Goal: Task Accomplishment & Management: Complete application form

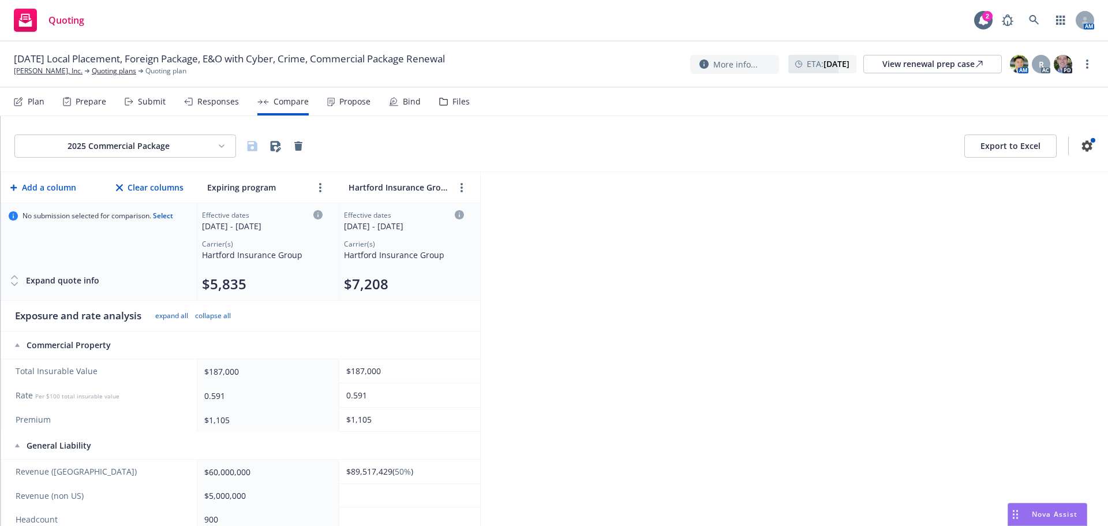
click at [1003, 152] on button "Export to Excel" at bounding box center [1010, 145] width 92 height 23
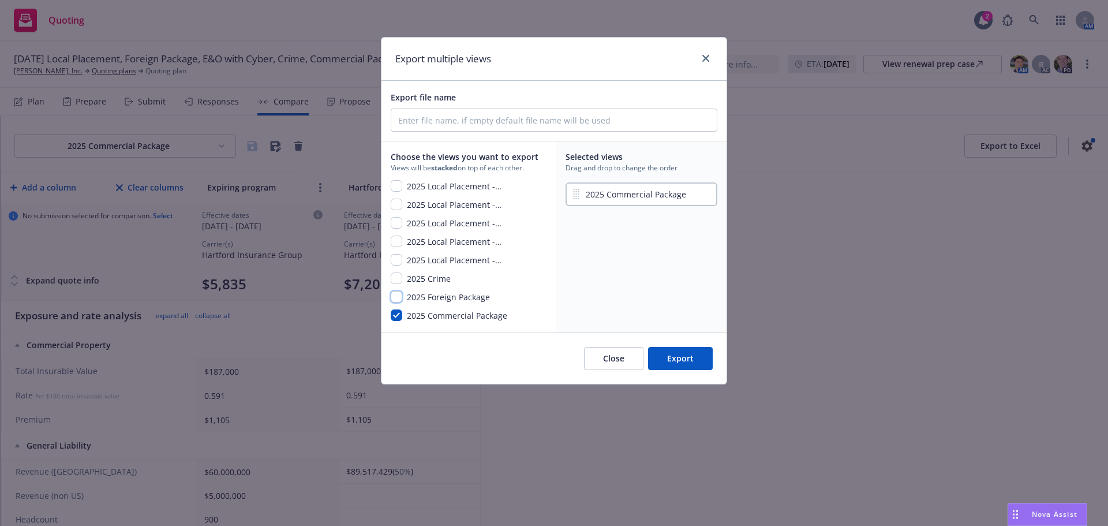
click at [396, 298] on input "checkbox" at bounding box center [397, 297] width 12 height 12
checkbox input "true"
click at [399, 280] on input "checkbox" at bounding box center [397, 278] width 12 height 12
checkbox input "true"
click at [399, 223] on input "checkbox" at bounding box center [397, 223] width 12 height 12
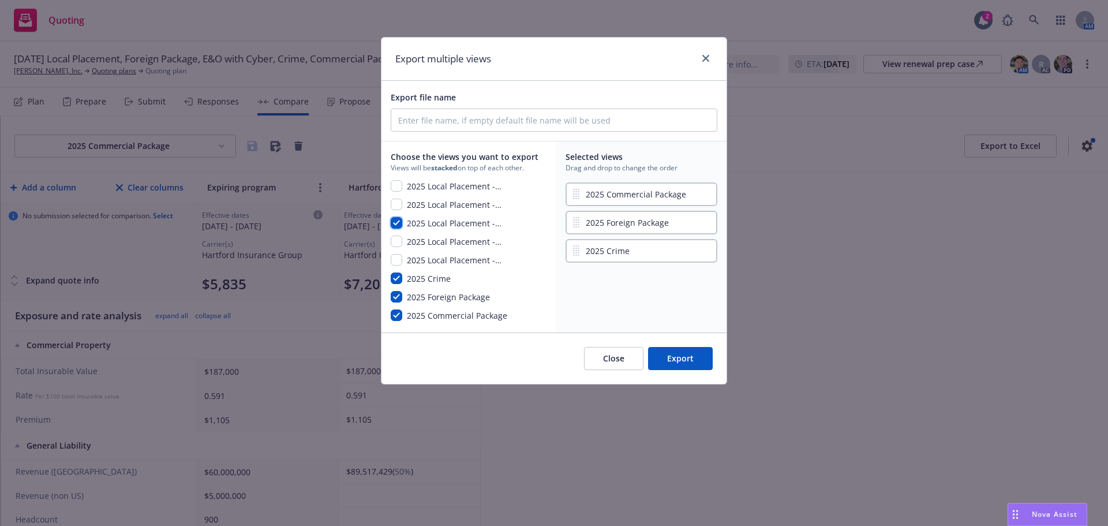
checkbox input "true"
click at [398, 259] on input "checkbox" at bounding box center [397, 260] width 12 height 12
checkbox input "true"
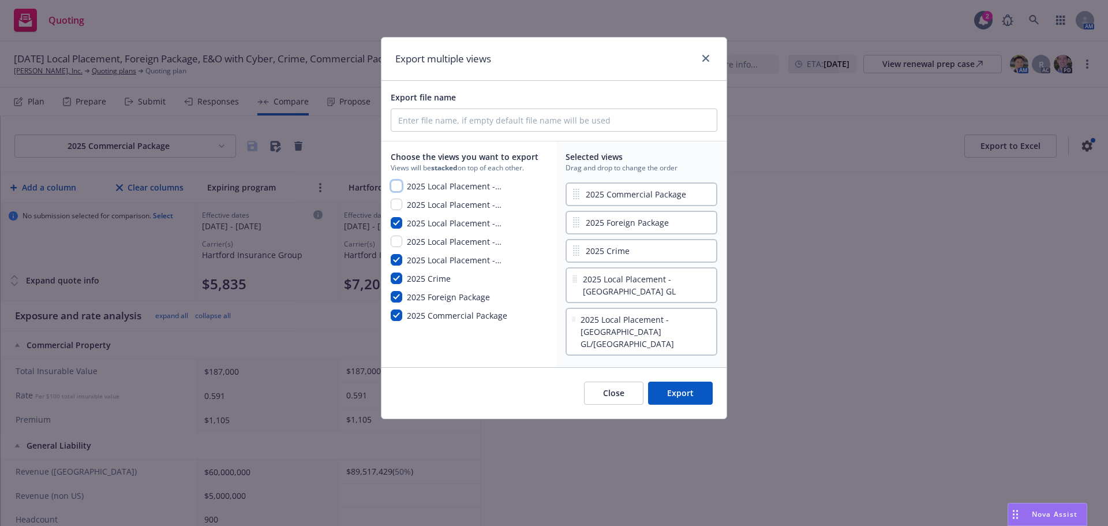
click at [400, 187] on input "checkbox" at bounding box center [397, 186] width 12 height 12
checkbox input "true"
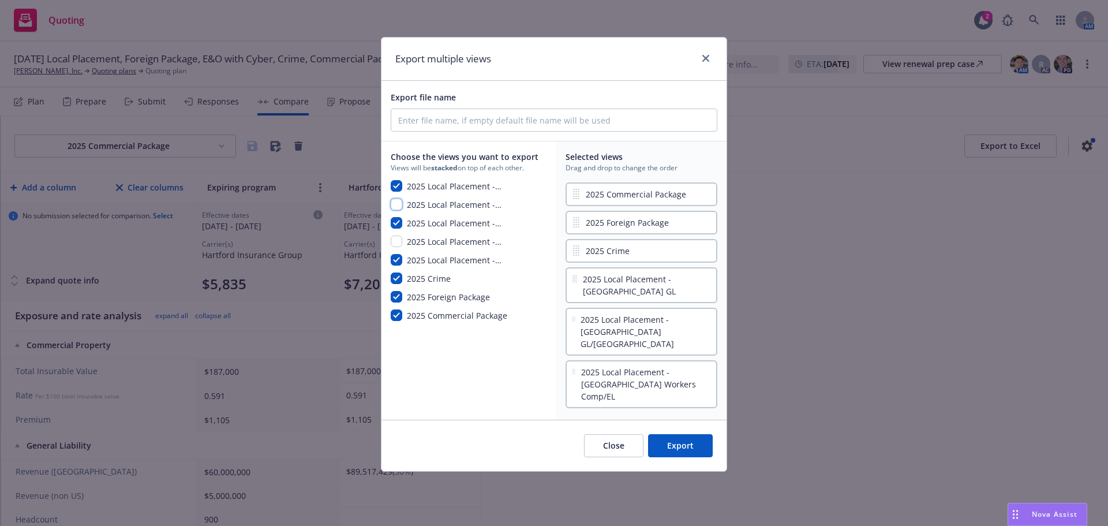
click at [399, 205] on input "checkbox" at bounding box center [397, 204] width 12 height 12
checkbox input "true"
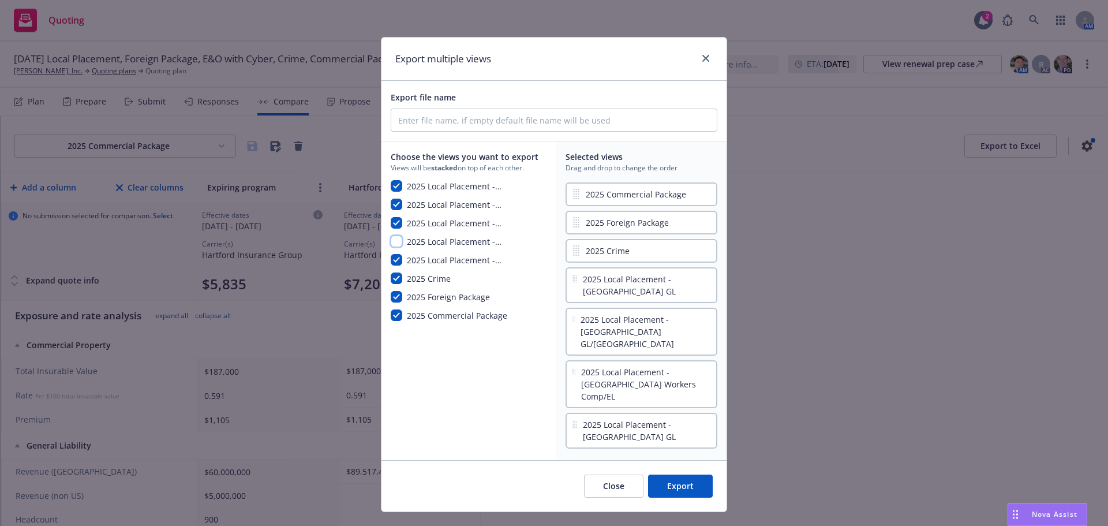
click at [400, 241] on input "checkbox" at bounding box center [397, 241] width 12 height 12
checkbox input "true"
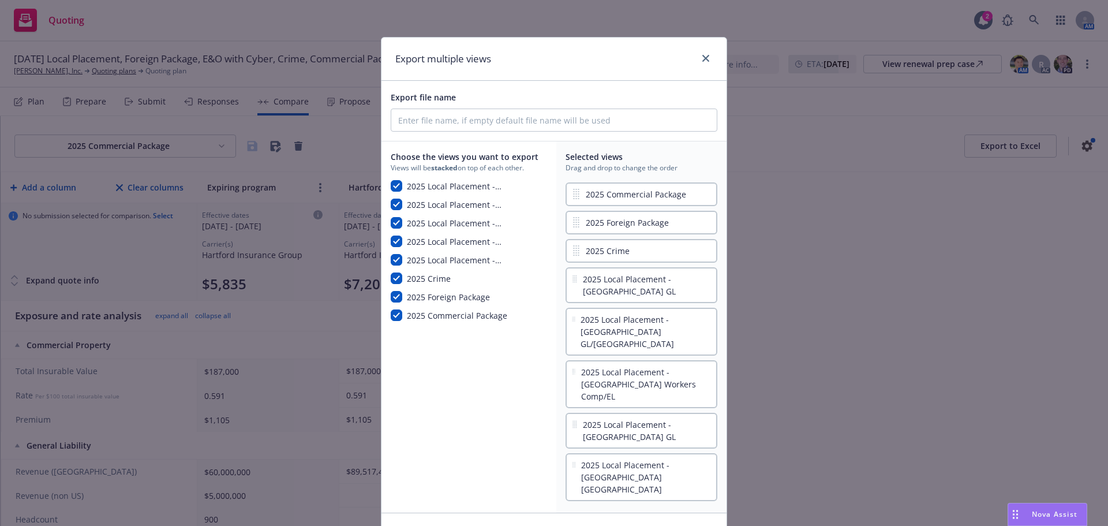
drag, startPoint x: 675, startPoint y: 472, endPoint x: 564, endPoint y: 464, distance: 111.6
click at [502, 423] on div "Choose the views you want to export Views will be stacked on top of each other.…" at bounding box center [466, 326] width 170 height 370
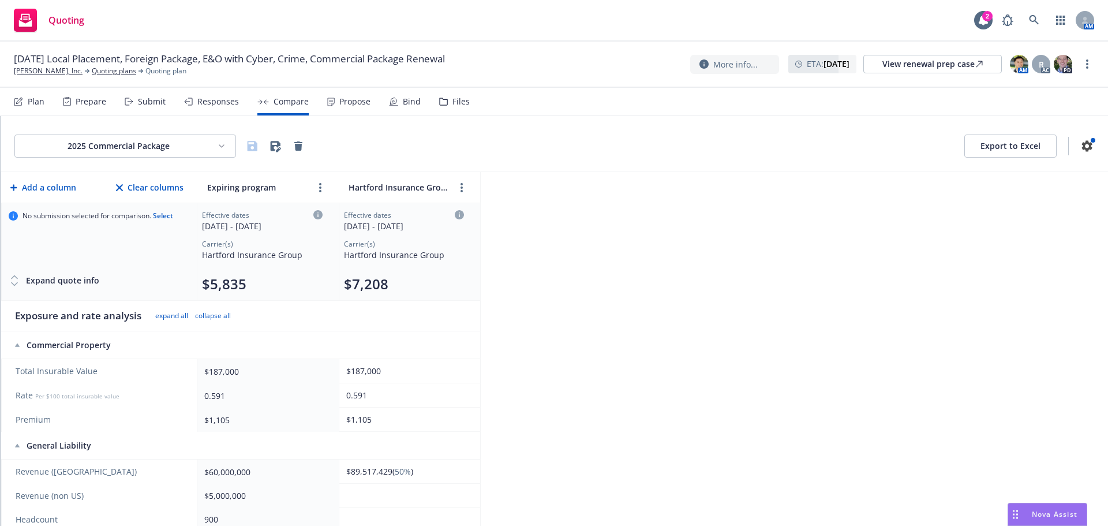
drag, startPoint x: 196, startPoint y: 97, endPoint x: 182, endPoint y: 105, distance: 15.7
click at [197, 97] on div "Responses" at bounding box center [218, 101] width 42 height 9
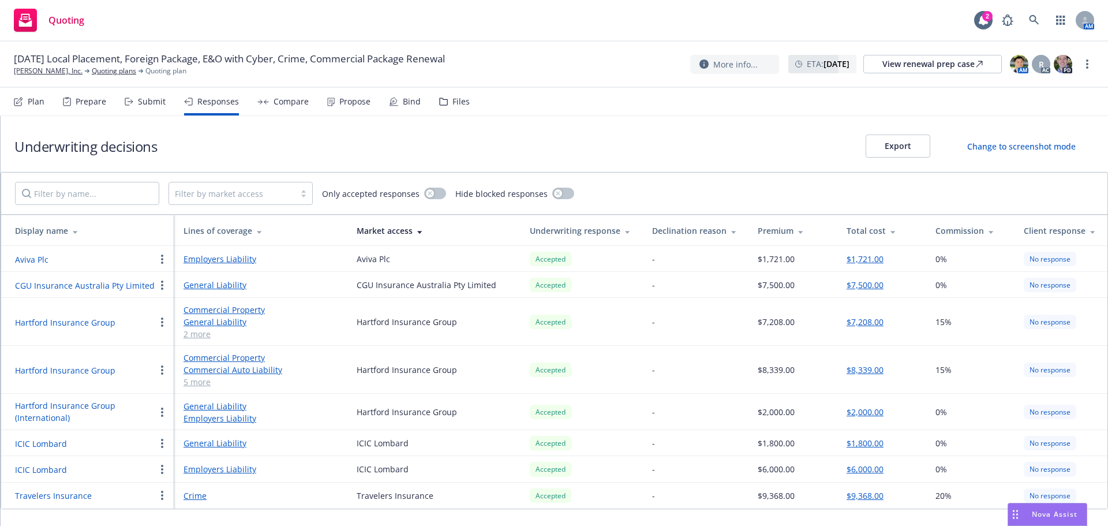
click at [73, 367] on button "Hartford Insurance Group" at bounding box center [65, 370] width 100 height 12
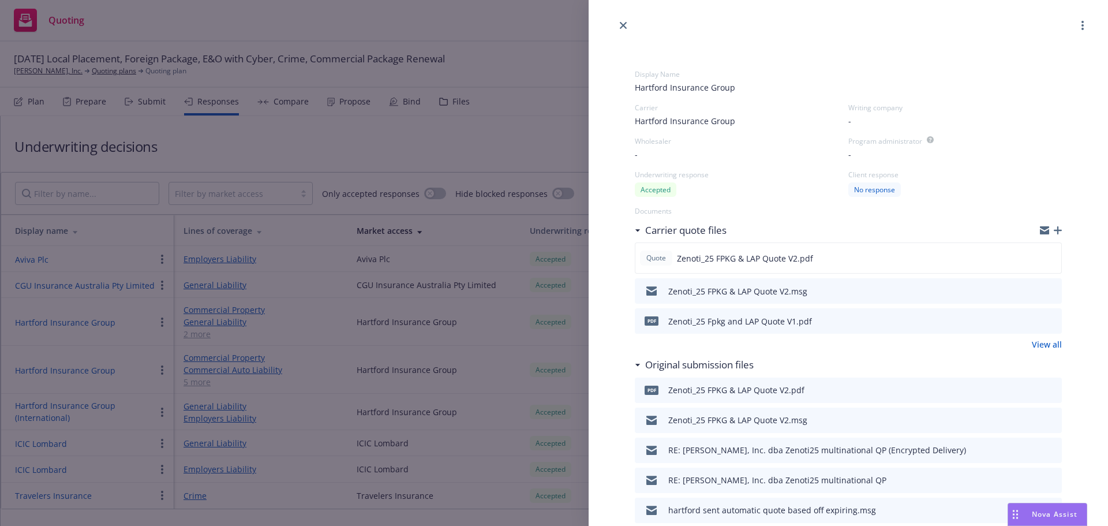
click at [1045, 287] on icon "preview file" at bounding box center [1050, 291] width 10 height 8
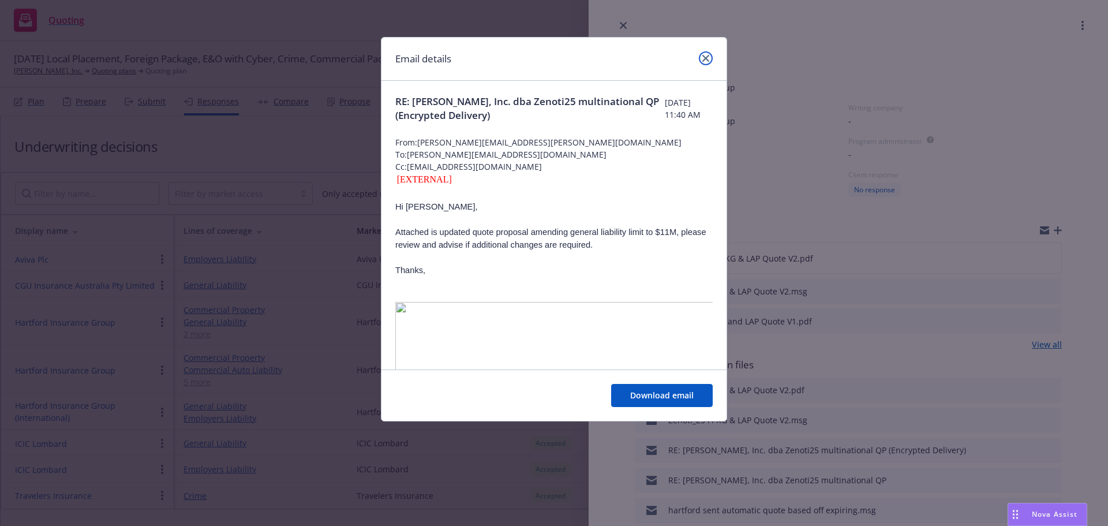
drag, startPoint x: 700, startPoint y: 59, endPoint x: 707, endPoint y: 63, distance: 7.5
click at [701, 59] on link "close" at bounding box center [706, 58] width 14 height 14
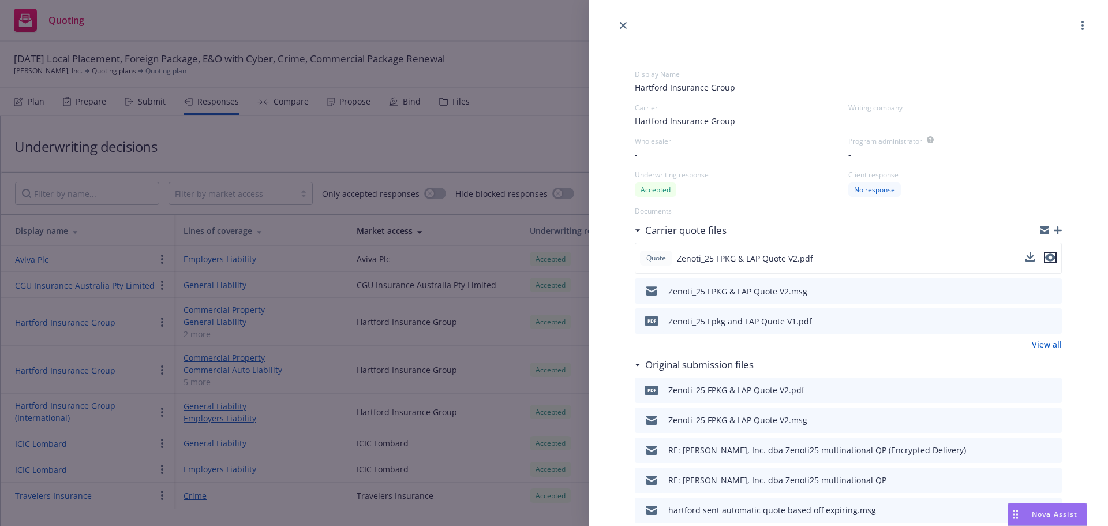
click at [1045, 260] on icon "preview file" at bounding box center [1050, 258] width 10 height 8
click at [1045, 256] on icon "preview file" at bounding box center [1050, 257] width 10 height 8
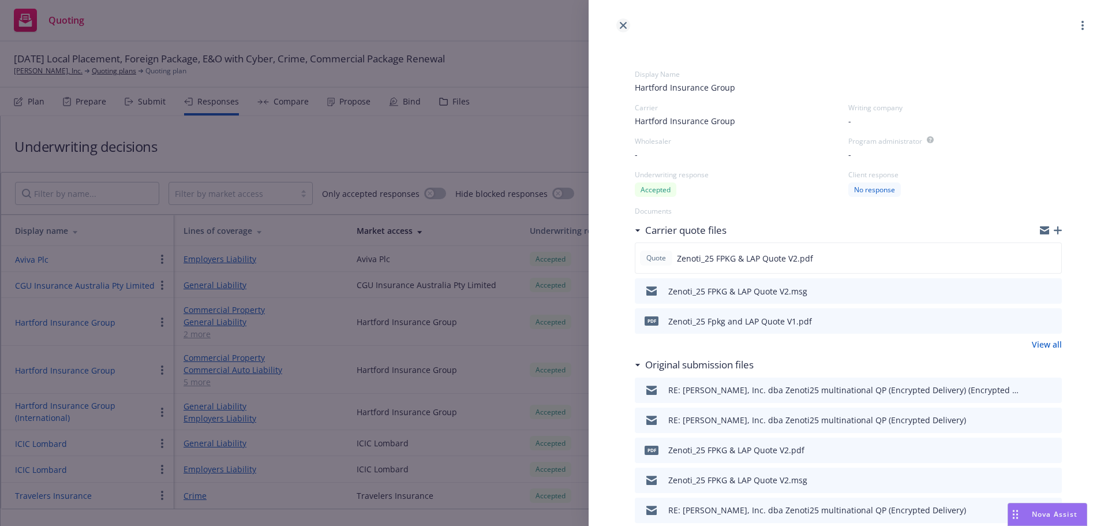
click at [628, 25] on link "close" at bounding box center [623, 25] width 14 height 14
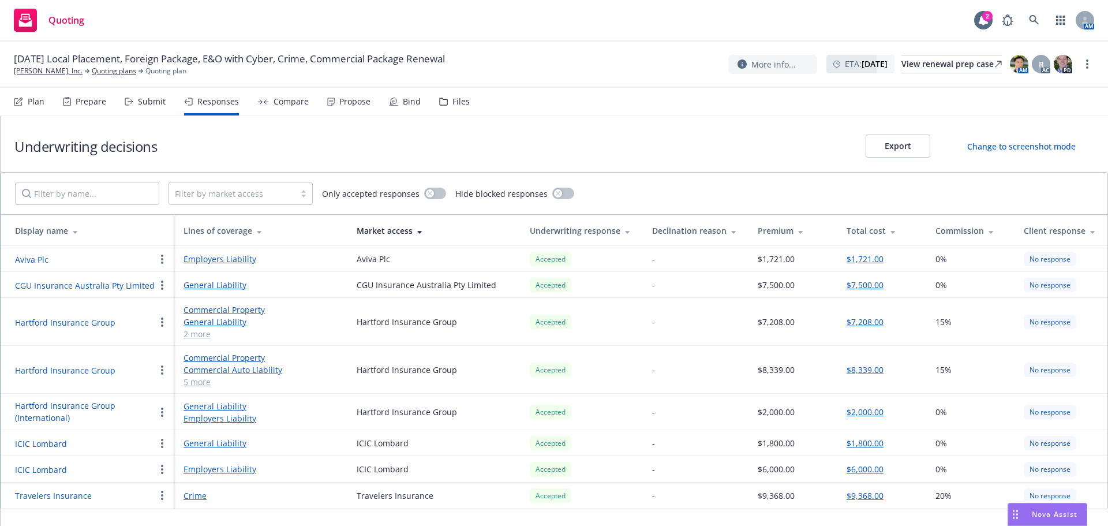
click at [461, 99] on div "Files" at bounding box center [460, 101] width 17 height 9
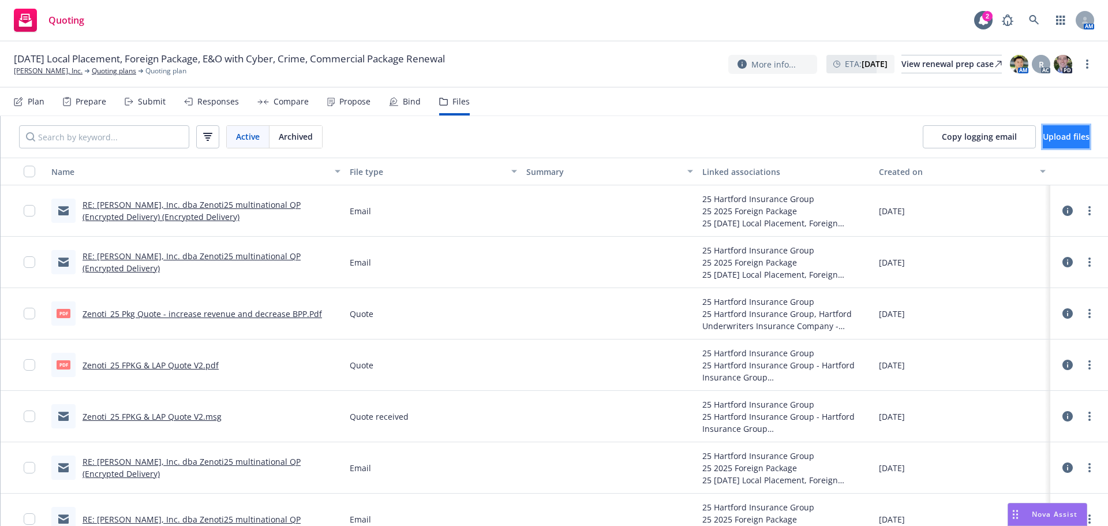
click at [1042, 137] on span "Upload files" at bounding box center [1065, 136] width 47 height 11
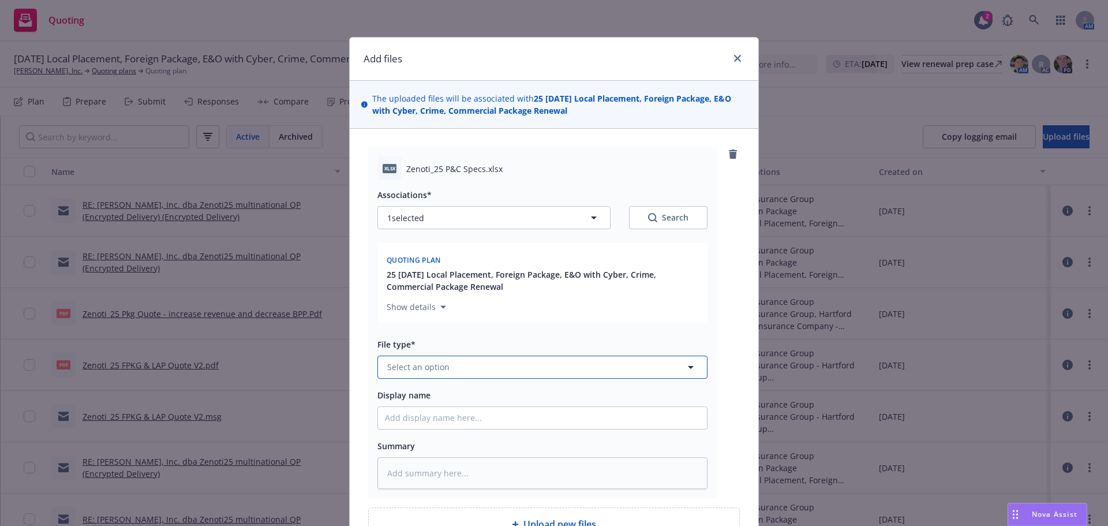
click at [409, 363] on span "Select an option" at bounding box center [418, 367] width 62 height 12
type input "upda"
click at [449, 341] on div "Update from client" at bounding box center [425, 334] width 81 height 17
click at [415, 423] on input "Display name" at bounding box center [542, 418] width 329 height 22
type textarea "x"
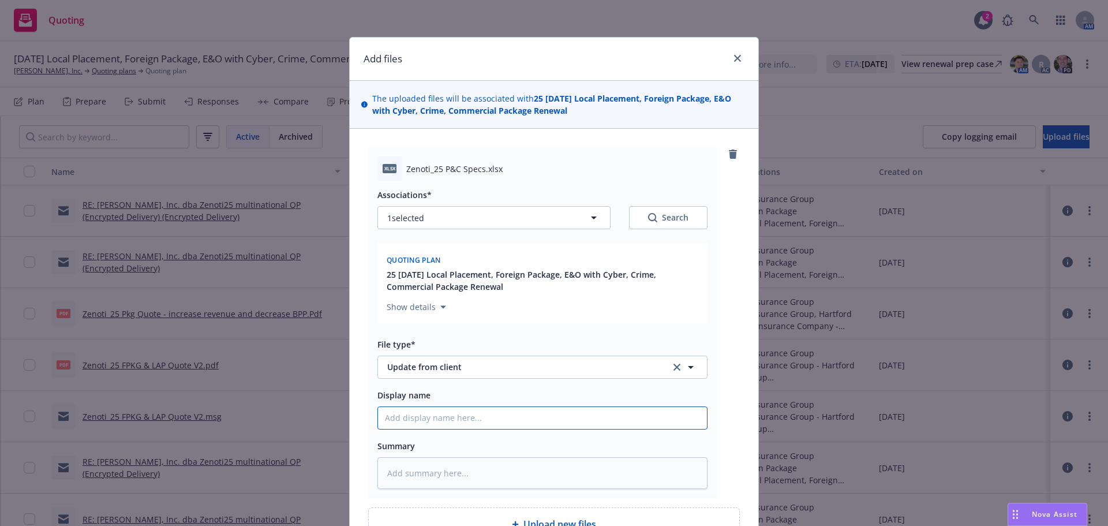
type input "Z"
type textarea "x"
type input "Zen"
type textarea "x"
type input "Zenot"
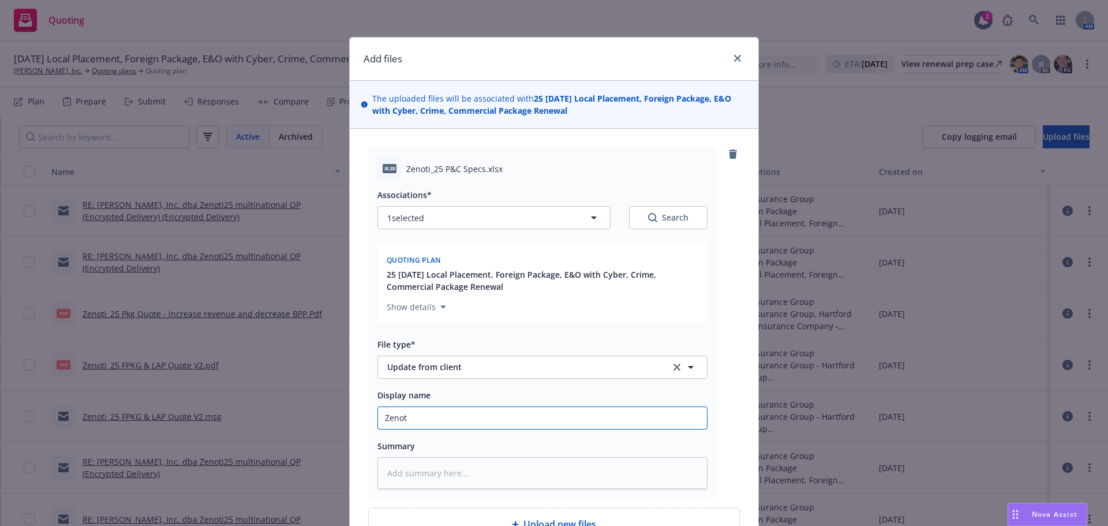
type textarea "x"
type input "ZenotI"
type textarea "x"
type input "ZenotI-"
type textarea "x"
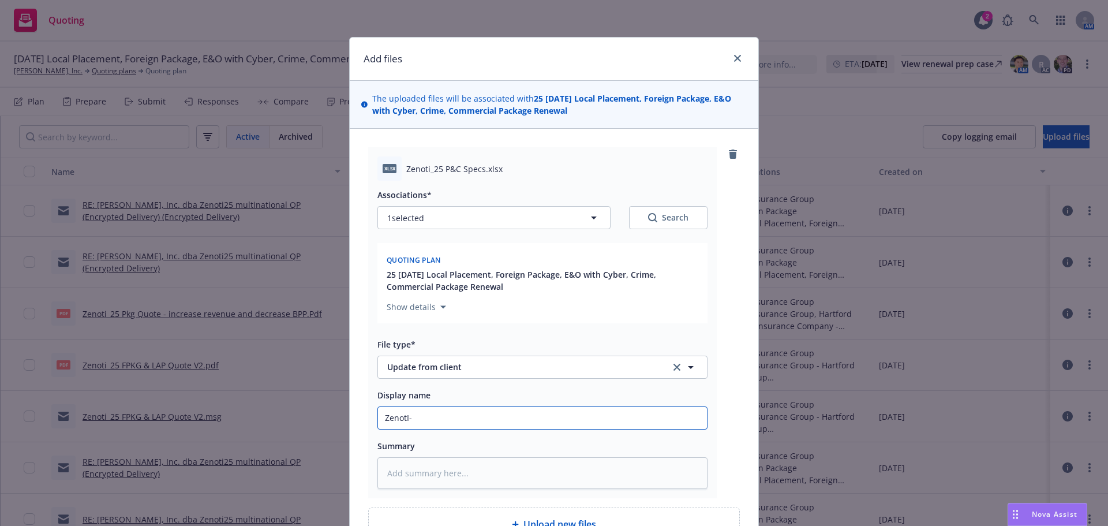
type input "ZenotI-2"
type textarea "x"
type input "ZenotI-"
type textarea "x"
type input "ZenotI"
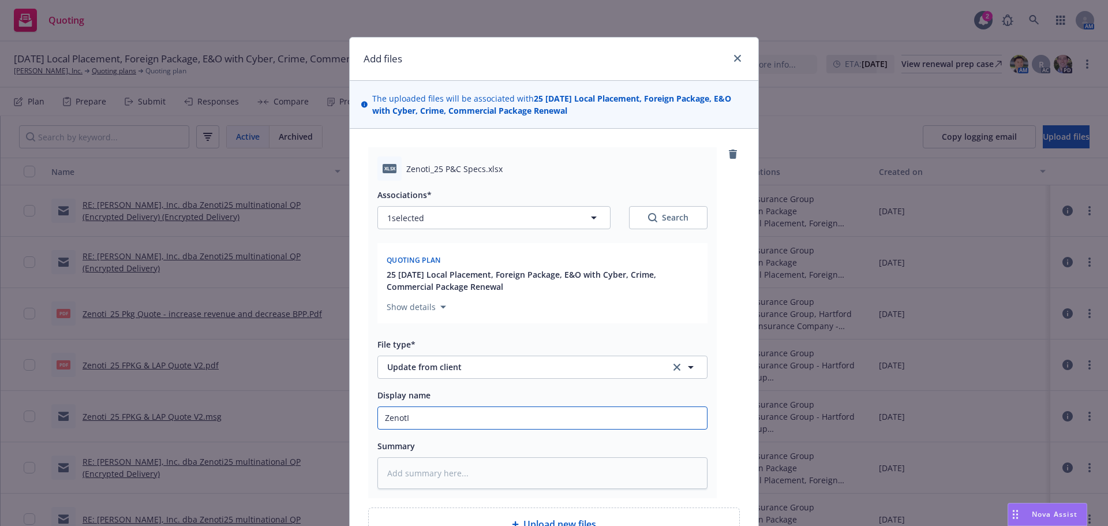
type textarea "x"
type input "Zenot"
type textarea "x"
type input "Zenoti"
type textarea "x"
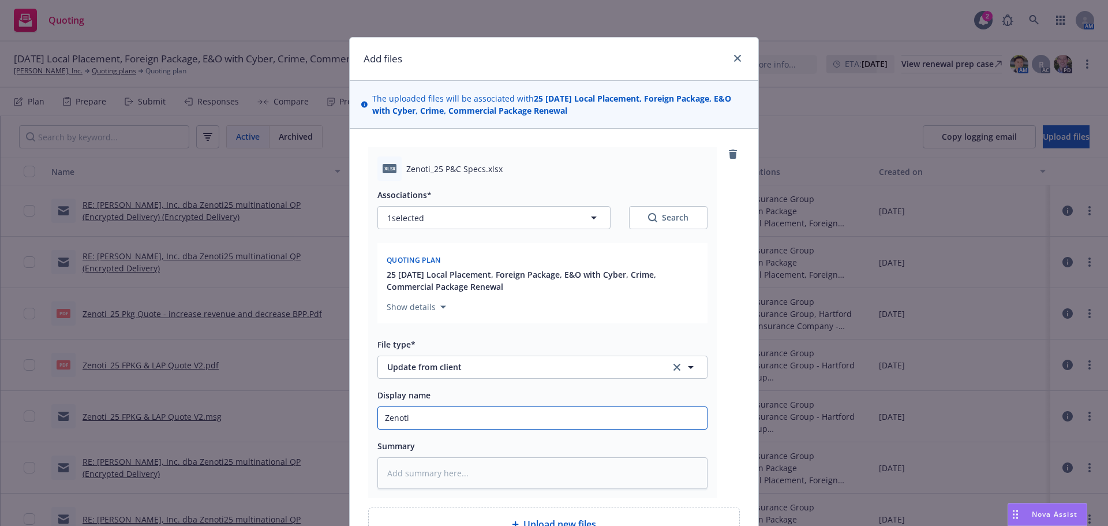
type input "Zenoti_"
type textarea "x"
type input "Zenoti_2"
type textarea "x"
type input "Zenoti_25"
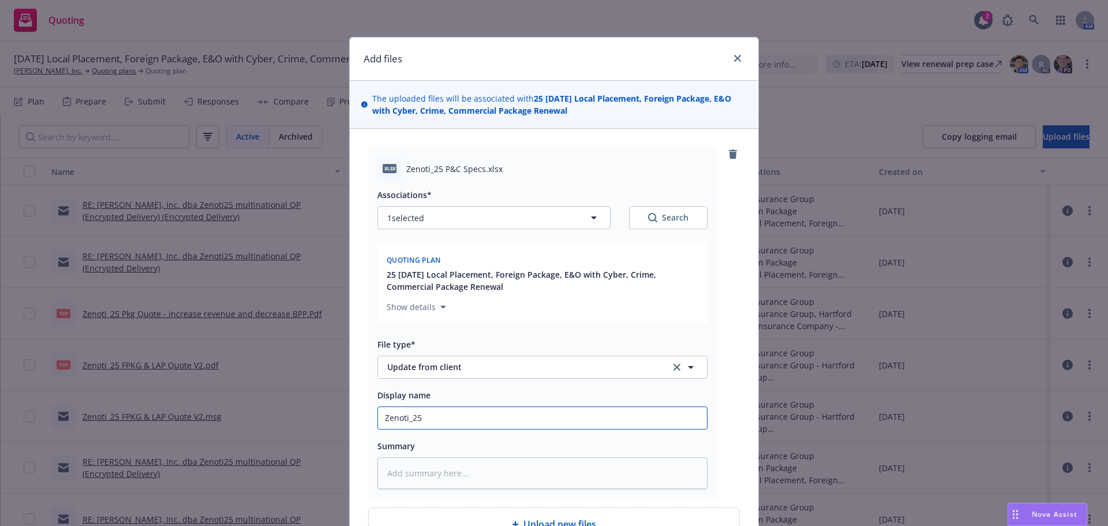
type textarea "x"
type input "Zenoti_25"
type textarea "x"
type input "Zenoti_25 P"
type textarea "x"
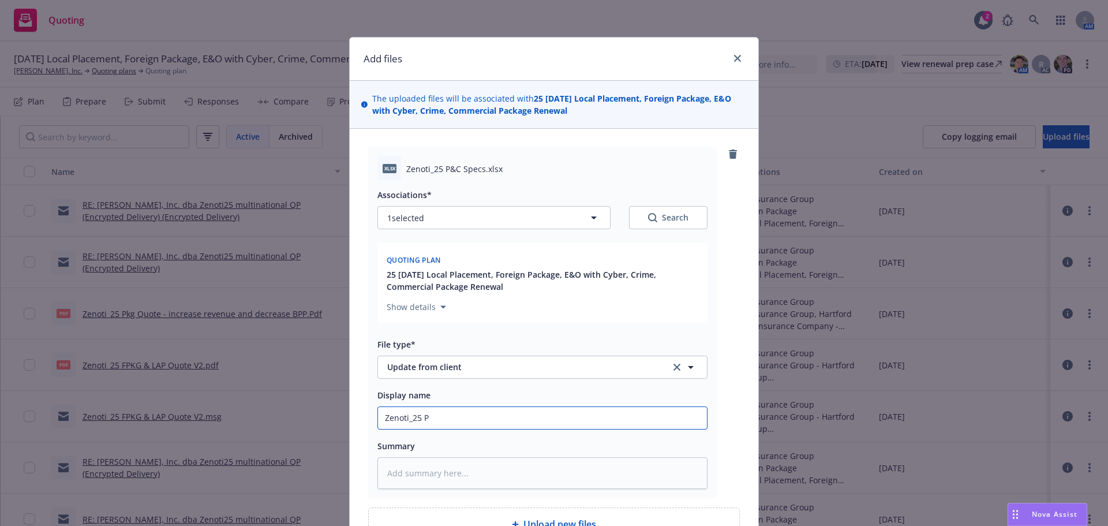
type input "Zenoti_25 P&"
type textarea "x"
type input "Zenoti_25 P&C"
type textarea "x"
type input "Zenoti_25 P&C"
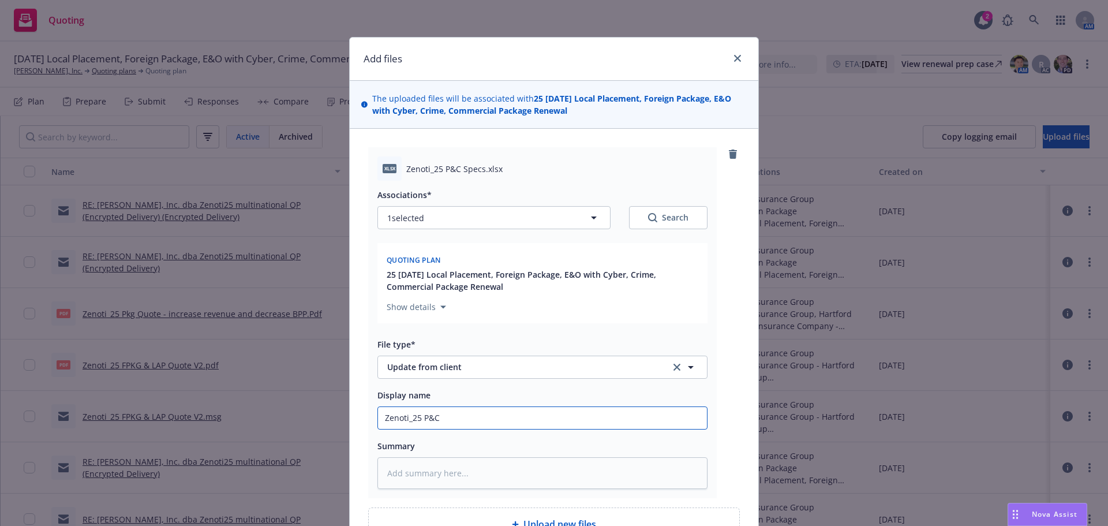
type textarea "x"
type input "Zenoti_25 P&C S"
type textarea "x"
type input "Zenoti_25 P&C Sp"
type textarea "x"
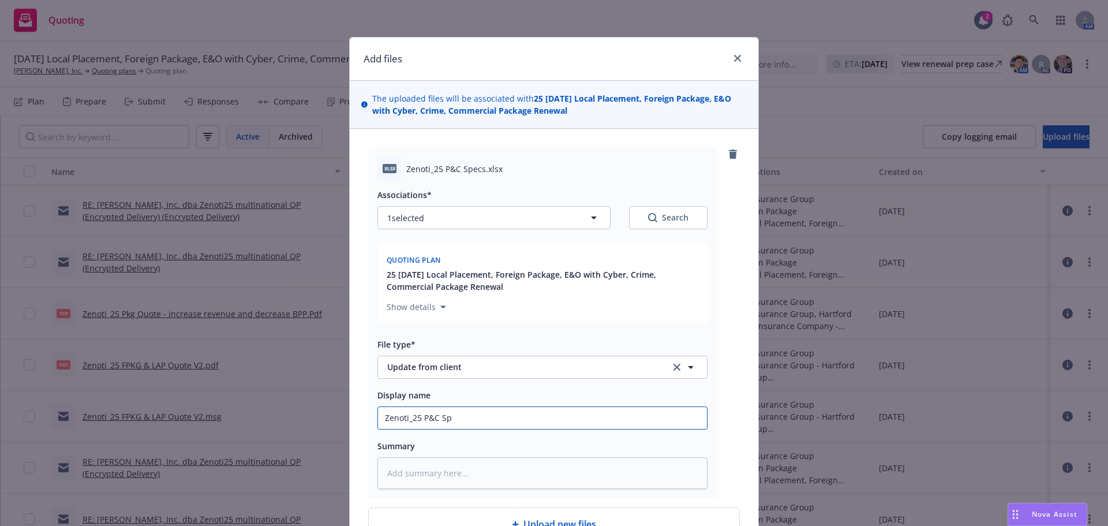
type input "Zenoti_25 P&C Spe"
type textarea "x"
type input "Zenoti_25 P&C Spec"
type textarea "x"
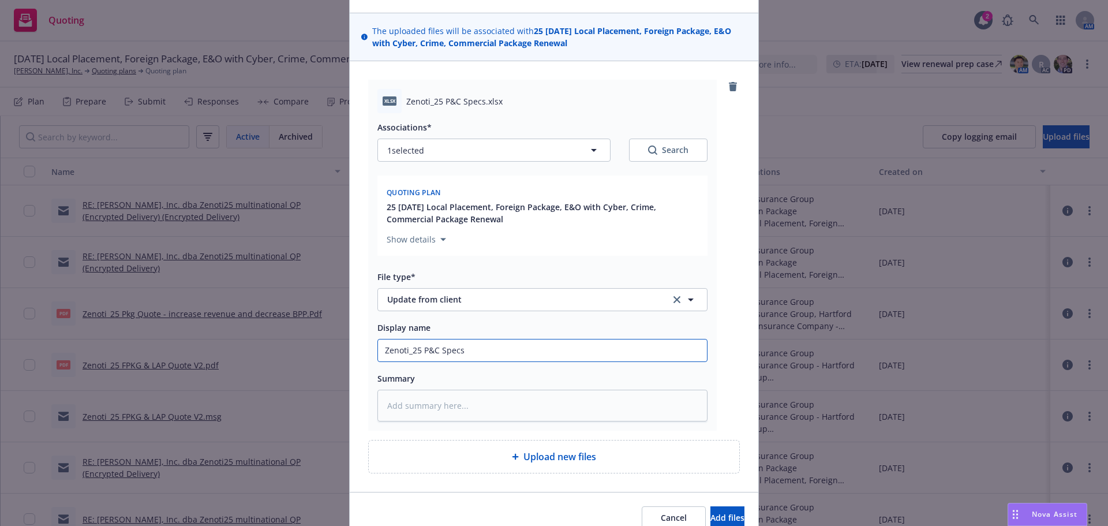
scroll to position [122, 0]
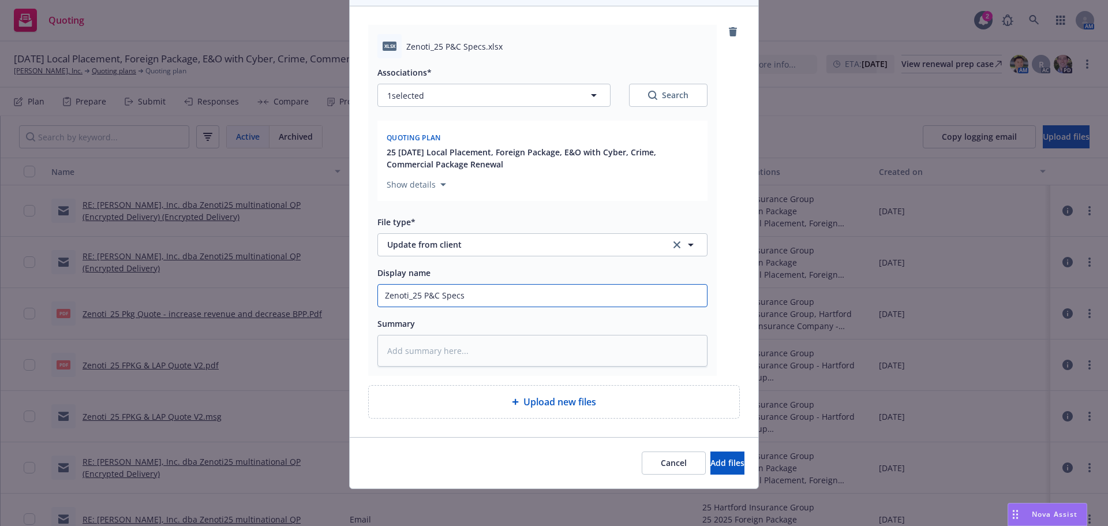
type input "Zenoti_25 P&C Specs"
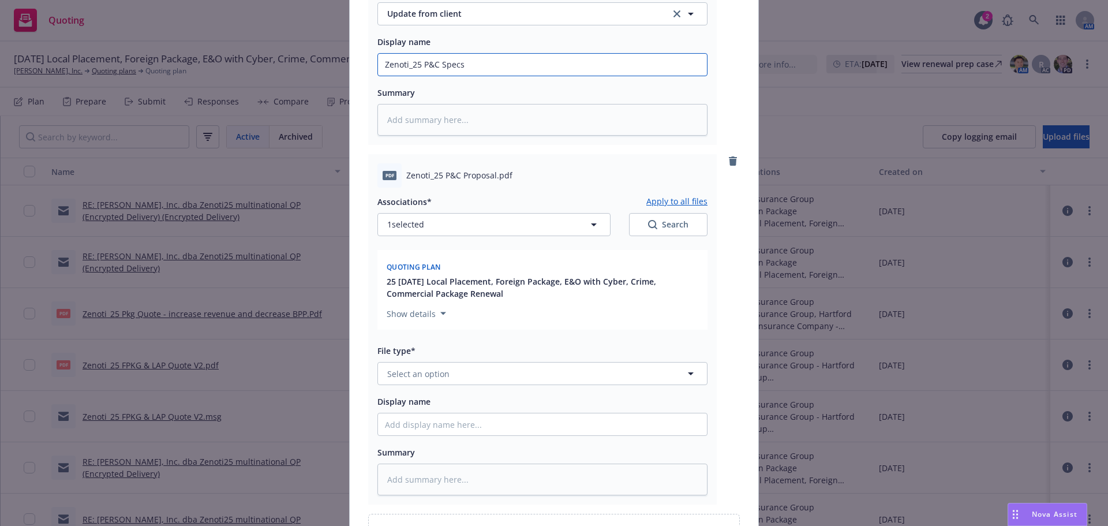
scroll to position [482, 0]
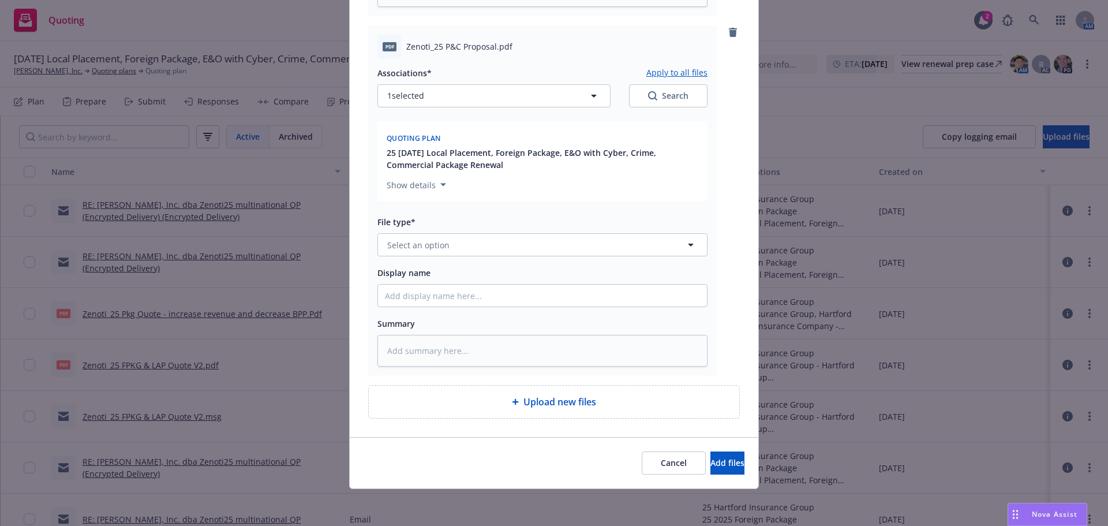
type textarea "x"
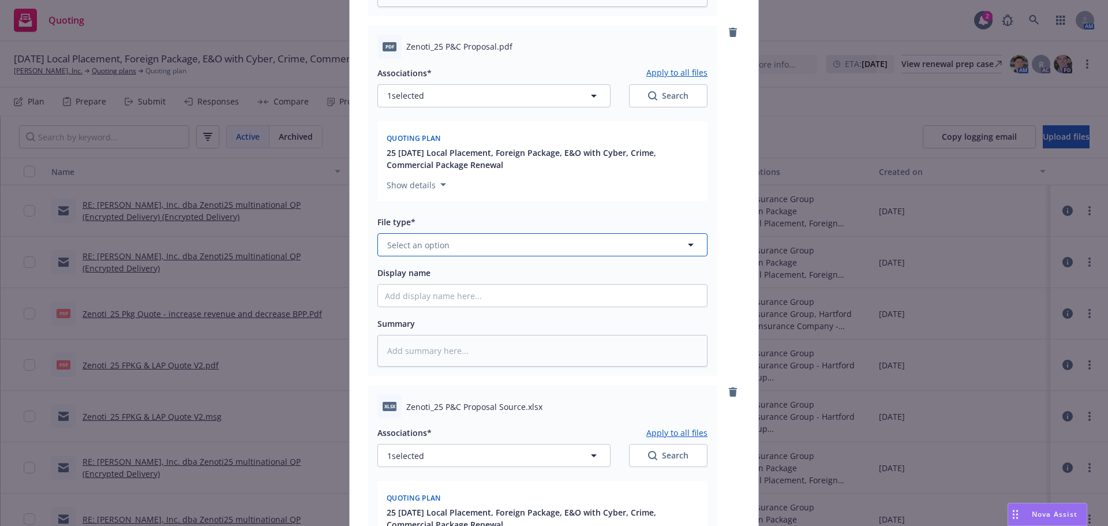
click at [420, 243] on span "Select an option" at bounding box center [418, 245] width 62 height 12
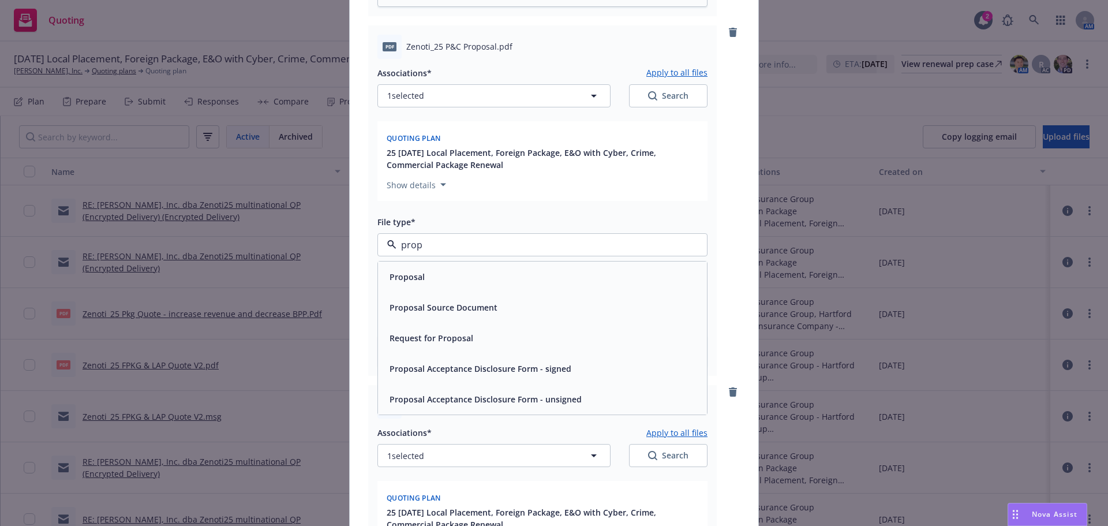
type input "propo"
click at [434, 272] on div "Proposal" at bounding box center [542, 276] width 315 height 17
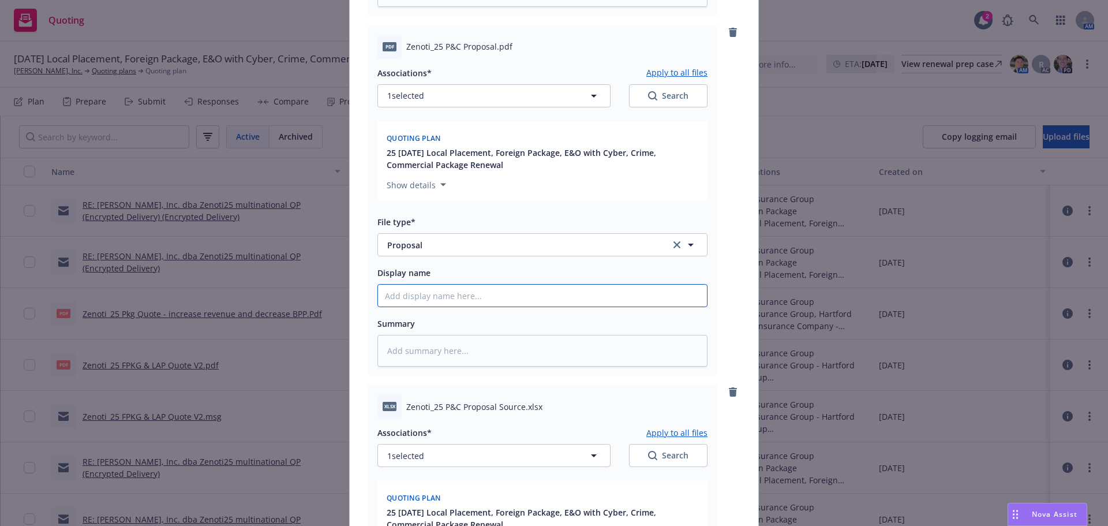
type textarea "x"
type input "Z"
type textarea "x"
type input "Ze"
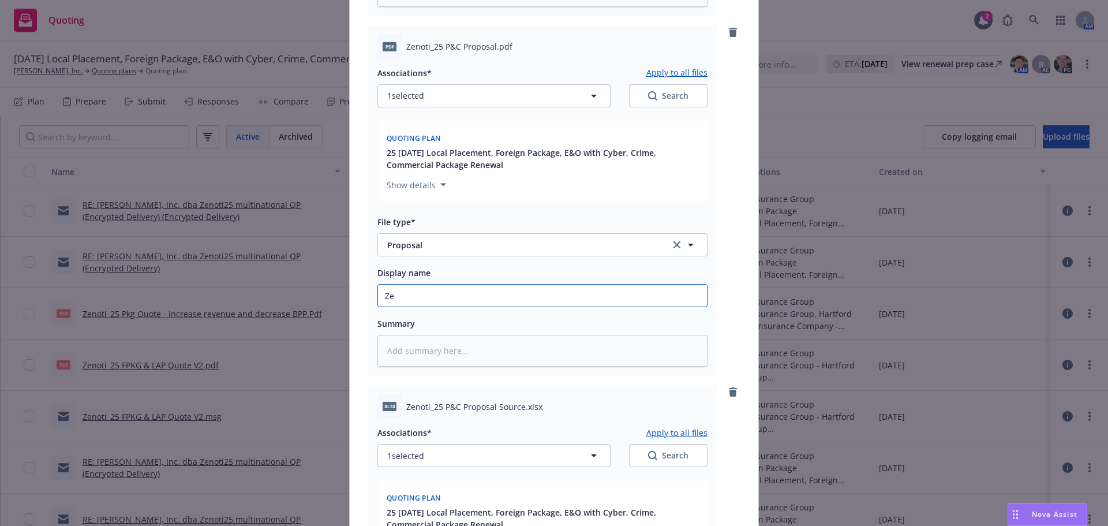
type textarea "x"
type input "Zen"
type textarea "x"
type input "Zeno"
type textarea "x"
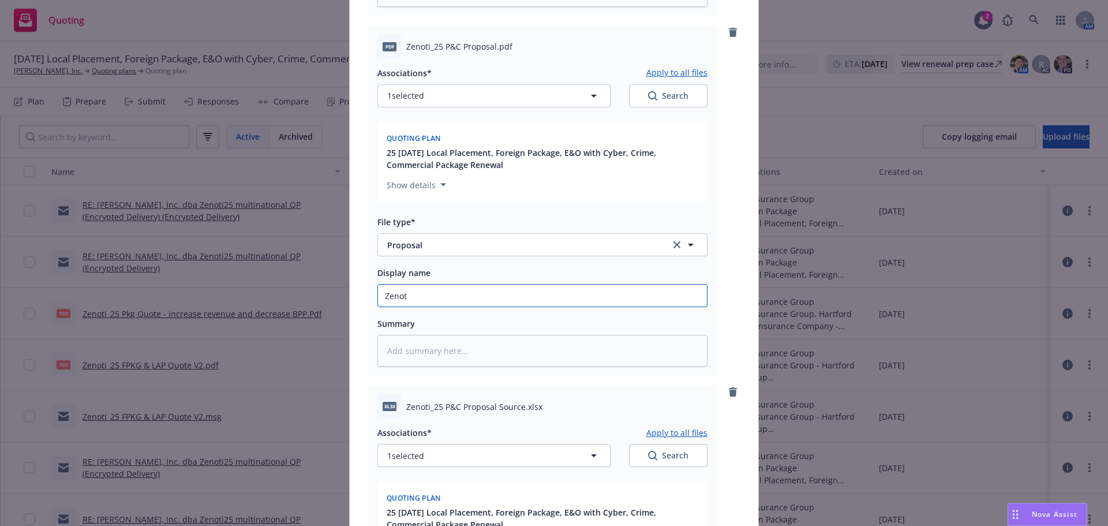
type input "Zenoti"
type textarea "x"
type input "Zenoti_"
type textarea "x"
type input "Zenoti_25"
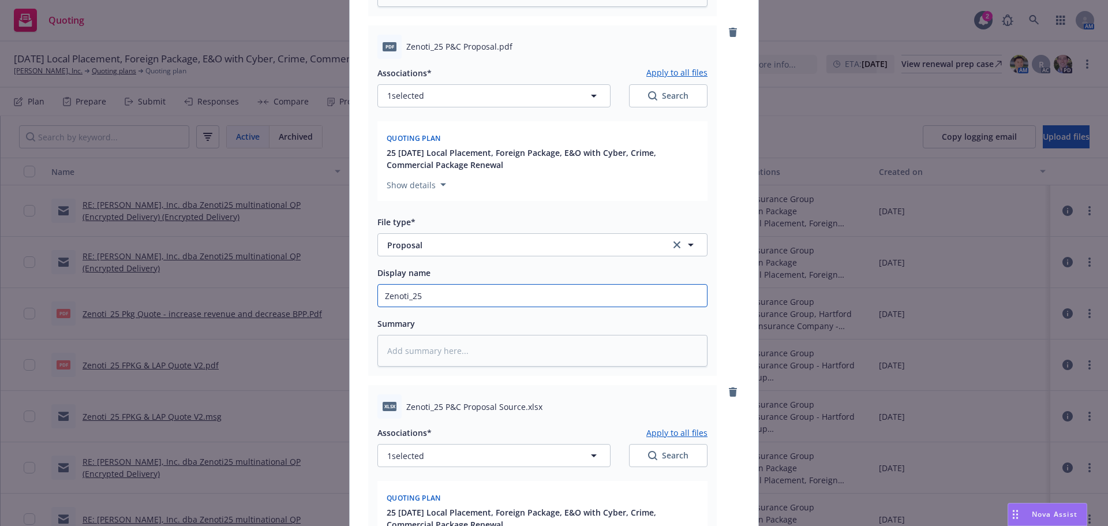
type textarea "x"
type input "Zenoti_25"
type textarea "x"
type input "Zenoti_25 P"
type textarea "x"
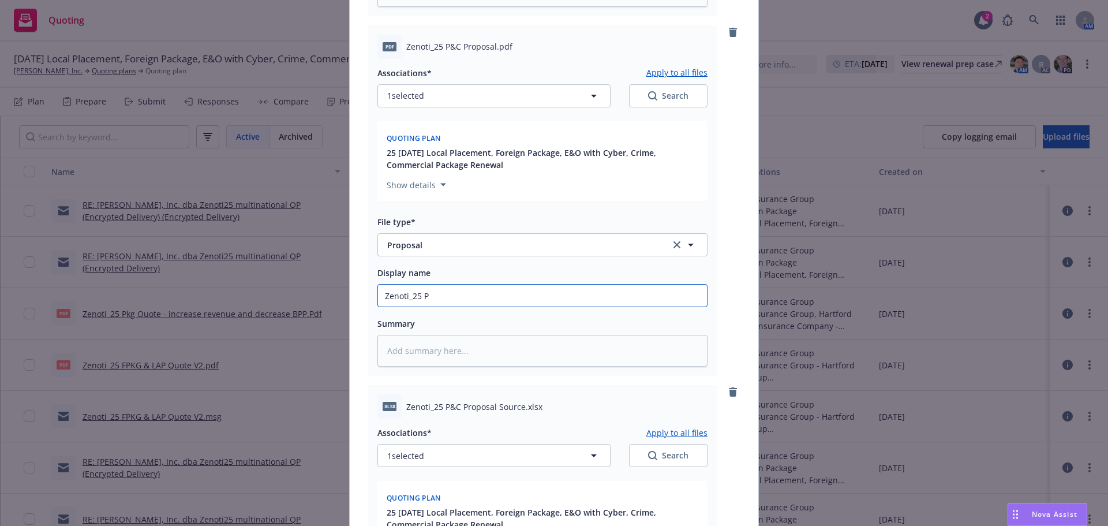
type input "Zenoti_25 P&"
type textarea "x"
type input "Zenoti_25 P&C"
type textarea "x"
type input "Zenoti_25 P&C P"
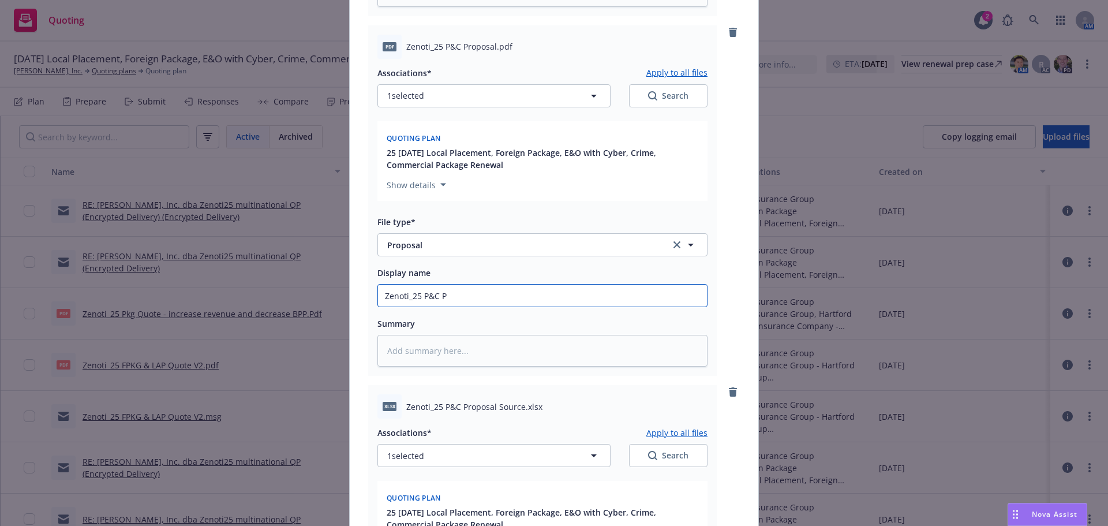
type textarea "x"
type input "Zenoti_25 P&C Pro"
type textarea "x"
type input "Zenoti_25 P&C Prop"
type textarea "x"
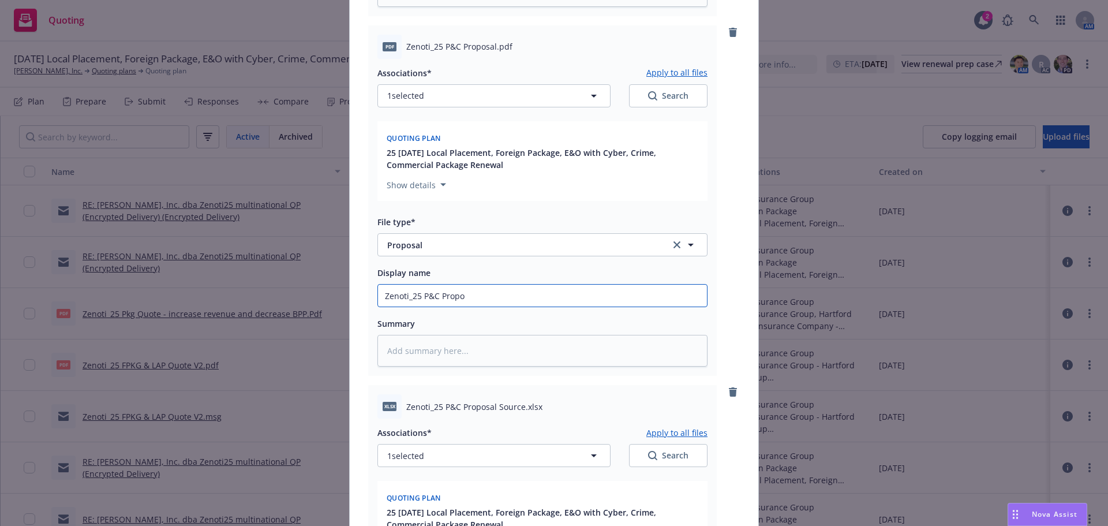
type input "Zenoti_25 P&C Propos"
type textarea "x"
type input "Zenoti_25 P&C Proposal"
type textarea "x"
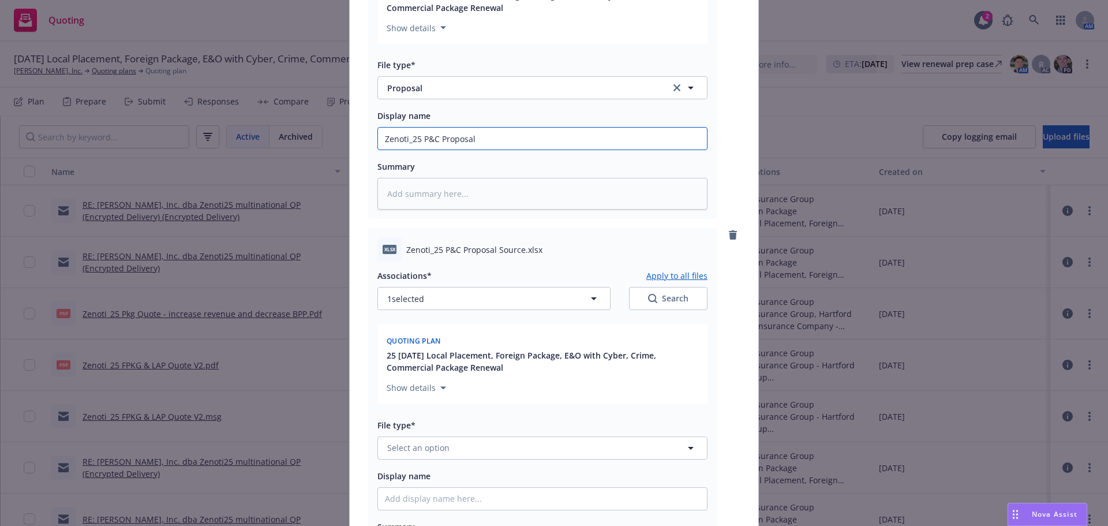
scroll to position [655, 0]
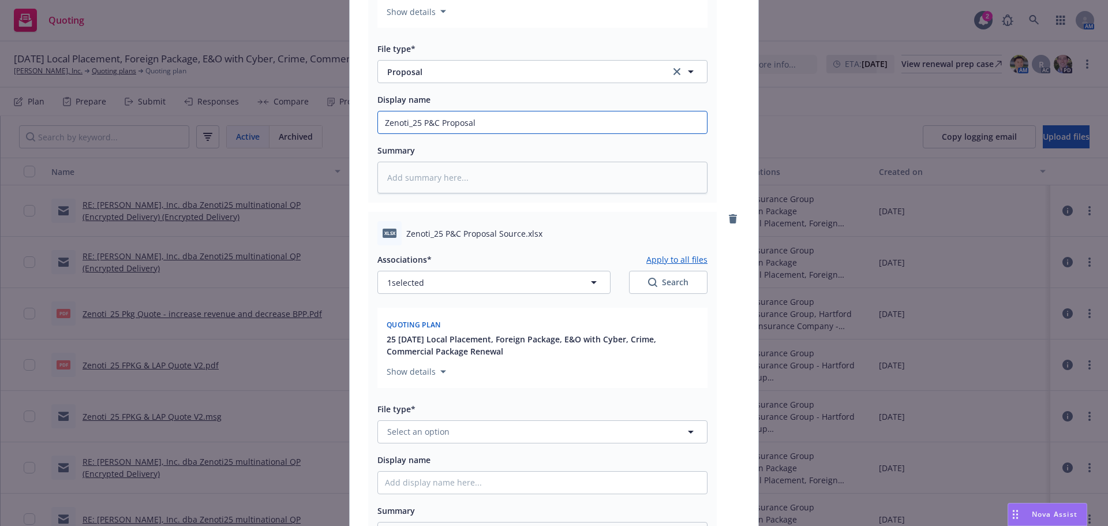
drag, startPoint x: 507, startPoint y: 130, endPoint x: 350, endPoint y: 135, distance: 157.5
click at [350, 136] on div "xlsx Zenoti_25 P&C Specs.xlsx Associations* Apply to all files 1 selected Searc…" at bounding box center [554, 49] width 408 height 1150
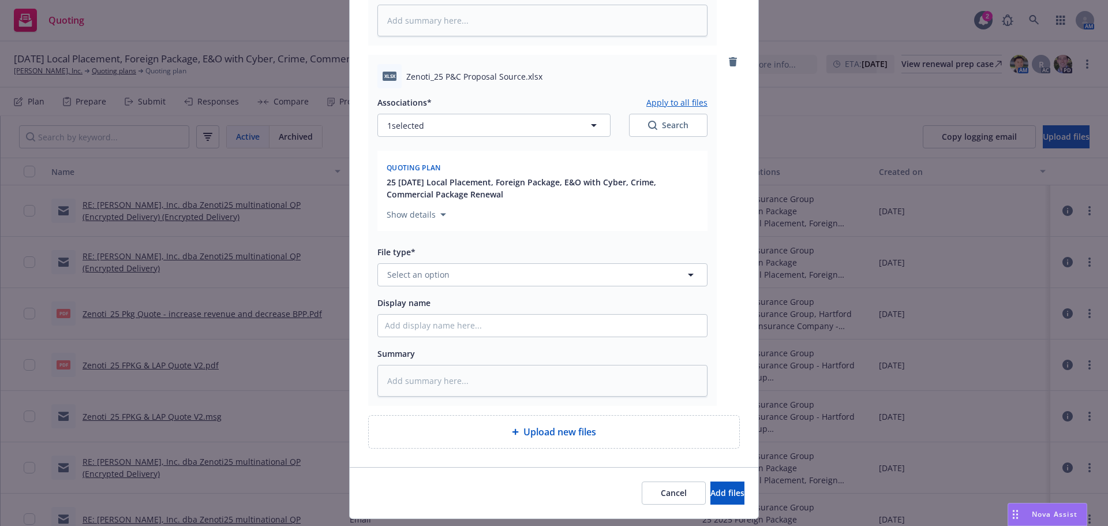
scroll to position [842, 0]
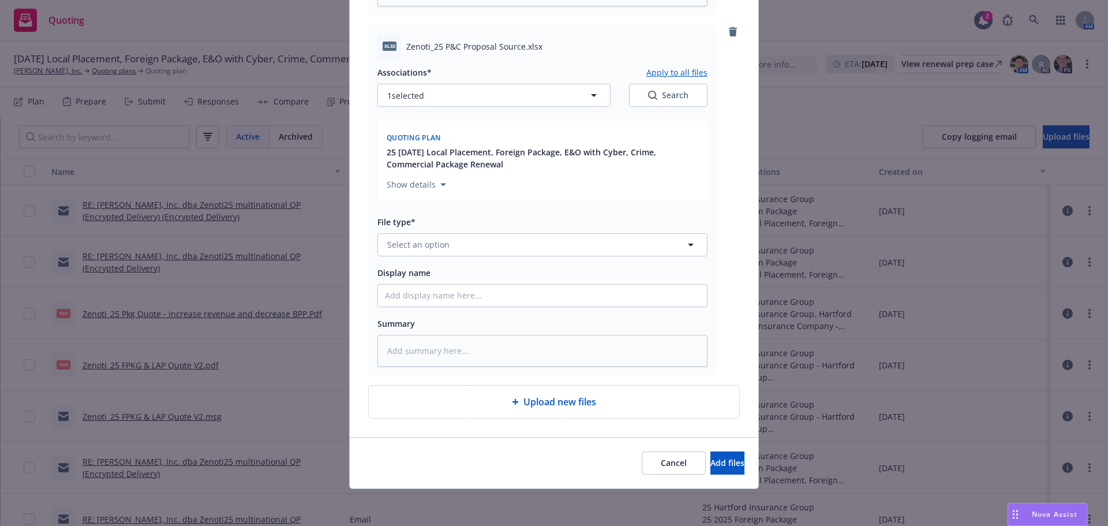
type input "Zenoti_25 P&C Proposal"
paste input "Zenoti_25 P&C Proposal"
type textarea "x"
type input "Zenoti_25 P&C Proposal"
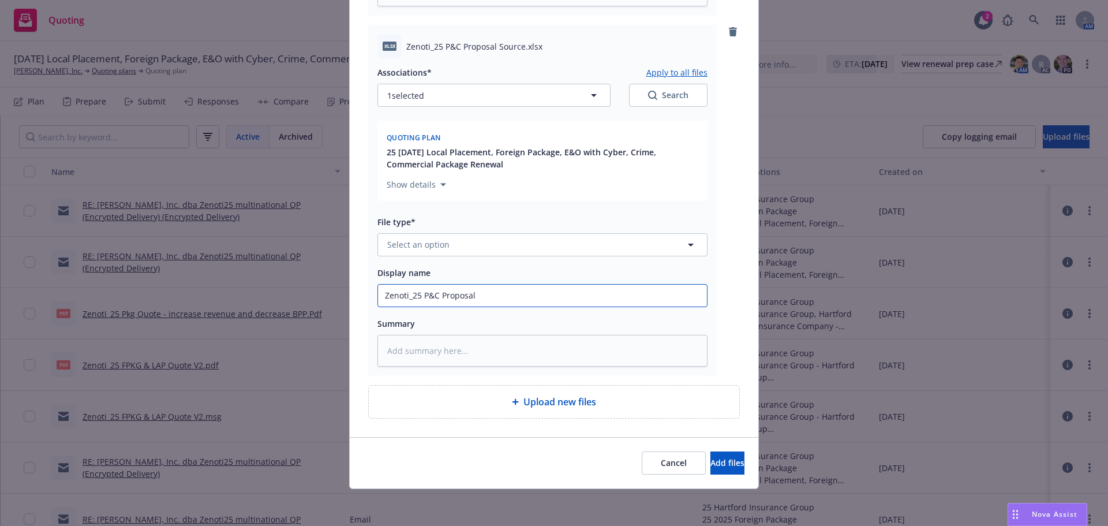
type textarea "x"
type input "Zenoti_25 P&C Proposal S"
type textarea "x"
type input "Zenoti_25 P&C Proposal So"
type textarea "x"
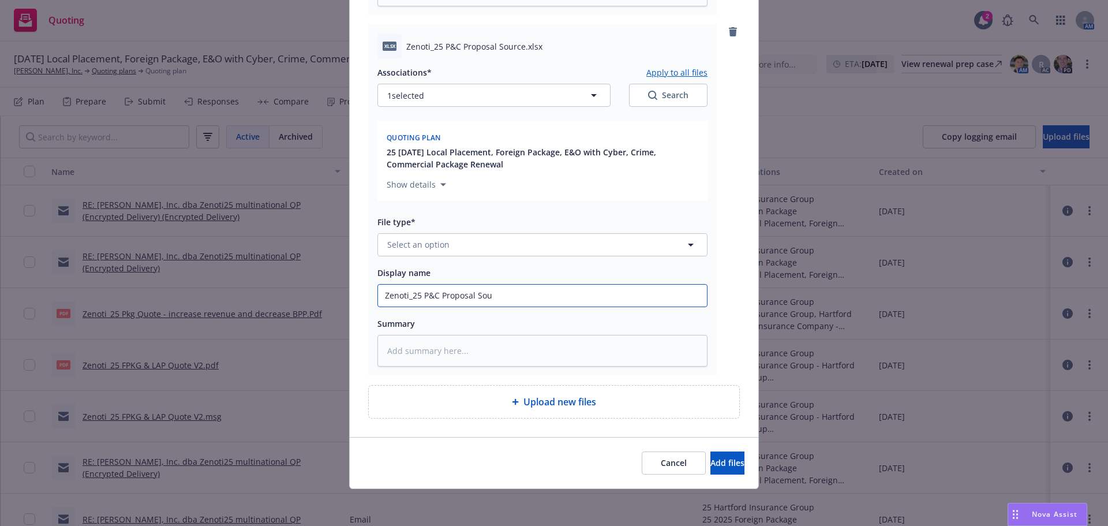
type input "Zenoti_25 P&C Proposal Souy"
type textarea "x"
type input "Zenoti_25 P&C Proposal Souyr"
type textarea "x"
type input "Zenoti_25 P&C Proposal Souy"
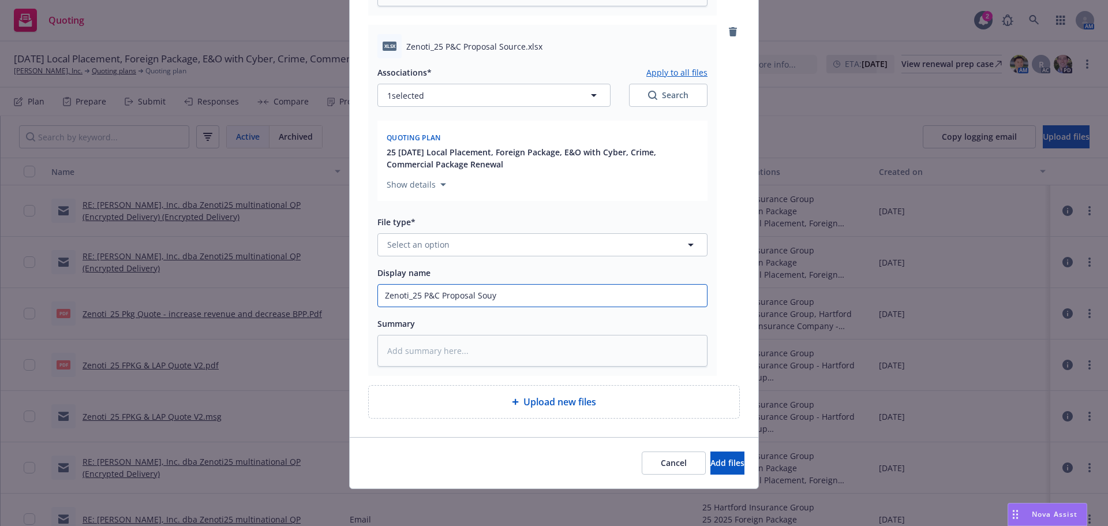
type textarea "x"
type input "Zenoti_25 P&C Proposal Sou"
type textarea "x"
type input "Zenoti_25 P&C Proposal Sour"
type textarea "x"
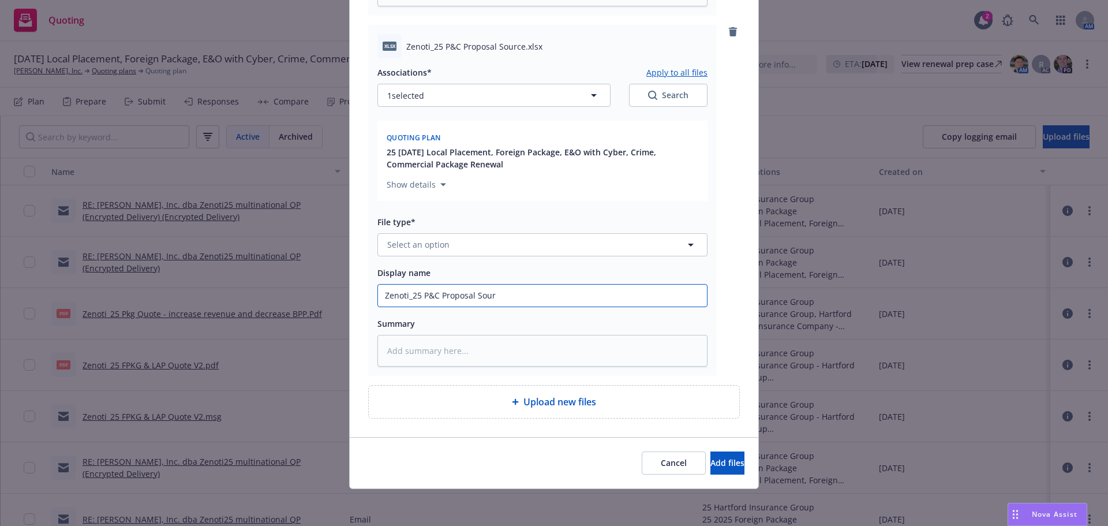
type input "Zenoti_25 P&C Proposal Sourc"
type textarea "x"
type input "Zenoti_25 P&C Proposal Source"
click at [467, 237] on button "Select an option" at bounding box center [542, 244] width 330 height 23
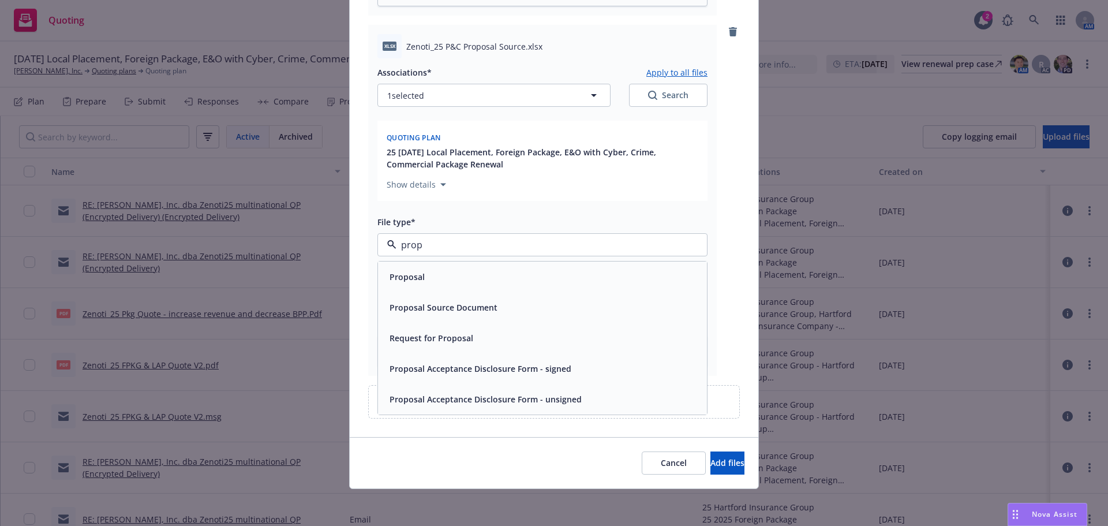
type input "propo"
click at [496, 296] on div "Proposal Source Document" at bounding box center [542, 307] width 329 height 31
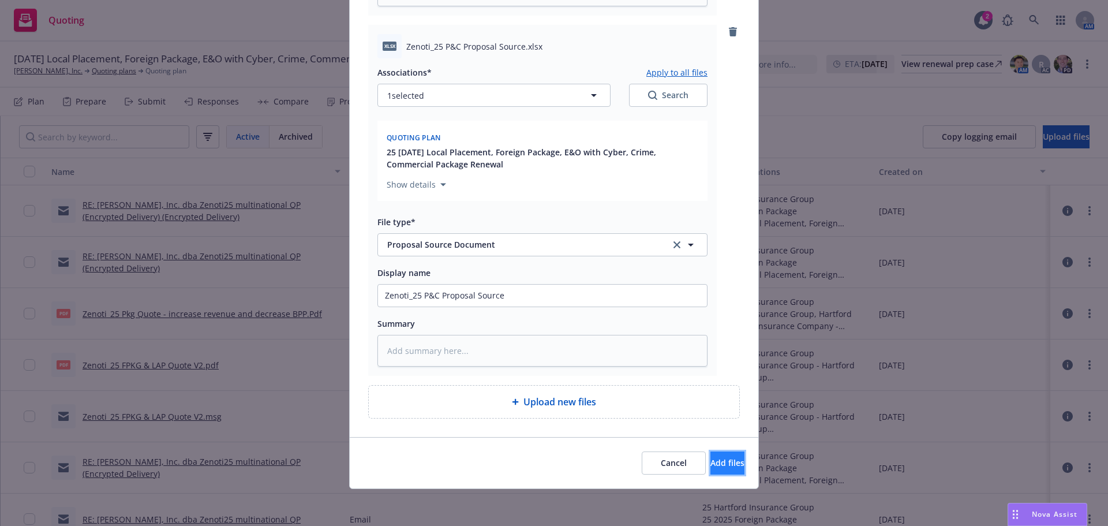
click at [711, 467] on span "Add files" at bounding box center [727, 462] width 34 height 11
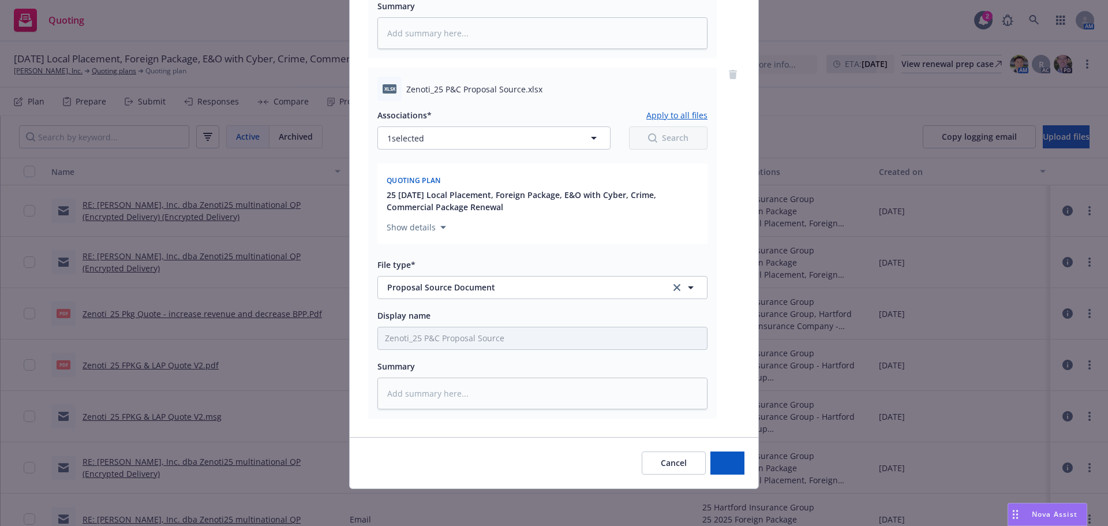
type textarea "x"
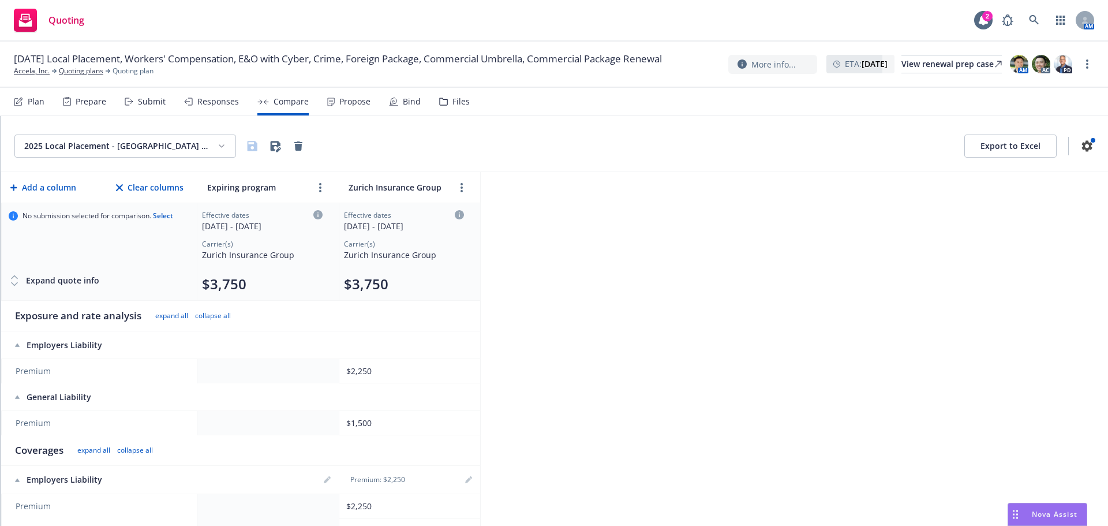
scroll to position [115, 0]
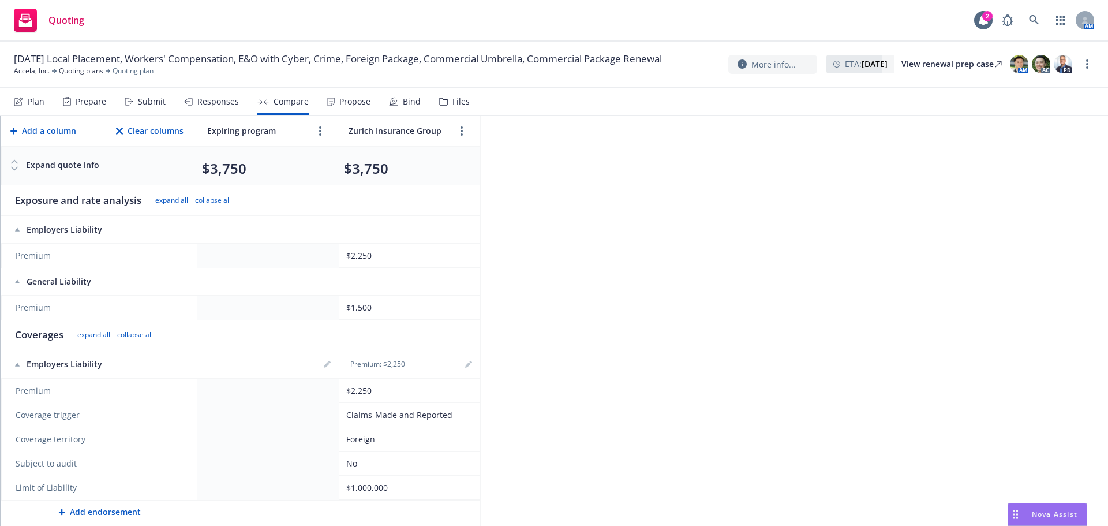
click at [877, 274] on div "2025 Local Placement - Ireland GL EL Export to Excel Add a column Clear columns…" at bounding box center [554, 321] width 1107 height 410
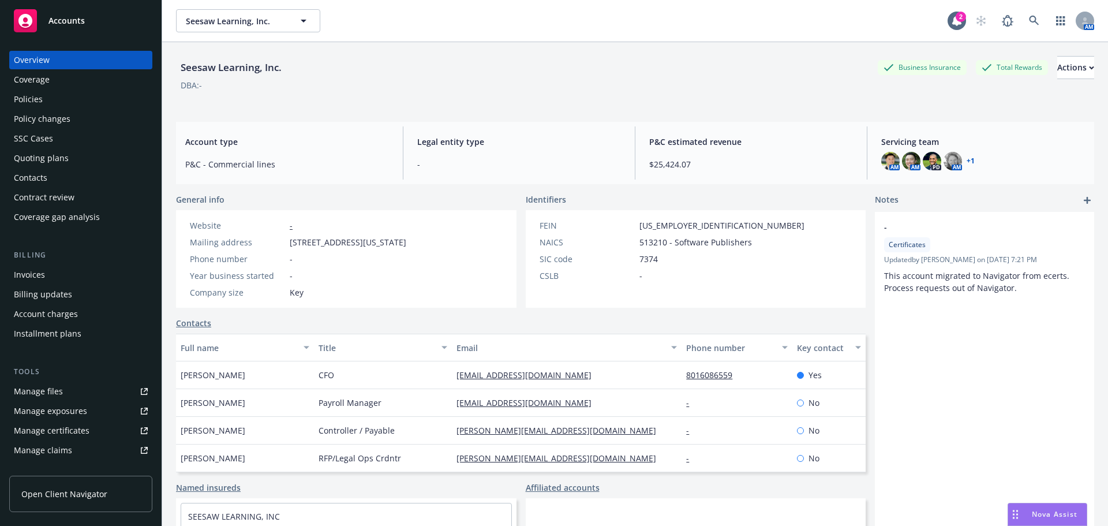
click at [52, 98] on div "Policies" at bounding box center [81, 99] width 134 height 18
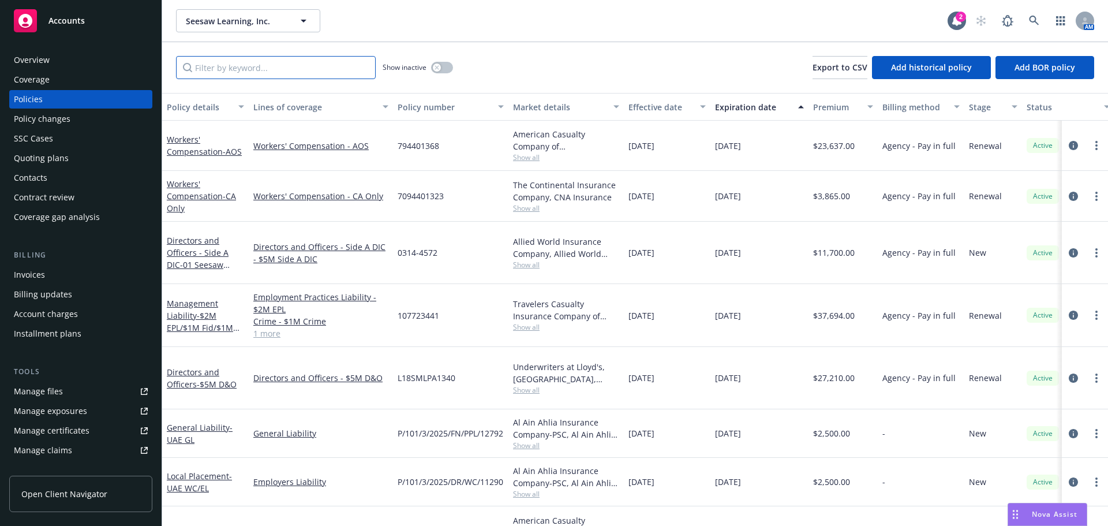
click at [227, 67] on input "Filter by keyword..." at bounding box center [276, 67] width 200 height 23
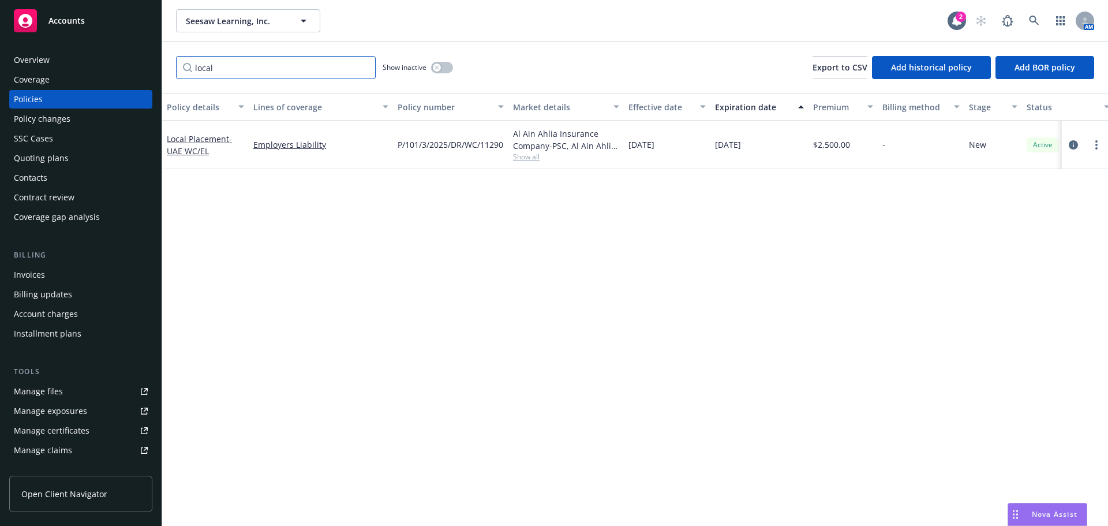
type input "local"
click at [82, 155] on div "Quoting plans" at bounding box center [81, 158] width 134 height 18
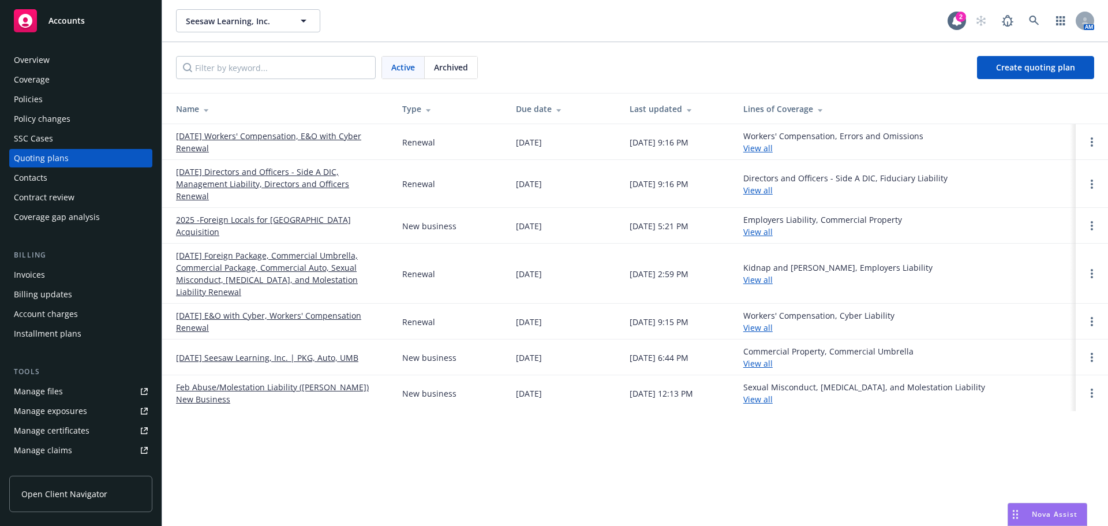
click at [296, 213] on link "2025 -Foreign Locals for [GEOGRAPHIC_DATA] Acquisition" at bounding box center [280, 225] width 208 height 24
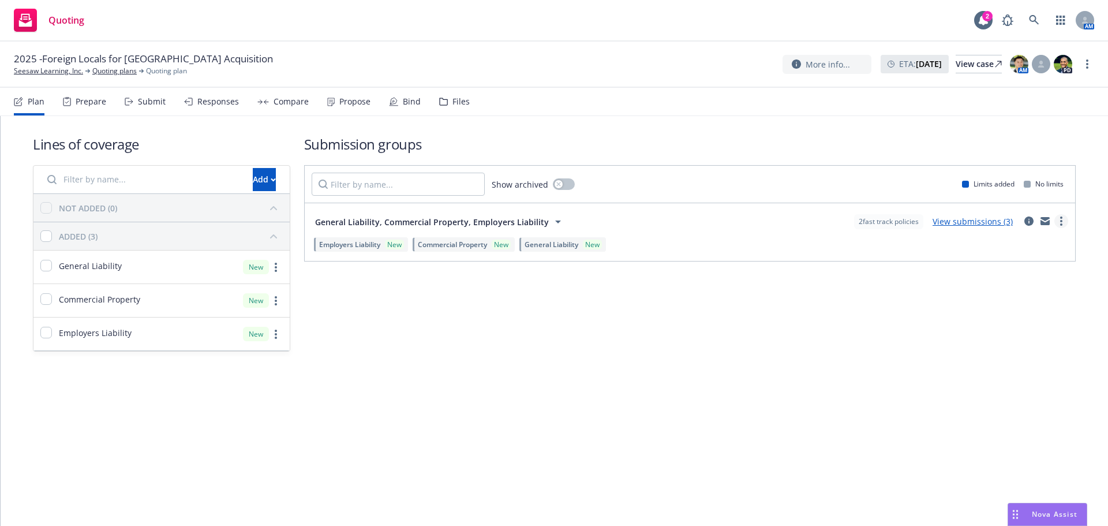
click at [1057, 223] on link "more" at bounding box center [1061, 221] width 14 height 14
click at [983, 366] on span "Create policy (fast track)" at bounding box center [1005, 364] width 121 height 11
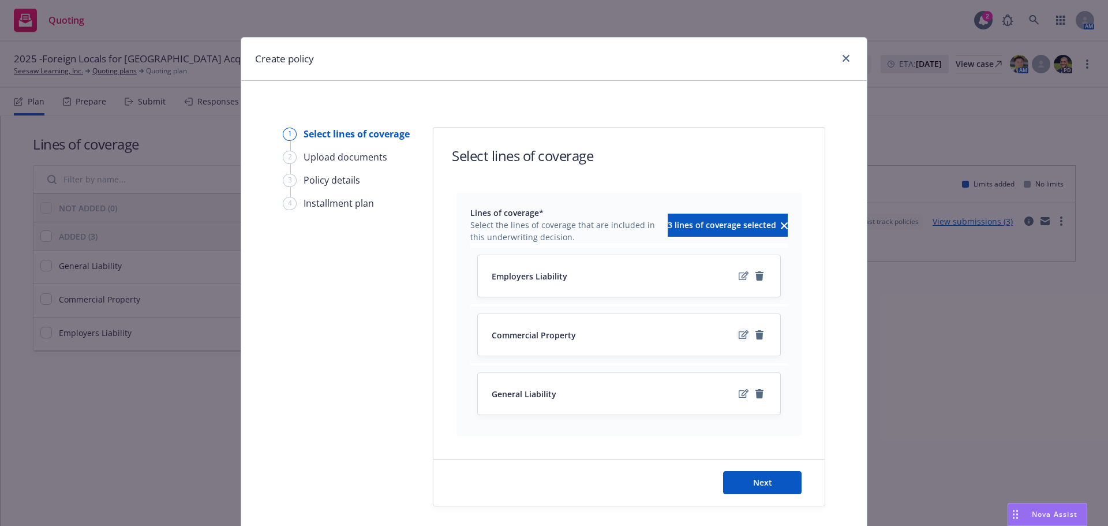
click at [738, 333] on icon "edit" at bounding box center [743, 334] width 10 height 9
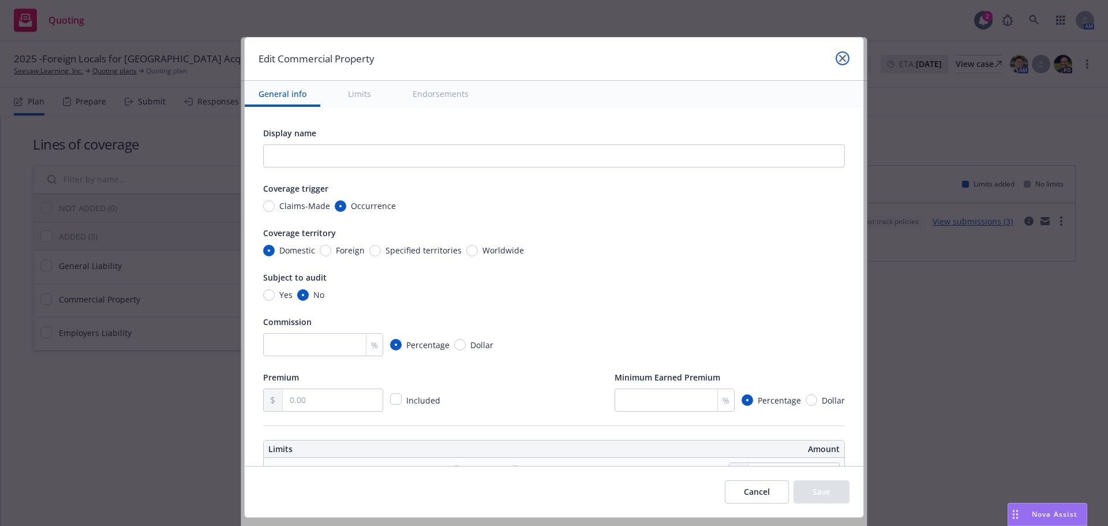
click at [839, 58] on icon "close" at bounding box center [842, 58] width 7 height 7
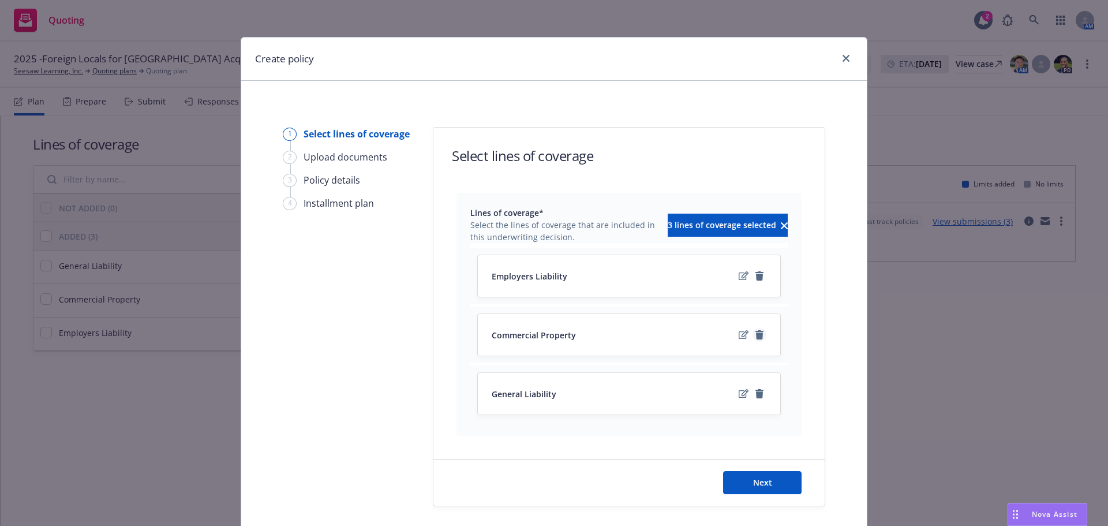
click at [757, 336] on icon "remove" at bounding box center [759, 334] width 8 height 9
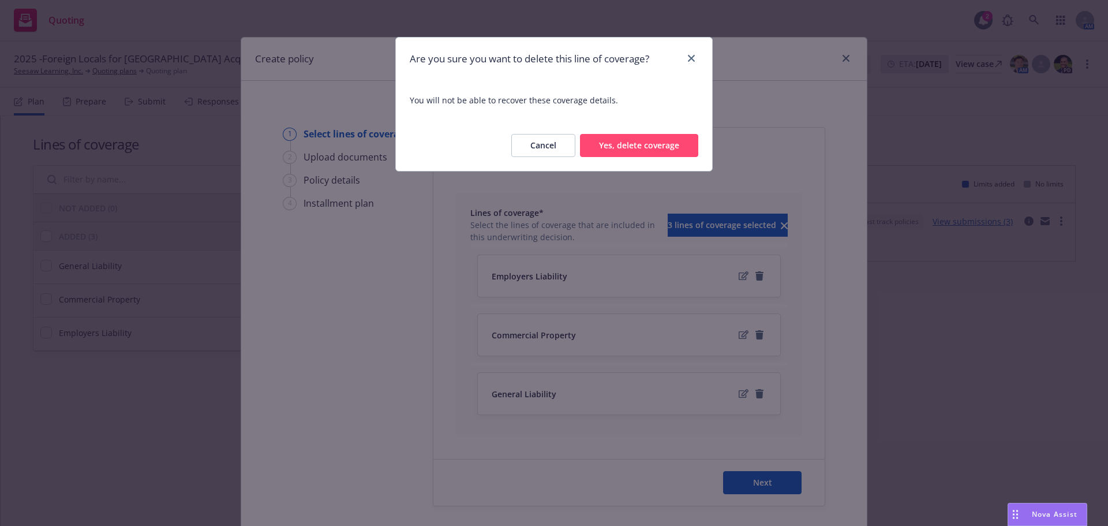
click at [668, 148] on button "Yes, delete coverage" at bounding box center [639, 145] width 118 height 23
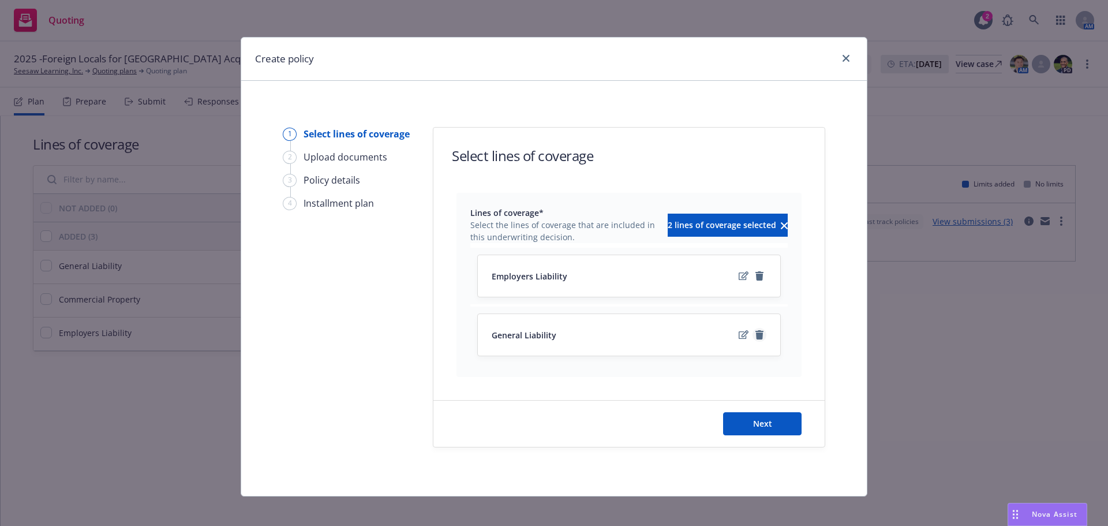
click at [755, 335] on icon "remove" at bounding box center [759, 334] width 8 height 9
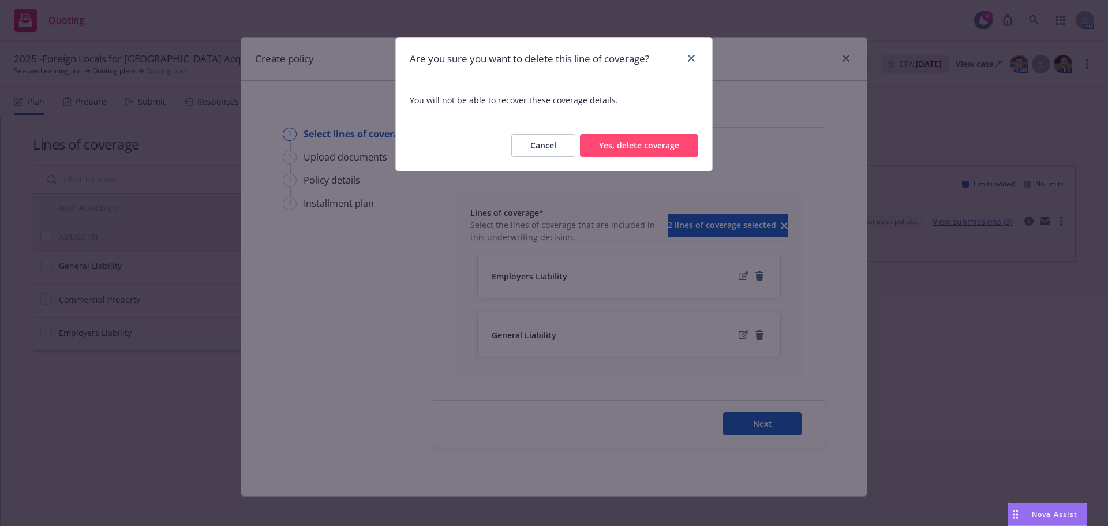
click at [682, 143] on button "Yes, delete coverage" at bounding box center [639, 145] width 118 height 23
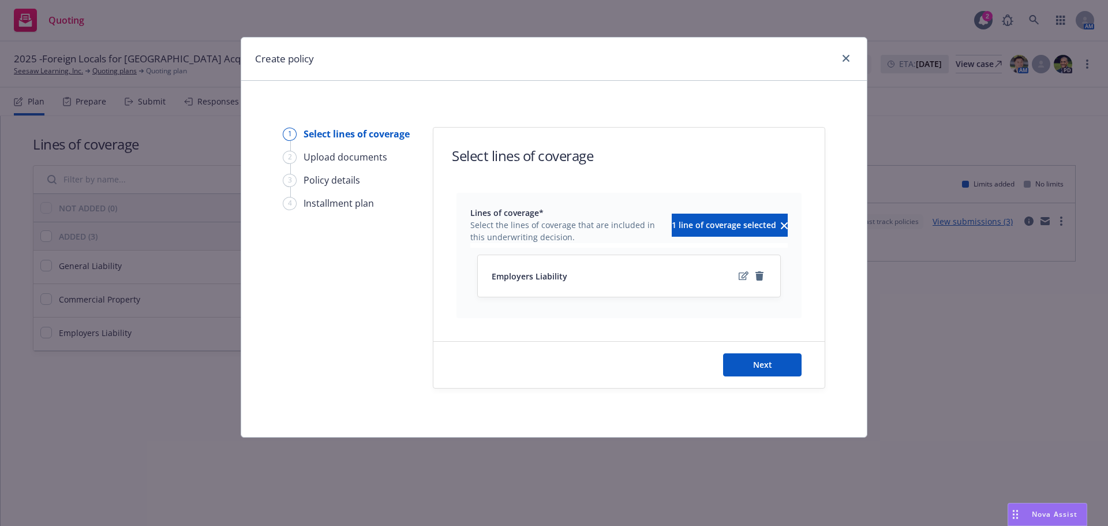
click at [761, 373] on div "Next" at bounding box center [628, 364] width 391 height 46
click at [747, 362] on button "Next" at bounding box center [762, 364] width 78 height 23
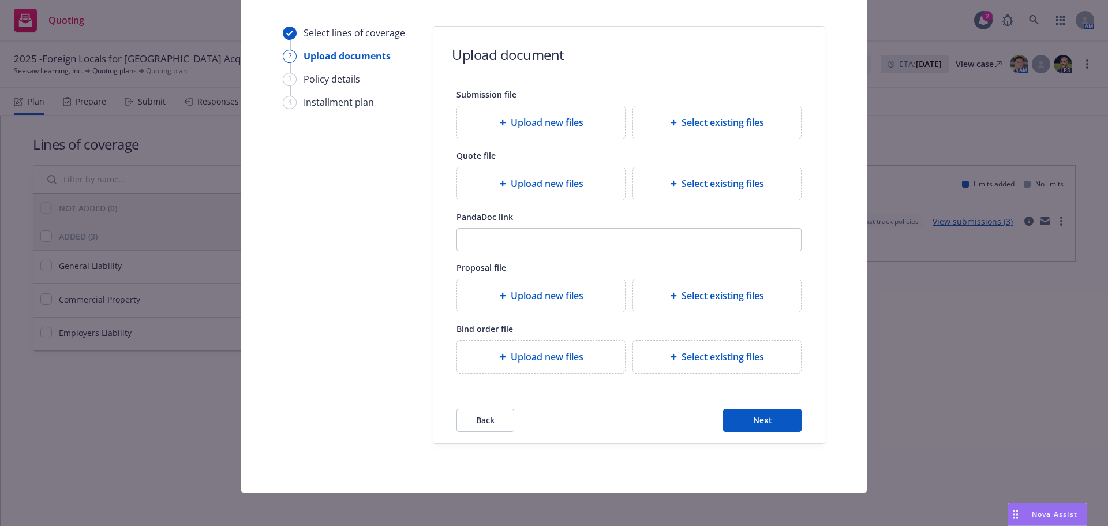
scroll to position [105, 0]
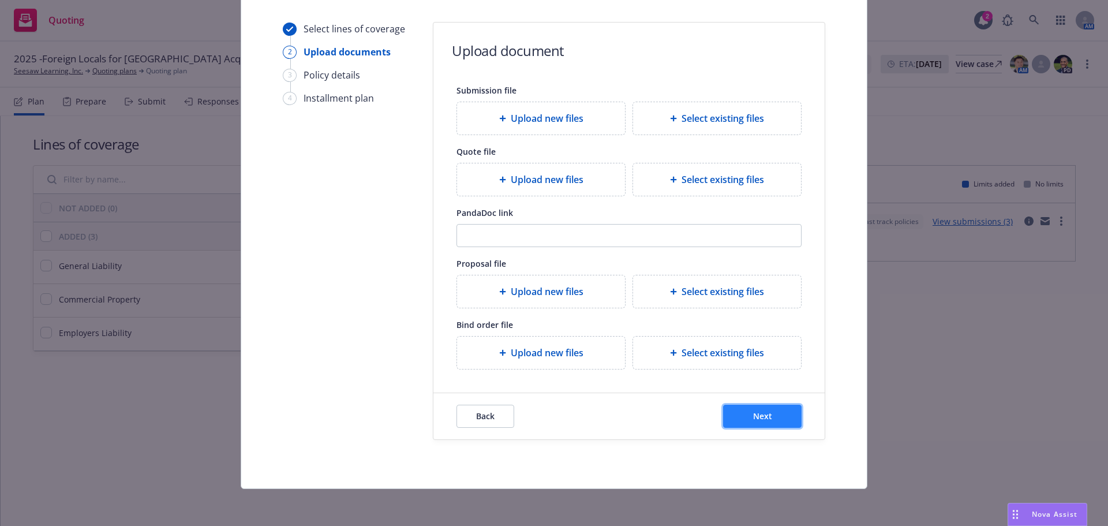
click at [753, 418] on span "Next" at bounding box center [762, 415] width 19 height 11
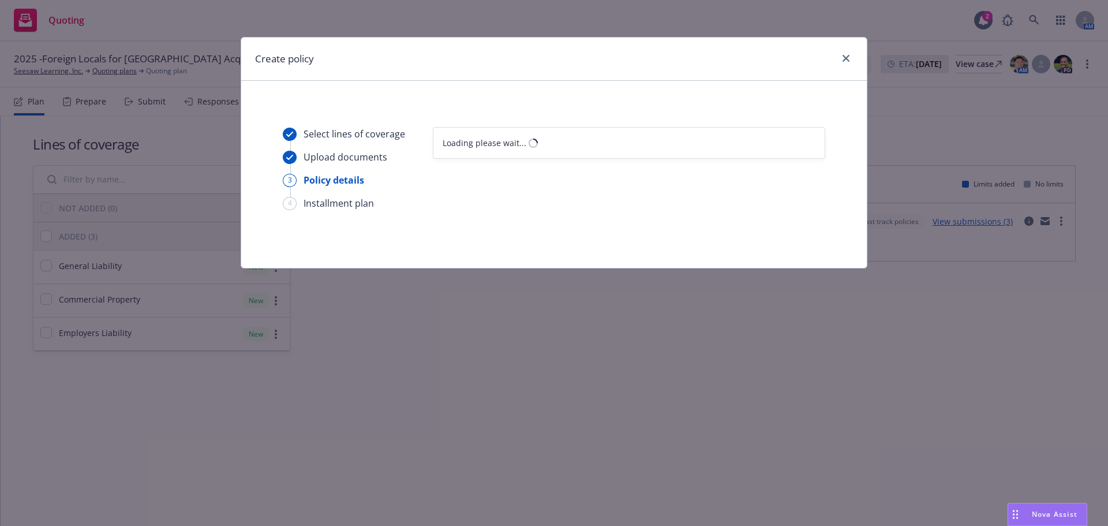
scroll to position [0, 0]
select select "12"
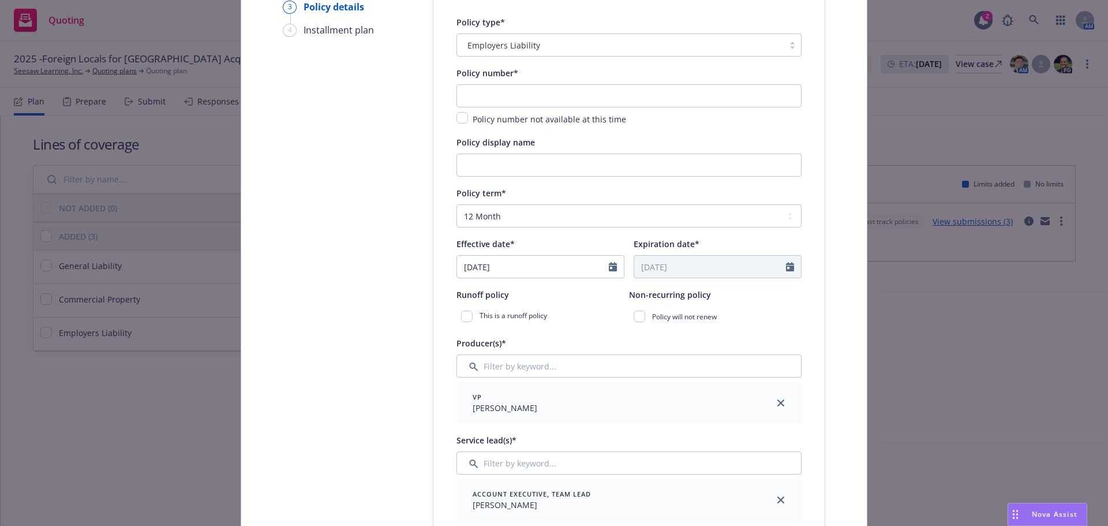
scroll to position [58, 0]
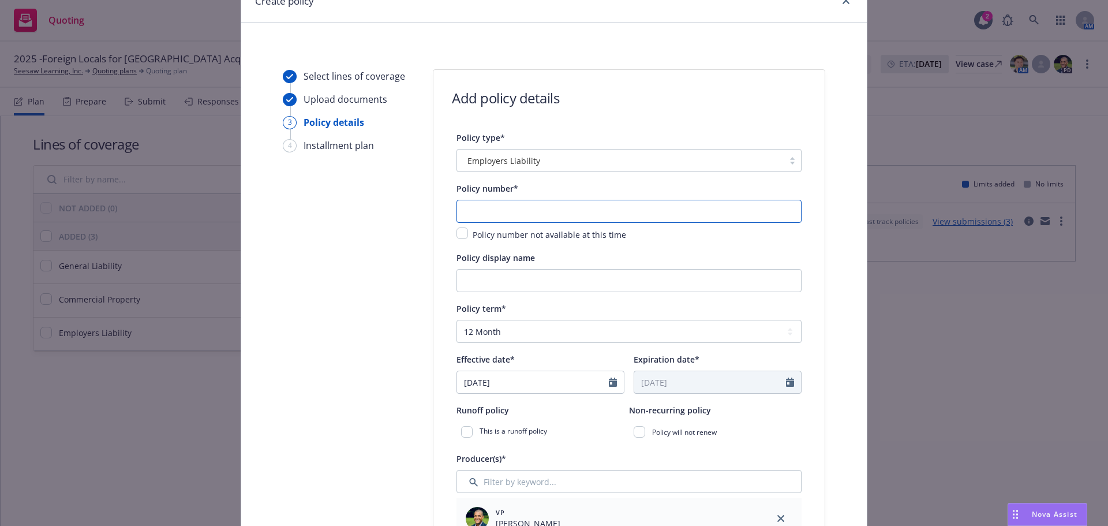
click at [500, 208] on input "text" at bounding box center [628, 211] width 345 height 23
paste input "1/WC/30684/0/0"
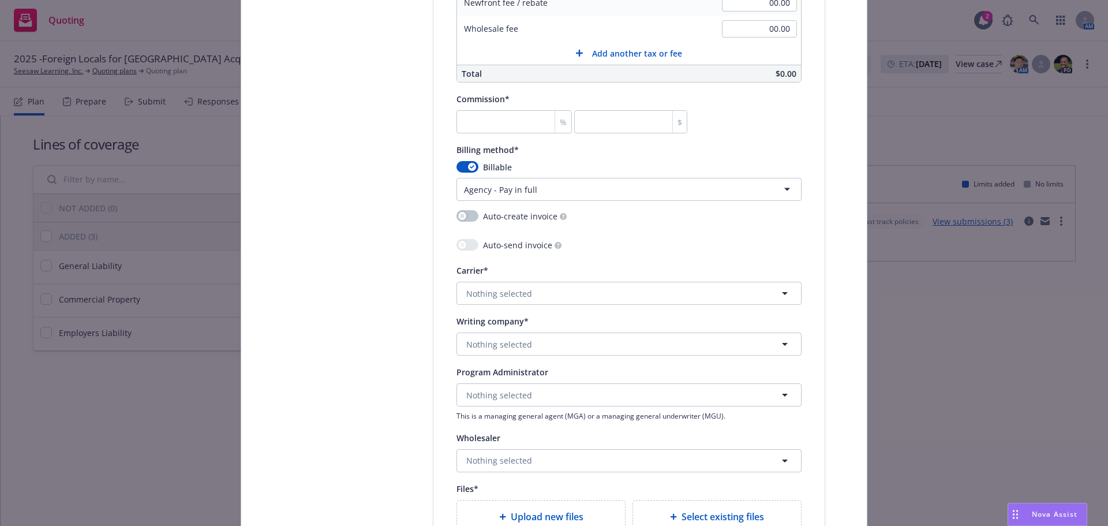
scroll to position [750, 0]
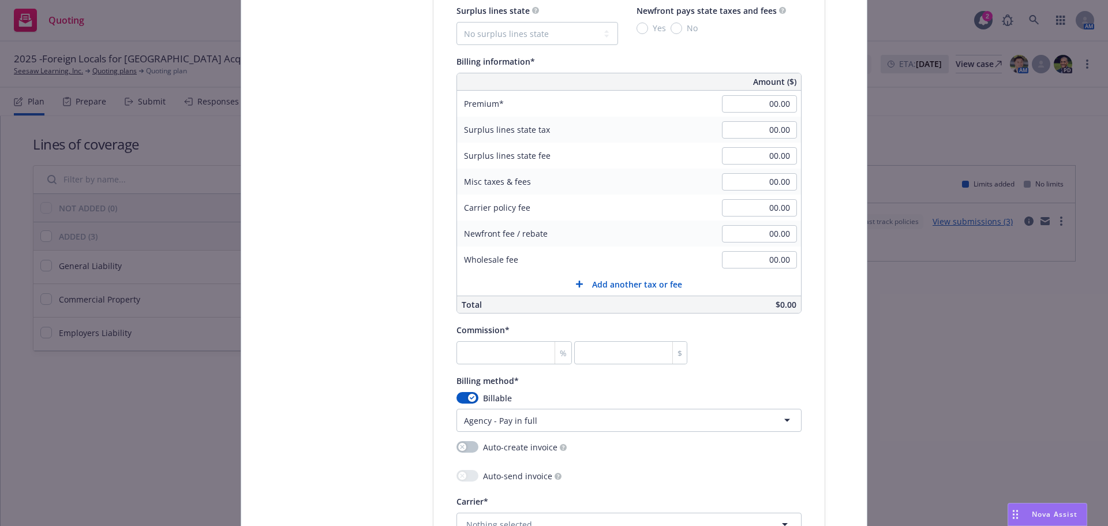
type input "1/WC/30684/0/0"
type input "2,977.22"
click at [505, 354] on input "number" at bounding box center [513, 352] width 115 height 23
type input "0"
click at [468, 395] on div "button" at bounding box center [472, 397] width 8 height 8
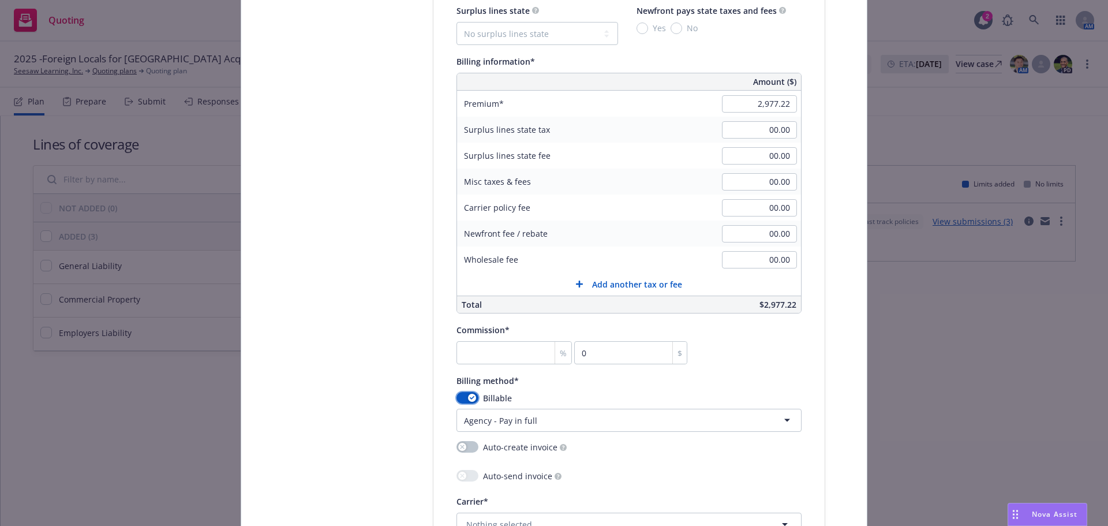
select select
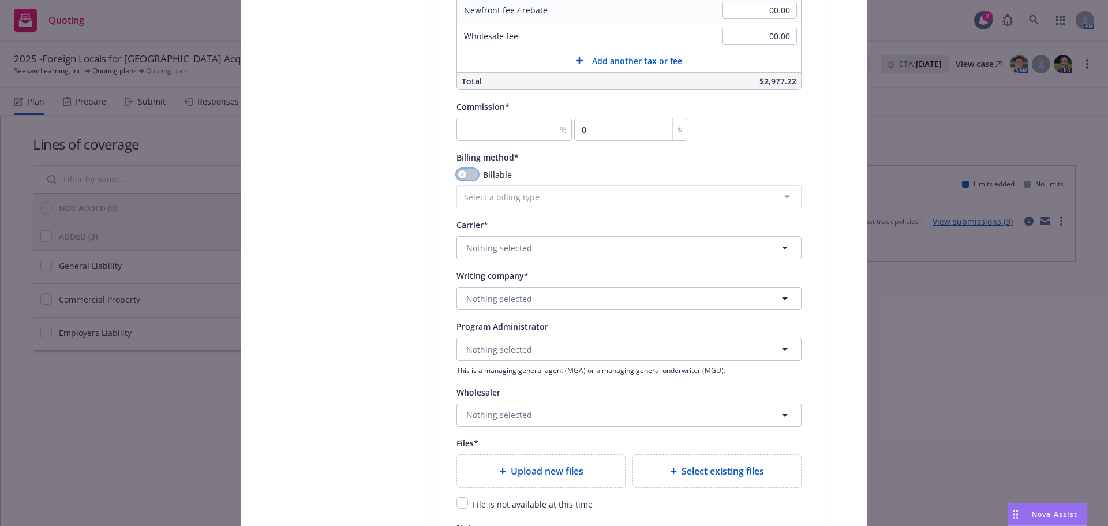
scroll to position [981, 0]
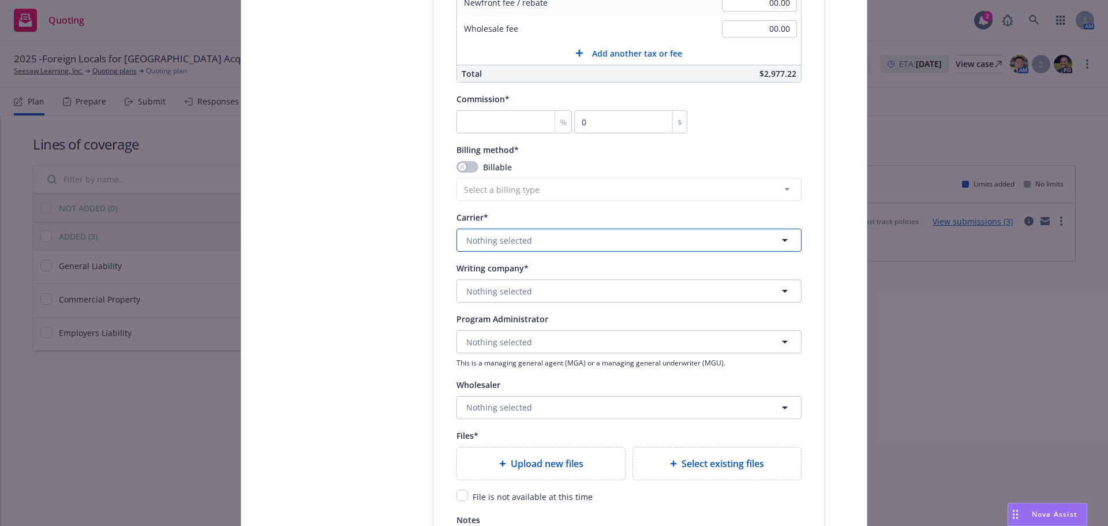
drag, startPoint x: 509, startPoint y: 237, endPoint x: 517, endPoint y: 247, distance: 12.8
click at [509, 237] on span "Nothing selected" at bounding box center [499, 240] width 66 height 12
type input "G"
type input "CNA"
click at [503, 306] on strong "CNA Insurance" at bounding box center [498, 300] width 58 height 11
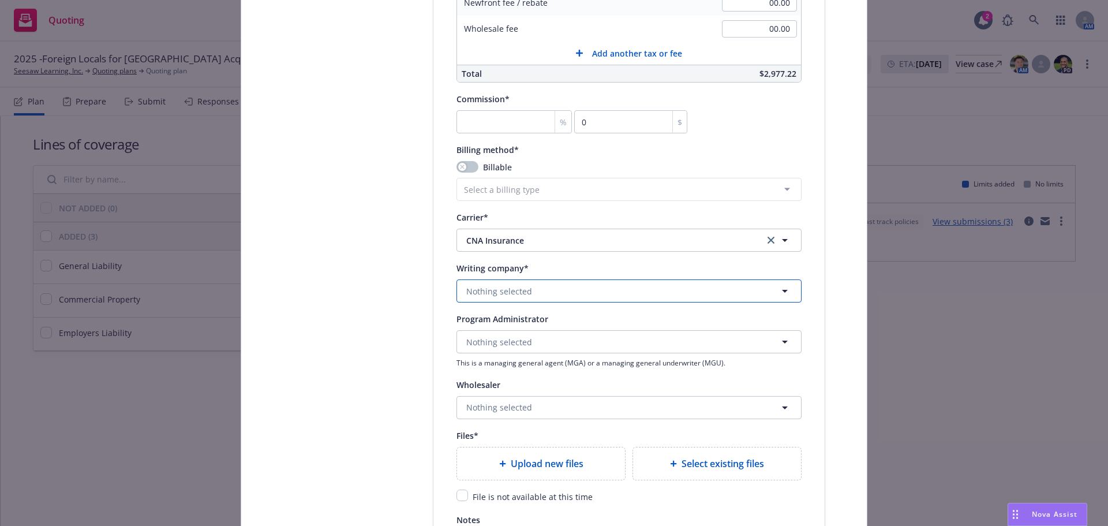
click at [496, 293] on span "Nothing selected" at bounding box center [499, 291] width 66 height 12
type input "G"
type input "s"
type input "m"
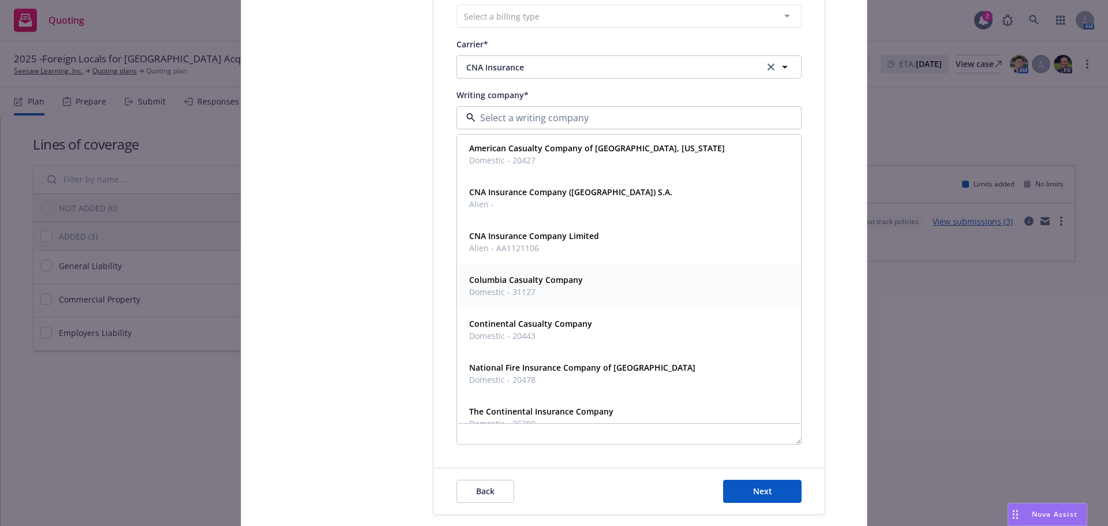
scroll to position [0, 0]
click at [663, 230] on div "CNA Insurance Company Limited Alien - AA1121106" at bounding box center [628, 244] width 329 height 29
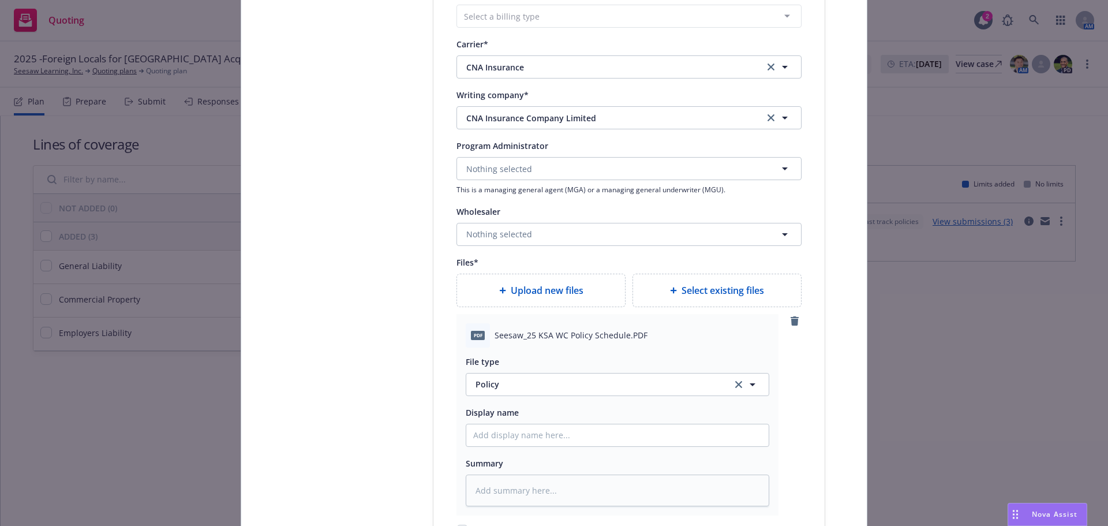
click at [725, 295] on span "Select existing files" at bounding box center [722, 290] width 82 height 14
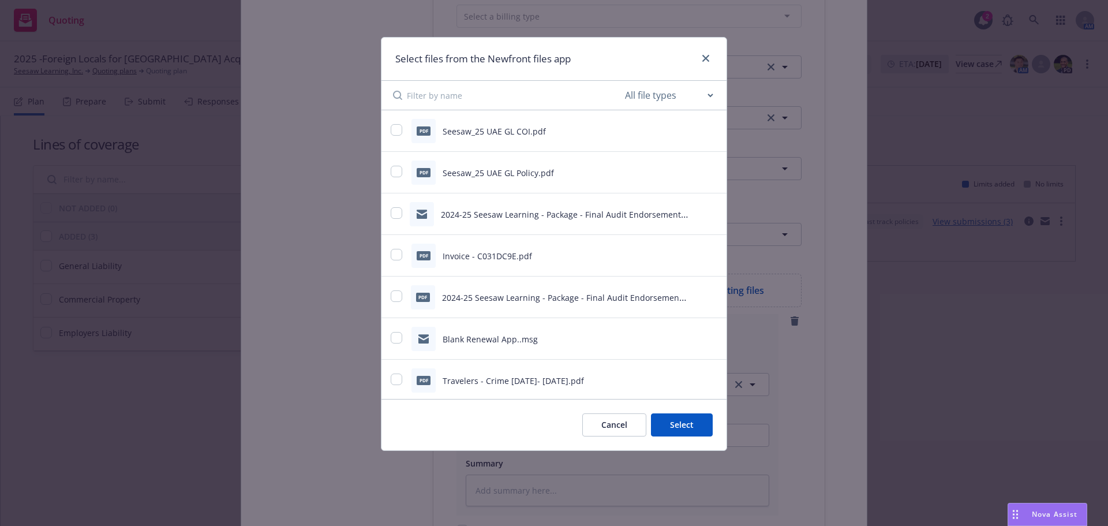
click at [613, 419] on button "Cancel" at bounding box center [614, 424] width 64 height 23
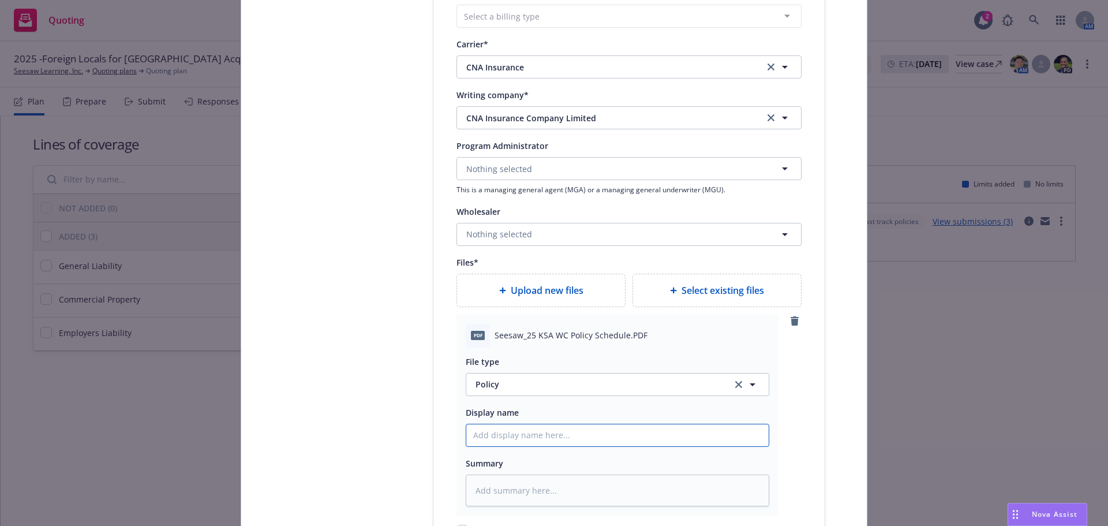
click at [509, 438] on input "Policy display name" at bounding box center [617, 435] width 302 height 22
type textarea "x"
type input "S"
type textarea "x"
type input "Se"
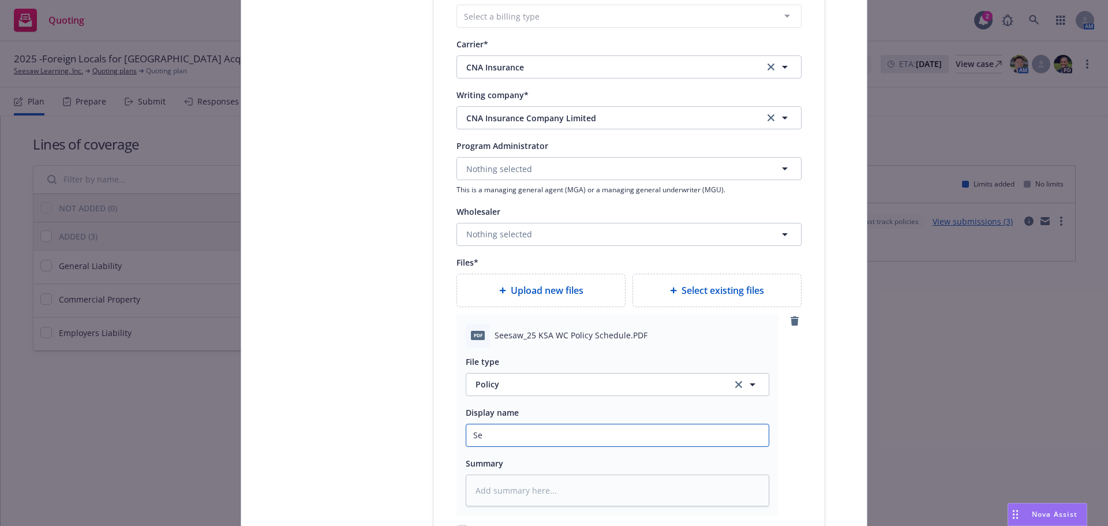
type textarea "x"
type input "See"
type textarea "x"
type input "Seesa"
type textarea "x"
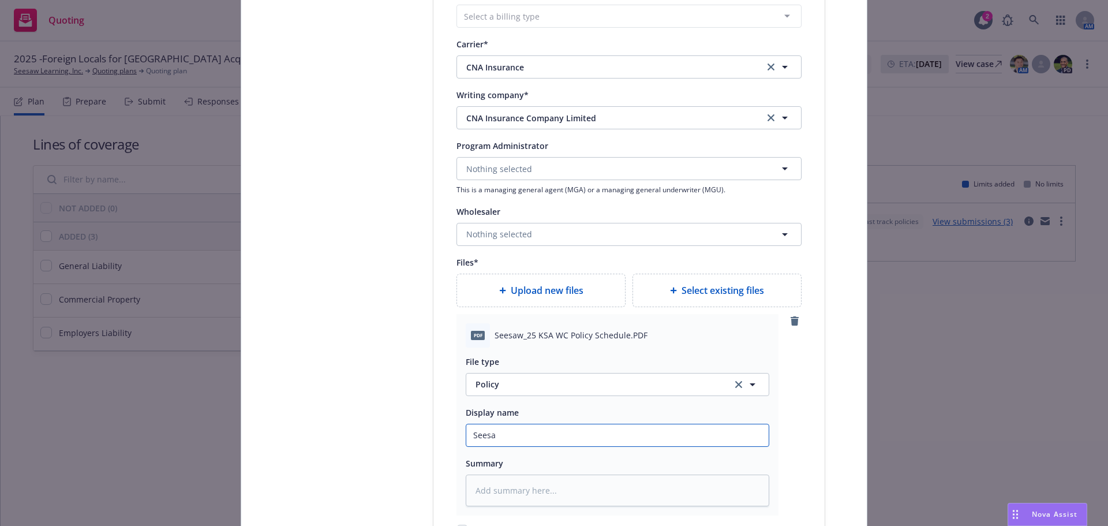
type input "Seesaw"
type textarea "x"
type input "Seesaw_"
type textarea "x"
type input "Seesaw_2"
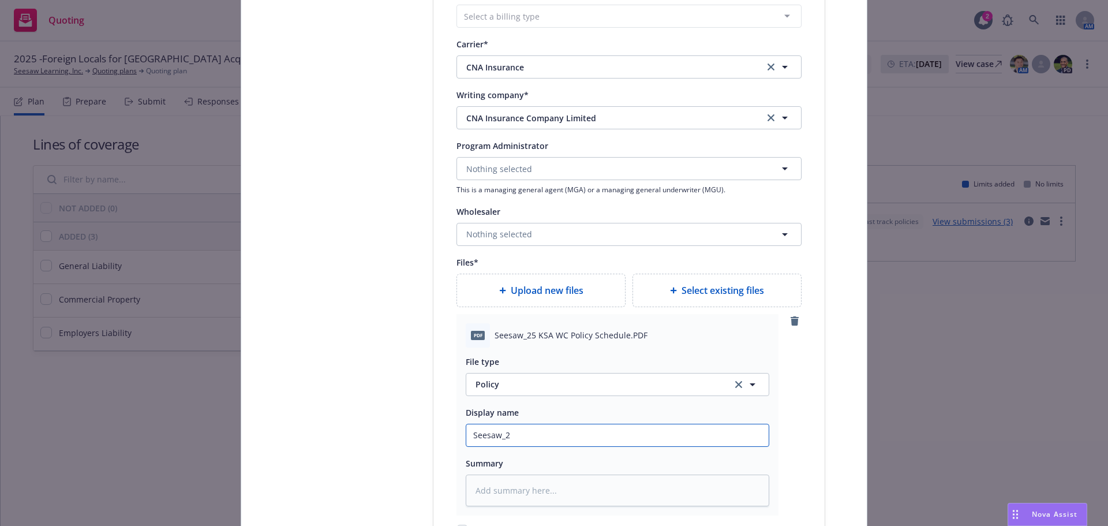
type textarea "x"
type input "Seesaw_25"
type textarea "x"
type input "Seesaw_25"
type textarea "x"
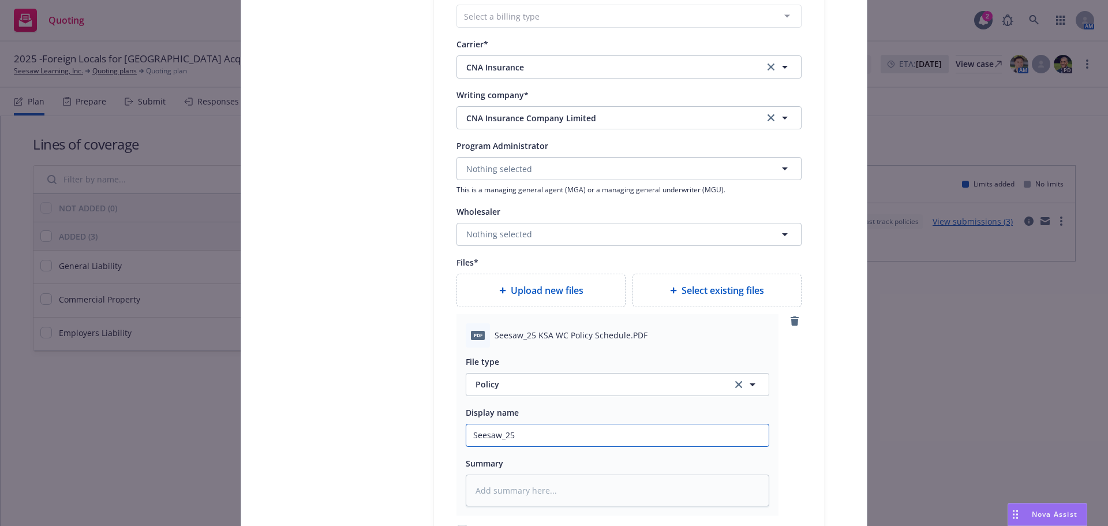
type input "Seesaw_25 K"
type textarea "x"
type input "Seesaw_25 KS"
type textarea "x"
type input "Seesaw_25 KSA"
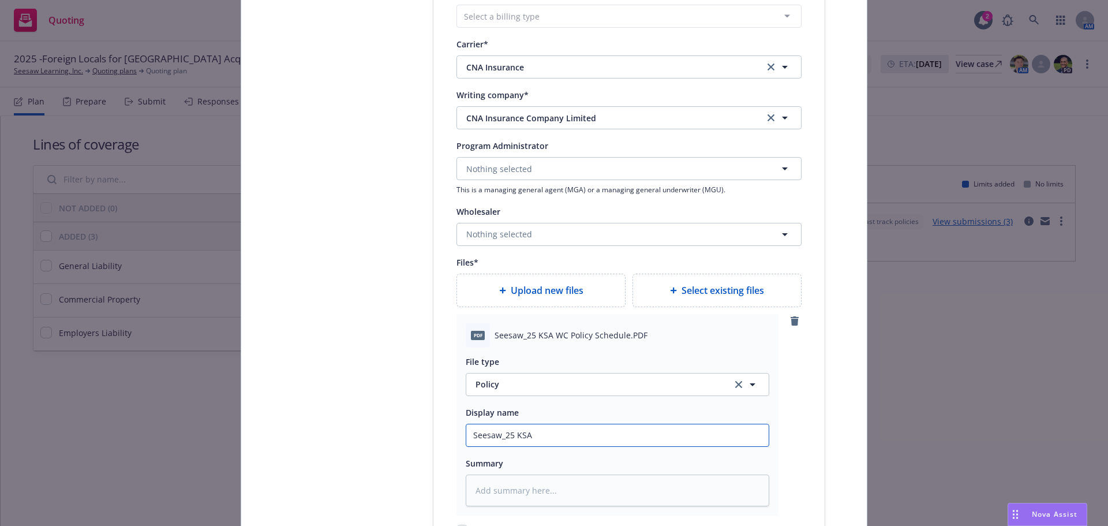
type textarea "x"
type input "Seesaw_25 KSA"
type textarea "x"
type input "Seesaw_25 KSA W"
type textarea "x"
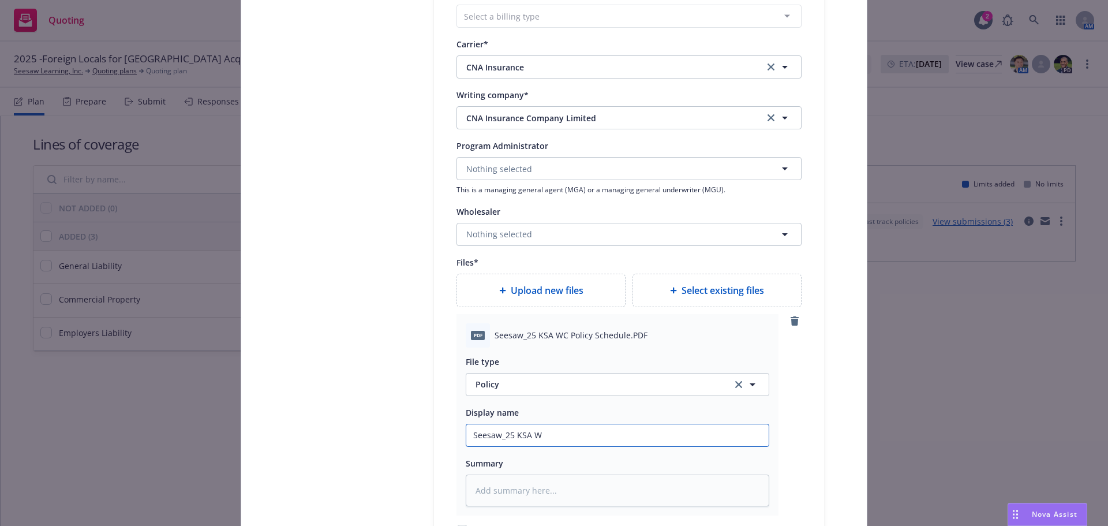
type input "Seesaw_25 KSA WC"
type textarea "x"
type input "Seesaw_25 KSA WC"
type textarea "x"
type input "Seesaw_25 KSA WC P"
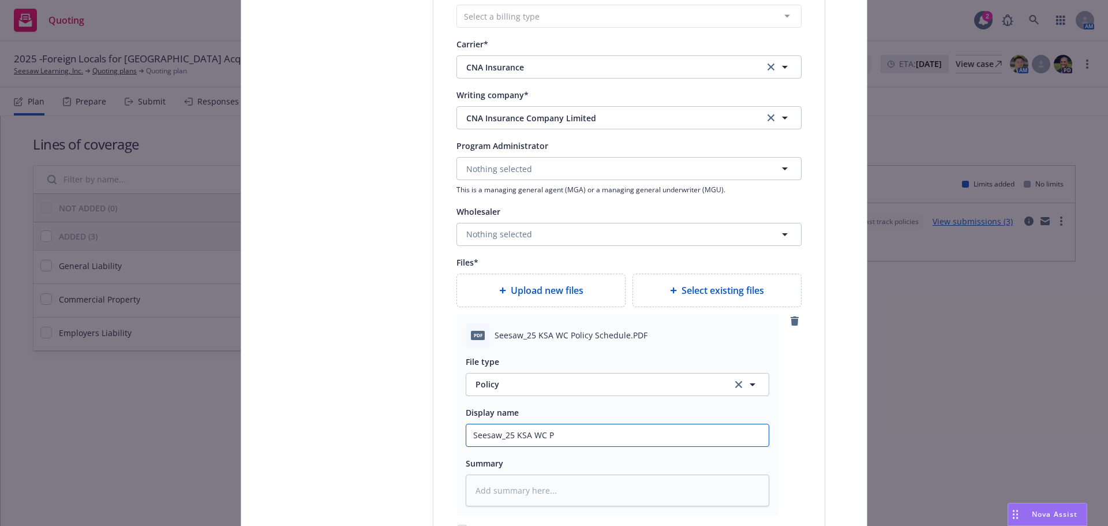
type textarea "x"
type input "Seesaw_25 KSA WC Pol"
type textarea "x"
type input "Seesaw_25 KSA WC Poli"
type textarea "x"
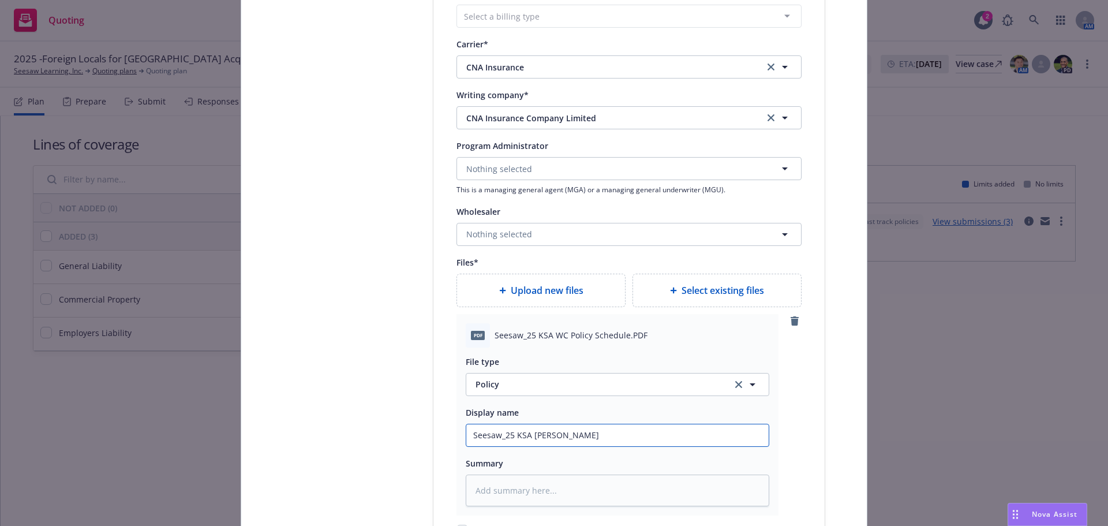
type input "Seesaw_25 KSA WC Polic"
type textarea "x"
type input "Seesaw_25 KSA WC Policy"
type textarea "x"
type input "Seesaw_25 KSA WC Policy S"
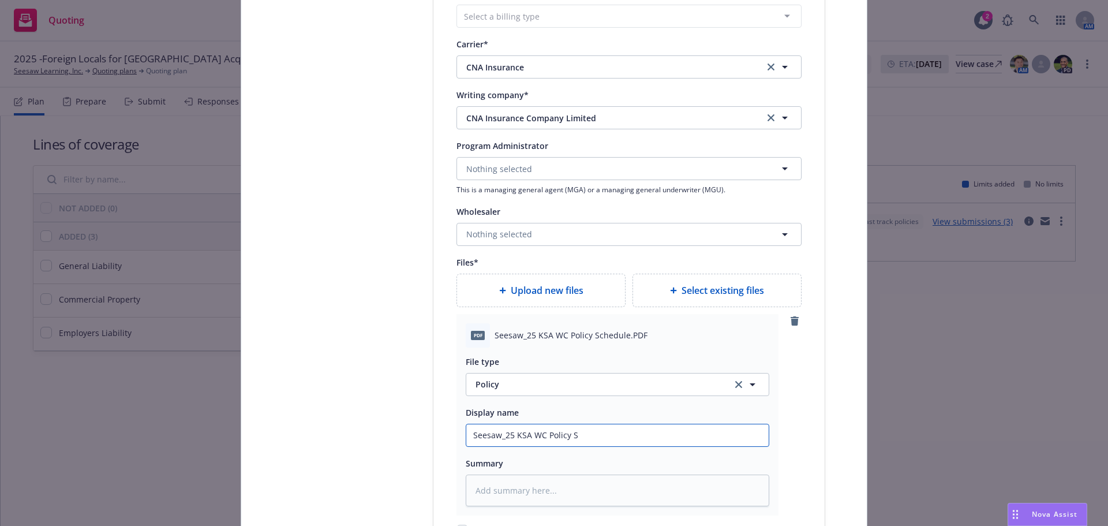
type textarea "x"
type input "Seesaw_25 KSA WC Policy Sch"
type textarea "x"
type input "Seesaw_25 KSA WC Policy Sche"
type textarea "x"
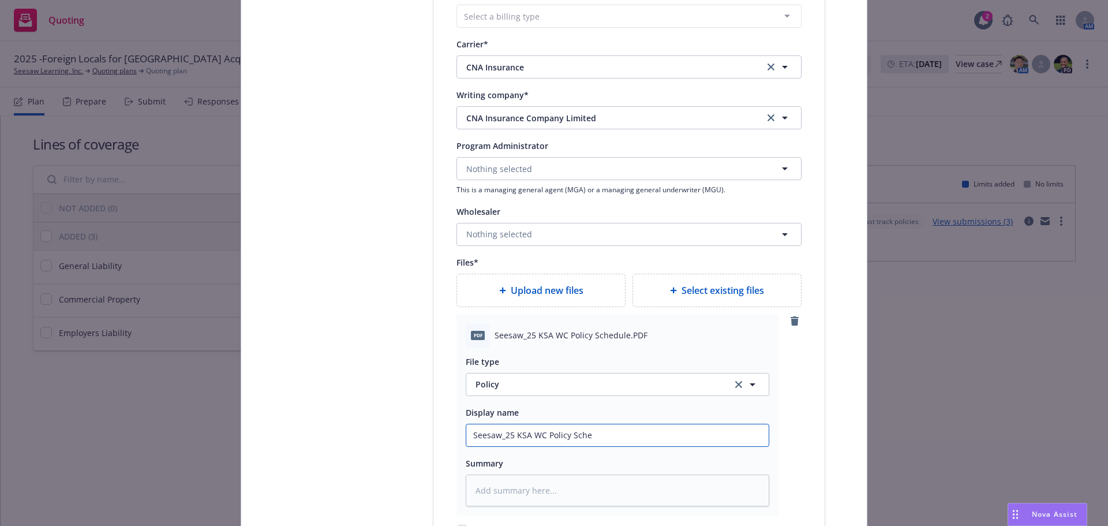
type input "Seesaw_25 KSA WC Policy Sched"
type textarea "x"
type input "Seesaw_25 KSA WC Policy Schedu"
type textarea "x"
type input "Seesaw_25 KSA WC Policy Schedul"
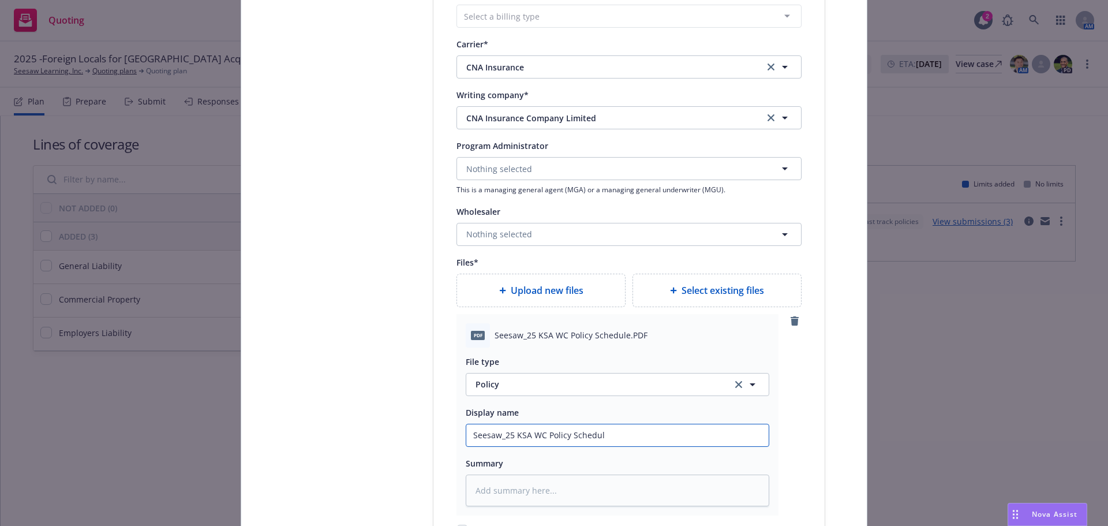
type textarea "x"
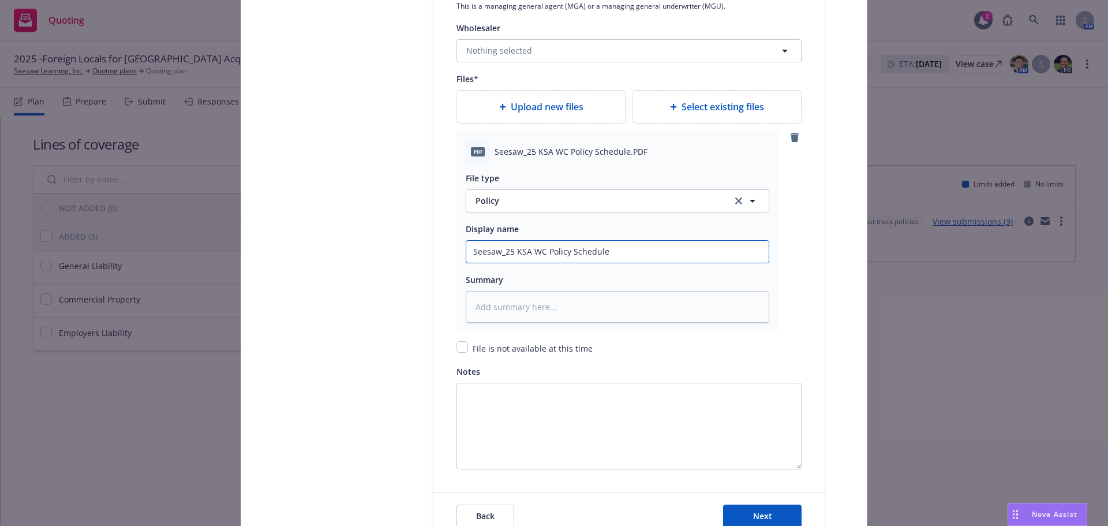
scroll to position [1327, 0]
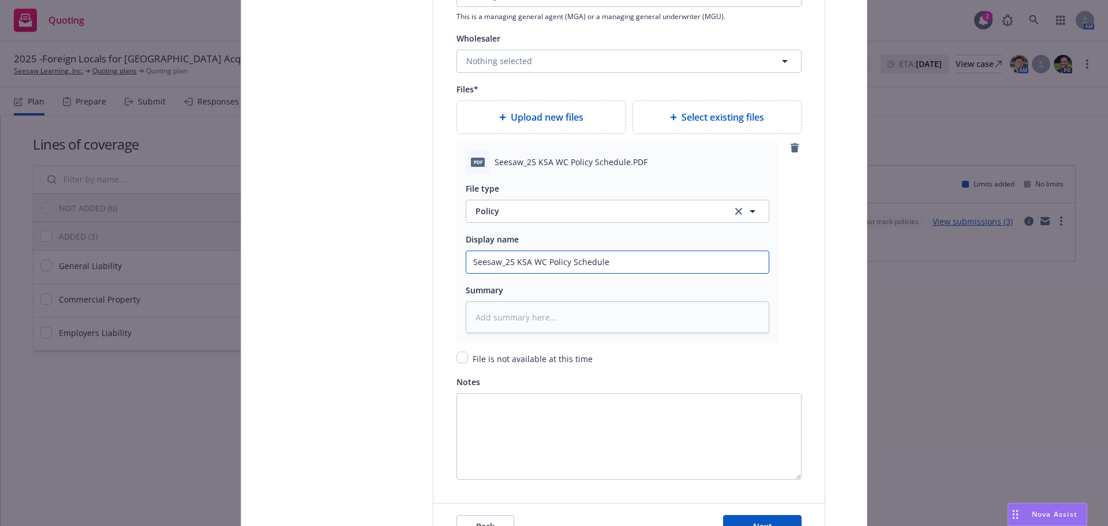
type input "Seesaw_25 KSA WC Policy Schedule"
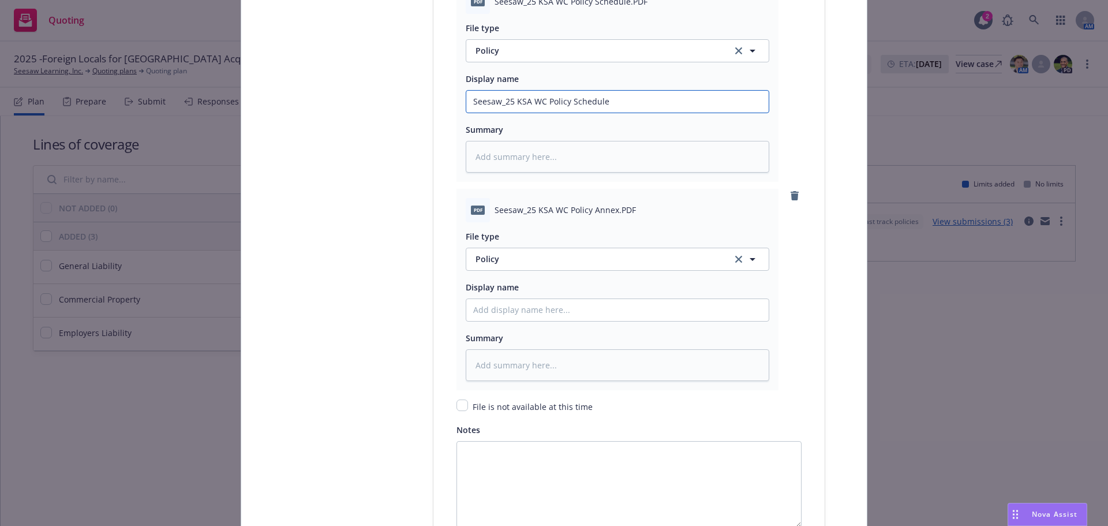
scroll to position [1500, 0]
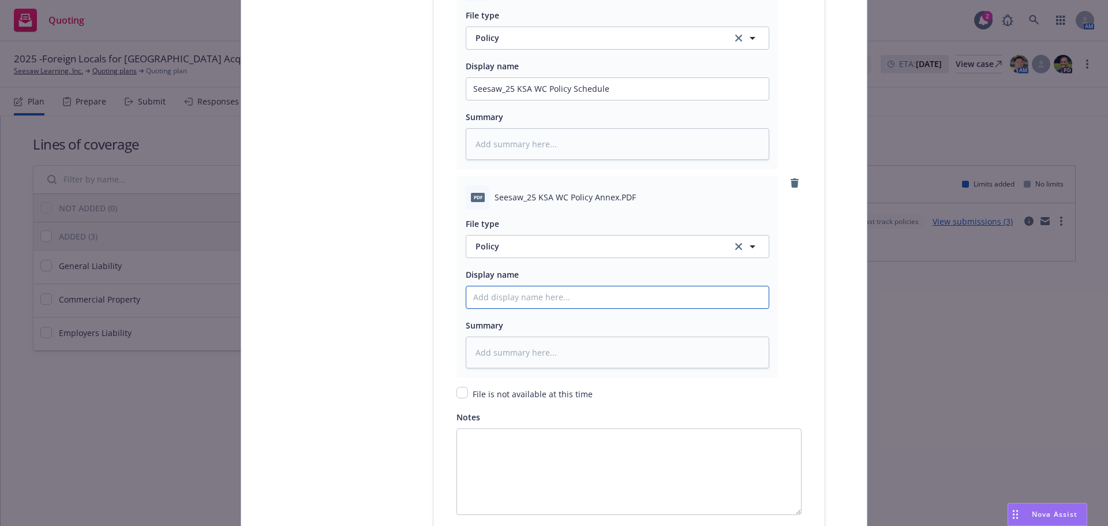
click at [513, 100] on input "Policy display name" at bounding box center [617, 89] width 302 height 22
paste input "Seesaw_25 KSA WC Policy Schedule"
type textarea "x"
type input "Seesaw_25 KSA WC Policy Schedule"
drag, startPoint x: 617, startPoint y: 295, endPoint x: 569, endPoint y: 297, distance: 47.9
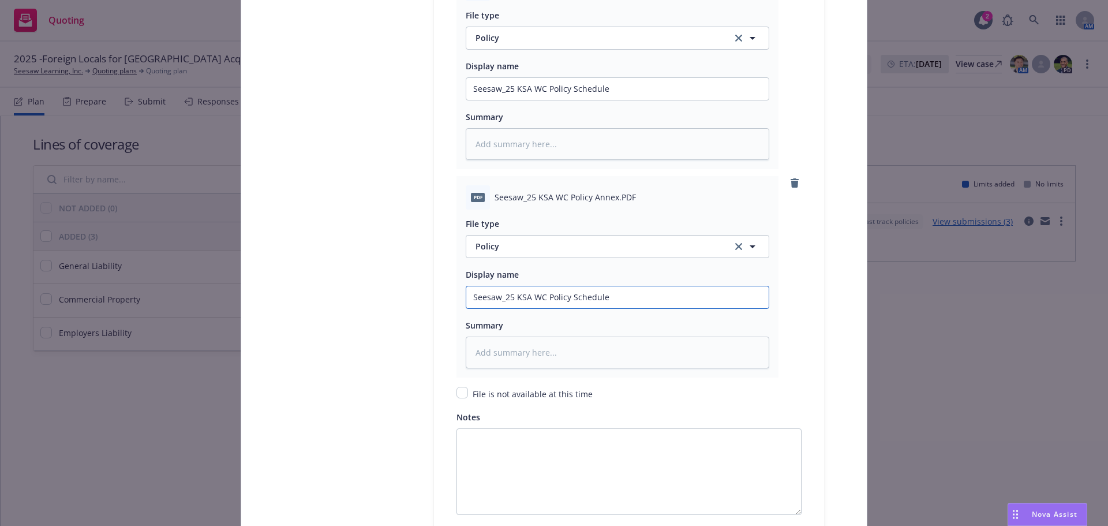
click at [569, 100] on input "Seesaw_25 KSA WC Policy Schedule" at bounding box center [617, 89] width 302 height 22
type textarea "x"
type input "Seesaw_25 KSA WC Policy A"
type textarea "x"
type input "Seesaw_25 KSA WC Policy An"
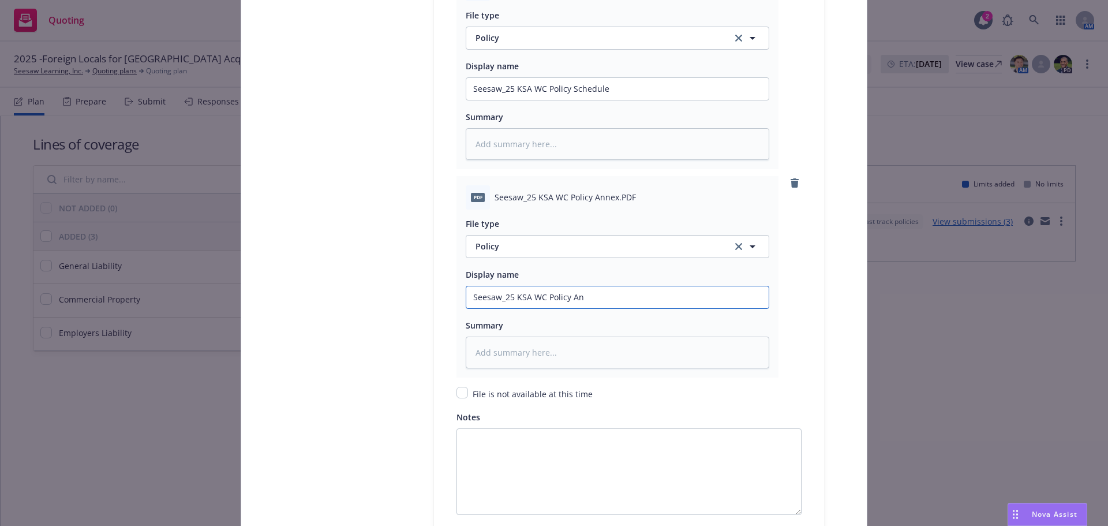
type textarea "x"
type input "Seesaw_25 KSA WC Policy Anne"
type textarea "x"
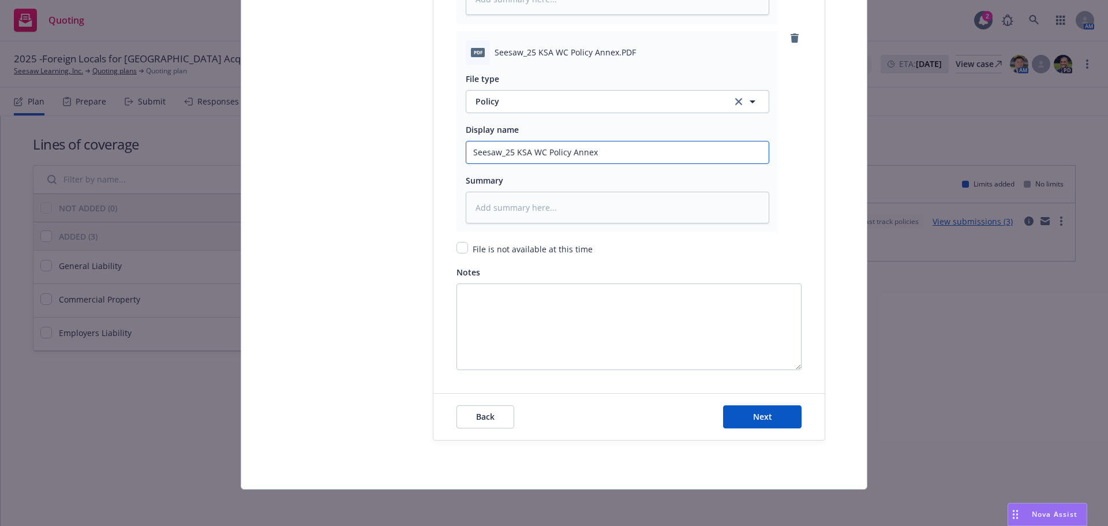
scroll to position [1645, 0]
type input "Seesaw_25 KSA WC Policy Annex"
click at [741, 415] on button "Next" at bounding box center [762, 415] width 78 height 23
type textarea "x"
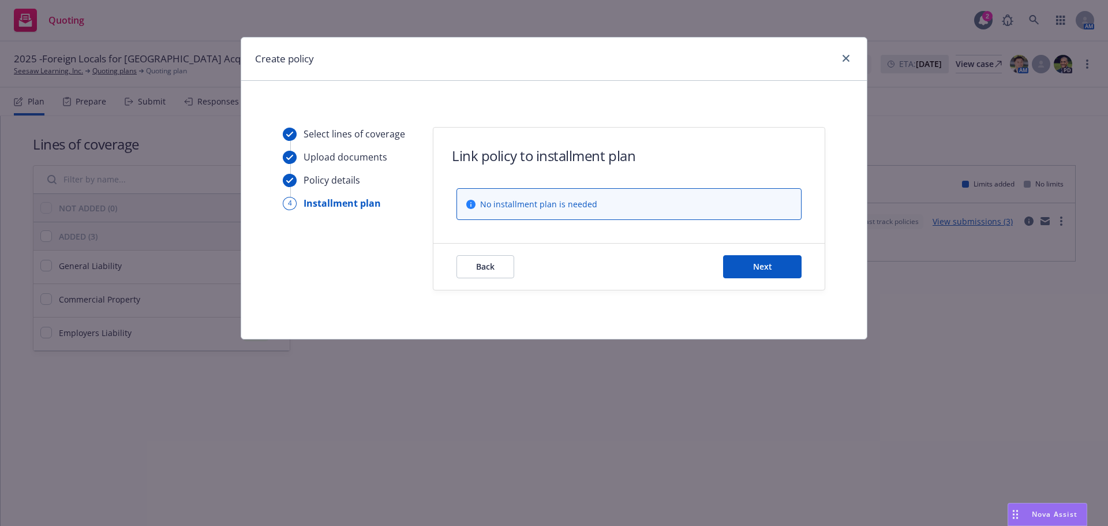
scroll to position [0, 0]
click at [771, 256] on button "Next" at bounding box center [762, 266] width 78 height 23
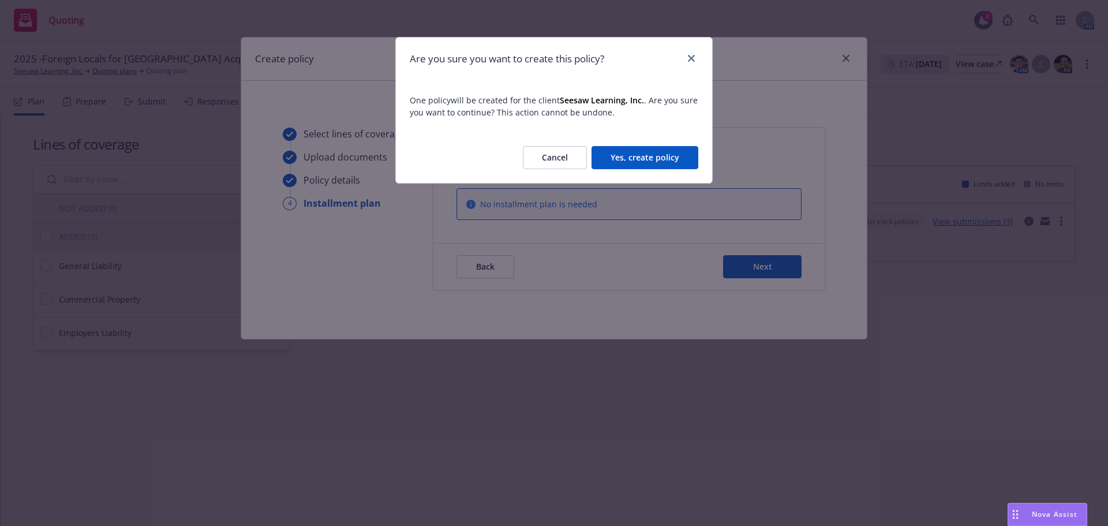
click at [647, 159] on button "Yes, create policy" at bounding box center [644, 157] width 107 height 23
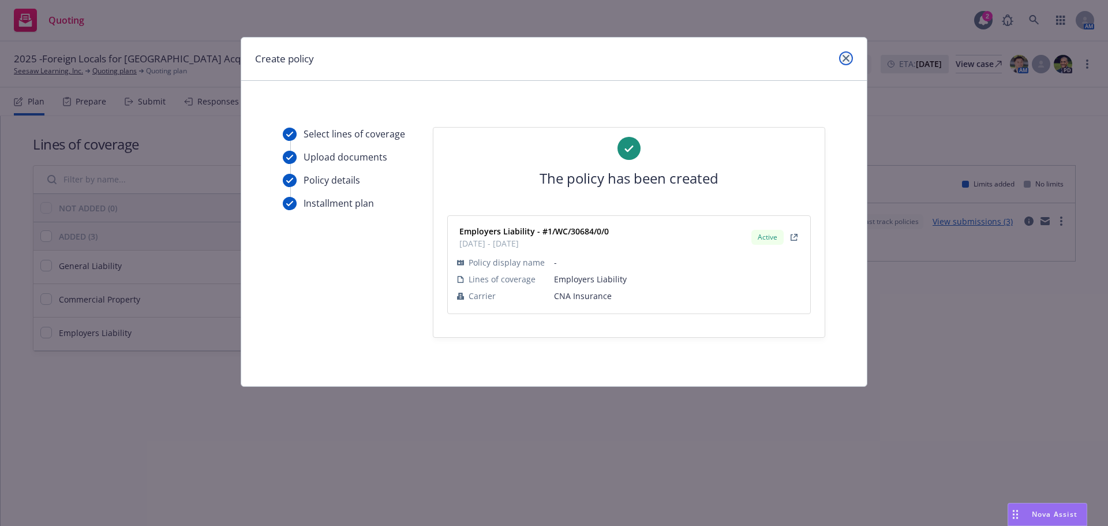
click at [839, 57] on link "close" at bounding box center [846, 58] width 14 height 14
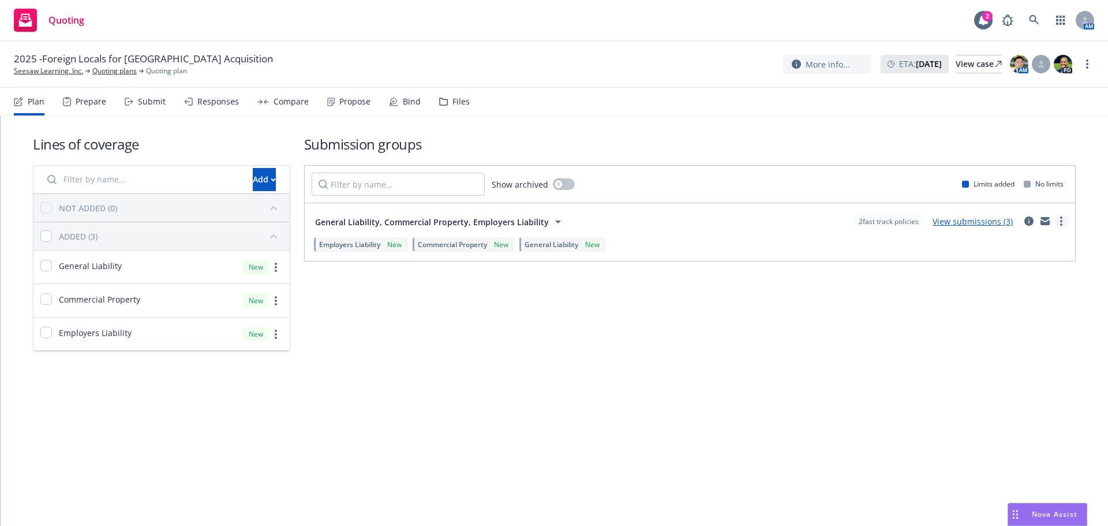
click at [1055, 217] on link "more" at bounding box center [1061, 221] width 14 height 14
click at [985, 366] on span "Create policy (fast track)" at bounding box center [1005, 364] width 121 height 11
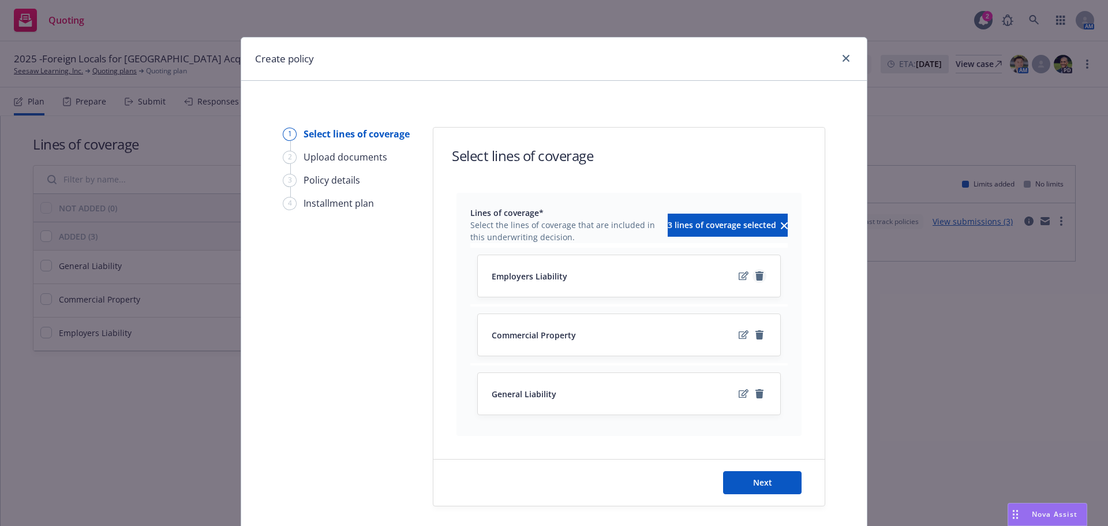
click at [755, 274] on icon "remove" at bounding box center [759, 275] width 9 height 9
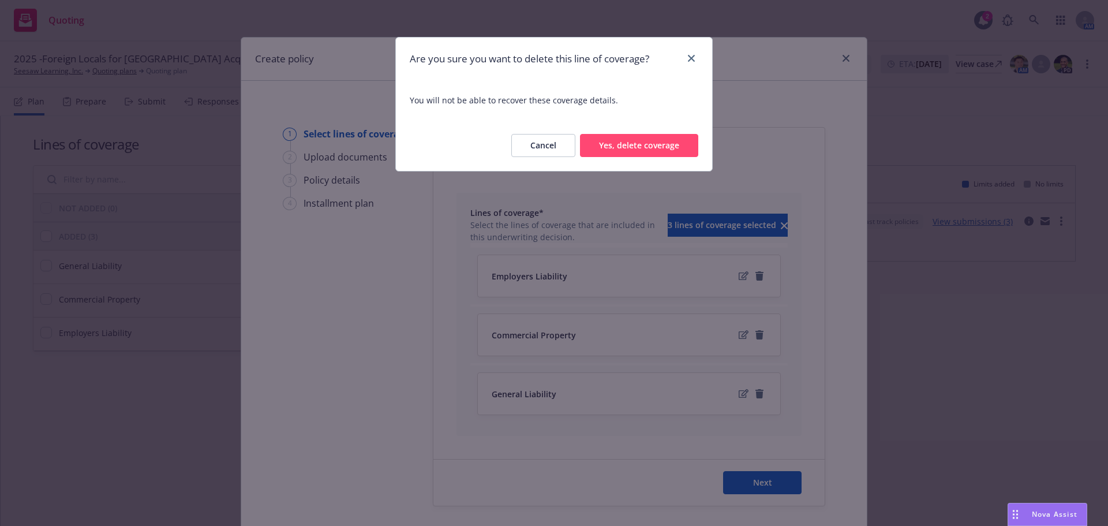
click at [668, 147] on button "Yes, delete coverage" at bounding box center [639, 145] width 118 height 23
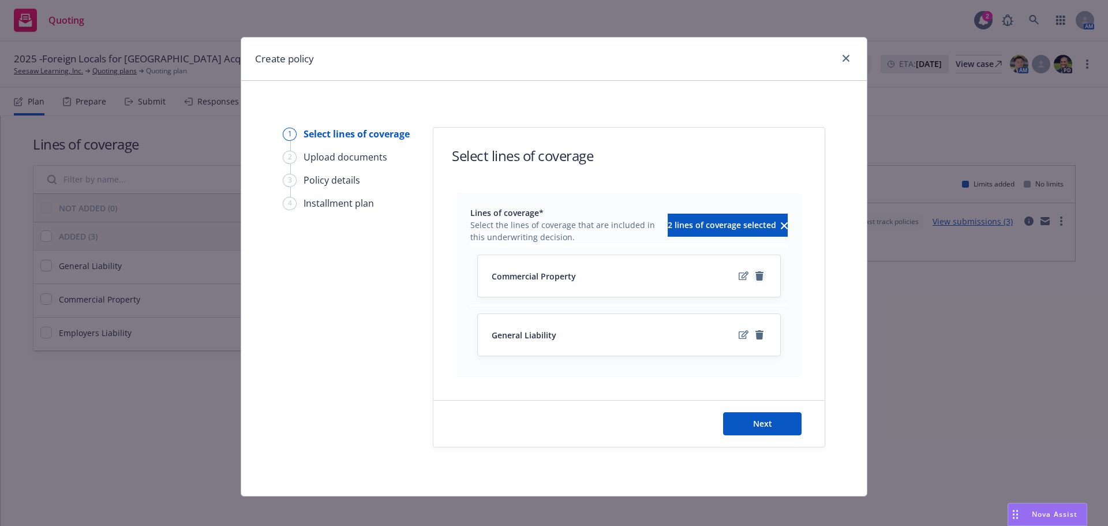
click at [757, 273] on icon "remove" at bounding box center [759, 275] width 9 height 9
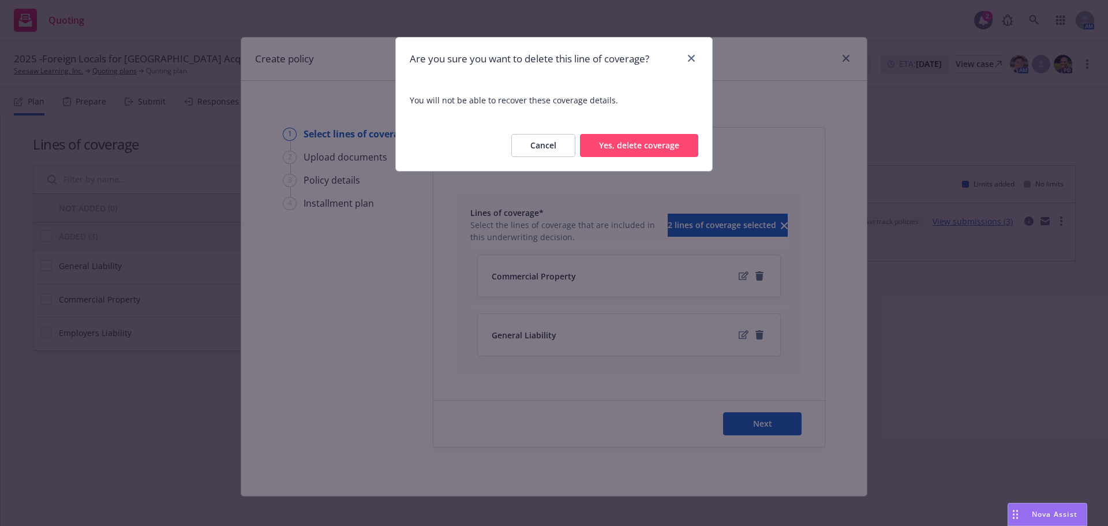
drag, startPoint x: 662, startPoint y: 147, endPoint x: 666, endPoint y: 156, distance: 9.5
click at [663, 147] on button "Yes, delete coverage" at bounding box center [639, 145] width 118 height 23
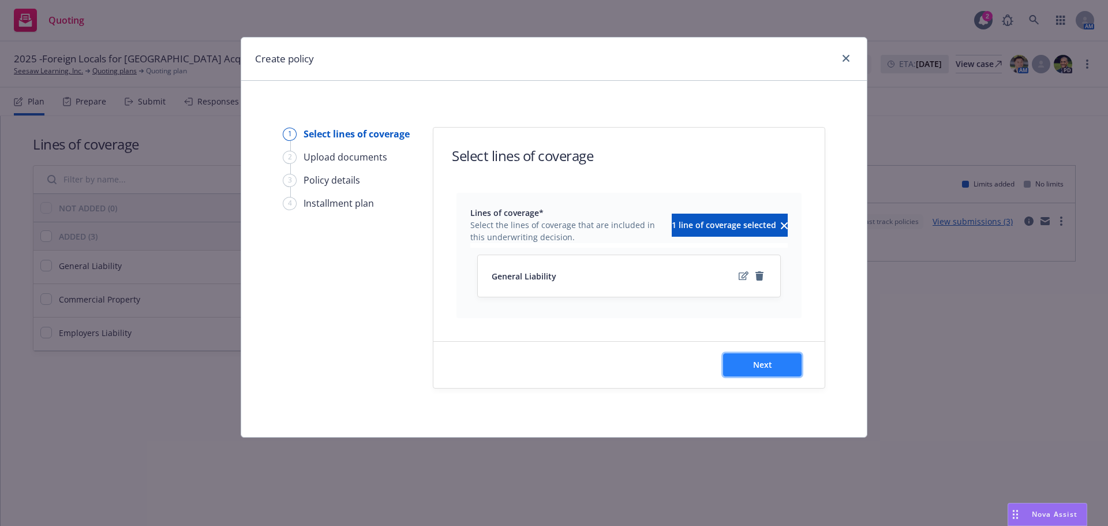
click at [752, 367] on button "Next" at bounding box center [762, 364] width 78 height 23
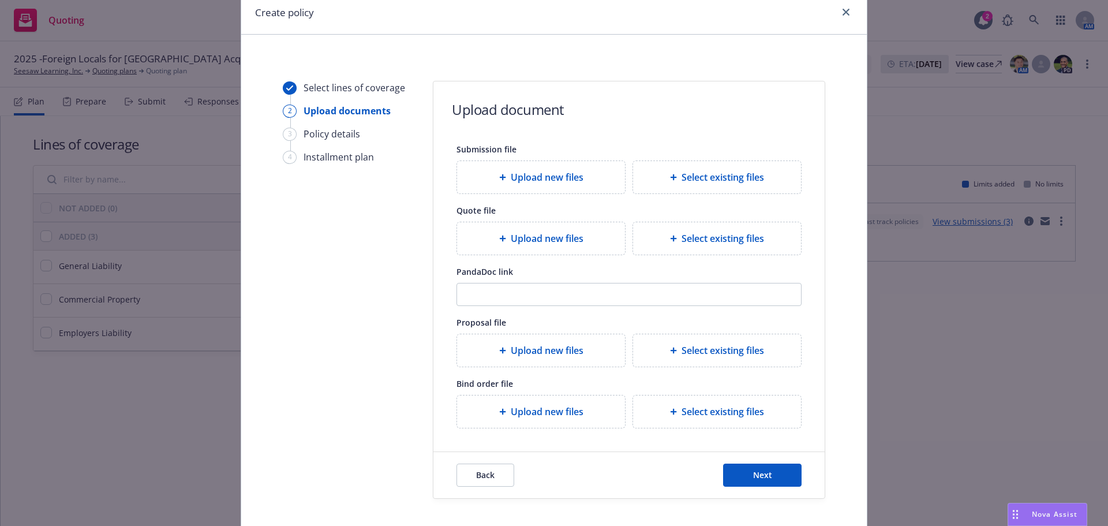
scroll to position [105, 0]
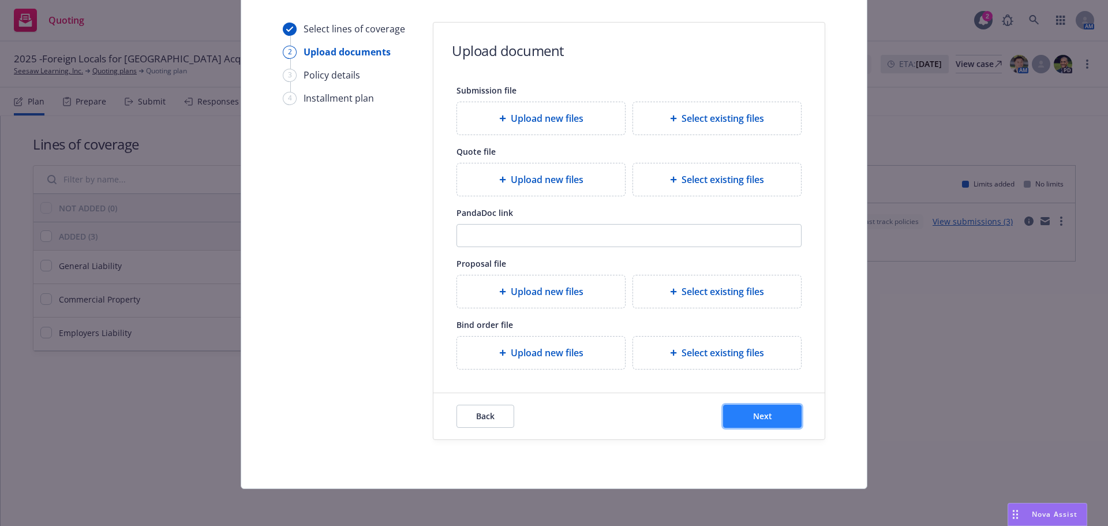
click at [753, 415] on span "Next" at bounding box center [762, 415] width 19 height 11
select select "12"
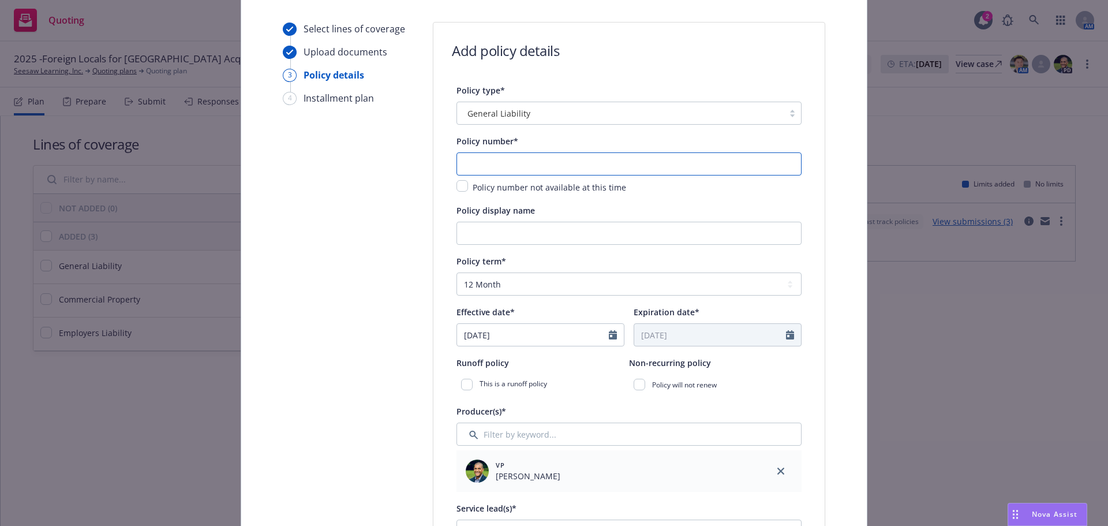
click at [489, 160] on input "text" at bounding box center [628, 163] width 345 height 23
paste input "1/PC/120/0/0"
type input "1/PC/120/0/0"
click at [497, 237] on input "Policy display name" at bounding box center [628, 233] width 345 height 23
type input "K"
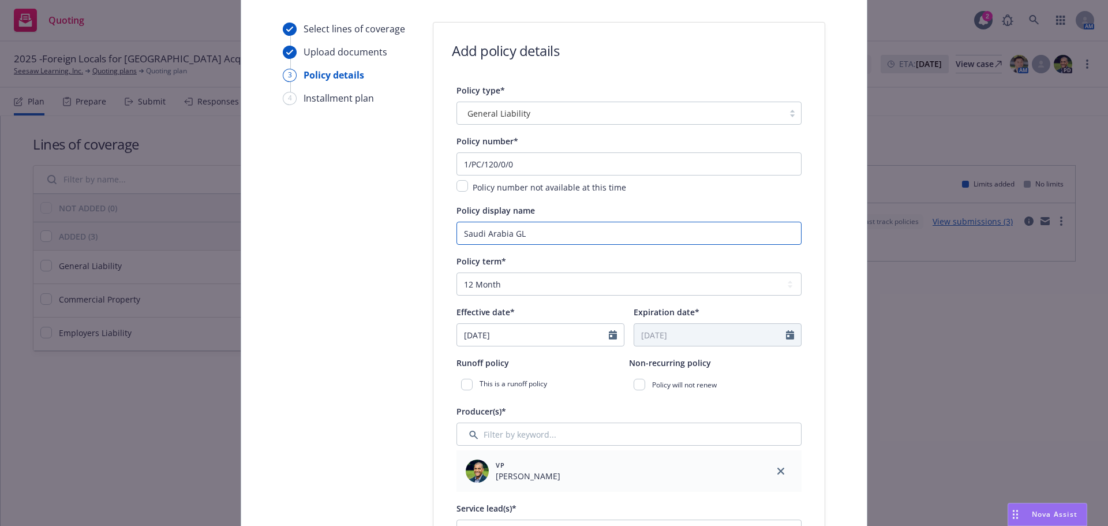
type input "Saudi Arabia GL"
click at [609, 333] on icon "Calendar" at bounding box center [613, 334] width 8 height 9
click at [468, 366] on icon "button" at bounding box center [469, 362] width 7 height 7
select select "2"
click at [546, 452] on span "20" at bounding box center [546, 454] width 16 height 14
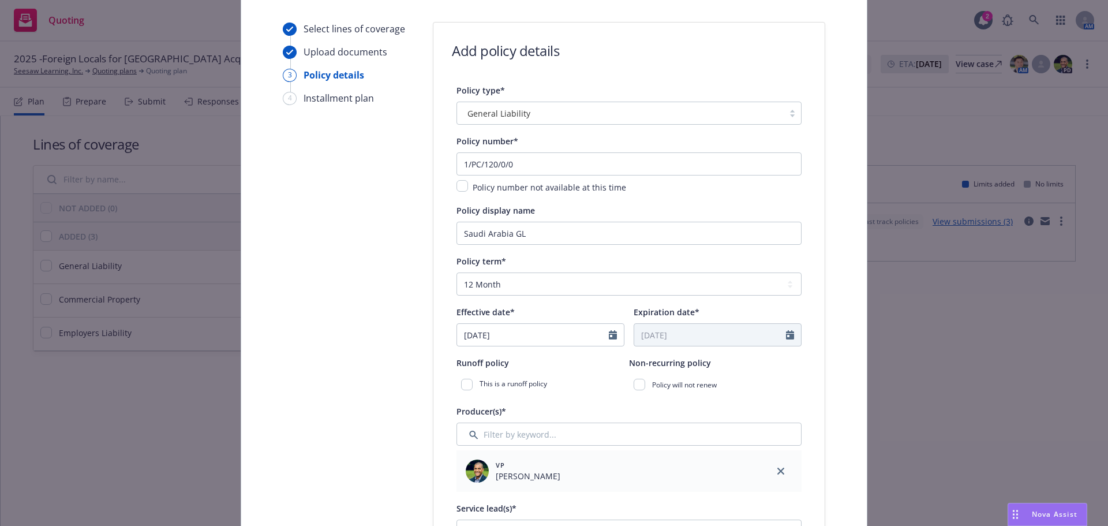
type input "[DATE]"
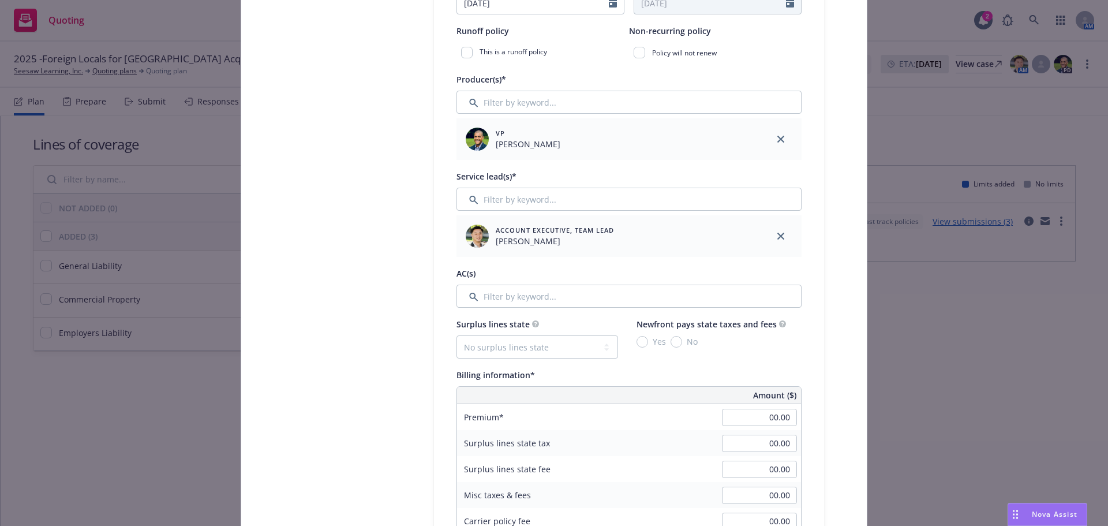
scroll to position [509, 0]
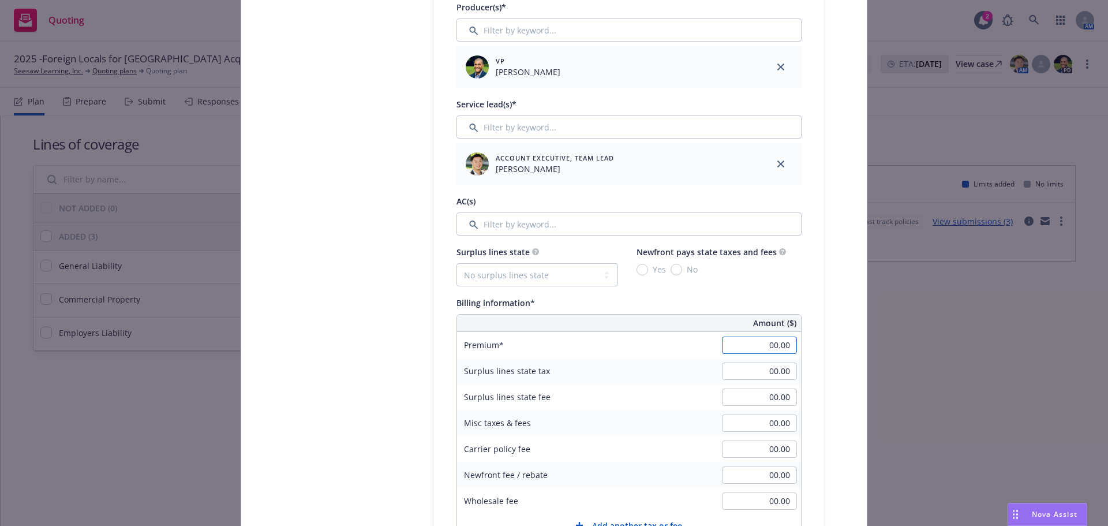
click at [745, 349] on input "00.00" at bounding box center [759, 344] width 75 height 17
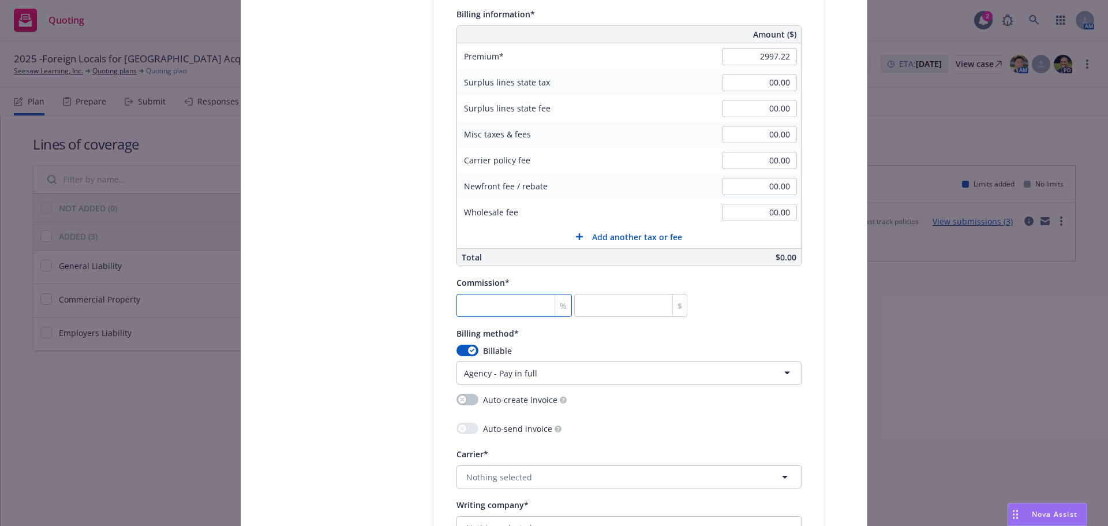
type input "2,997.22"
click at [497, 304] on input "number" at bounding box center [513, 305] width 115 height 23
type input "0"
click at [470, 350] on icon "button" at bounding box center [472, 349] width 5 height 3
select select
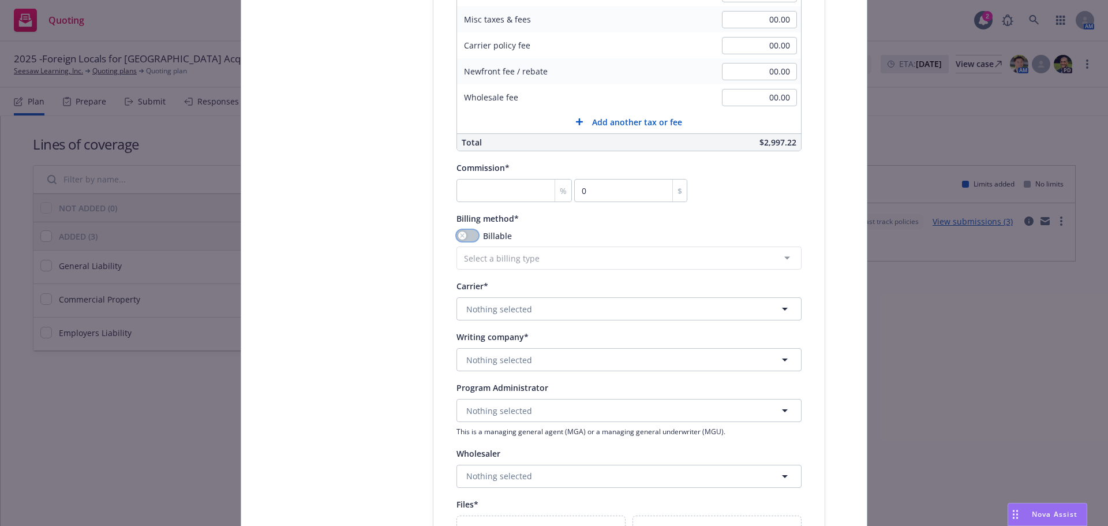
scroll to position [913, 0]
click at [531, 309] on button "Nothing selected" at bounding box center [628, 307] width 345 height 23
type input "cna"
click at [503, 361] on div "CNA Insurance Appointed carrier" at bounding box center [502, 375] width 76 height 29
click at [509, 359] on span "Nothing selected" at bounding box center [499, 359] width 66 height 12
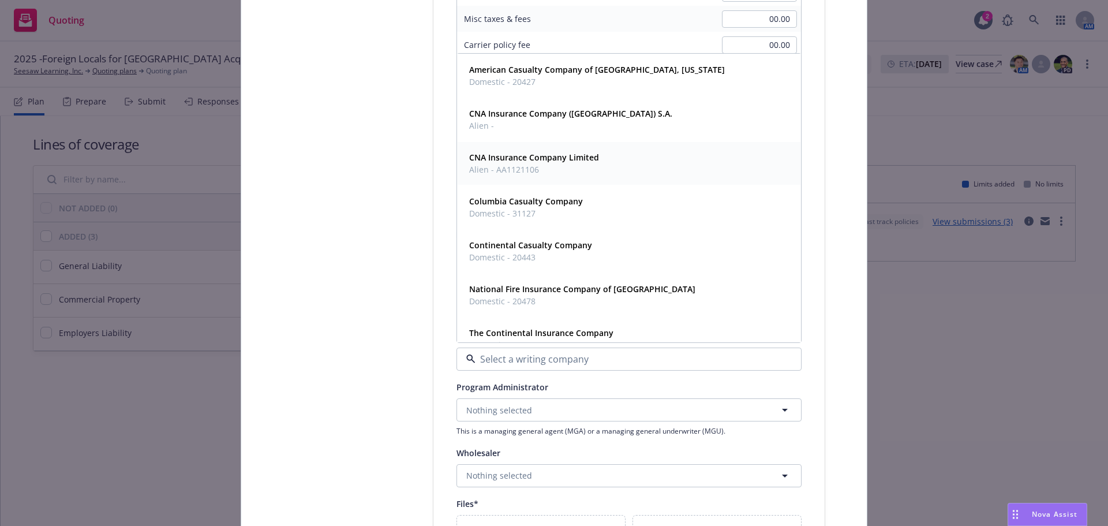
click at [555, 153] on strong "CNA Insurance Company Limited" at bounding box center [534, 157] width 130 height 11
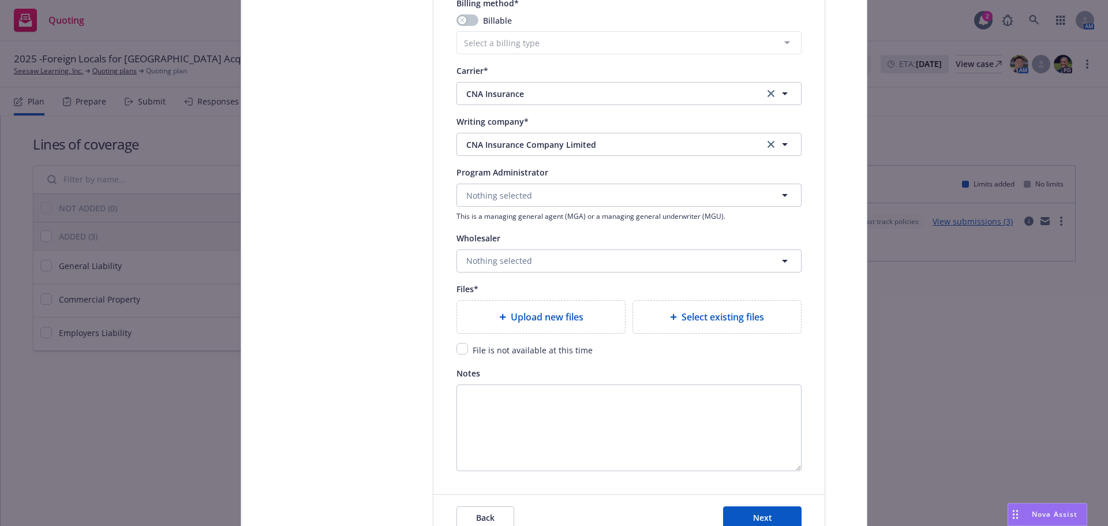
scroll to position [1143, 0]
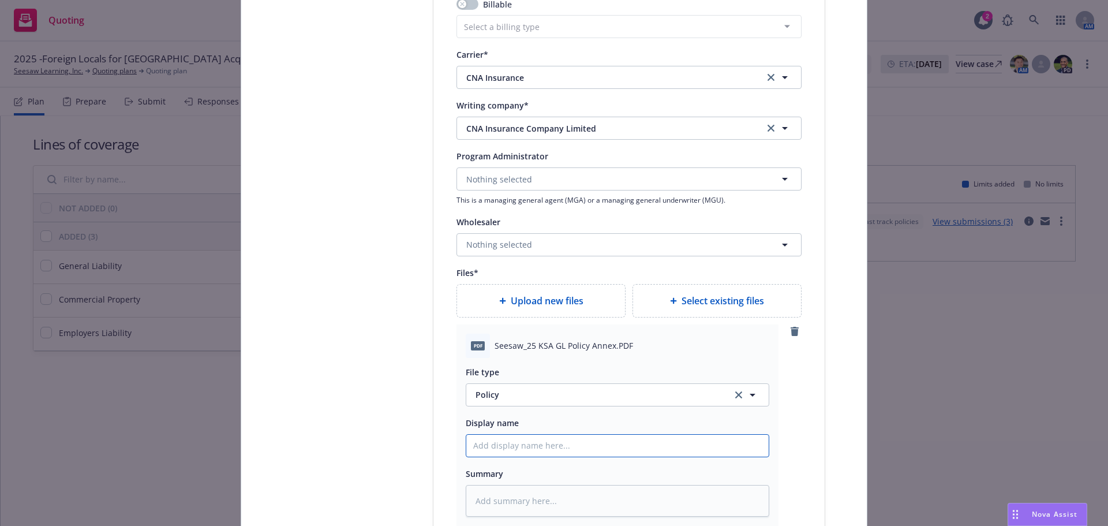
click at [481, 441] on input "Policy display name" at bounding box center [617, 445] width 302 height 22
paste input "1/PC/120/0/0"
type textarea "x"
type input "1/PC/120/0/0"
drag, startPoint x: 538, startPoint y: 445, endPoint x: 500, endPoint y: 411, distance: 50.3
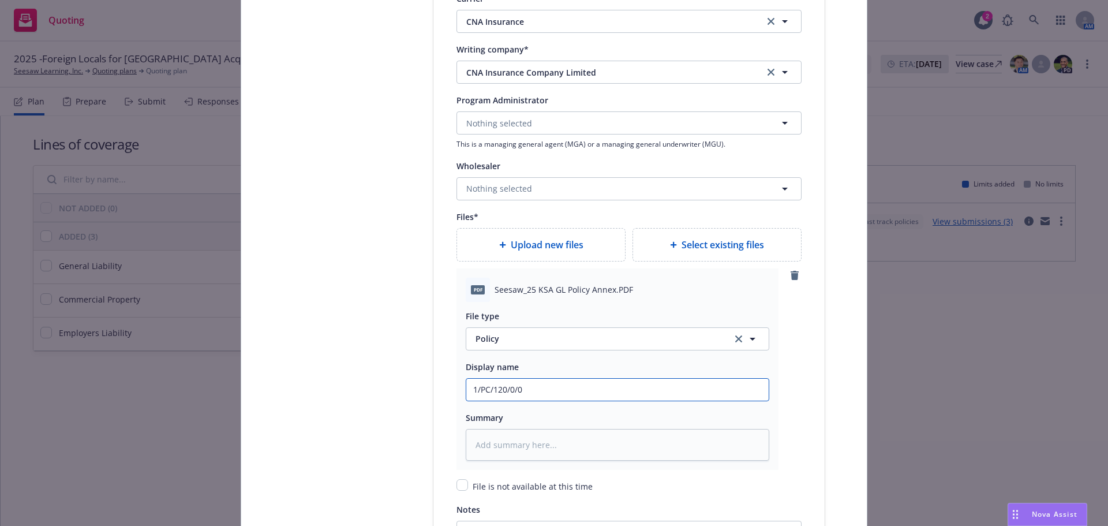
scroll to position [1259, 0]
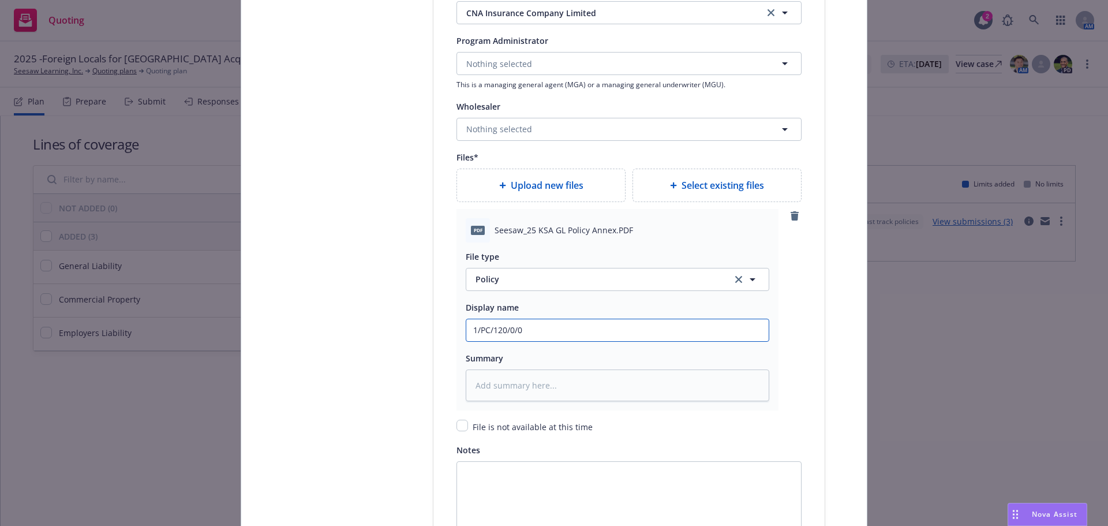
type textarea "x"
type input "S"
type textarea "x"
type input "Se"
type textarea "x"
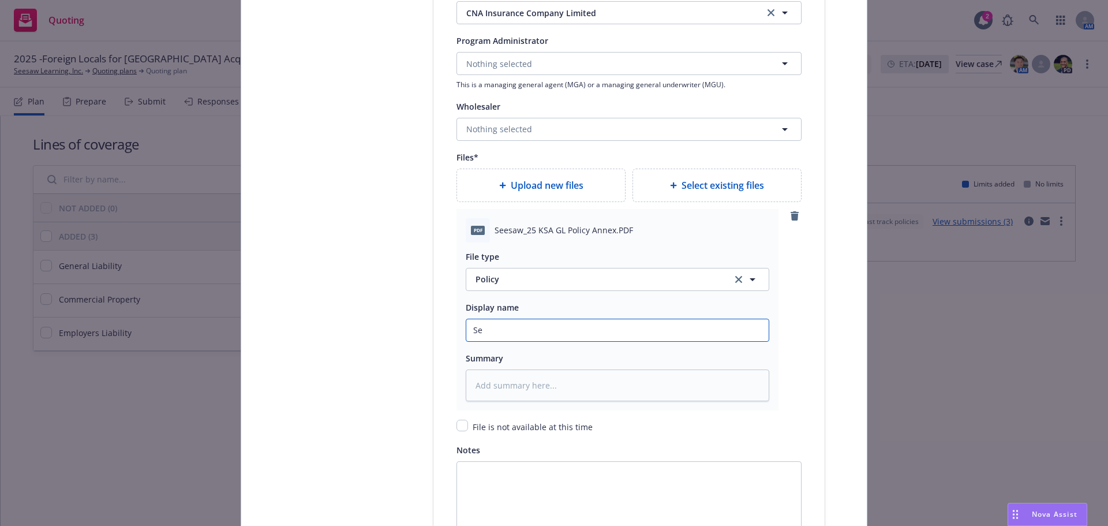
type input "See"
type textarea "x"
type input "Sees"
type textarea "x"
type input "Seesa"
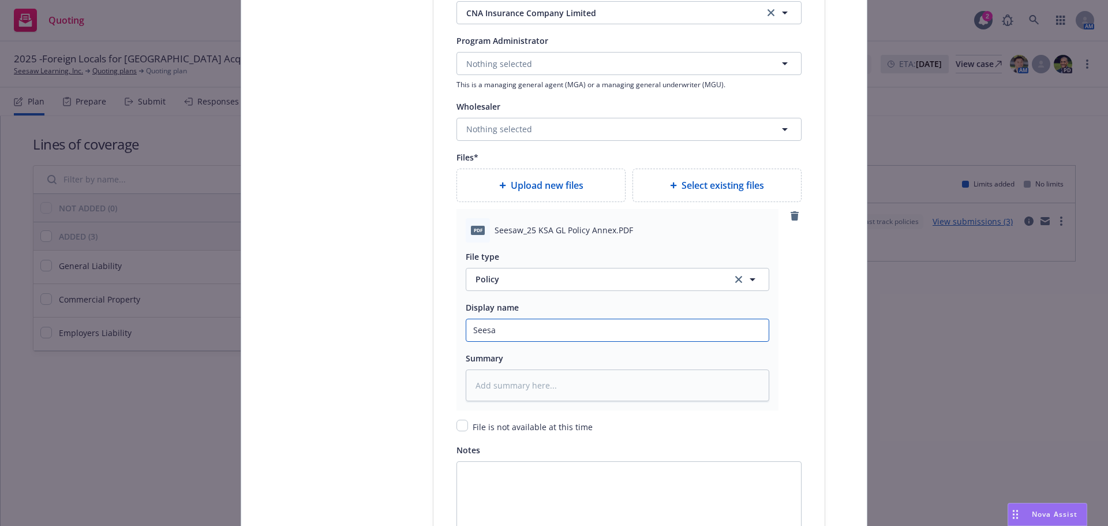
type textarea "x"
type input "Seesaw"
type textarea "x"
type input "Seesaw_"
type textarea "x"
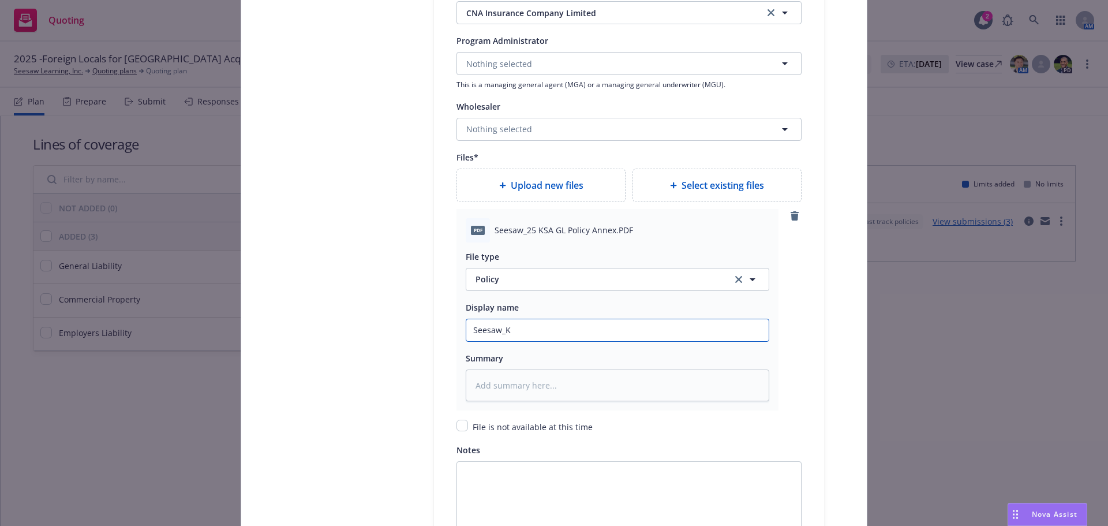
type input "Seesaw_KS"
type textarea "x"
type input "Seesaw_K"
type textarea "x"
type input "Seesaw_2"
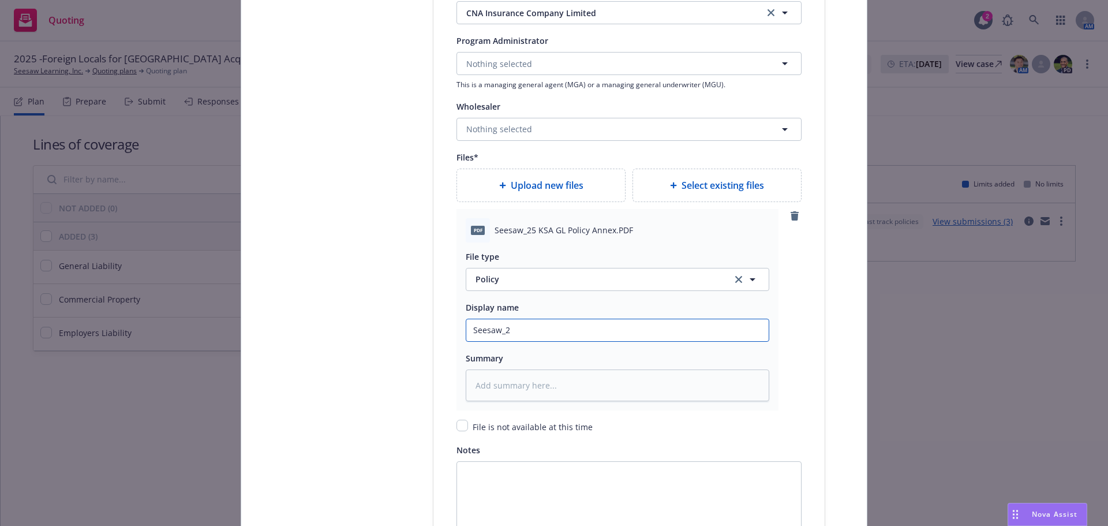
type textarea "x"
type input "Seesaw_25"
type textarea "x"
type input "Seesaw_25"
type textarea "x"
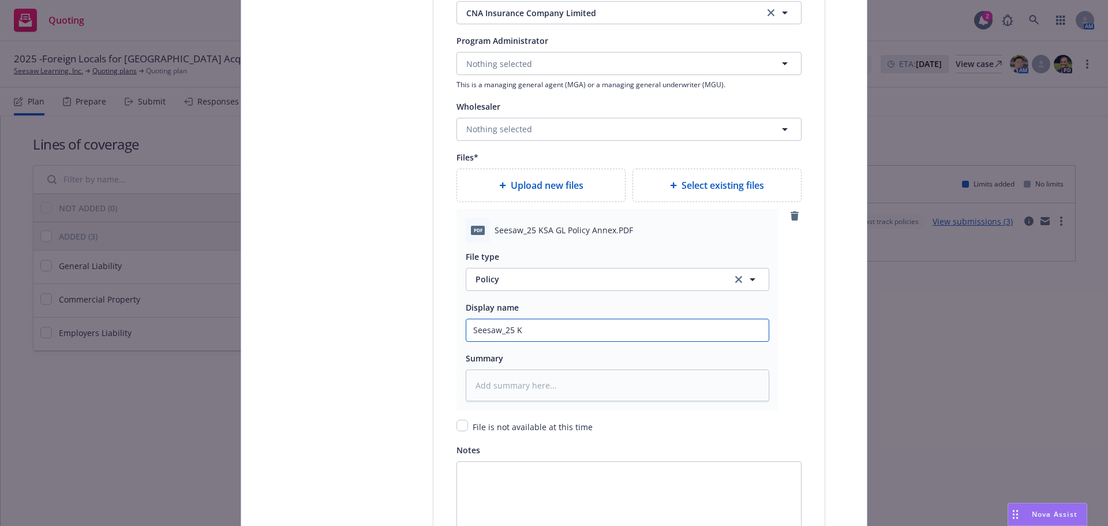
type input "Seesaw_25 KS"
type textarea "x"
type input "Seesaw_25 KSA"
type textarea "x"
type input "Seesaw_25 KSA"
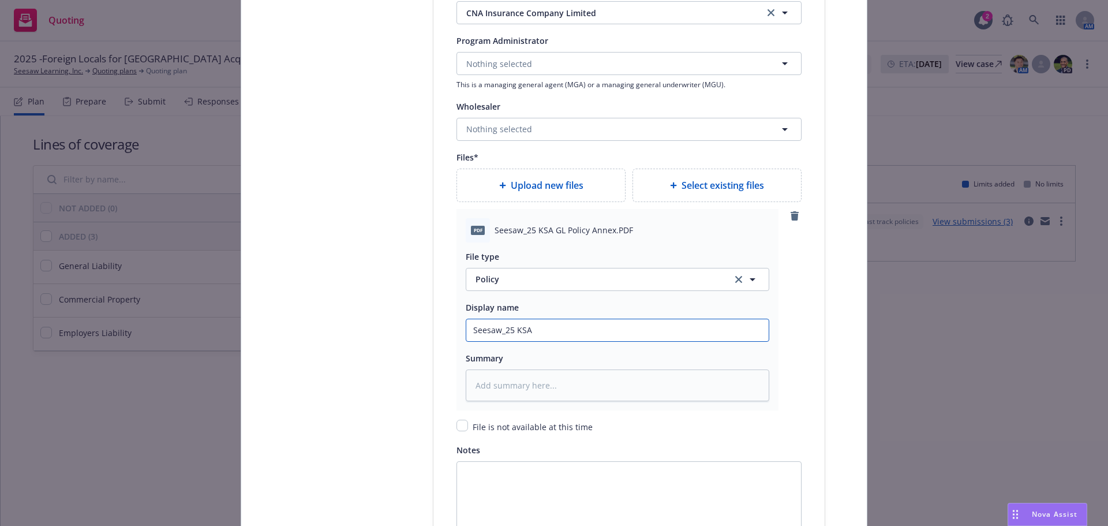
type textarea "x"
type input "Seesaw_25 KSA GL"
type textarea "x"
type input "Seesaw_25 KSA GL"
type textarea "x"
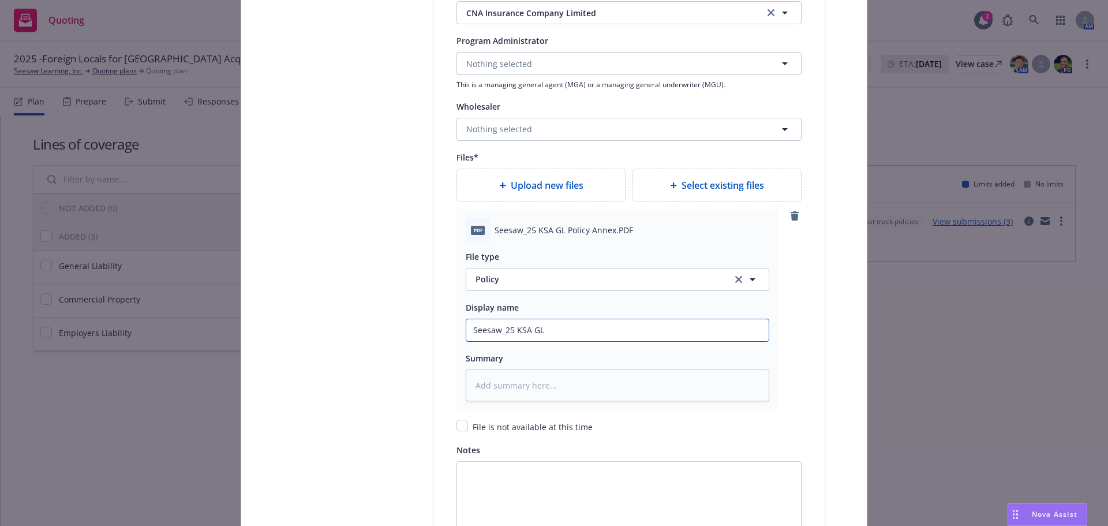
type input "Seesaw_25 KSA GL p"
type textarea "x"
type input "Seesaw_25 KSA GL pol"
type textarea "x"
type input "Seesaw_25 KSA GL poli"
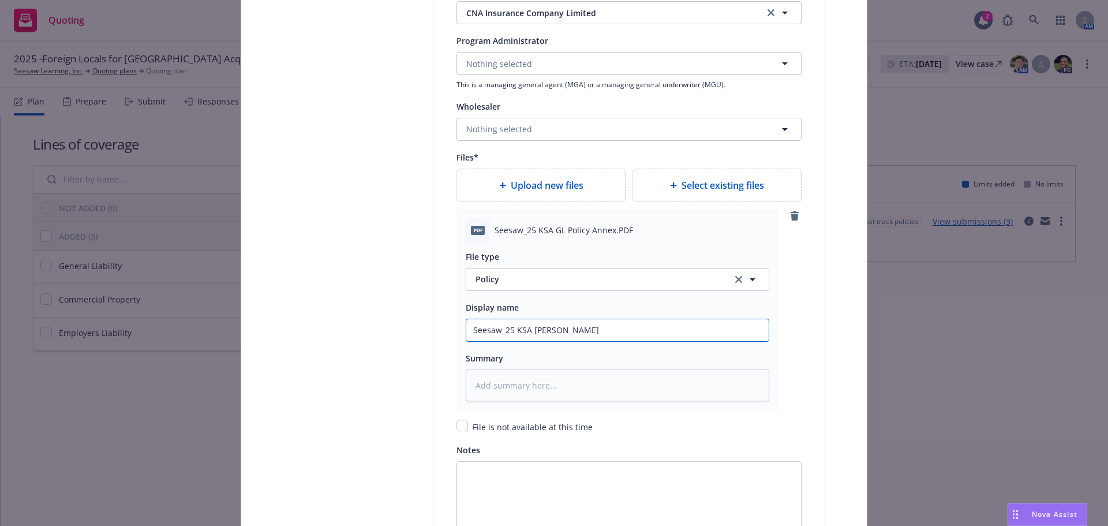
type textarea "x"
type input "Seesaw_25 KSA GL polic"
type textarea "x"
type input "Seesaw_25 KSA GL poli"
type textarea "x"
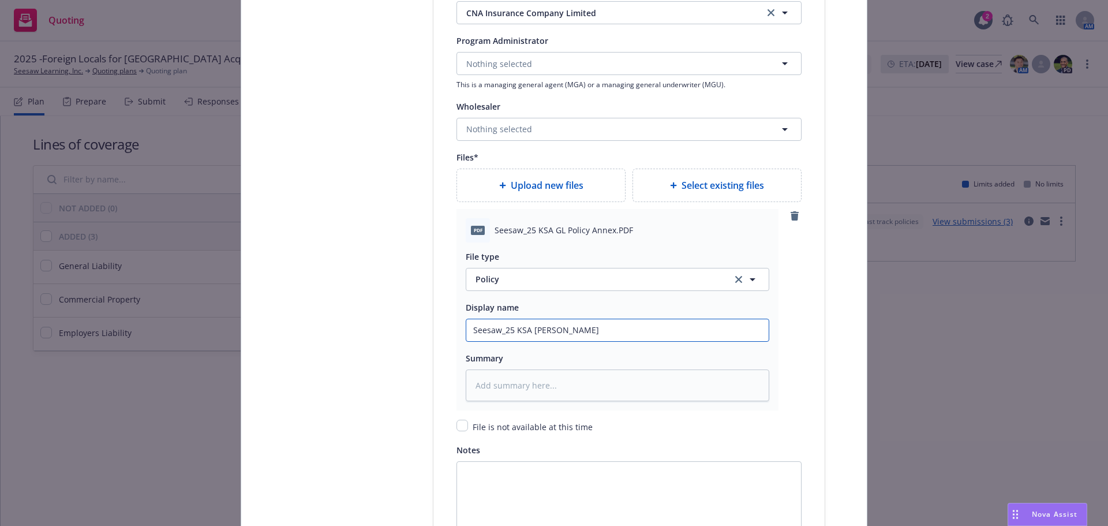
type input "Seesaw_25 KSA GL pol"
type textarea "x"
type input "Seesaw_25 KSA GL po"
type textarea "x"
type input "Seesaw_25 KSA GL p"
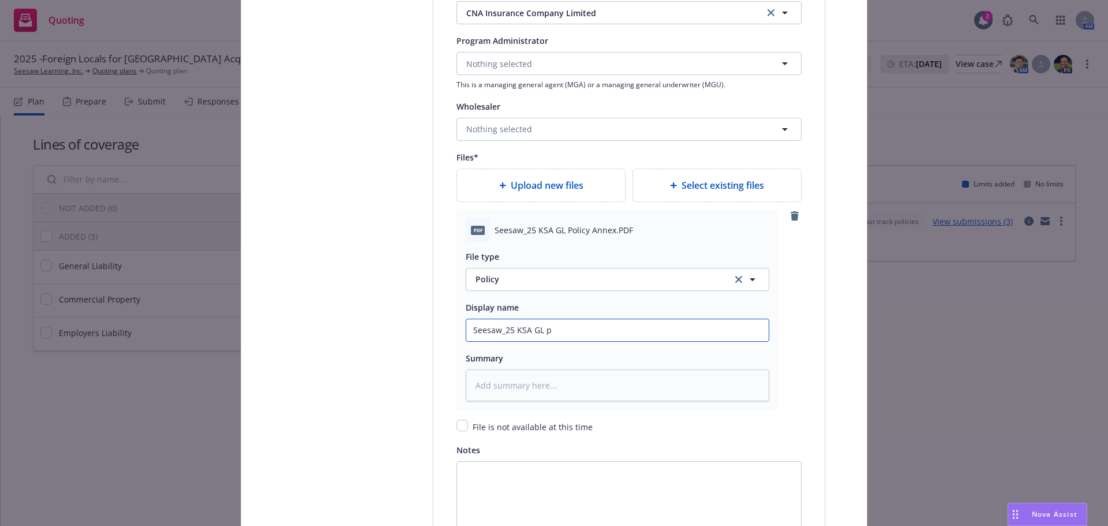
type textarea "x"
type input "Seesaw_25 KSA GL"
type textarea "x"
type input "Seesaw_25 KSA GL P"
type textarea "x"
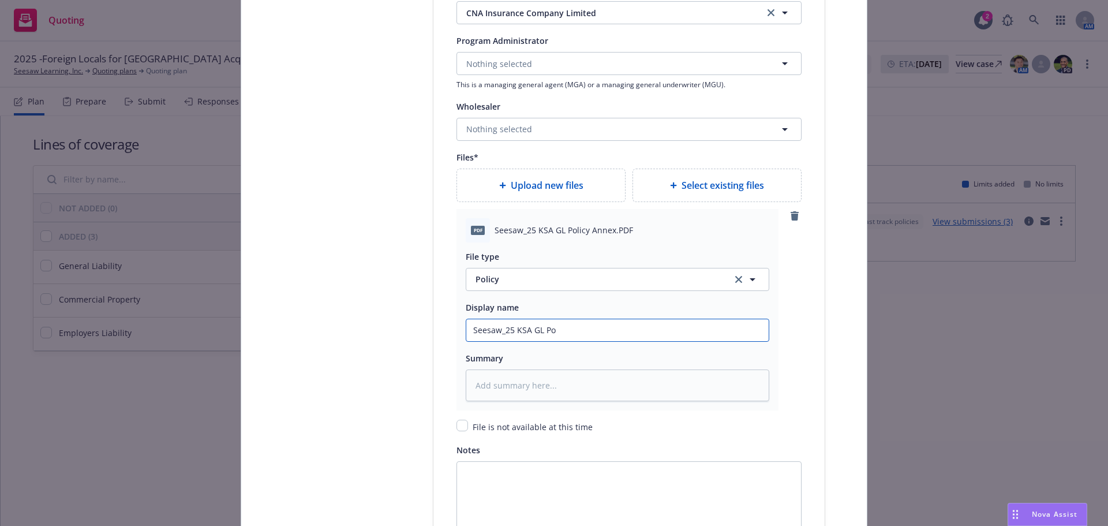
type input "Seesaw_25 KSA GL Pol"
type textarea "x"
type input "Seesaw_25 KSA GL Poli"
type textarea "x"
type input "Seesaw_25 KSA GL Policy"
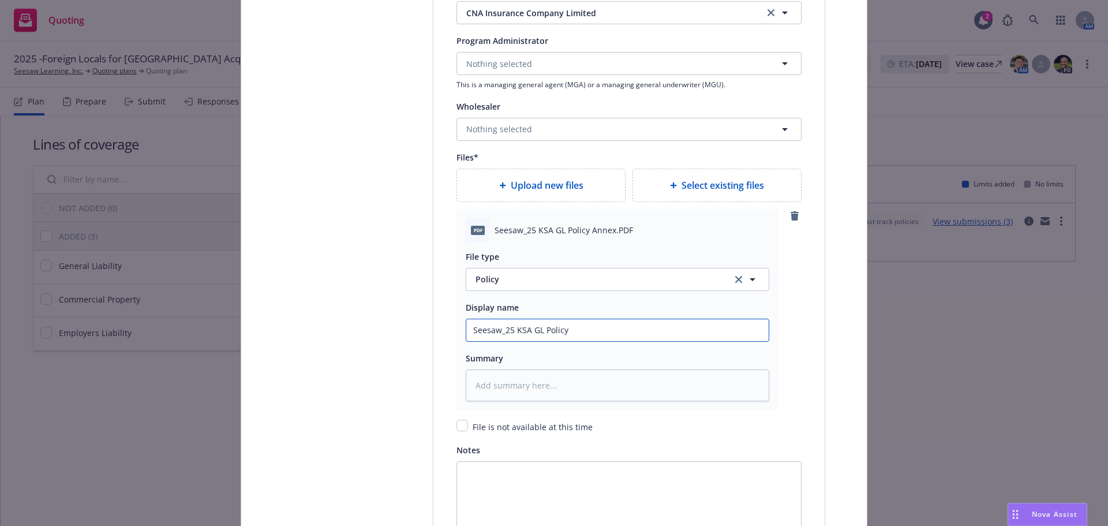
type textarea "x"
type input "Seesaw_25 KSA GL Policy"
type textarea "x"
type input "Seesaw_25 KSA GL Policy S"
type textarea "x"
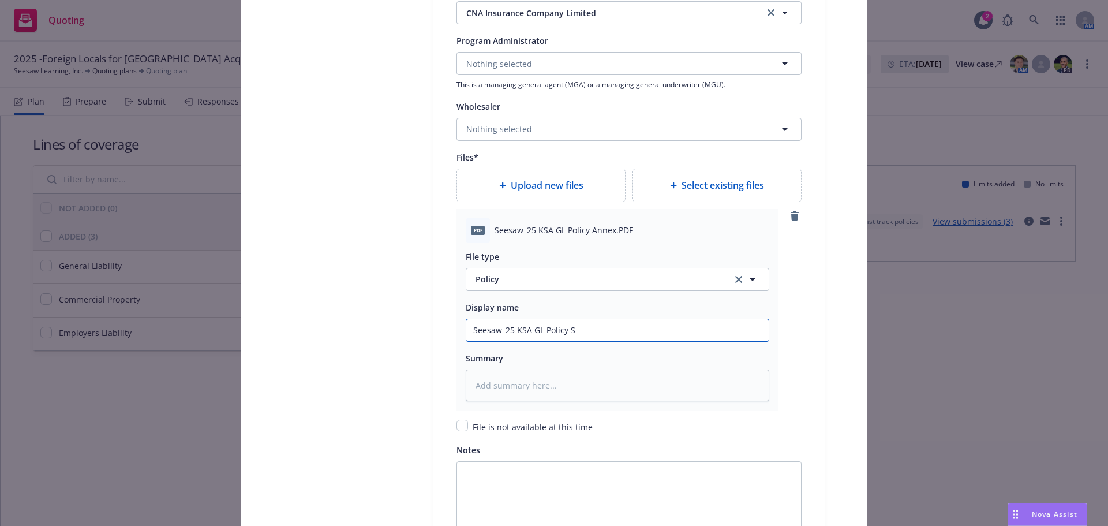
type input "Seesaw_25 KSA GL Policy Sc"
type textarea "x"
type input "Seesaw_25 KSA GL Policy Sche"
type textarea "x"
type input "Seesaw_25 KSA GL Policy Sched"
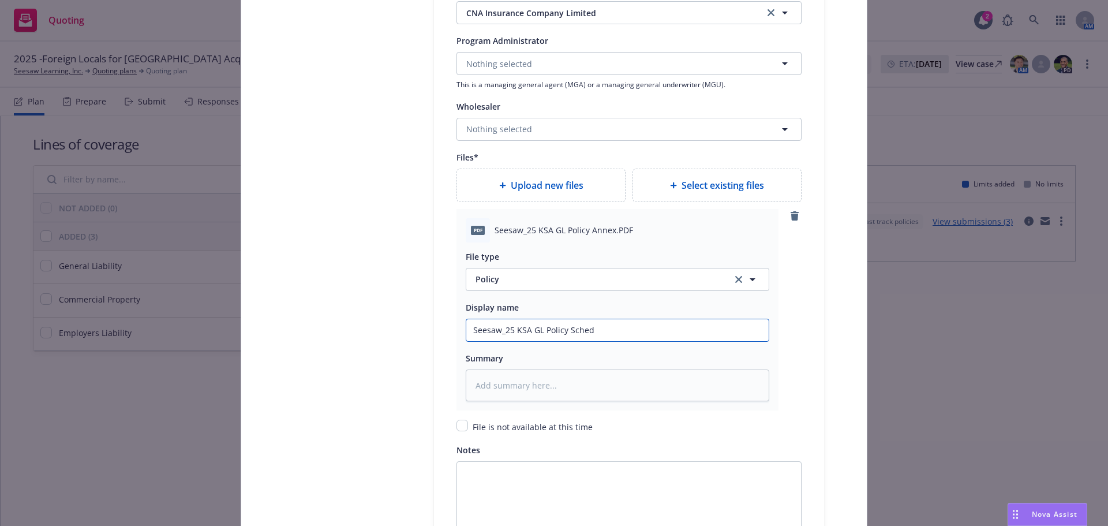
type textarea "x"
type input "Seesaw_25 KSA GL Policy Schedu"
type textarea "x"
type input "Seesaw_25 KSA GL Policy Schedul"
type textarea "x"
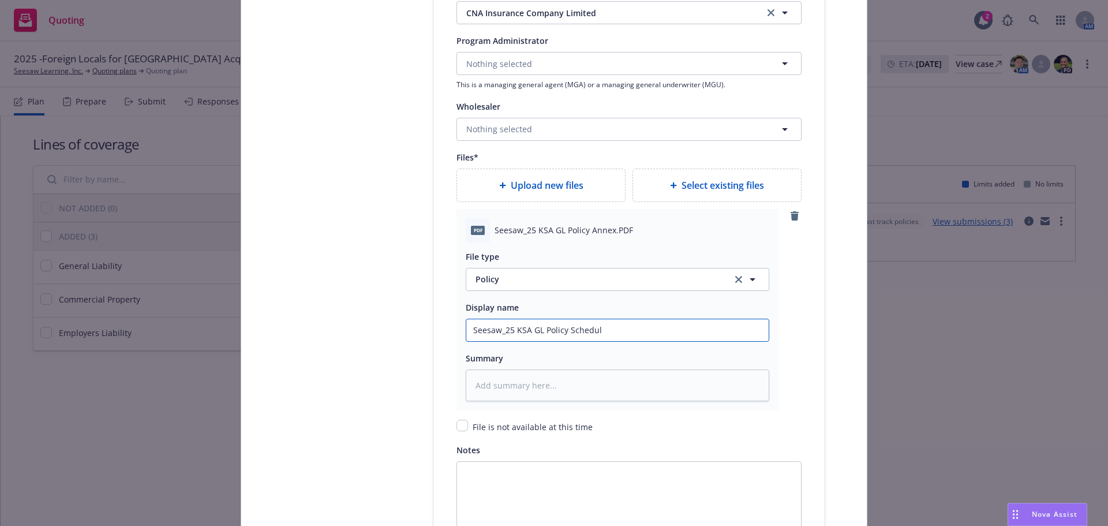
type input "Seesaw_25 KSA GL Policy Schedule"
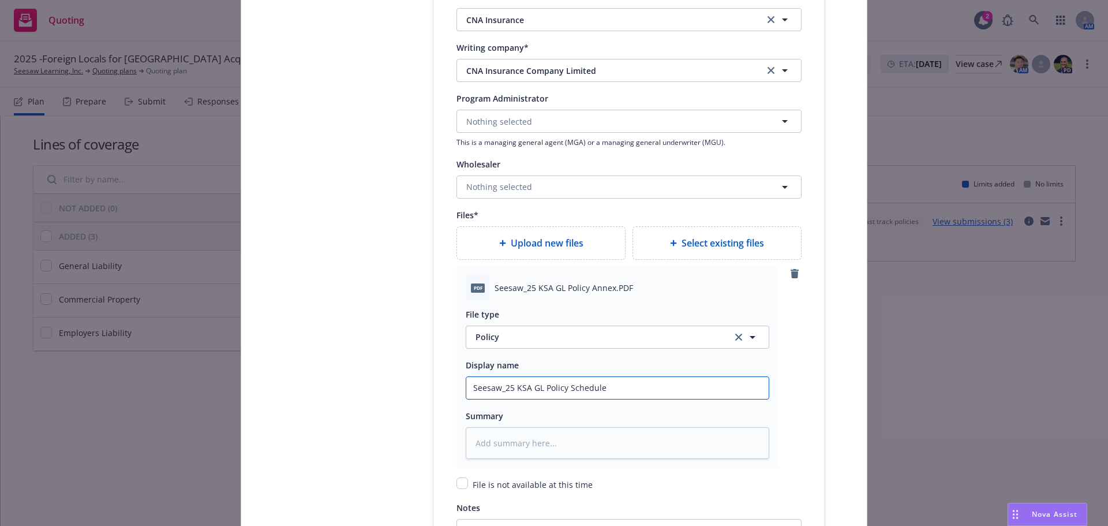
click at [607, 385] on input "Seesaw_25 KSA GL Policy Schedule" at bounding box center [617, 388] width 302 height 22
drag, startPoint x: 602, startPoint y: 388, endPoint x: 566, endPoint y: 392, distance: 36.6
click at [566, 392] on input "Seesaw_25 KSA GL Policy Schedule" at bounding box center [617, 388] width 302 height 22
type textarea "x"
type input "Seesaw_25 KSA GL Policy Am"
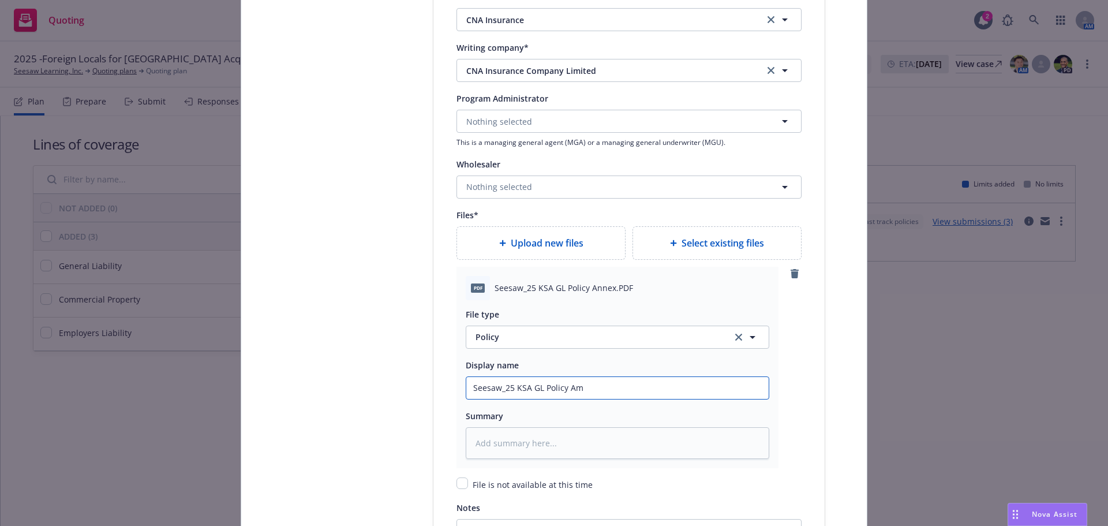
type textarea "x"
type input "Seesaw_25 KSA GL Policy Amn"
type textarea "x"
type input "Seesaw_25 KSA GL Policy Amne"
type textarea "x"
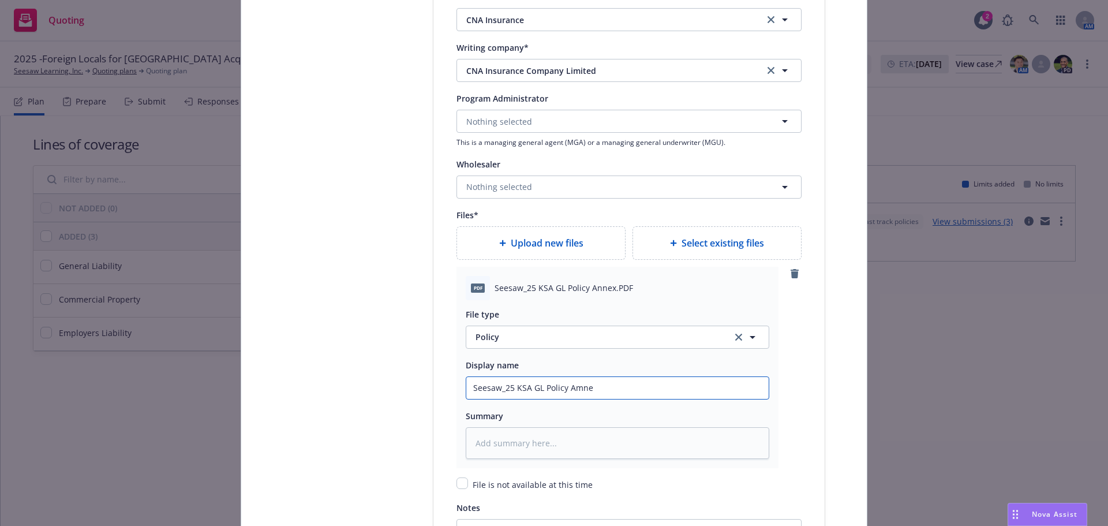
type input "Seesaw_25 KSA GL Policy Amn"
type textarea "x"
type input "Seesaw_25 KSA GL Policy Am"
type textarea "x"
type input "Seesaw_25 KSA GL Policy A"
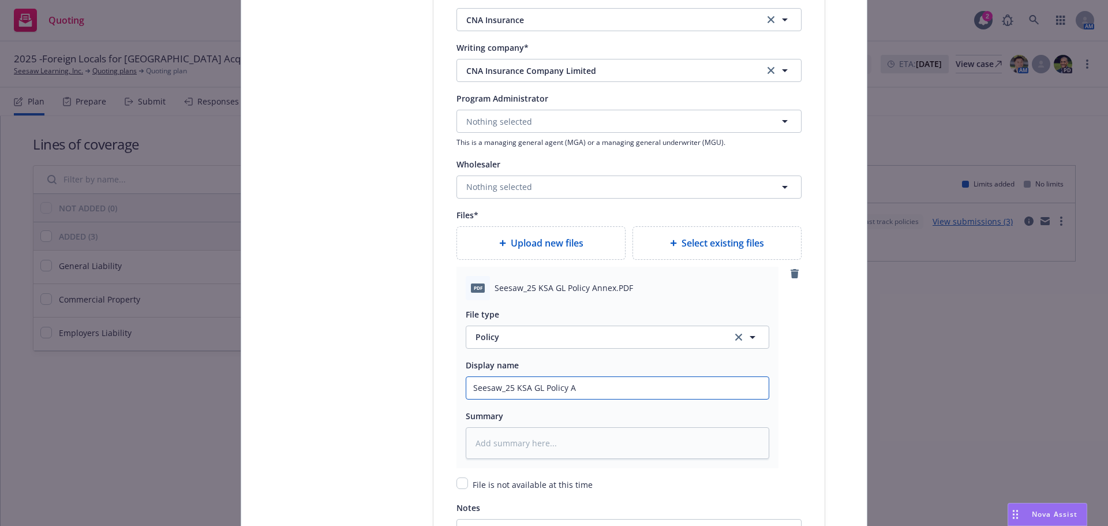
type textarea "x"
type input "Seesaw_25 KSA GL Policy Ann"
type textarea "x"
type input "Seesaw_25 KSA GL Policy Anne"
type textarea "x"
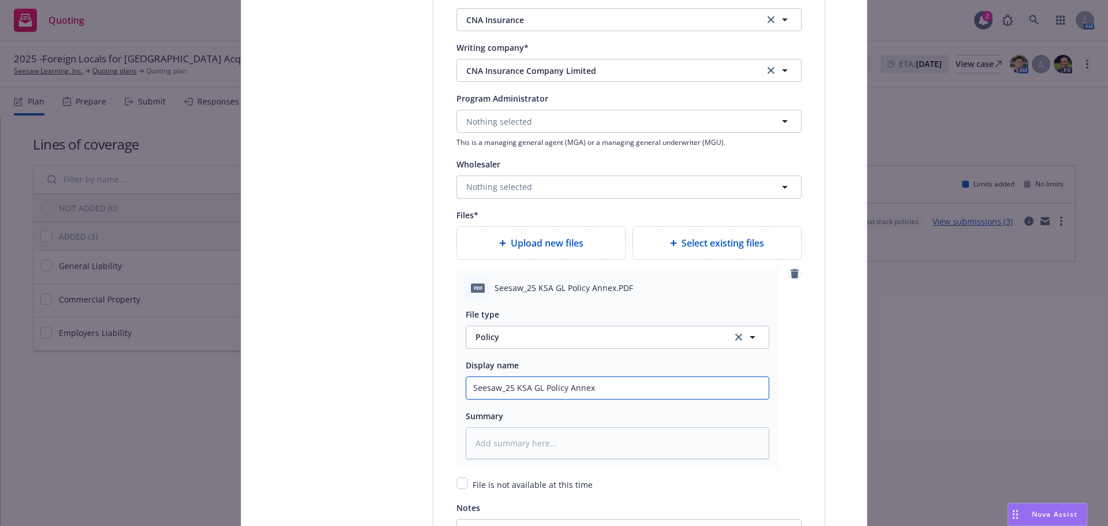
type input "Seesaw_25 KSA GL Policy Annex"
click at [790, 273] on icon "remove" at bounding box center [794, 273] width 8 height 9
click at [517, 386] on input "Policy display name" at bounding box center [617, 388] width 302 height 22
paste input "Seesaw_25 KSA GL Policy Schedule"
type textarea "x"
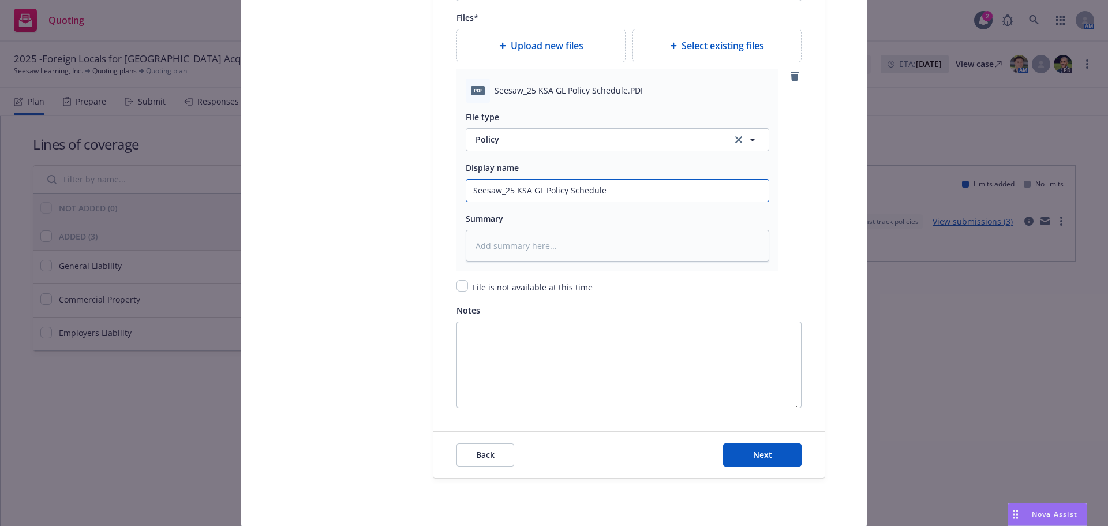
scroll to position [1432, 0]
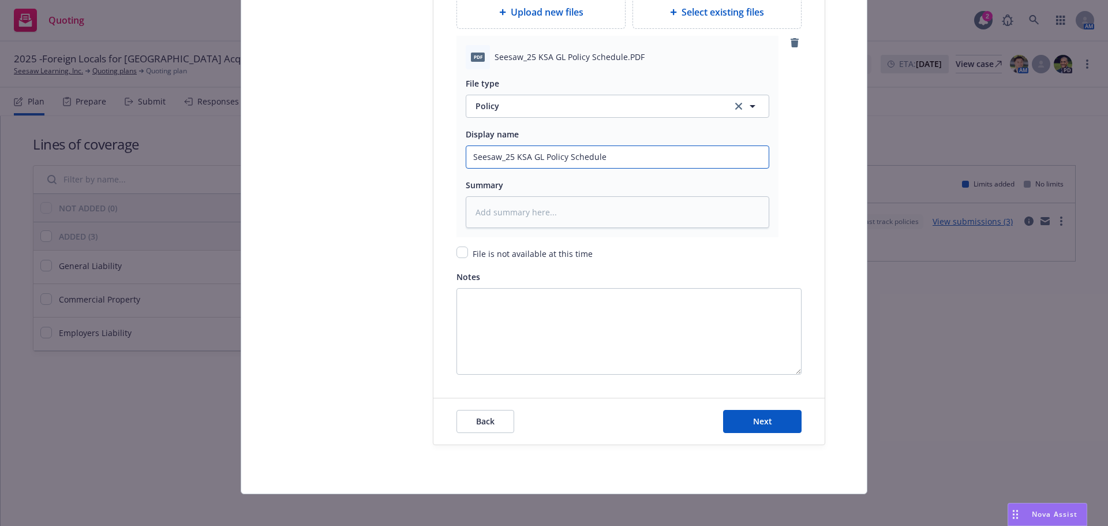
type input "Seesaw_25 KSA GL Policy Schedule"
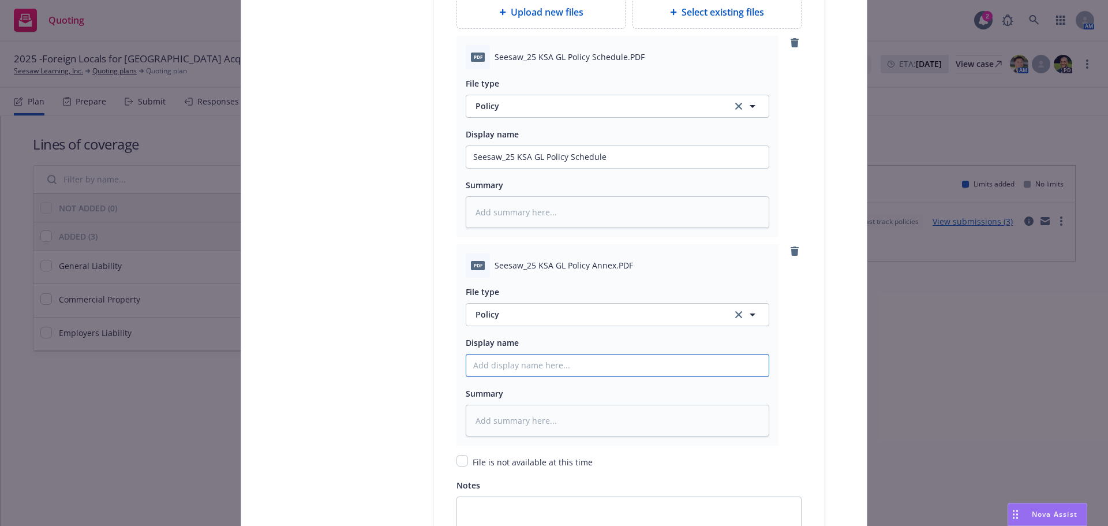
click at [502, 168] on input "Policy display name" at bounding box center [617, 157] width 302 height 22
paste input "Seesaw_25 KSA GL Policy Schedule"
type textarea "x"
type input "Seesaw_25 KSA GL Policy Schedule"
drag, startPoint x: 610, startPoint y: 366, endPoint x: 565, endPoint y: 366, distance: 45.6
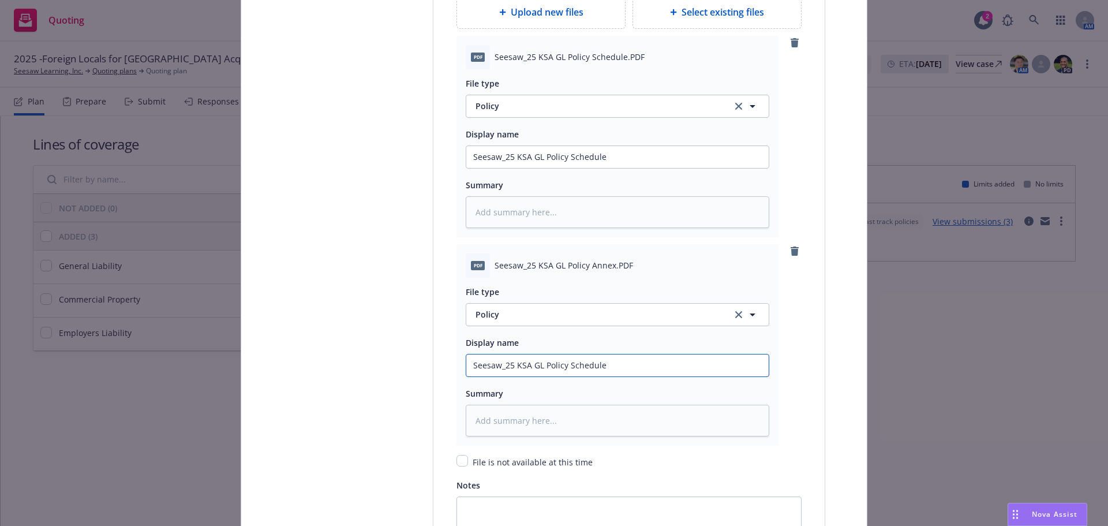
click at [562, 168] on input "Seesaw_25 KSA GL Policy Schedule" at bounding box center [617, 157] width 302 height 22
type textarea "x"
type input "Seesaw_25 KSA GL Policy"
type textarea "x"
type input "Seesaw_25 KSA GL Policy"
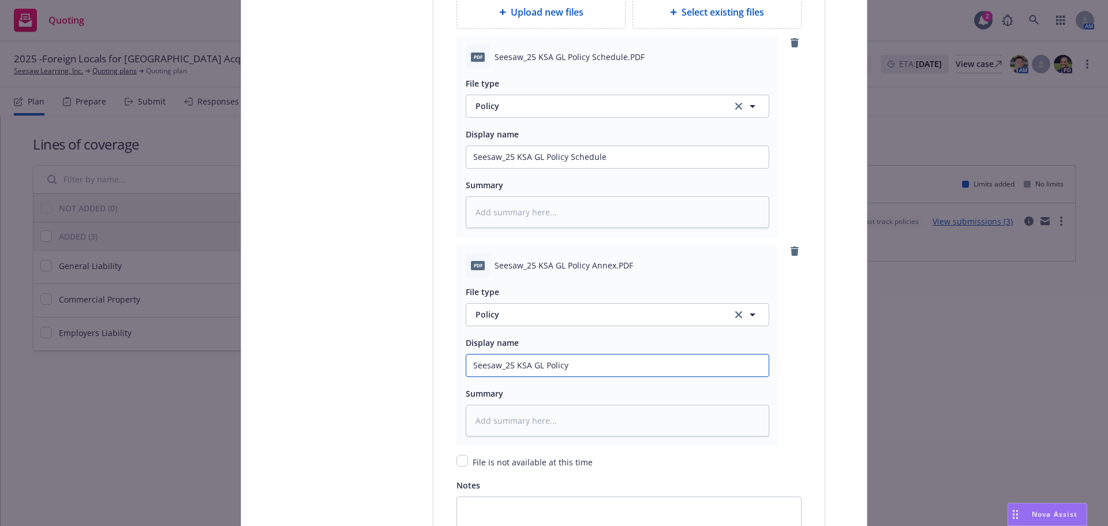
type textarea "x"
type input "Seesaw_25 KSA GL Policy A"
type textarea "x"
type input "Seesaw_25 KSA GL Policy An"
type textarea "x"
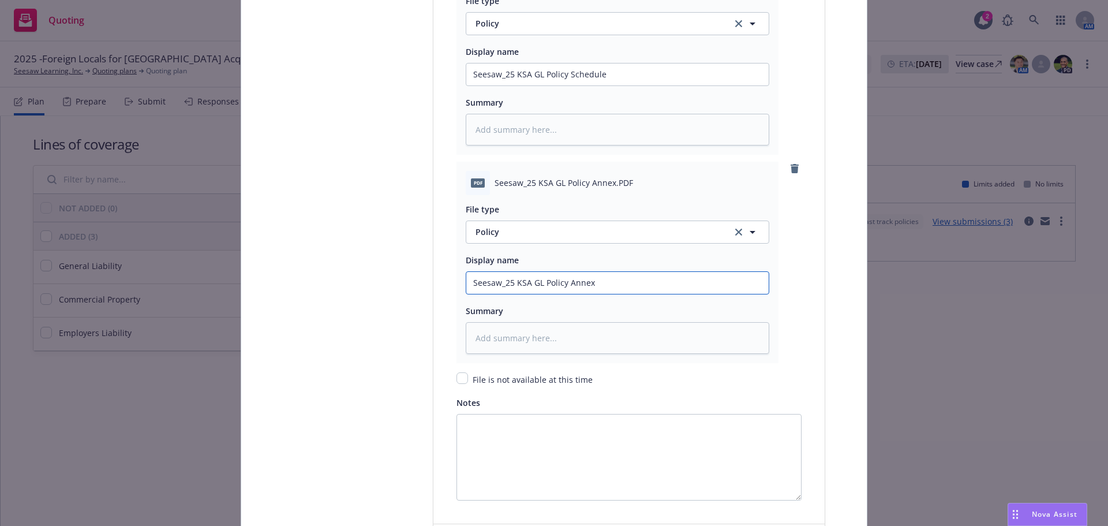
scroll to position [1605, 0]
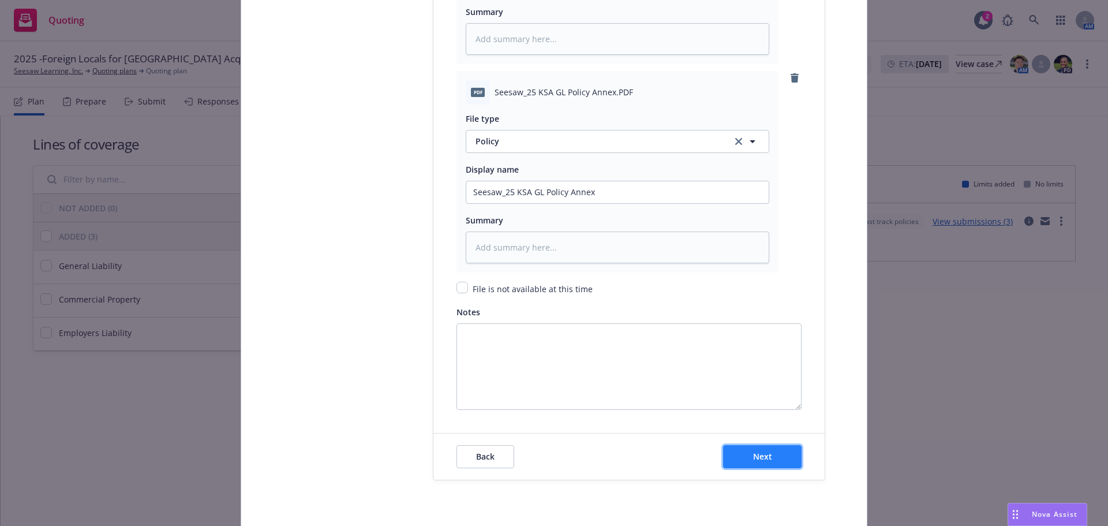
click at [781, 453] on button "Next" at bounding box center [762, 456] width 78 height 23
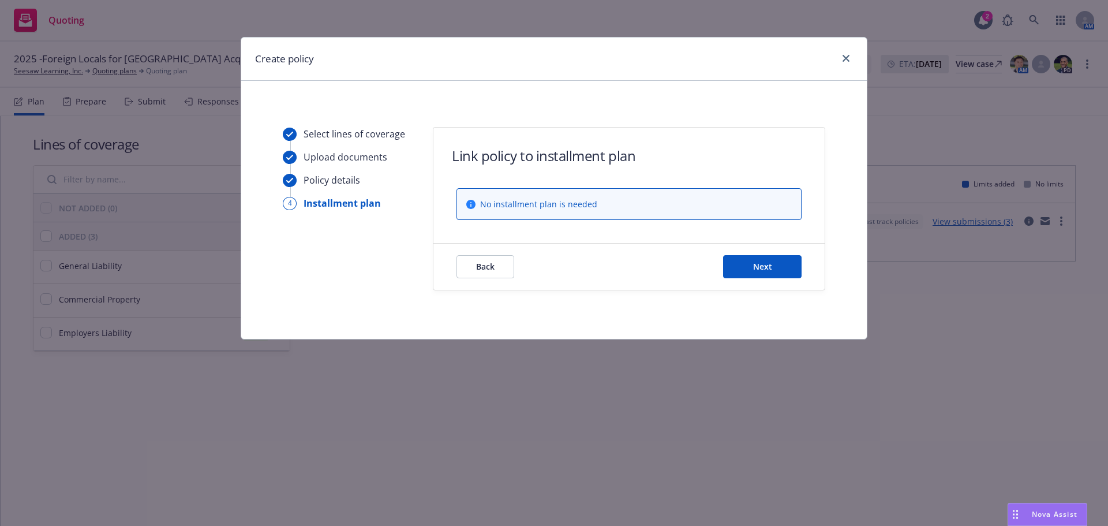
scroll to position [0, 0]
click at [761, 272] on button "Next" at bounding box center [762, 266] width 78 height 23
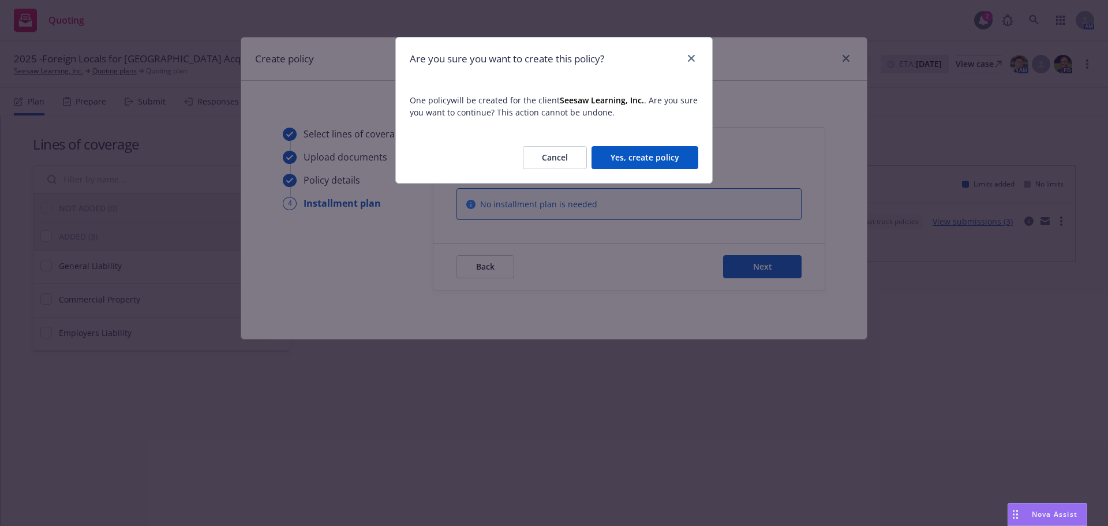
click at [677, 163] on button "Yes, create policy" at bounding box center [644, 157] width 107 height 23
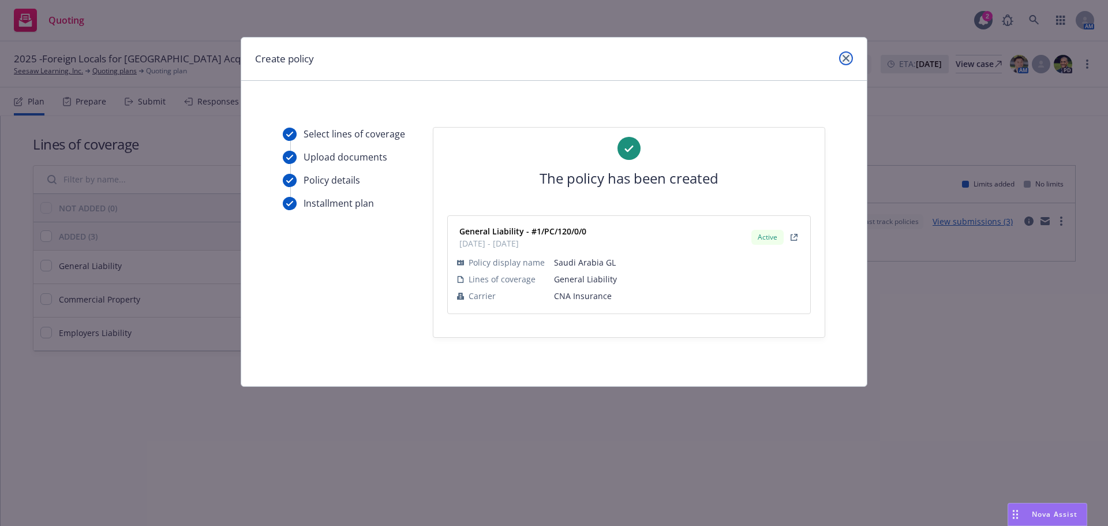
click at [842, 55] on icon "close" at bounding box center [845, 58] width 7 height 7
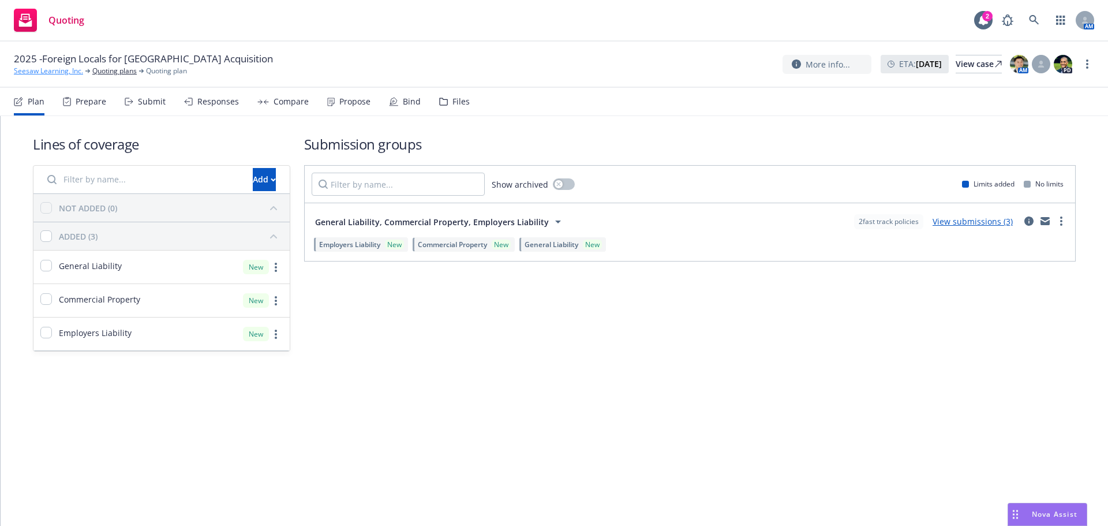
drag, startPoint x: 58, startPoint y: 71, endPoint x: 70, endPoint y: 75, distance: 12.8
click at [59, 71] on link "Seesaw Learning, Inc." at bounding box center [48, 71] width 69 height 10
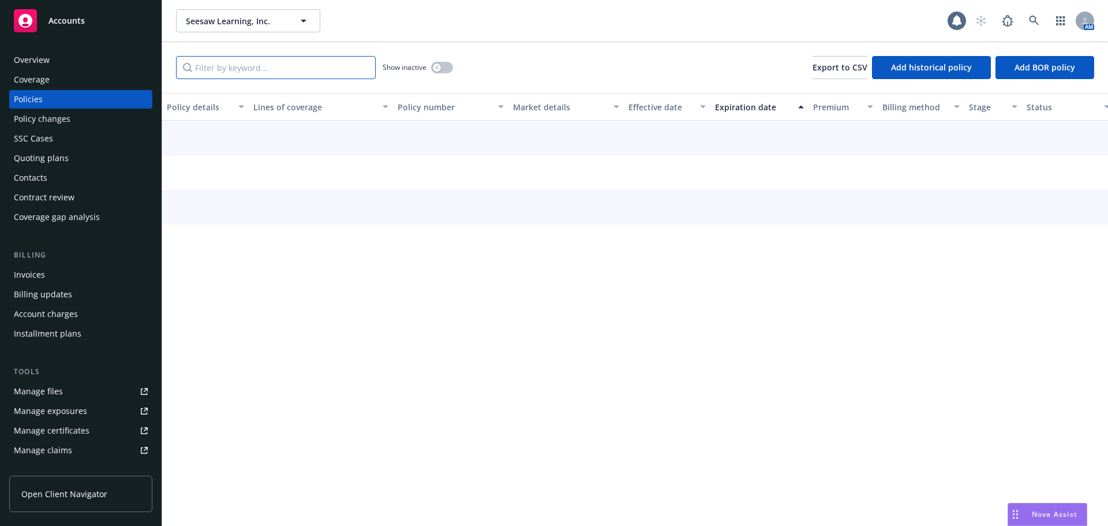
click at [248, 69] on input "Filter by keyword..." at bounding box center [276, 67] width 200 height 23
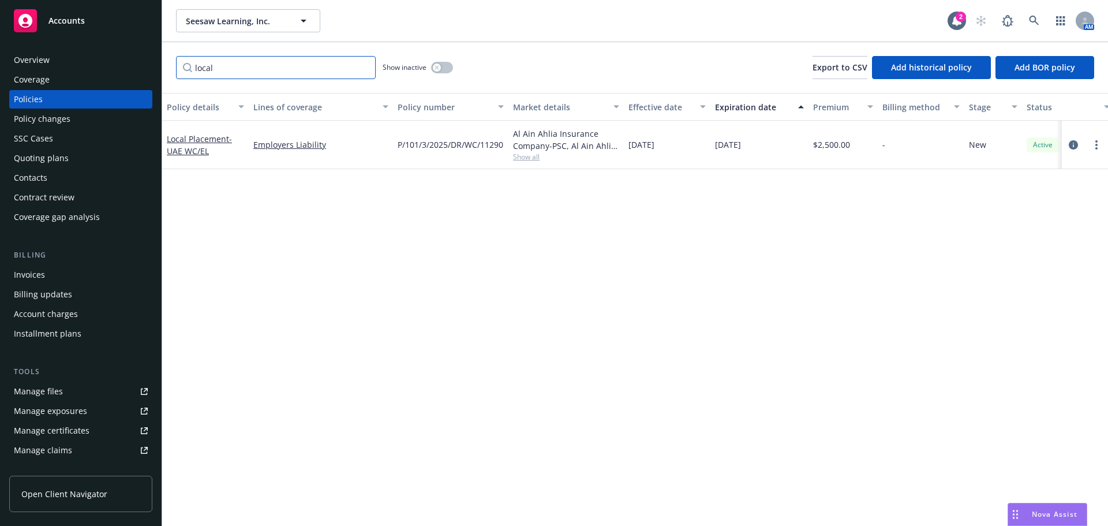
type input "local"
click at [441, 69] on button "button" at bounding box center [442, 68] width 22 height 12
click at [440, 69] on button "button" at bounding box center [442, 68] width 22 height 12
click at [303, 69] on input "local" at bounding box center [276, 67] width 200 height 23
drag, startPoint x: 269, startPoint y: 70, endPoint x: 153, endPoint y: 67, distance: 116.5
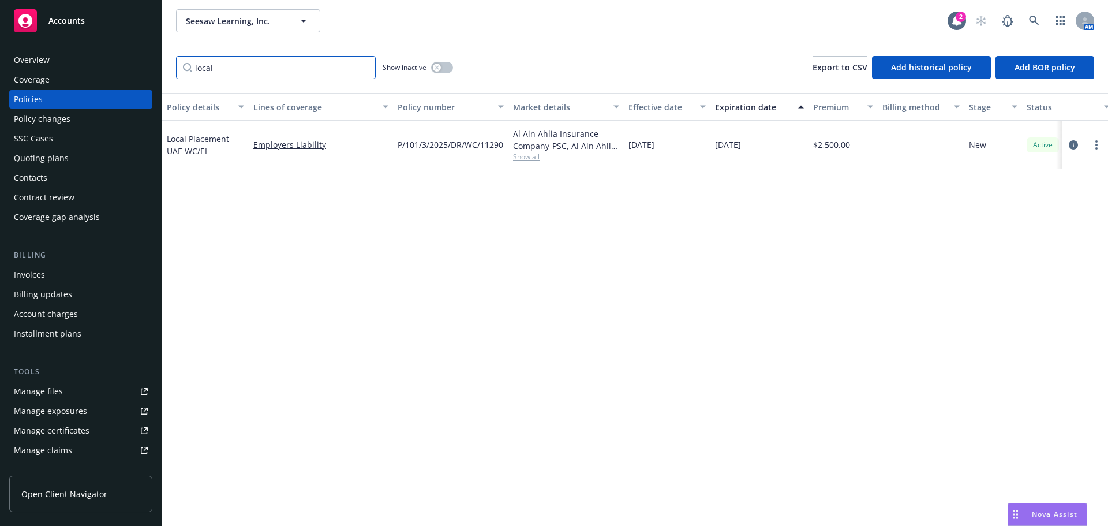
click at [153, 67] on div "Accounts Overview Coverage Policies Policy changes SSC Cases Quoting plans Cont…" at bounding box center [554, 263] width 1108 height 526
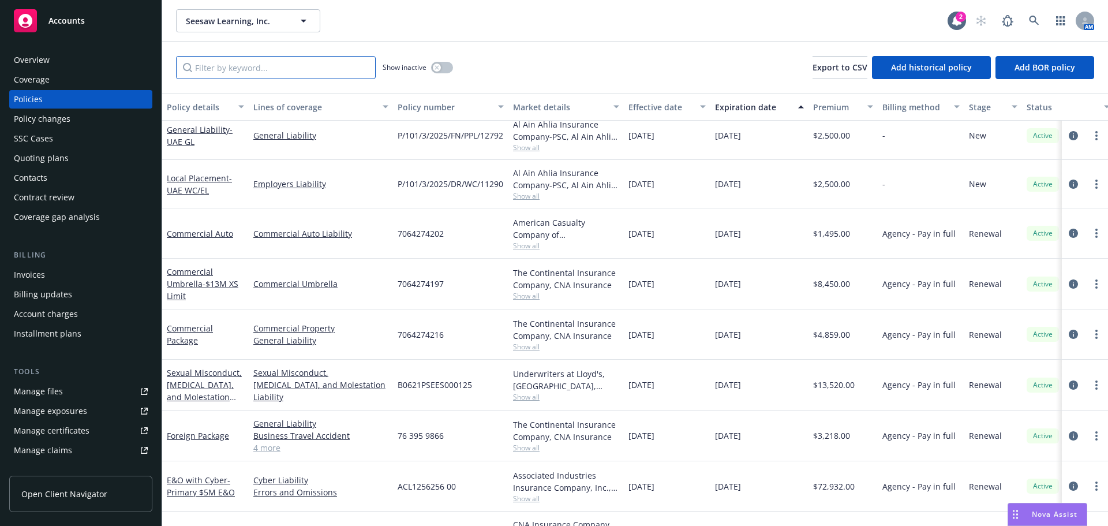
scroll to position [329, 0]
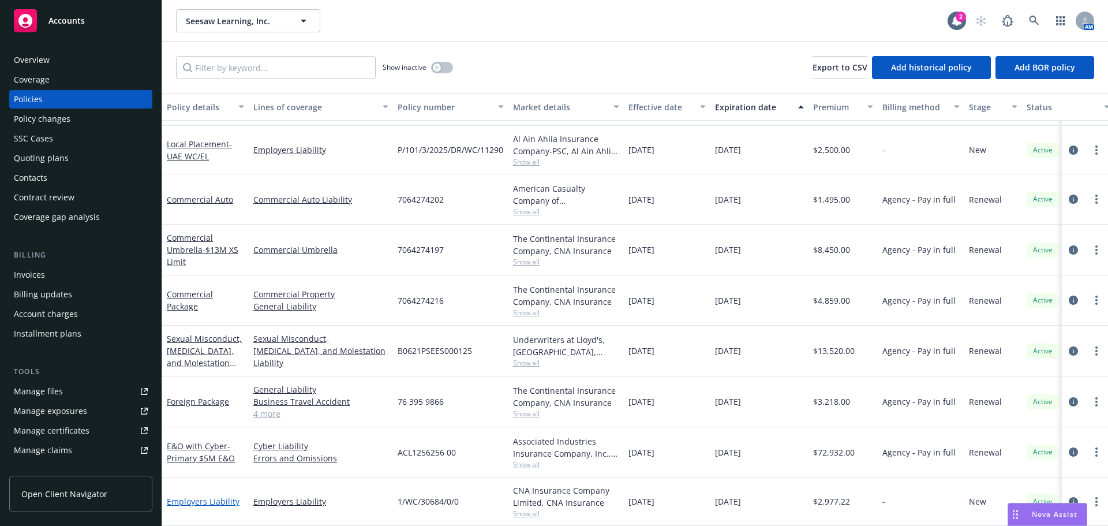
click at [217, 496] on link "Employers Liability" at bounding box center [203, 501] width 73 height 11
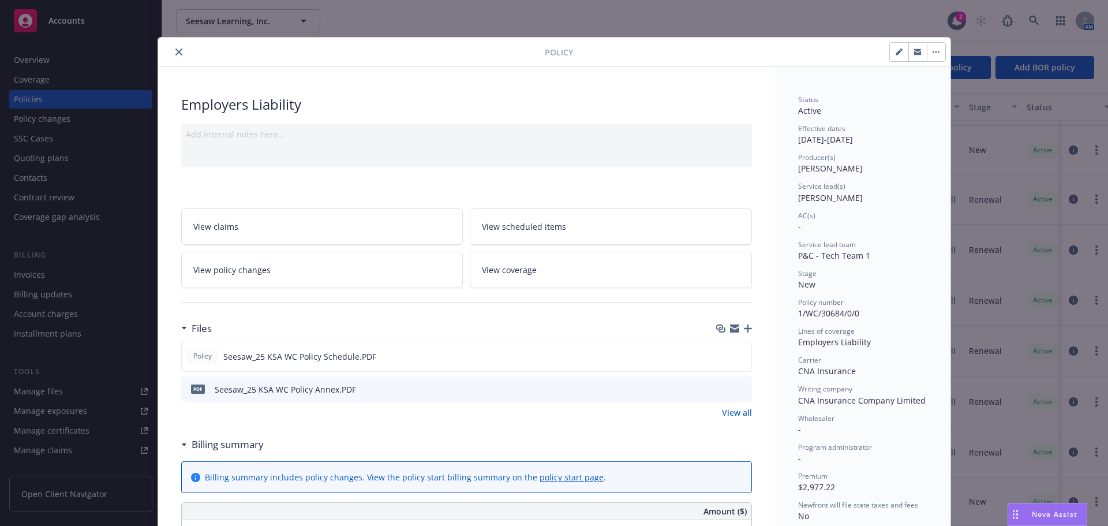
click at [896, 52] on icon "button" at bounding box center [898, 51] width 7 height 7
select select "NEW"
select select "12"
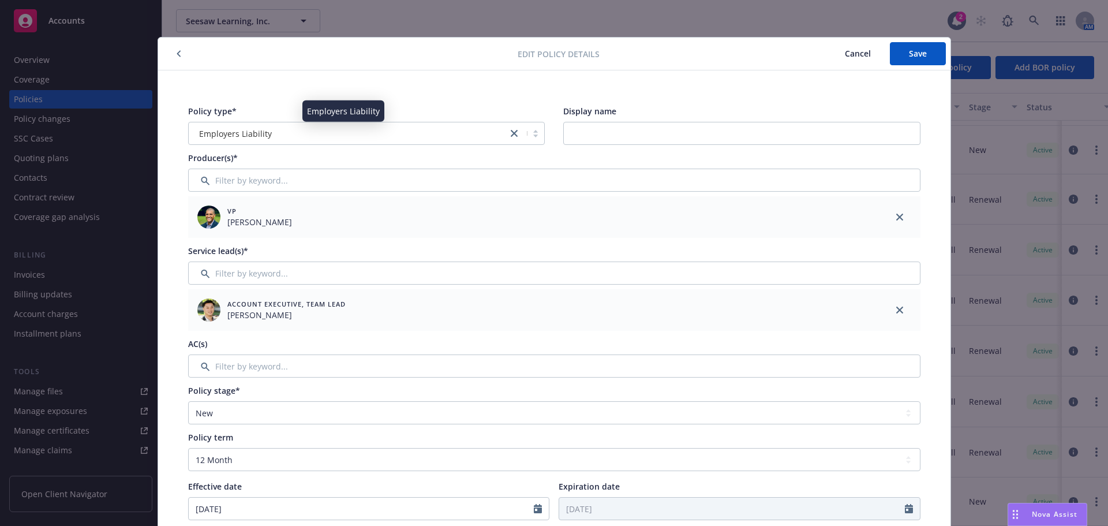
click at [399, 136] on div "Employers Liability" at bounding box center [347, 133] width 307 height 12
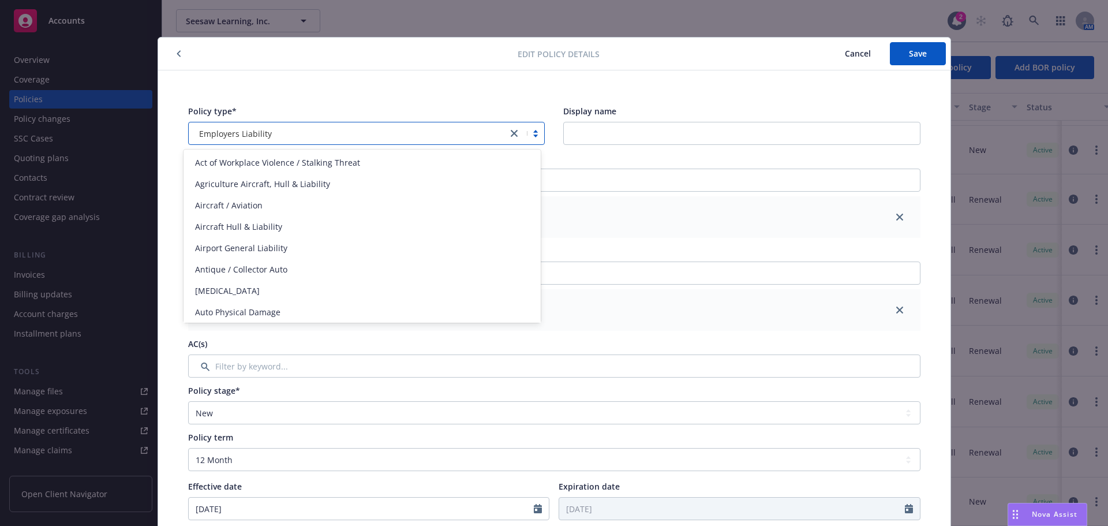
drag, startPoint x: 509, startPoint y: 131, endPoint x: 411, endPoint y: 131, distance: 97.5
click at [507, 131] on link "close" at bounding box center [514, 133] width 14 height 14
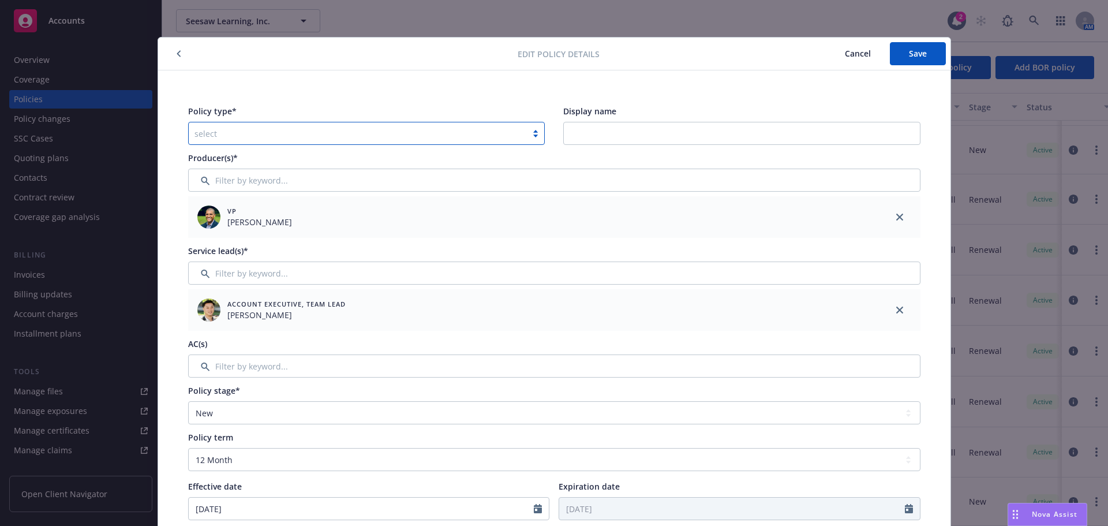
click at [377, 131] on div at bounding box center [357, 133] width 327 height 14
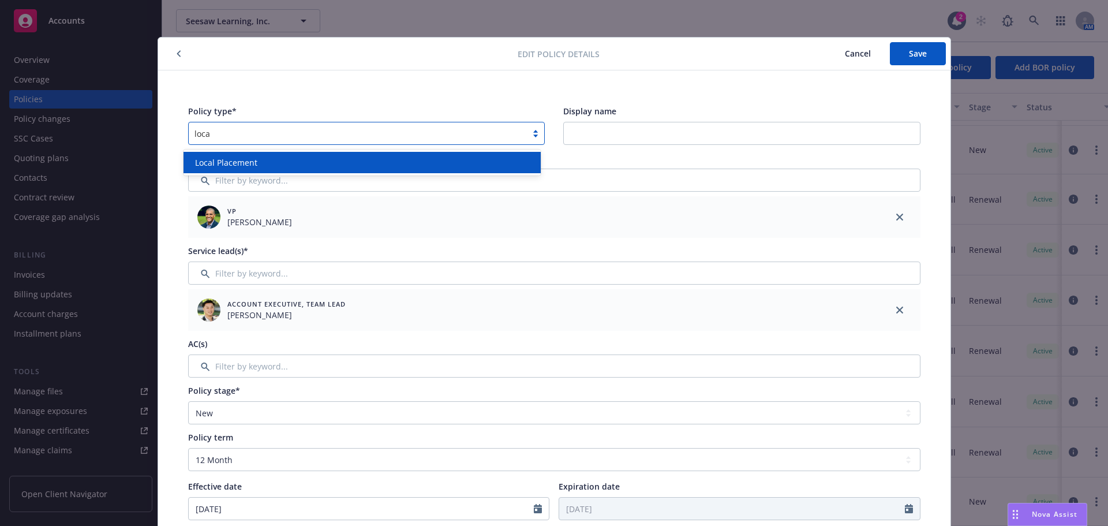
type input "local"
drag, startPoint x: 362, startPoint y: 159, endPoint x: 369, endPoint y: 160, distance: 6.9
click at [363, 159] on div "Local Placement" at bounding box center [361, 162] width 343 height 12
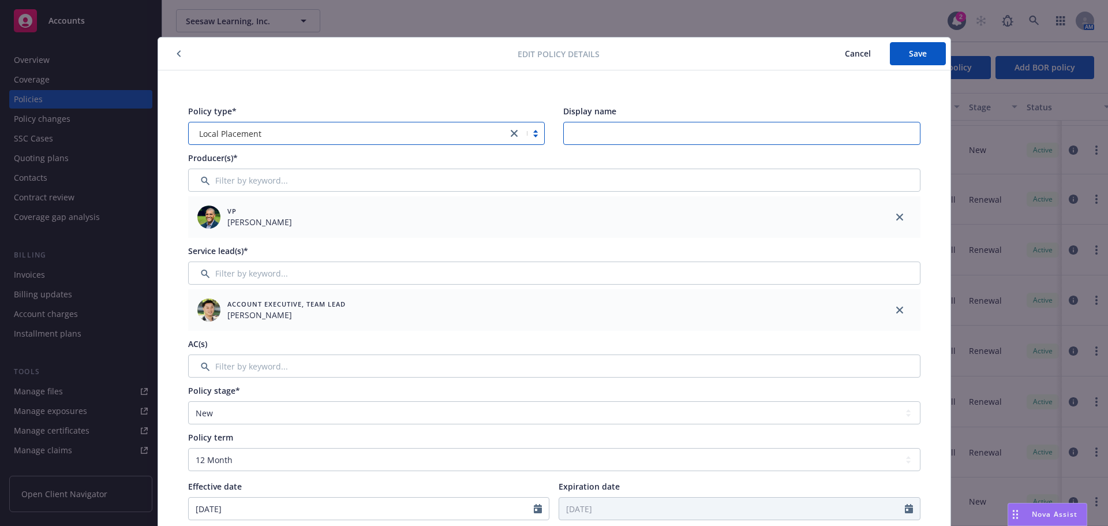
click at [584, 134] on input "Display name" at bounding box center [741, 133] width 357 height 23
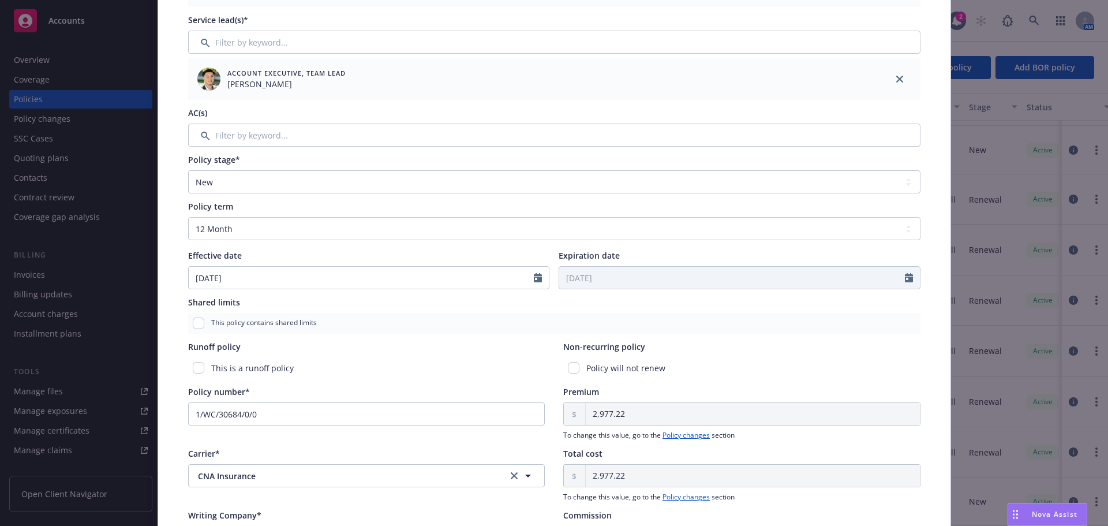
scroll to position [288, 0]
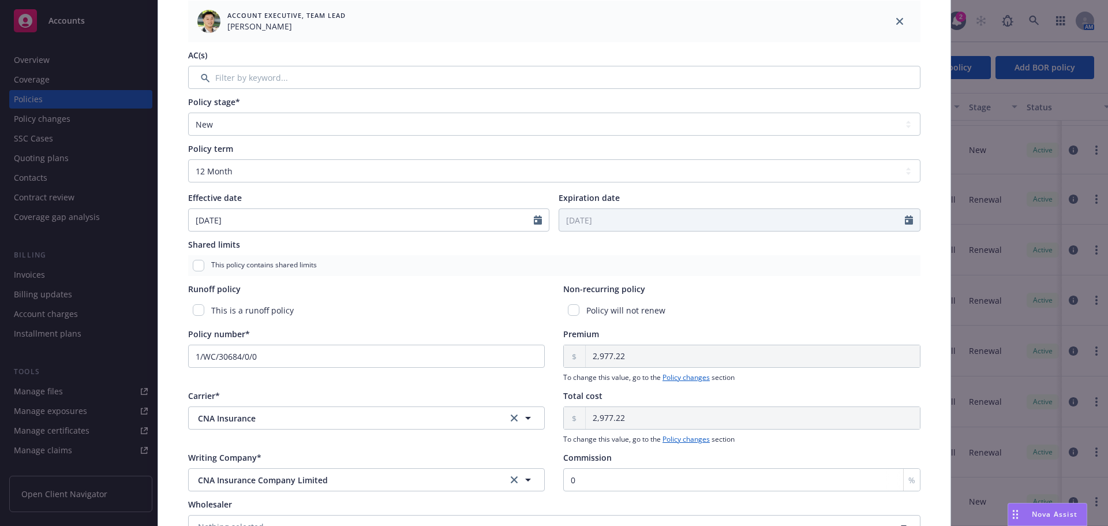
type input "Saudi Arabia WC/EL"
click at [534, 222] on icon "Calendar" at bounding box center [538, 219] width 8 height 9
click at [197, 250] on icon "button" at bounding box center [200, 247] width 7 height 7
select select "2"
click at [276, 340] on span "20" at bounding box center [278, 339] width 16 height 14
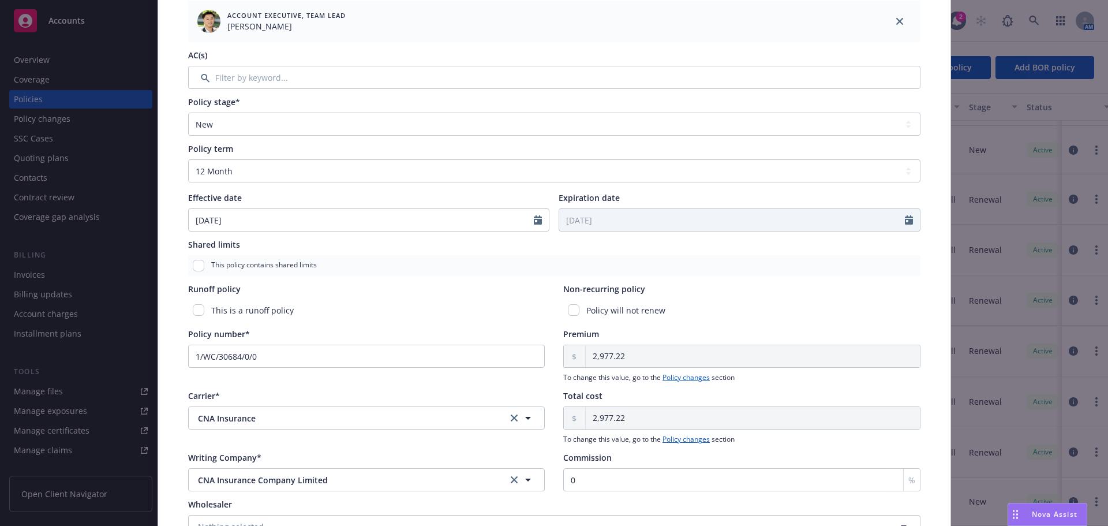
type input "[DATE]"
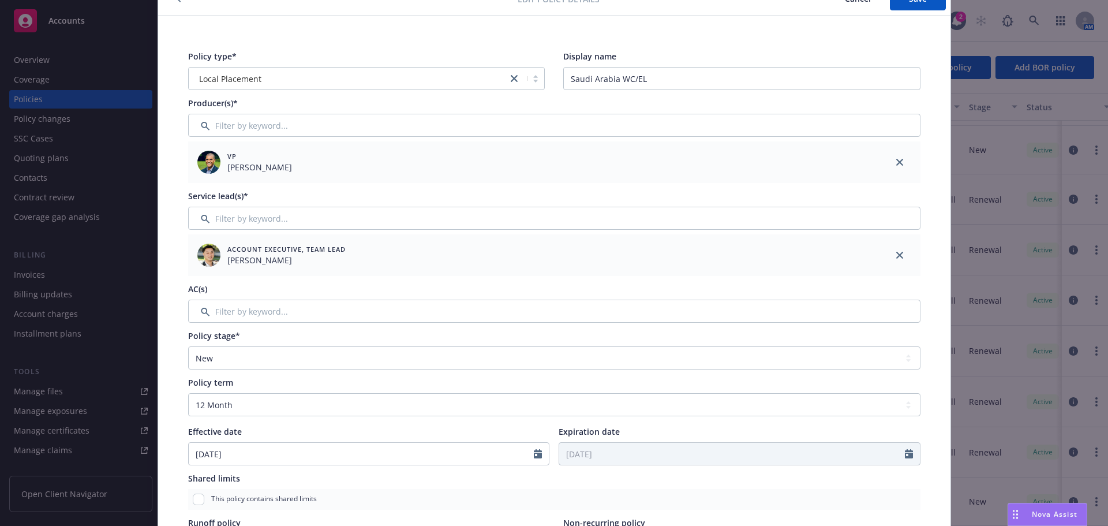
scroll to position [0, 0]
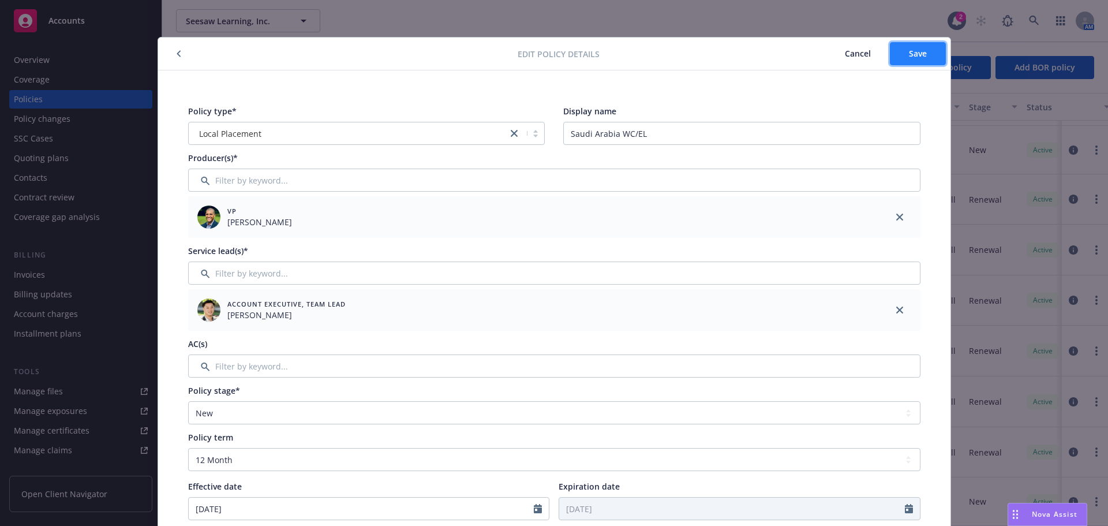
click at [917, 53] on span "Save" at bounding box center [918, 53] width 18 height 11
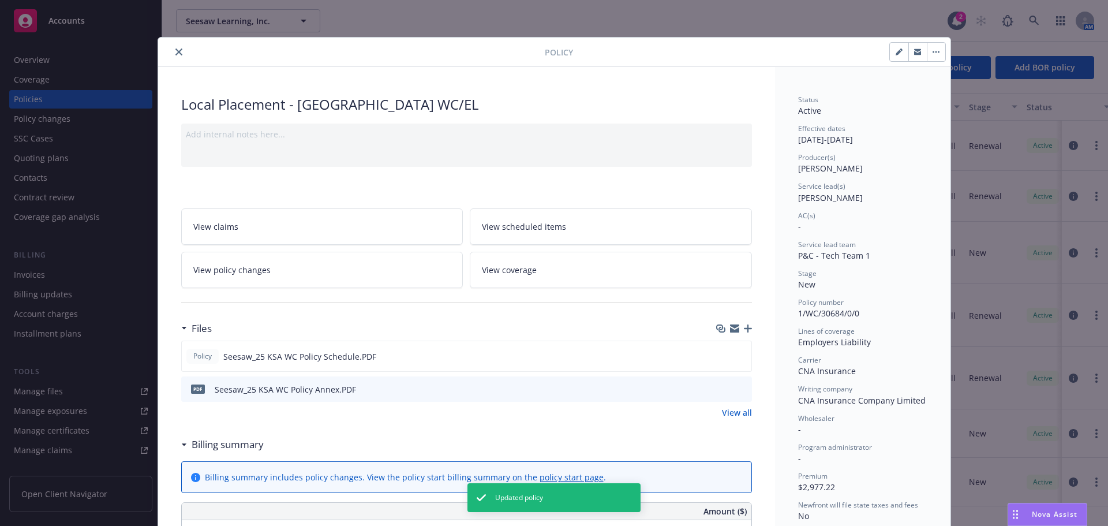
click at [176, 53] on icon "close" at bounding box center [178, 51] width 7 height 7
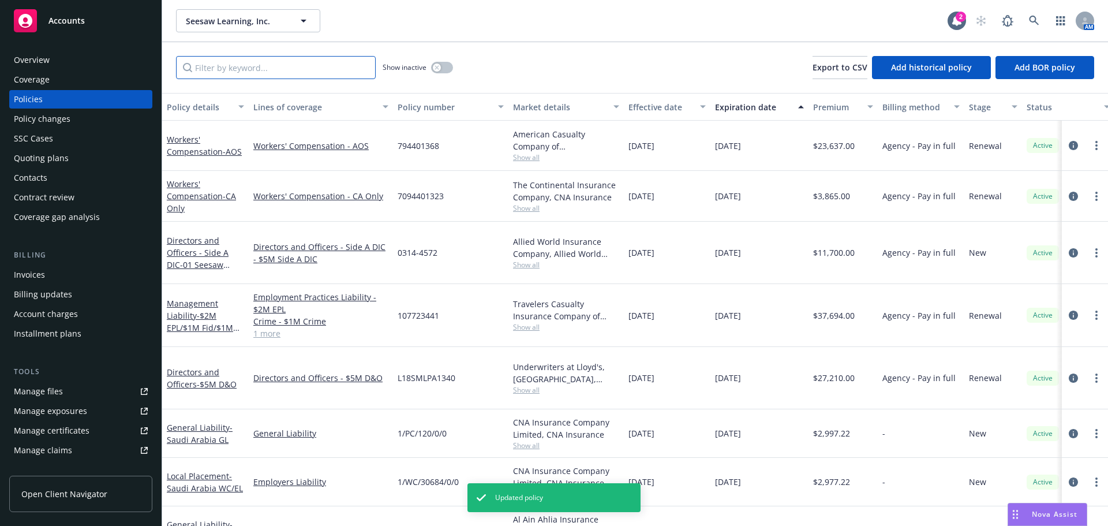
click at [259, 73] on input "Filter by keyword..." at bounding box center [276, 67] width 200 height 23
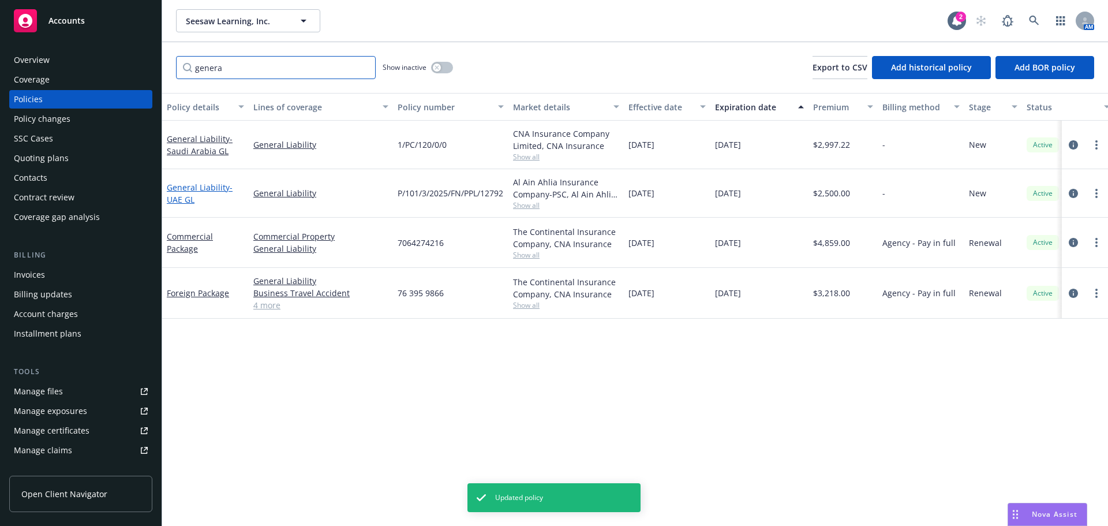
type input "genera"
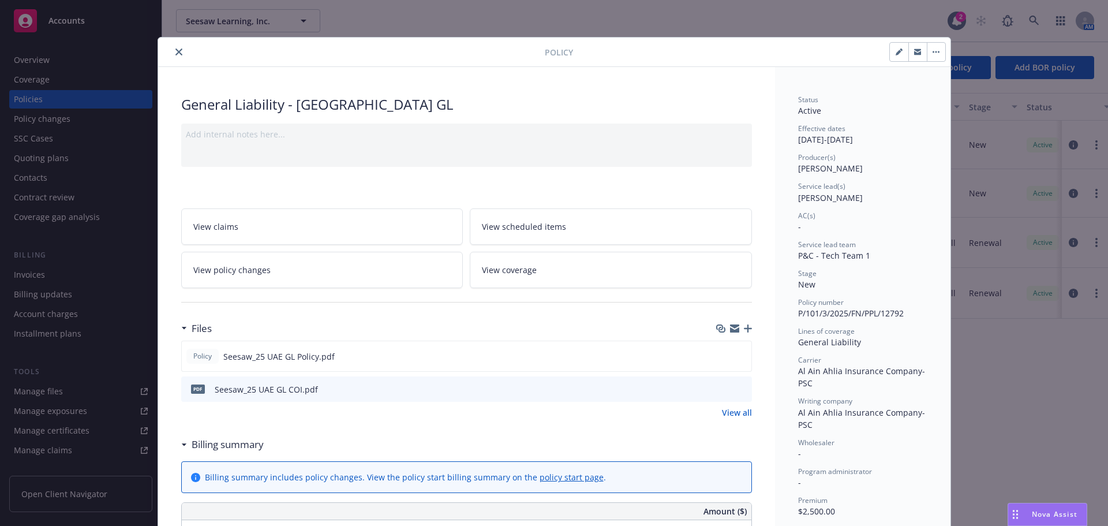
click at [895, 55] on button "button" at bounding box center [898, 52] width 18 height 18
select select "NEW"
select select "other"
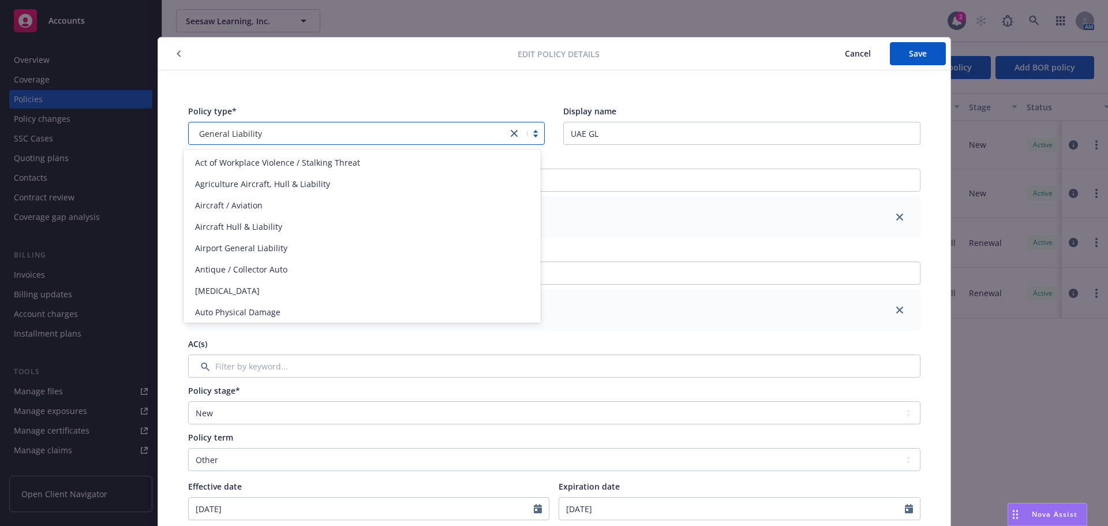
click at [347, 139] on div "General Liability" at bounding box center [347, 133] width 307 height 12
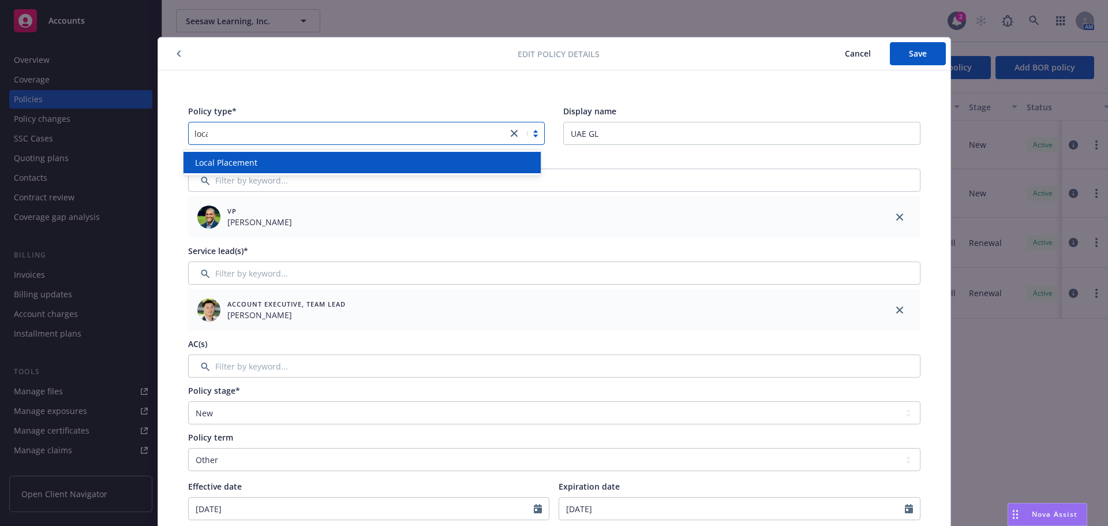
type input "local"
click at [317, 163] on div "Local Placement" at bounding box center [361, 162] width 343 height 12
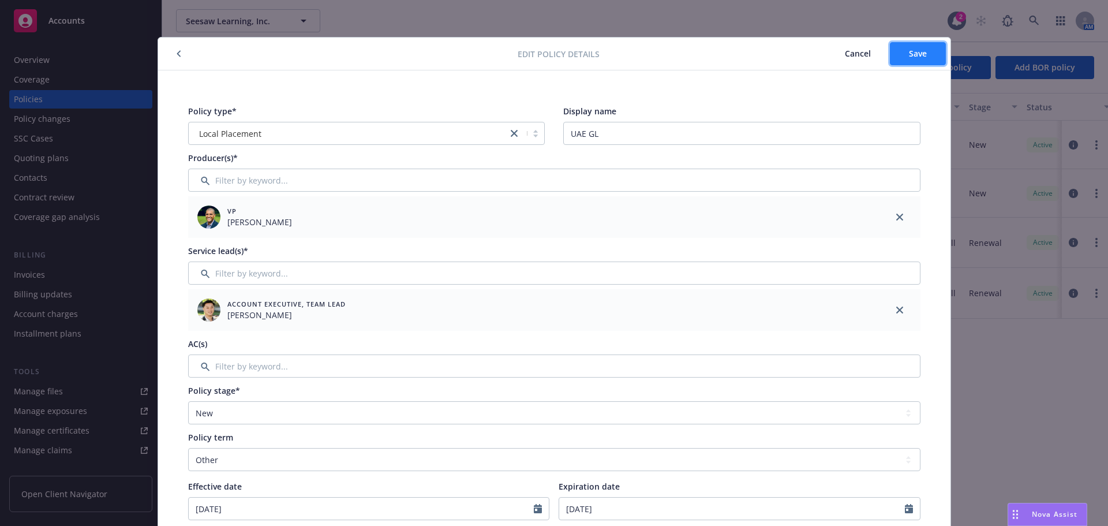
click at [922, 54] on span "Save" at bounding box center [918, 53] width 18 height 11
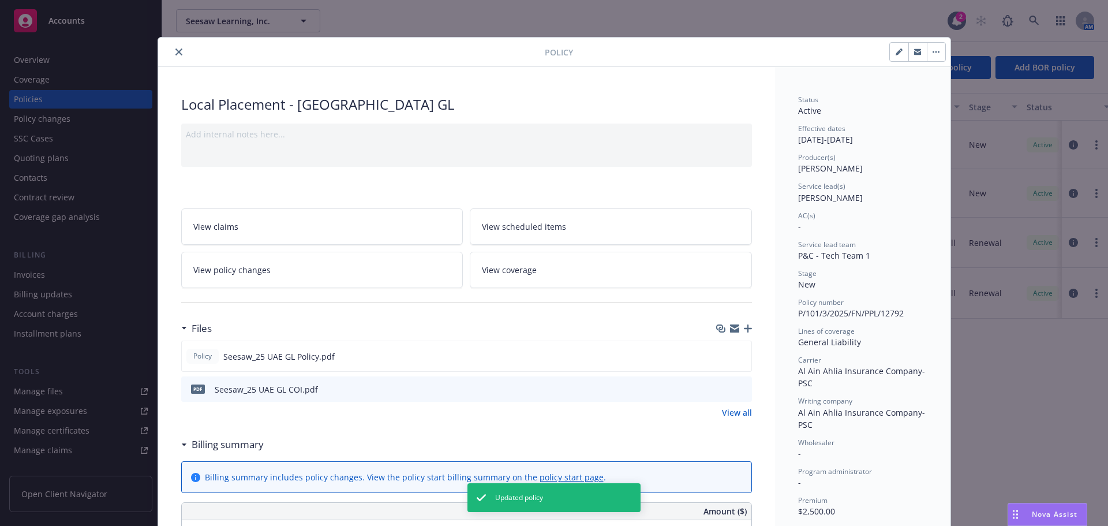
click at [175, 51] on icon "close" at bounding box center [178, 51] width 7 height 7
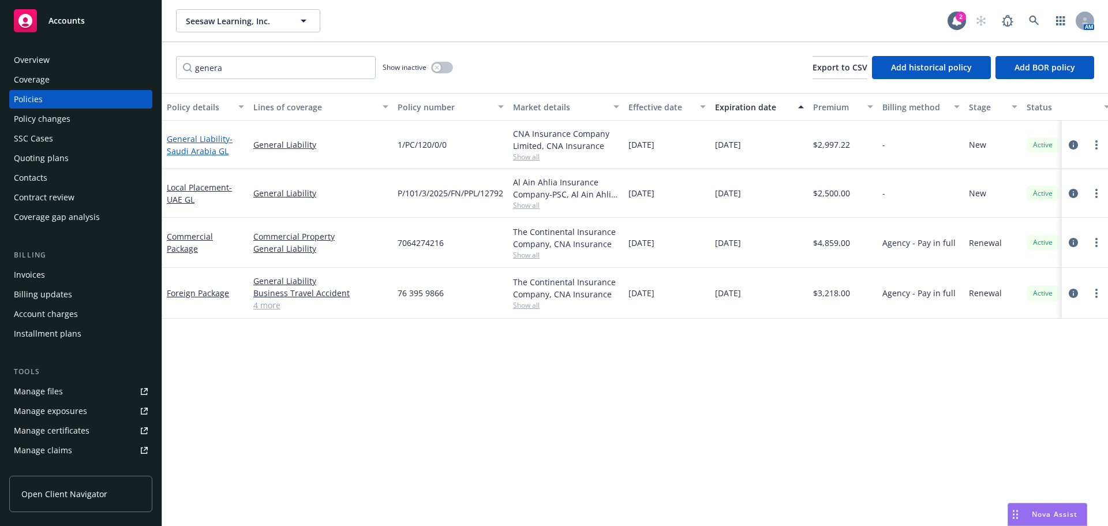
click at [207, 140] on link "General Liability - [GEOGRAPHIC_DATA] GL" at bounding box center [200, 144] width 66 height 23
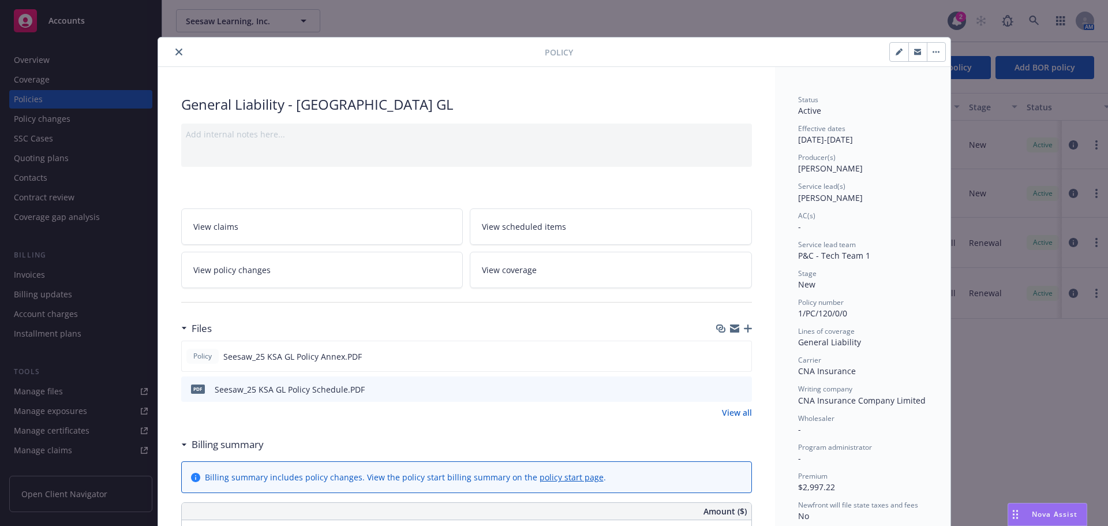
click at [889, 54] on button "button" at bounding box center [898, 52] width 18 height 18
select select "NEW"
select select "12"
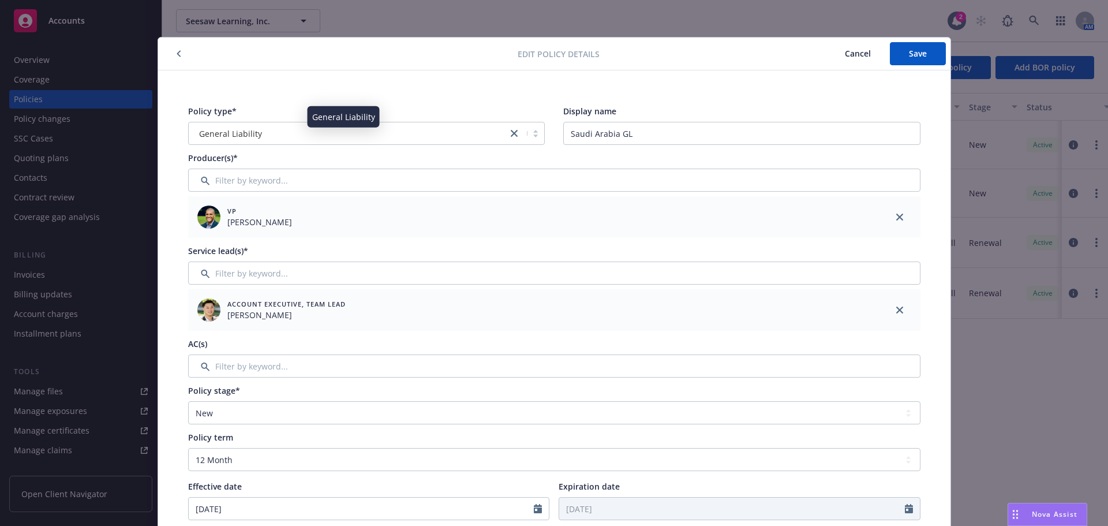
click at [255, 130] on div "General Liability" at bounding box center [347, 133] width 307 height 12
drag, startPoint x: 295, startPoint y: 134, endPoint x: 90, endPoint y: 129, distance: 204.8
click at [91, 129] on div "Edit policy details Cancel Save Policy type* Select is focused ,type to refine …" at bounding box center [554, 263] width 1108 height 526
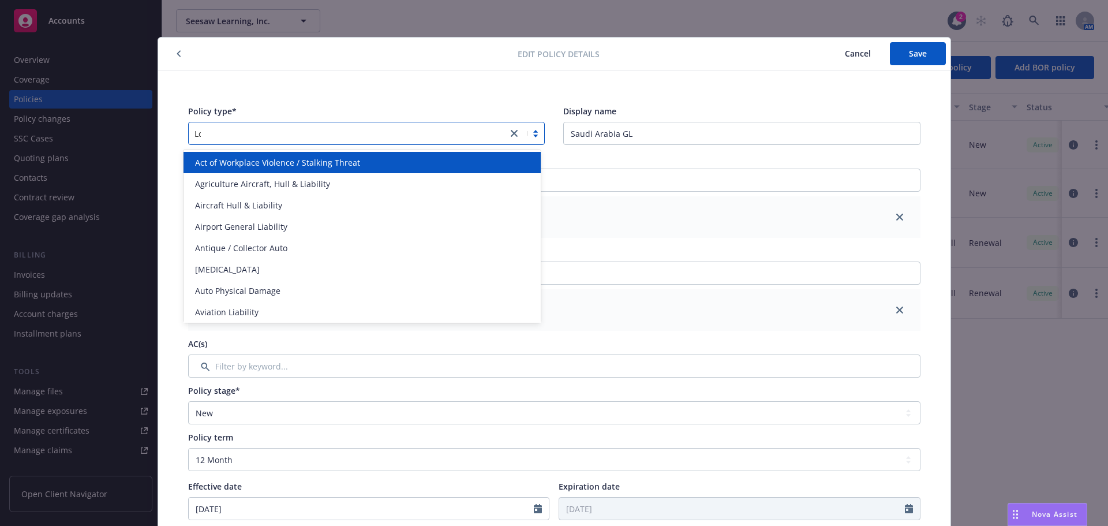
type input "Local"
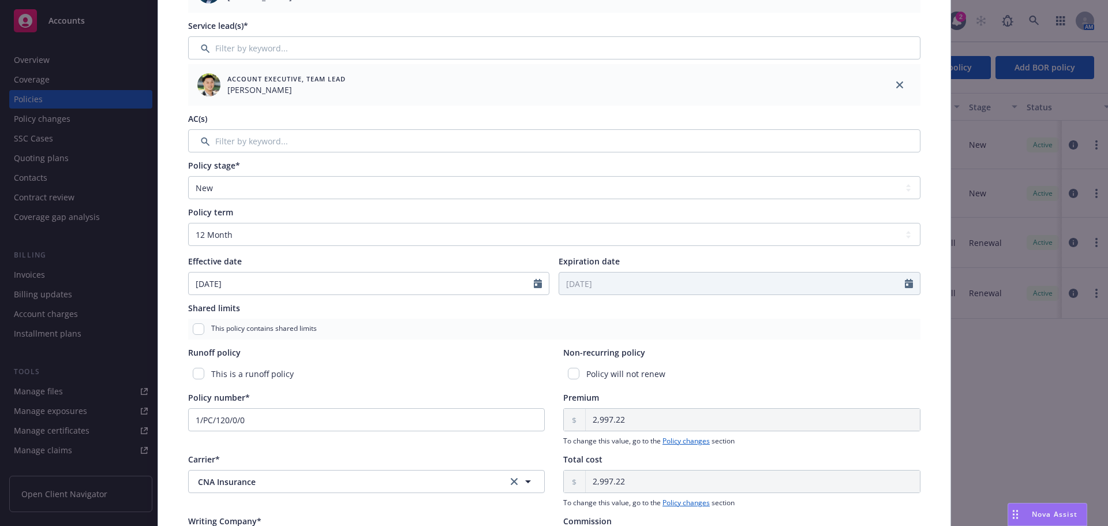
scroll to position [231, 0]
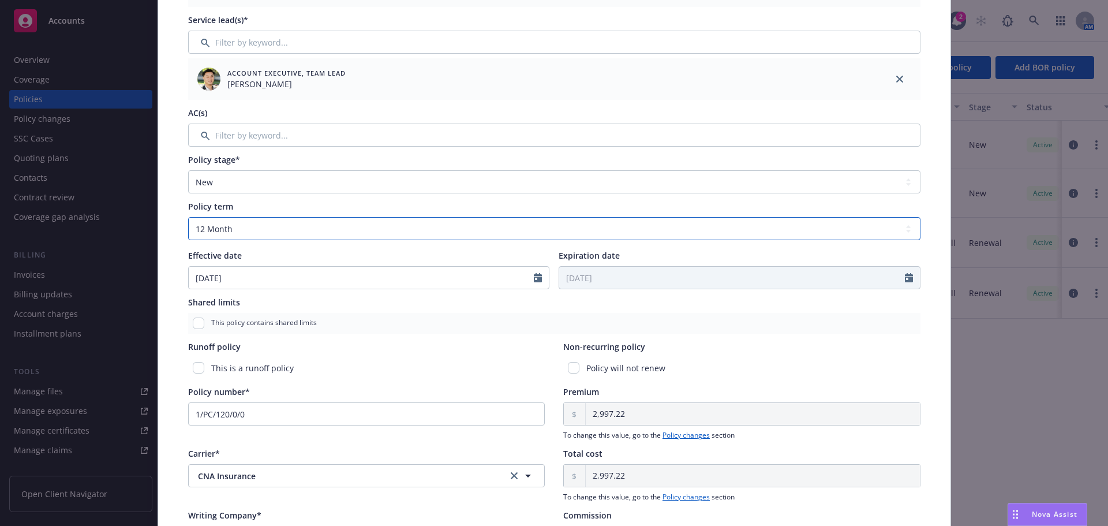
drag, startPoint x: 494, startPoint y: 227, endPoint x: 456, endPoint y: 238, distance: 40.2
click at [494, 227] on select "Select policy term 12 Month 6 Month 4 Month 3 Month 2 Month 1 Month 36 Month (3…" at bounding box center [554, 228] width 732 height 23
select select "other"
click at [188, 217] on select "Select policy term 12 Month 6 Month 4 Month 3 Month 2 Month 1 Month 36 Month (3…" at bounding box center [554, 228] width 732 height 23
click at [534, 279] on icon "Calendar" at bounding box center [538, 277] width 8 height 9
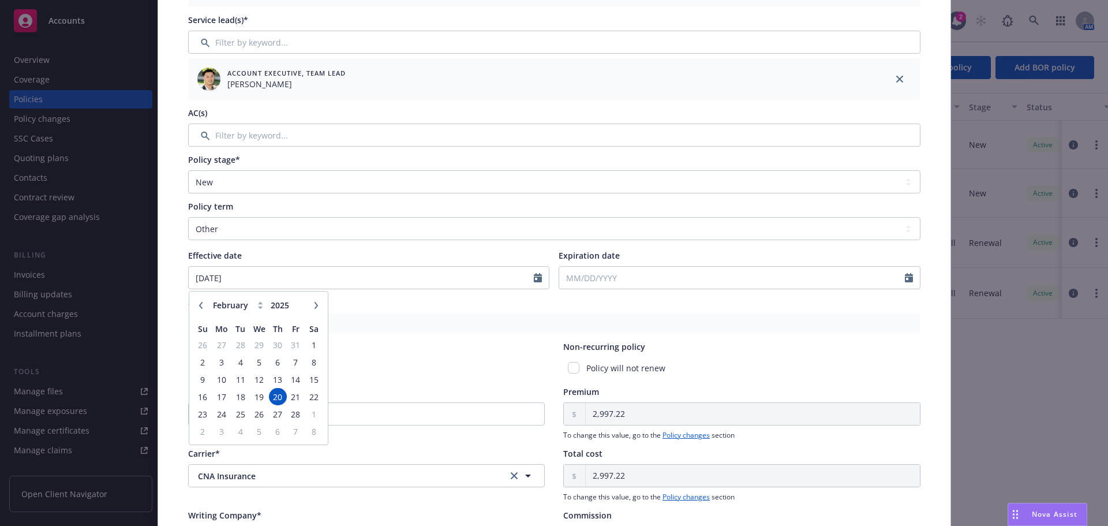
click at [258, 303] on icon at bounding box center [260, 302] width 5 height 3
click at [258, 308] on icon at bounding box center [260, 307] width 5 height 3
click at [223, 309] on select "January February March April May June July August September October November De…" at bounding box center [239, 304] width 58 height 13
select select "5"
click at [210, 298] on select "January February March April May June July August September October November De…" at bounding box center [239, 304] width 58 height 13
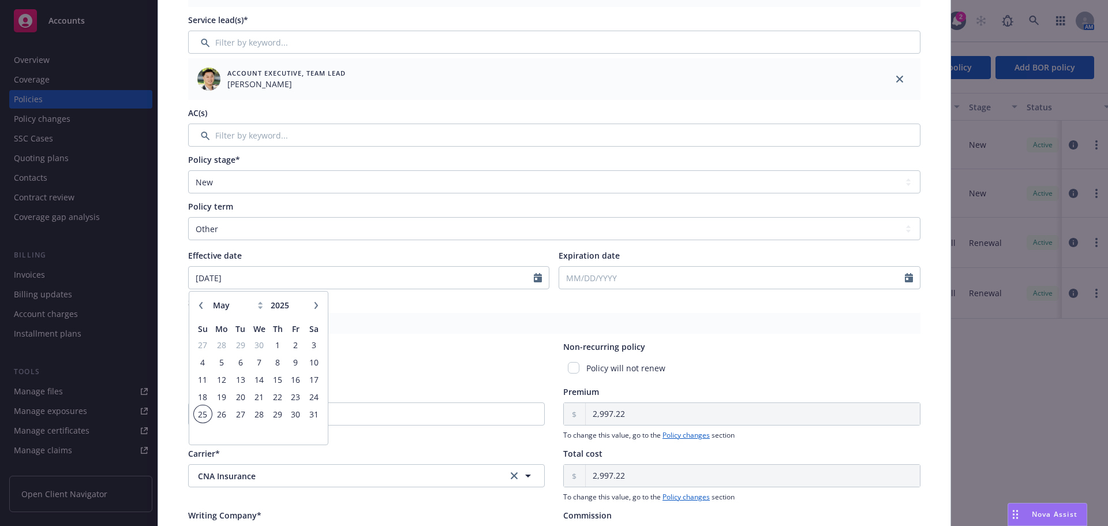
drag, startPoint x: 200, startPoint y: 414, endPoint x: 207, endPoint y: 414, distance: 6.9
click at [200, 414] on span "25" at bounding box center [203, 414] width 16 height 14
type input "[DATE]"
drag, startPoint x: 644, startPoint y: 279, endPoint x: 652, endPoint y: 279, distance: 7.5
click at [645, 279] on input "Expiration date" at bounding box center [732, 278] width 346 height 22
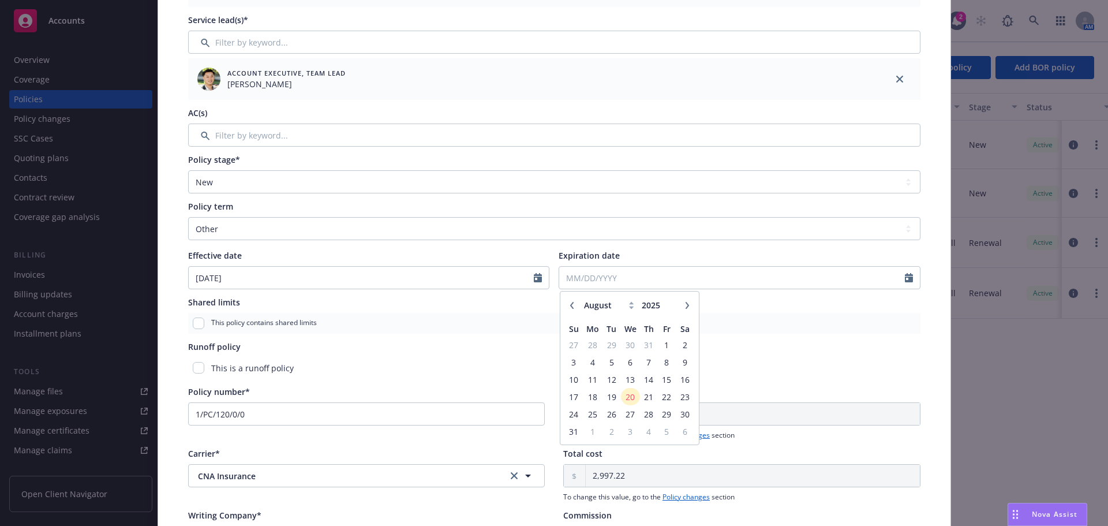
click at [684, 304] on icon "button" at bounding box center [687, 305] width 7 height 7
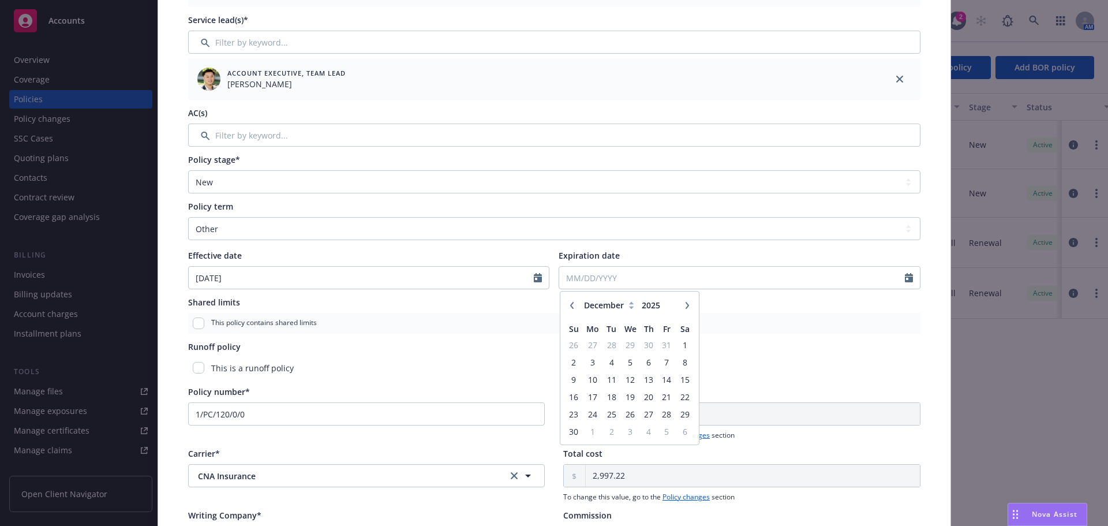
select select "1"
type input "2026"
click at [684, 304] on icon "button" at bounding box center [687, 305] width 7 height 7
select select "2"
click at [659, 378] on span "20" at bounding box center [667, 379] width 16 height 14
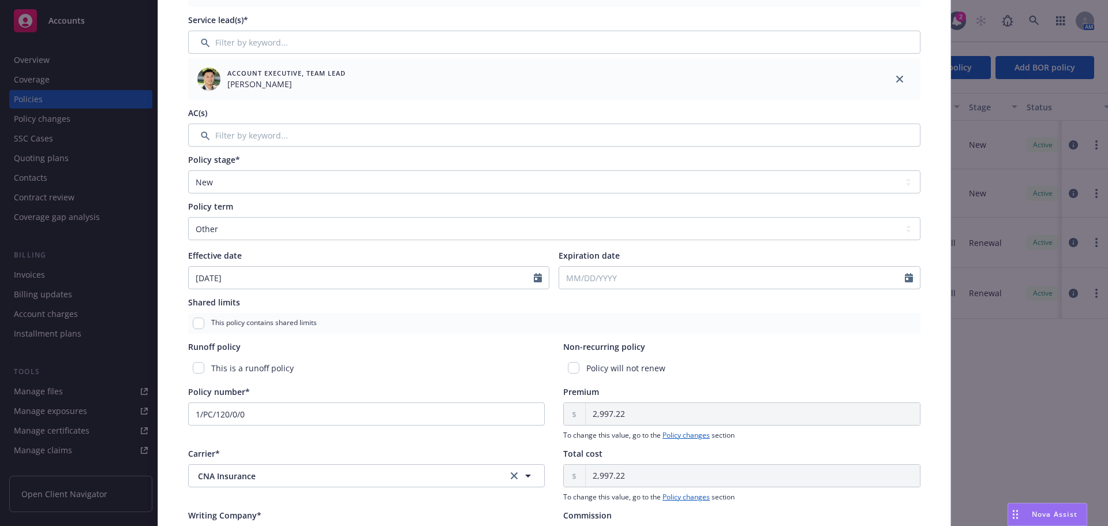
type input "[DATE]"
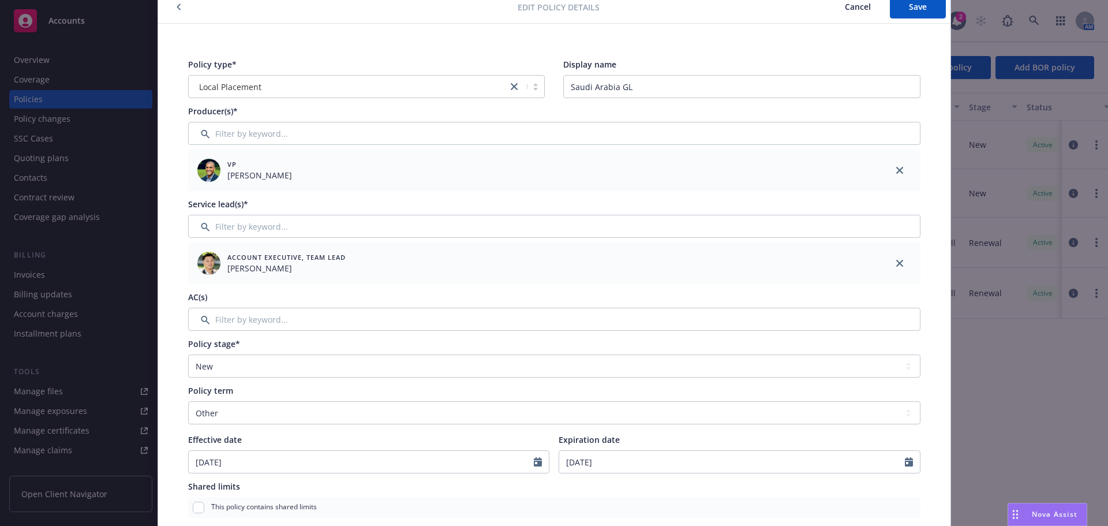
scroll to position [0, 0]
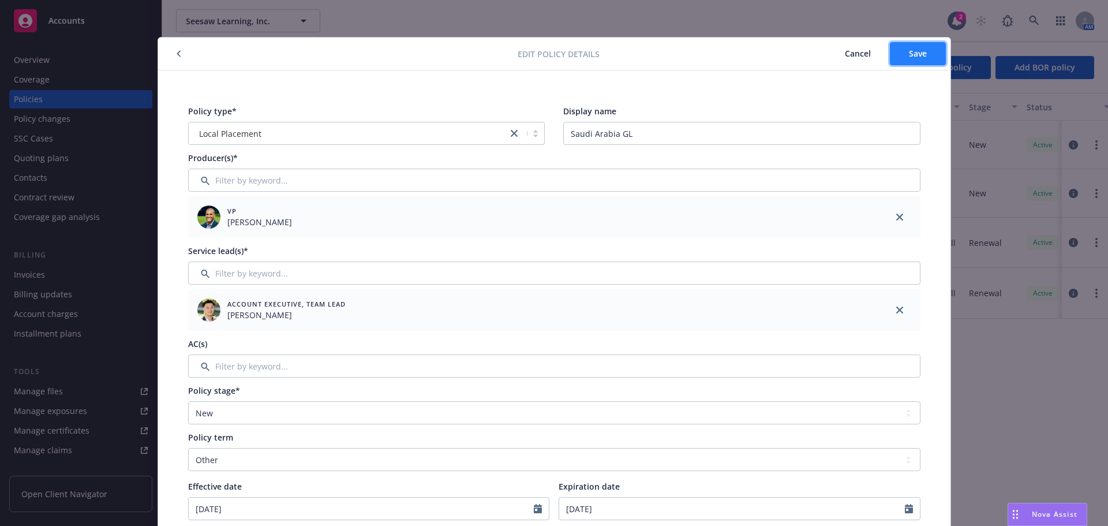
click at [917, 49] on span "Save" at bounding box center [918, 53] width 18 height 11
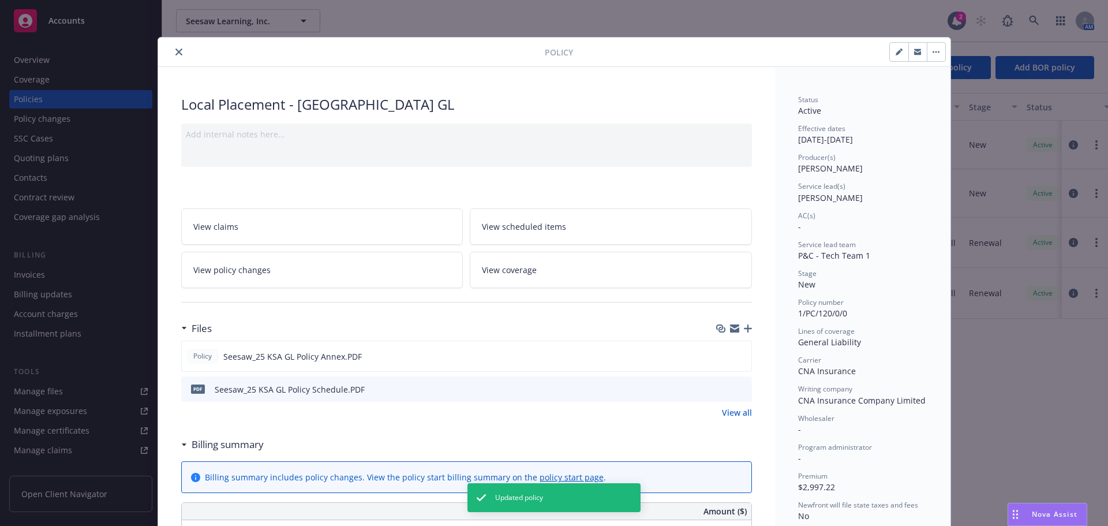
click at [175, 52] on icon "close" at bounding box center [178, 51] width 7 height 7
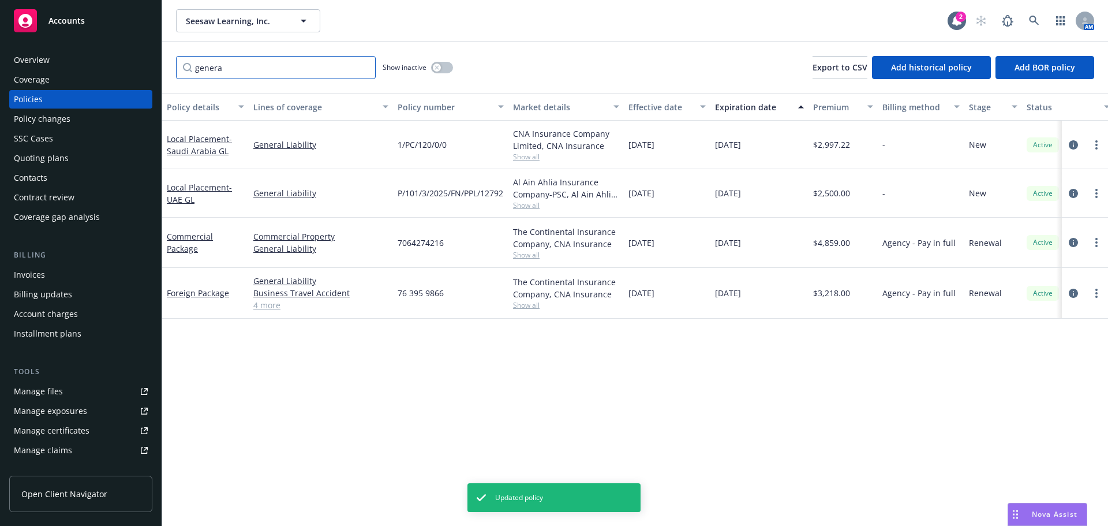
drag, startPoint x: 255, startPoint y: 68, endPoint x: 137, endPoint y: 65, distance: 117.7
click at [131, 67] on div "Accounts Overview Coverage Policies Policy changes SSC Cases Quoting plans Cont…" at bounding box center [554, 263] width 1108 height 526
type input "Local"
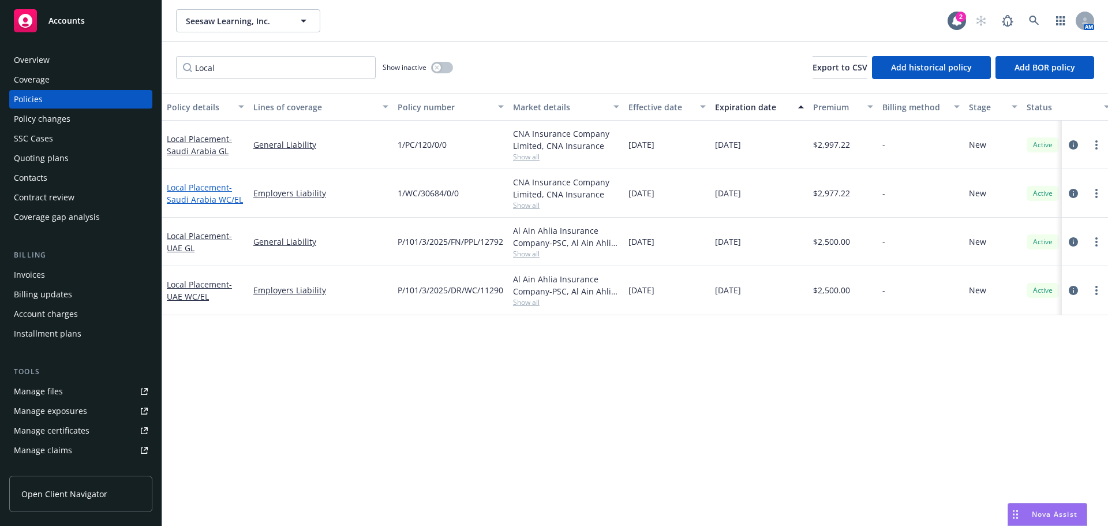
click at [201, 190] on link "Local Placement - [GEOGRAPHIC_DATA] WC/[GEOGRAPHIC_DATA]" at bounding box center [205, 193] width 76 height 23
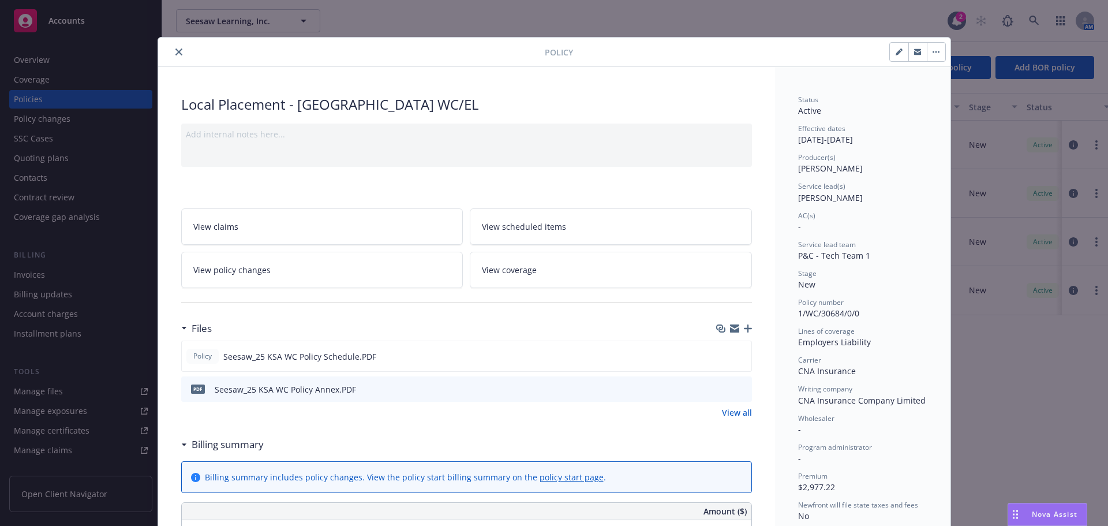
scroll to position [35, 0]
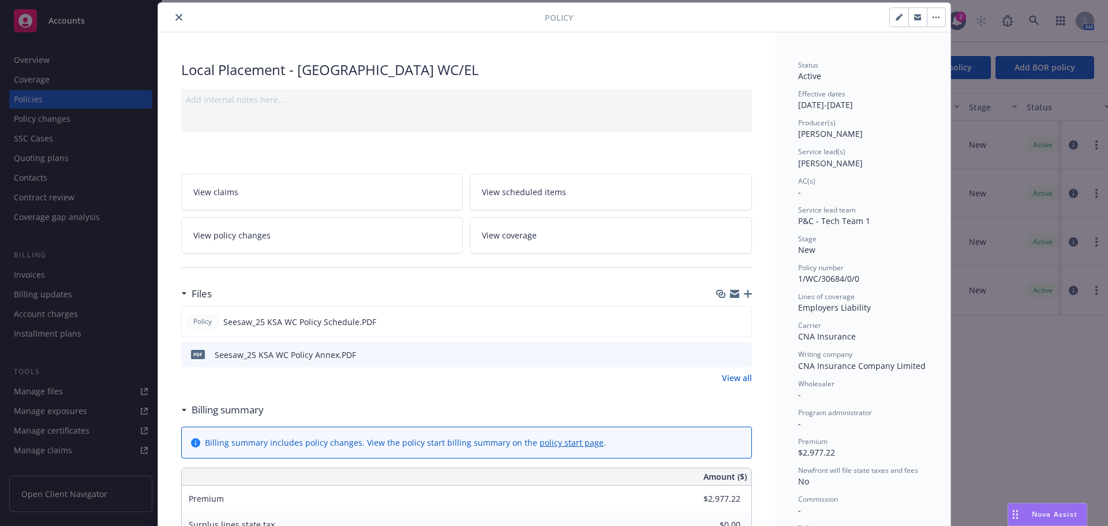
click at [895, 18] on icon "button" at bounding box center [898, 18] width 6 height 6
select select "NEW"
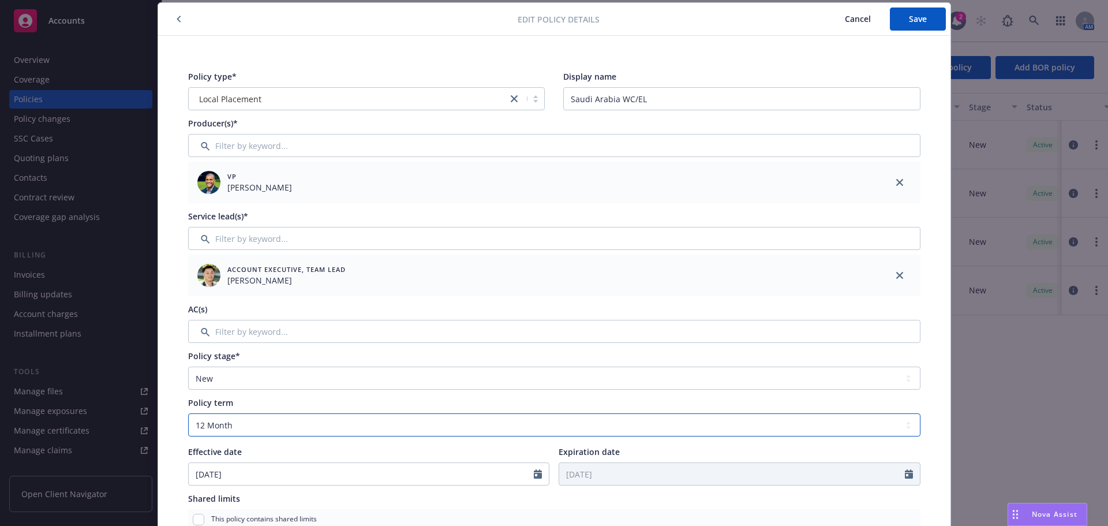
click at [240, 430] on select "Select policy term 12 Month 6 Month 4 Month 3 Month 2 Month 1 Month 36 Month (3…" at bounding box center [554, 424] width 732 height 23
select select "other"
click at [188, 413] on select "Select policy term 12 Month 6 Month 4 Month 3 Month 2 Month 1 Month 36 Month (3…" at bounding box center [554, 424] width 732 height 23
click at [528, 475] on input "[DATE]" at bounding box center [362, 474] width 346 height 22
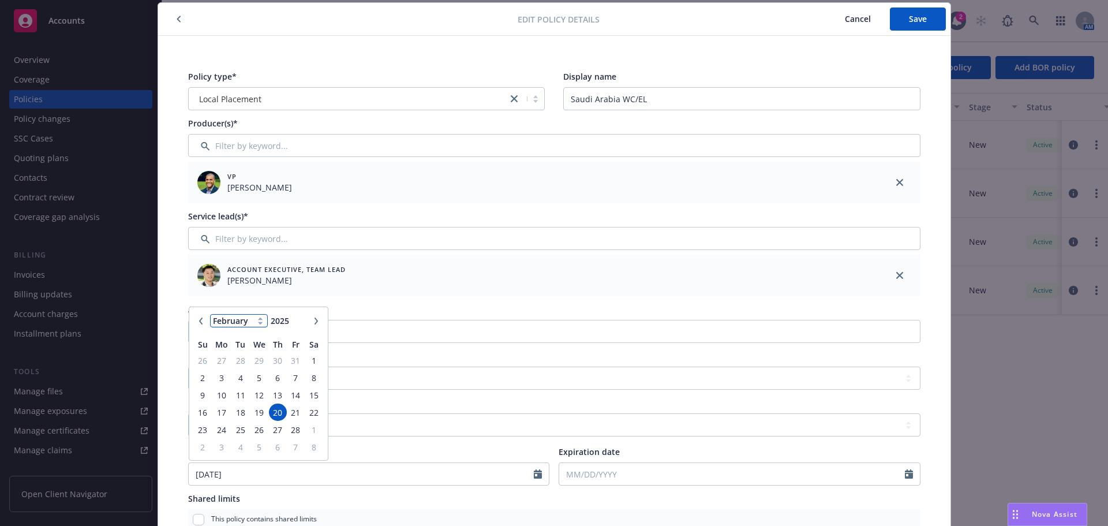
drag, startPoint x: 243, startPoint y: 320, endPoint x: 242, endPoint y: 326, distance: 6.4
click at [243, 320] on select "January February March April May June July August September October November De…" at bounding box center [239, 320] width 58 height 13
select select "5"
click at [210, 314] on select "January February March April May June July August September October November De…" at bounding box center [239, 320] width 58 height 13
click at [197, 427] on span "25" at bounding box center [203, 429] width 16 height 14
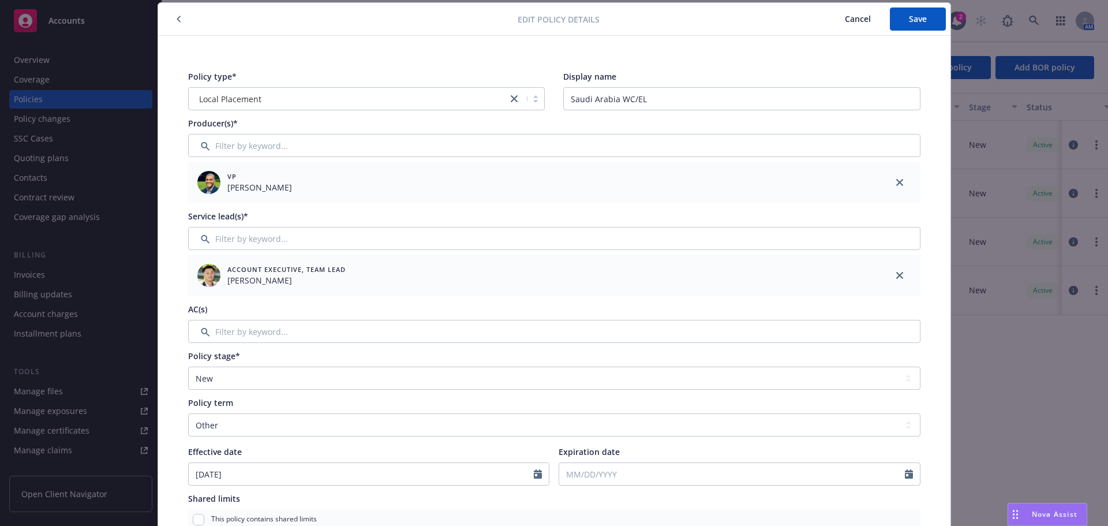
type input "[DATE]"
select select "8"
click at [803, 475] on input "Expiration date" at bounding box center [732, 474] width 346 height 22
click at [619, 324] on select "January February March April May June July August September October November De…" at bounding box center [610, 320] width 58 height 13
click at [647, 324] on input "2025" at bounding box center [657, 320] width 37 height 12
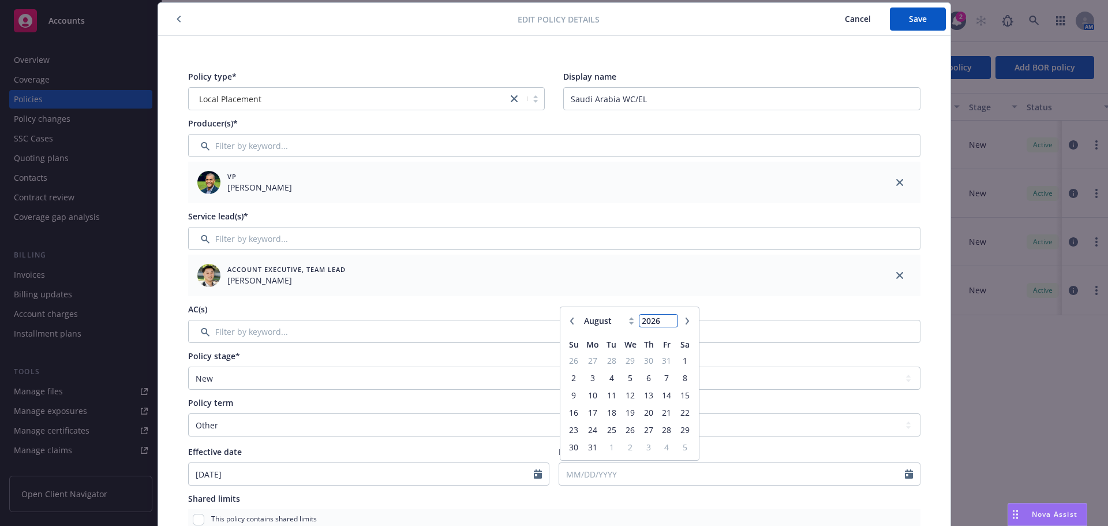
type input "2026"
click at [663, 318] on input "2026" at bounding box center [657, 320] width 37 height 12
click at [593, 320] on select "January February March April May June July August September October November De…" at bounding box center [610, 320] width 58 height 13
select select "2"
click at [581, 314] on select "January February March April May June July August September October November De…" at bounding box center [610, 320] width 58 height 13
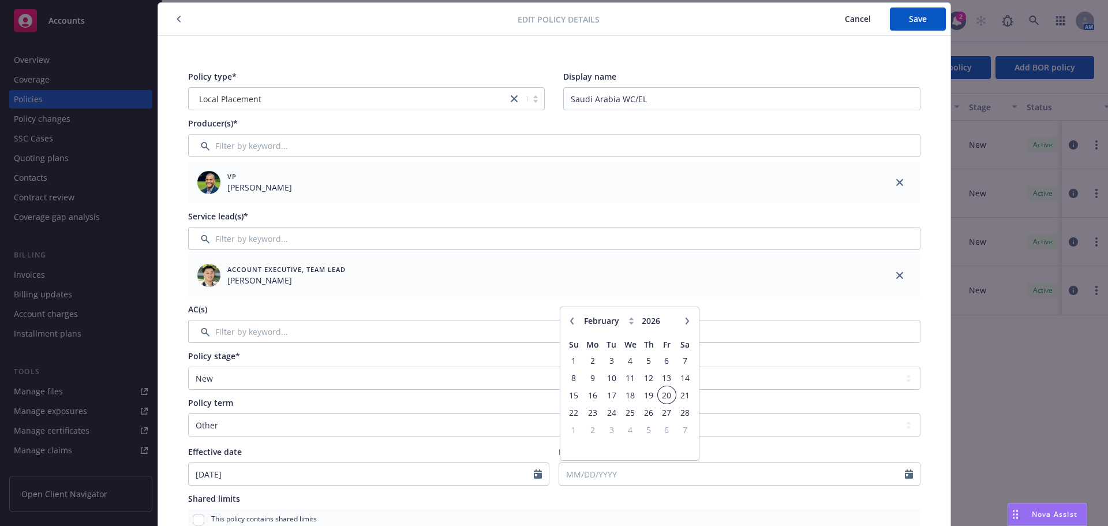
click at [659, 392] on span "20" at bounding box center [667, 395] width 16 height 14
type input "[DATE]"
click at [913, 19] on span "Save" at bounding box center [918, 18] width 18 height 11
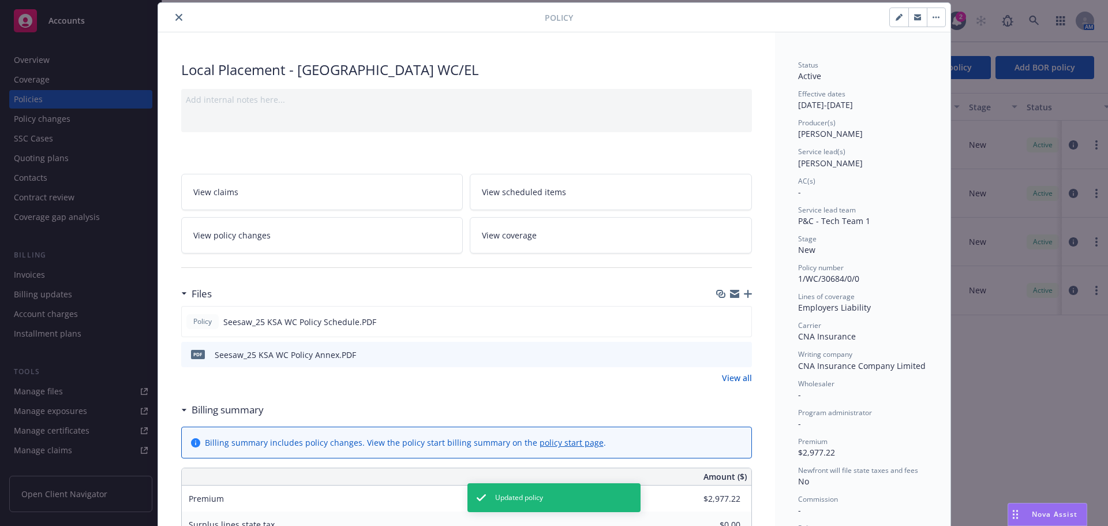
click at [175, 19] on icon "close" at bounding box center [178, 17] width 7 height 7
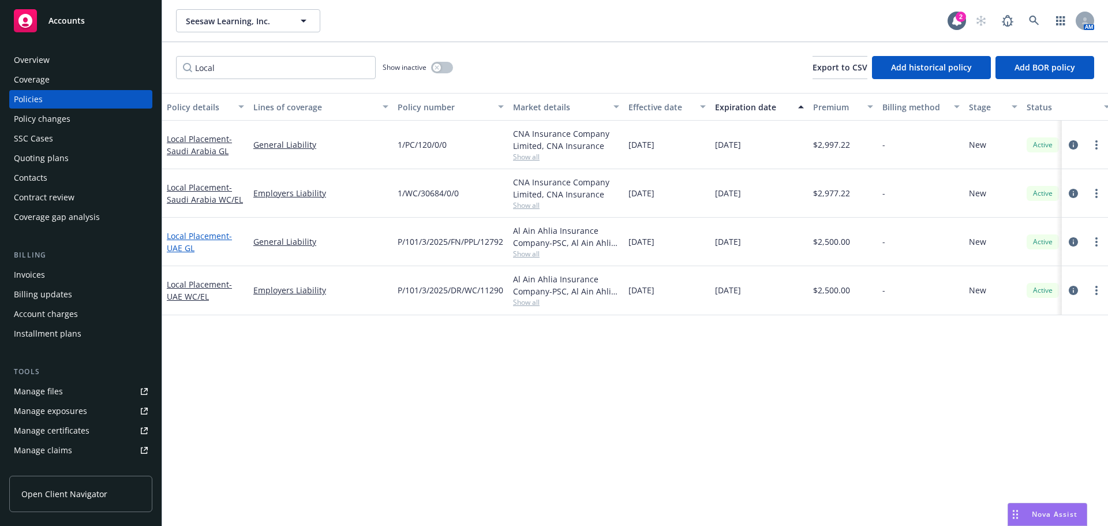
click at [204, 235] on link "Local Placement - [GEOGRAPHIC_DATA] GL" at bounding box center [199, 241] width 65 height 23
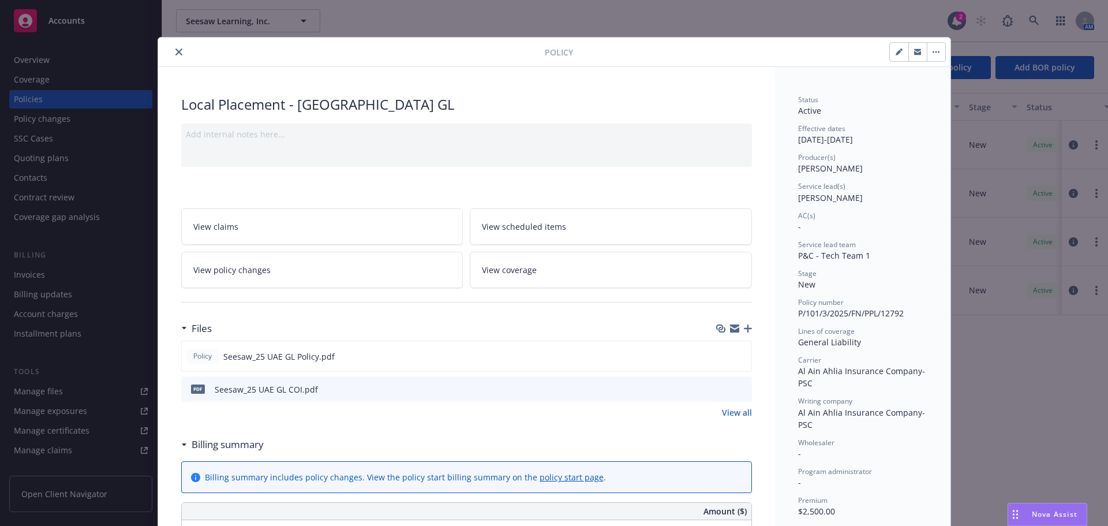
scroll to position [35, 0]
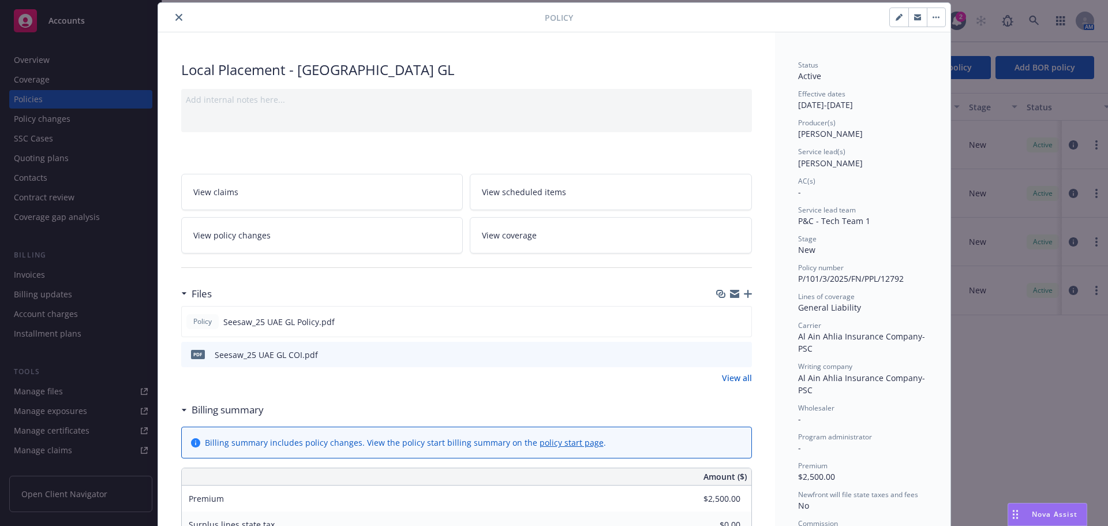
click at [889, 18] on button "button" at bounding box center [898, 17] width 18 height 18
select select "NEW"
select select "other"
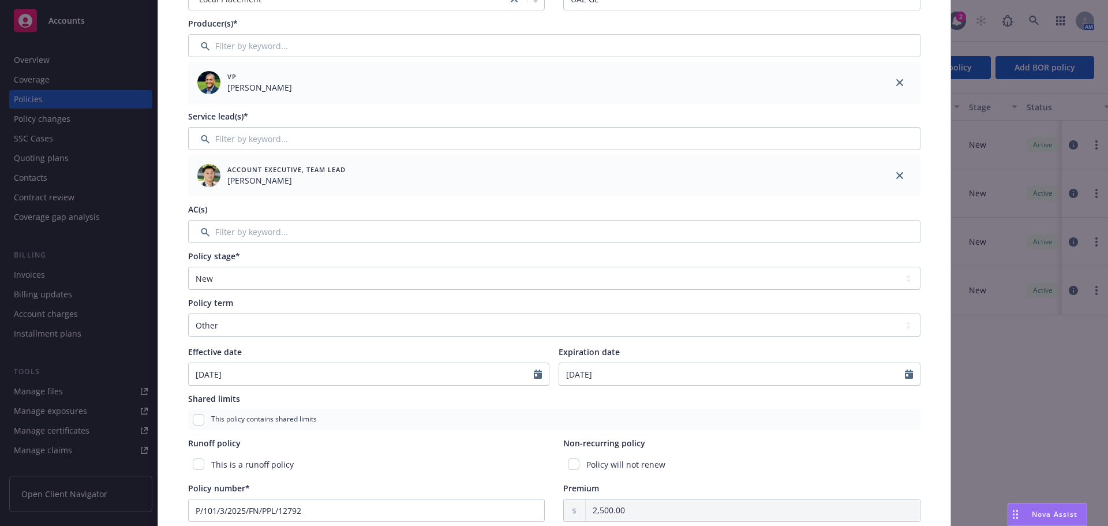
scroll to position [150, 0]
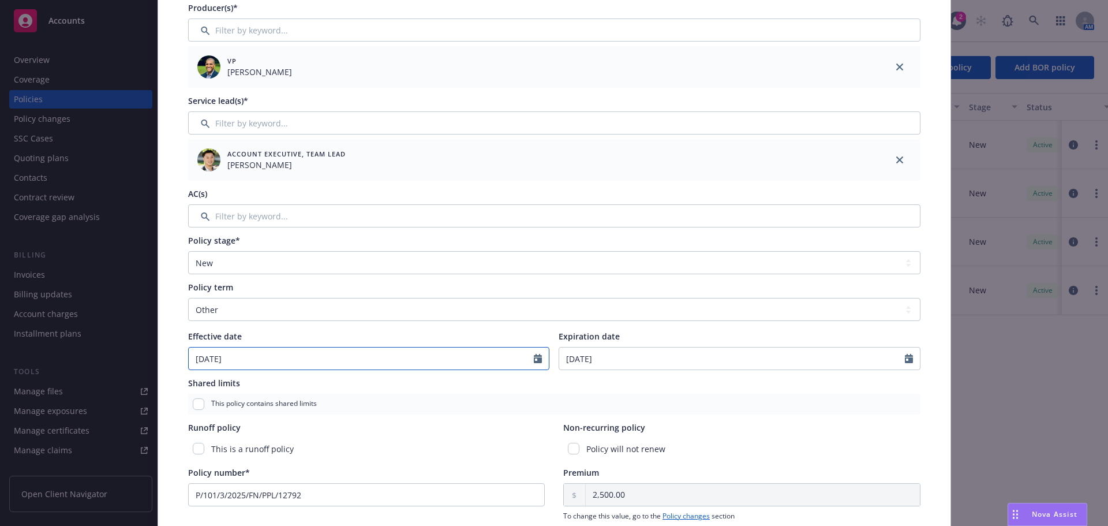
click at [524, 363] on input "[DATE]" at bounding box center [362, 358] width 346 height 22
select select "5"
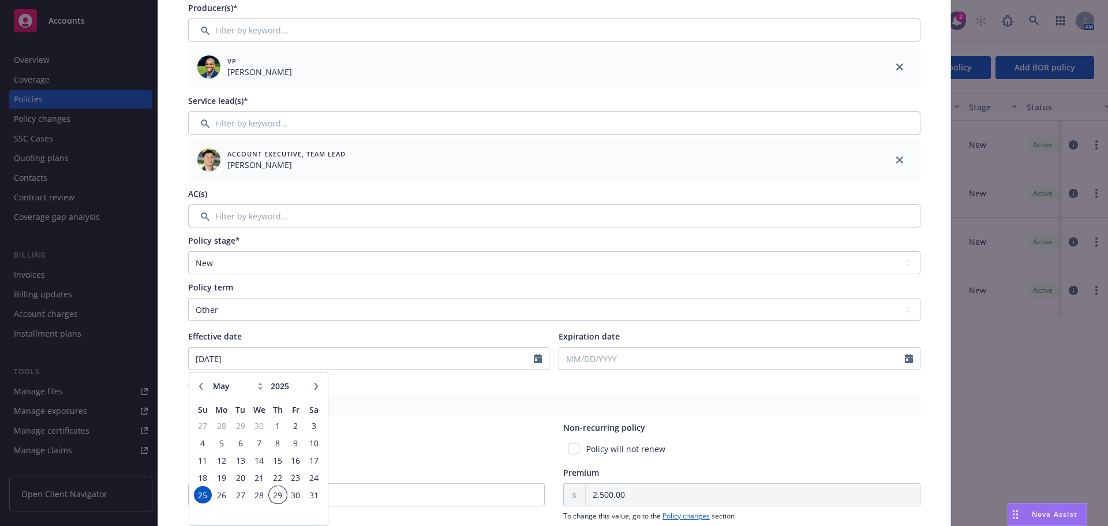
click at [276, 494] on span "29" at bounding box center [278, 494] width 16 height 14
type input "[DATE]"
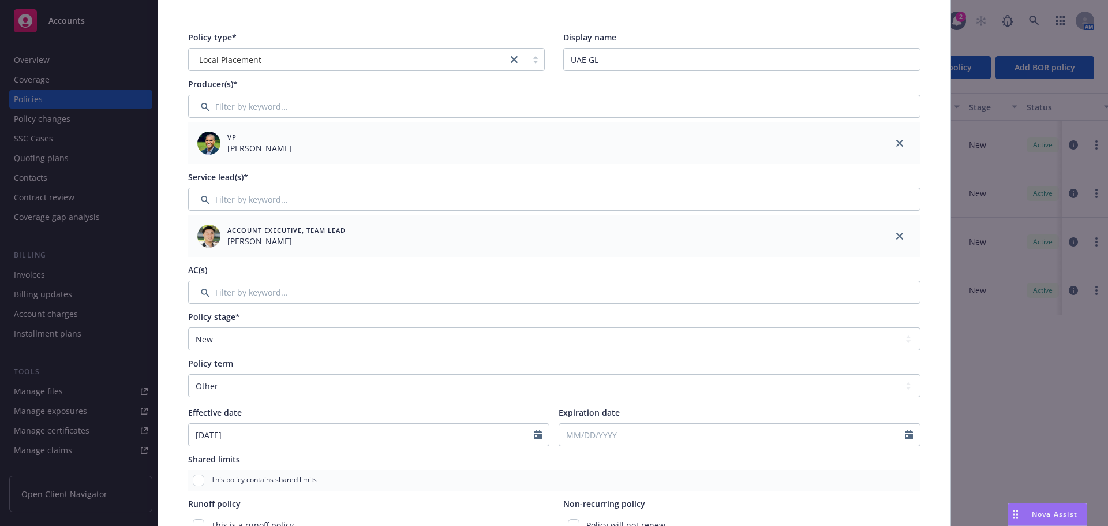
scroll to position [0, 0]
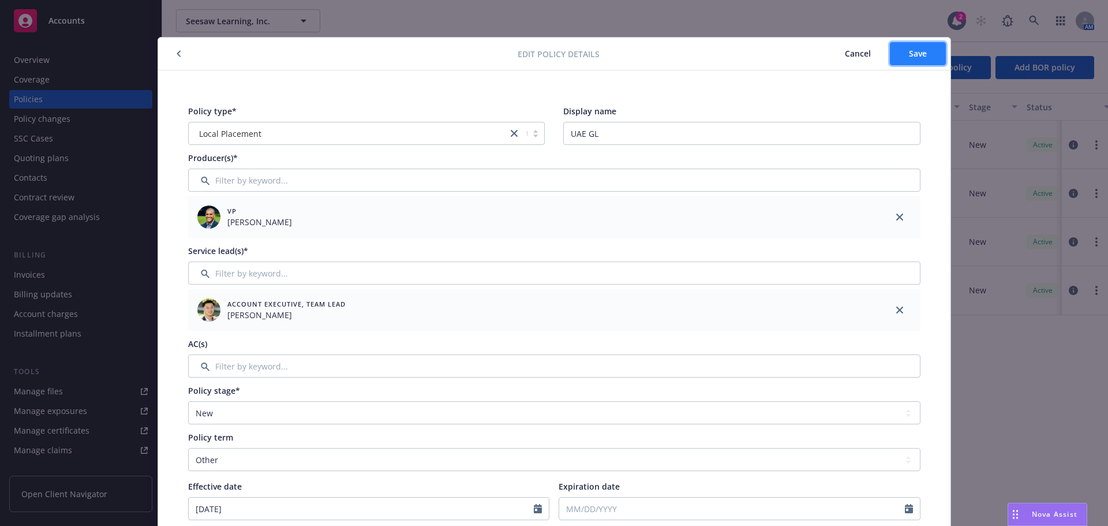
click at [914, 51] on span "Save" at bounding box center [918, 53] width 18 height 11
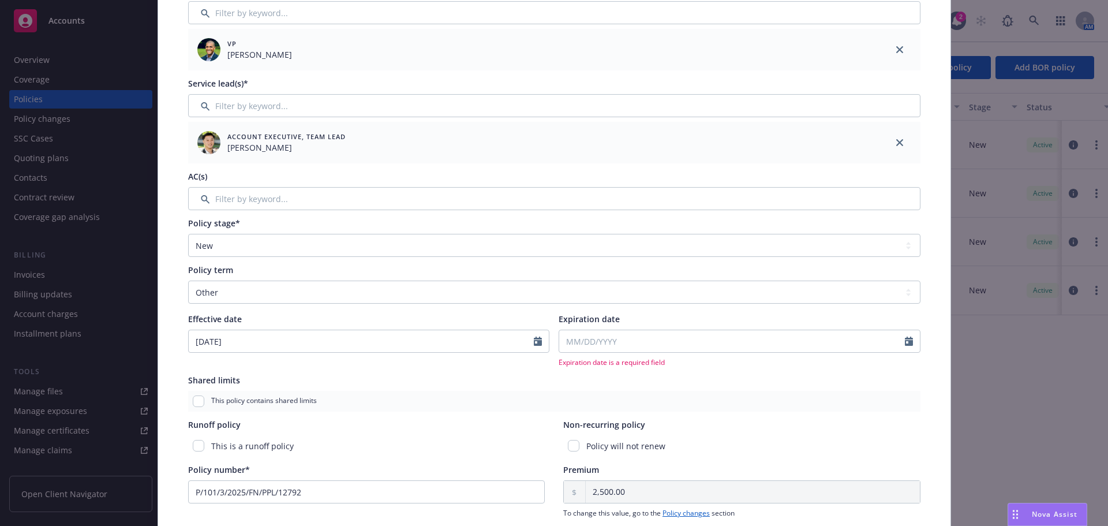
scroll to position [173, 0]
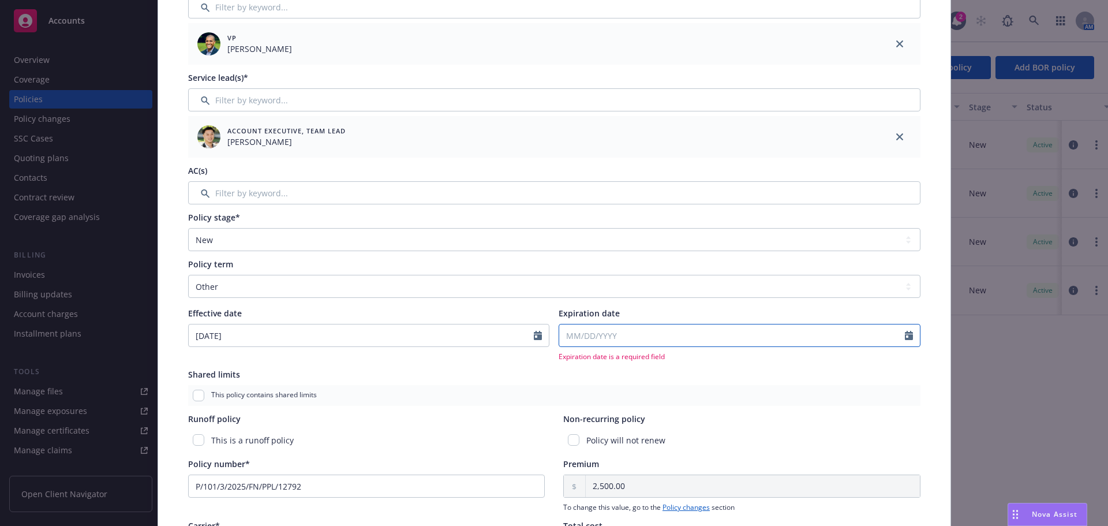
click at [611, 330] on input "Expiration date" at bounding box center [732, 335] width 346 height 22
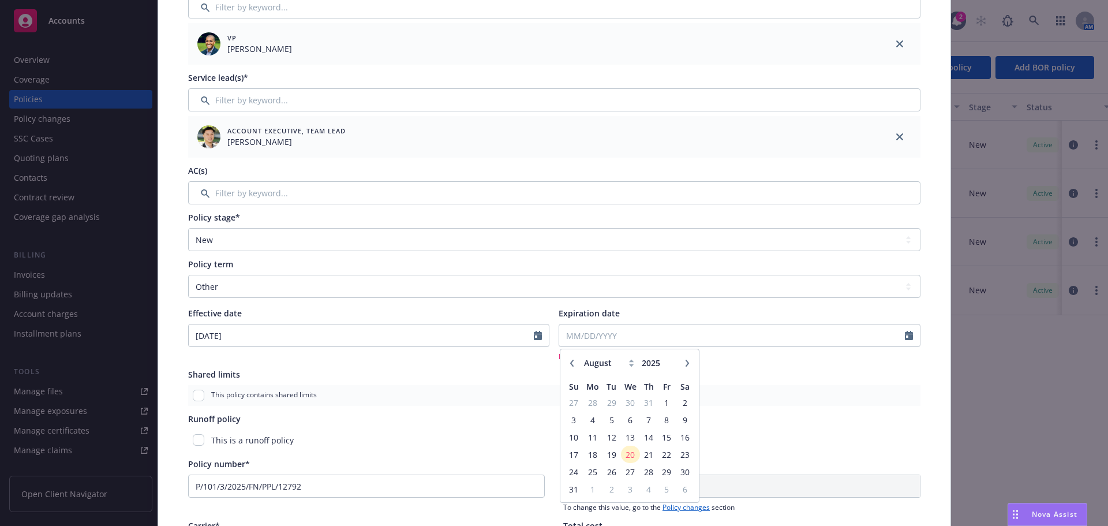
click at [685, 362] on icon "button" at bounding box center [686, 362] width 3 height 7
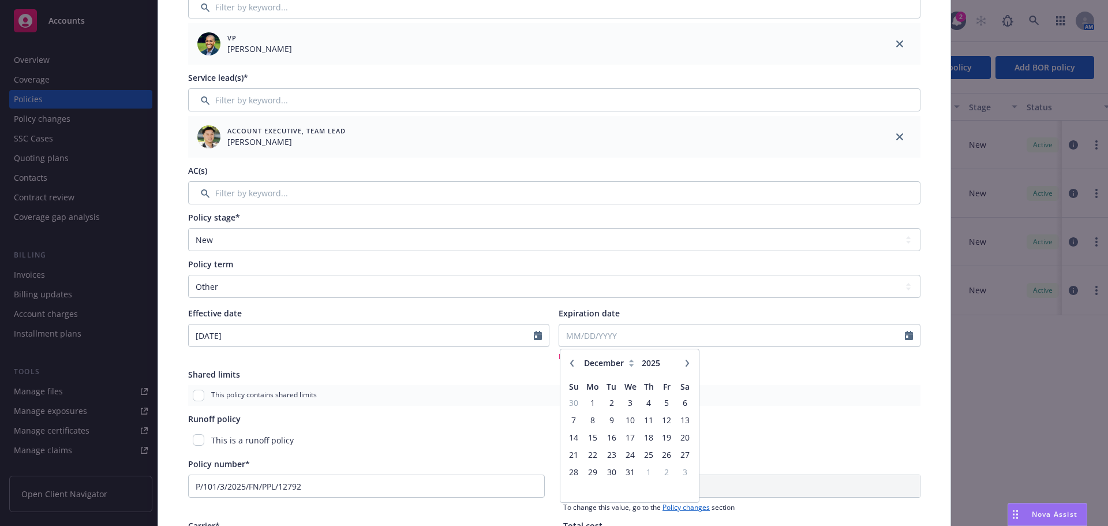
select select "1"
type input "2026"
click at [685, 362] on icon "button" at bounding box center [686, 362] width 3 height 7
select select "2"
click at [661, 440] on span "20" at bounding box center [667, 437] width 16 height 14
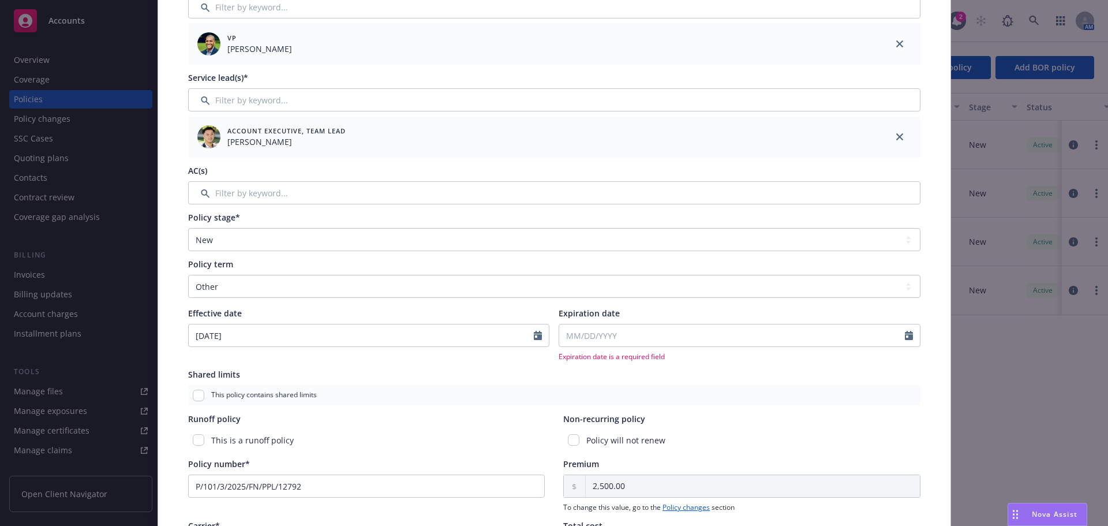
type input "[DATE]"
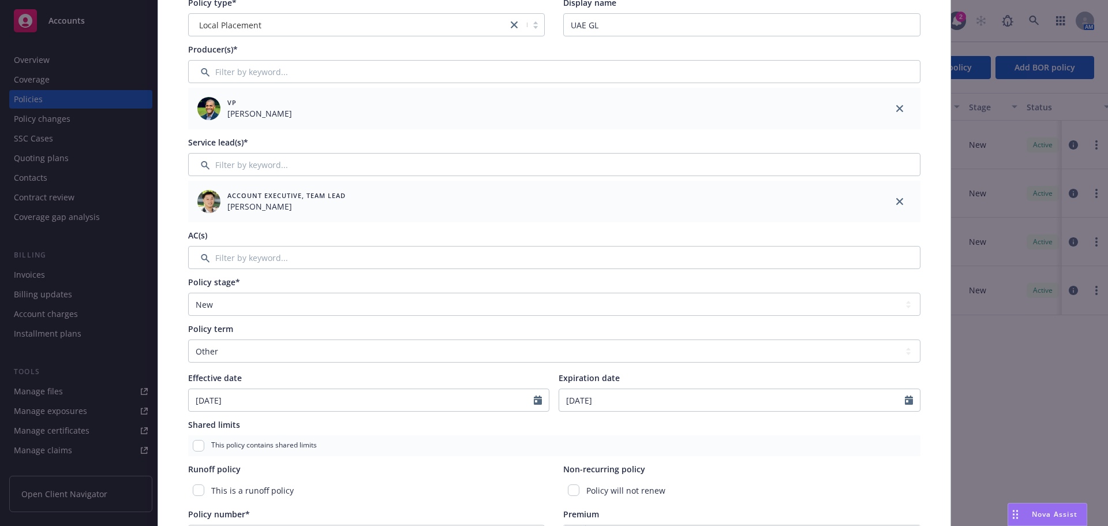
scroll to position [0, 0]
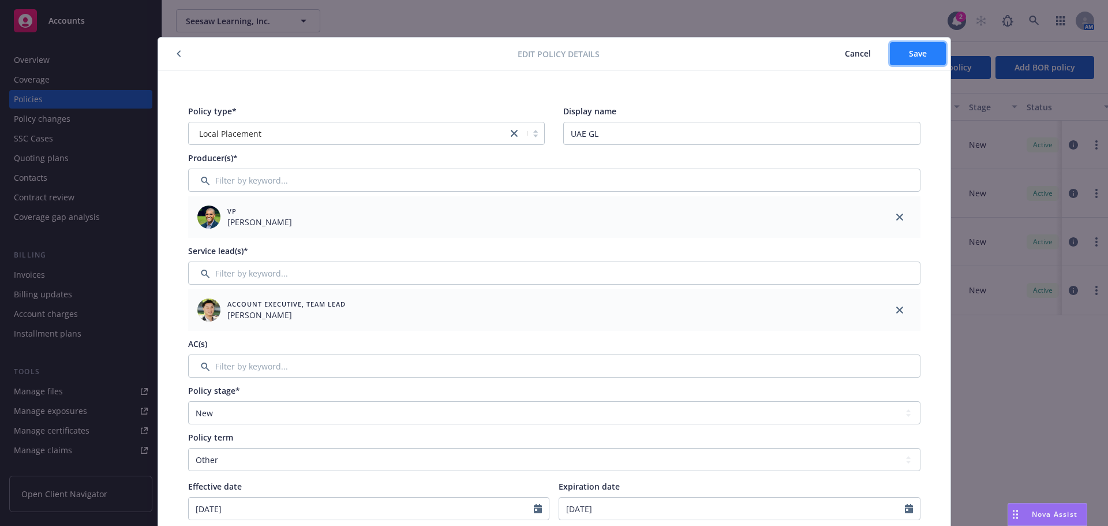
click at [909, 60] on button "Save" at bounding box center [917, 53] width 56 height 23
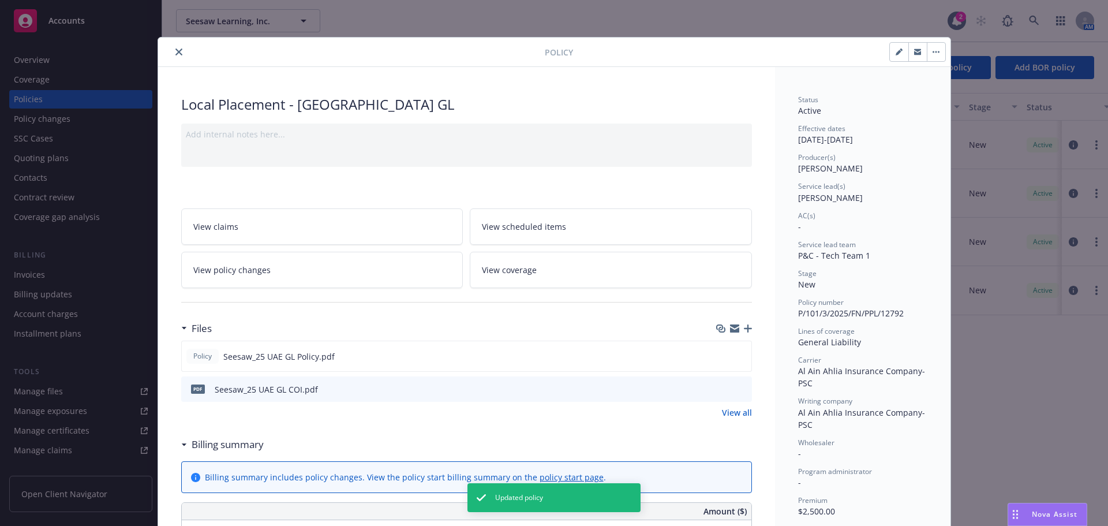
click at [175, 51] on icon "close" at bounding box center [178, 51] width 7 height 7
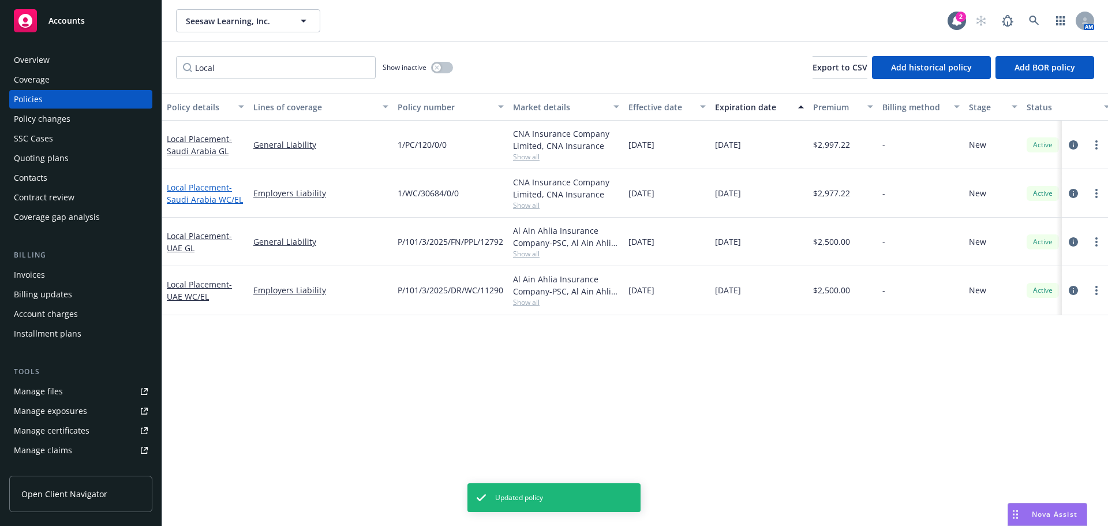
click at [216, 187] on link "Local Placement - [GEOGRAPHIC_DATA] WC/[GEOGRAPHIC_DATA]" at bounding box center [205, 193] width 76 height 23
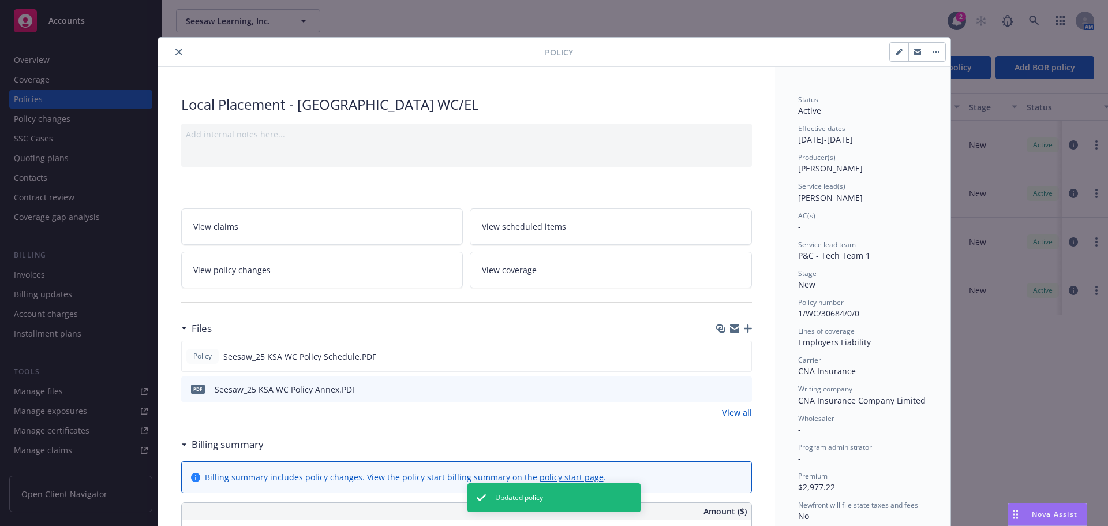
scroll to position [35, 0]
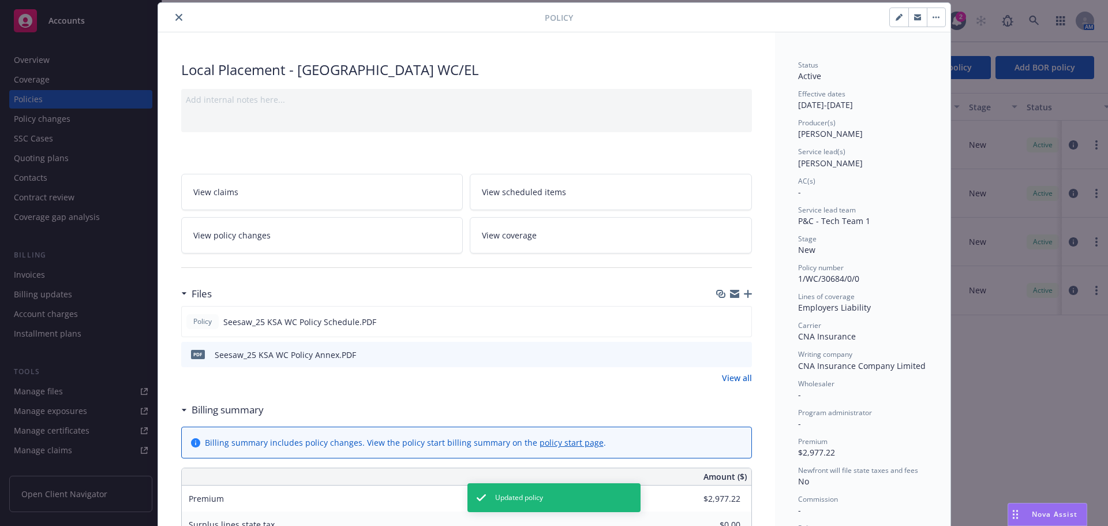
click at [889, 16] on button "button" at bounding box center [898, 17] width 18 height 18
select select "NEW"
select select "other"
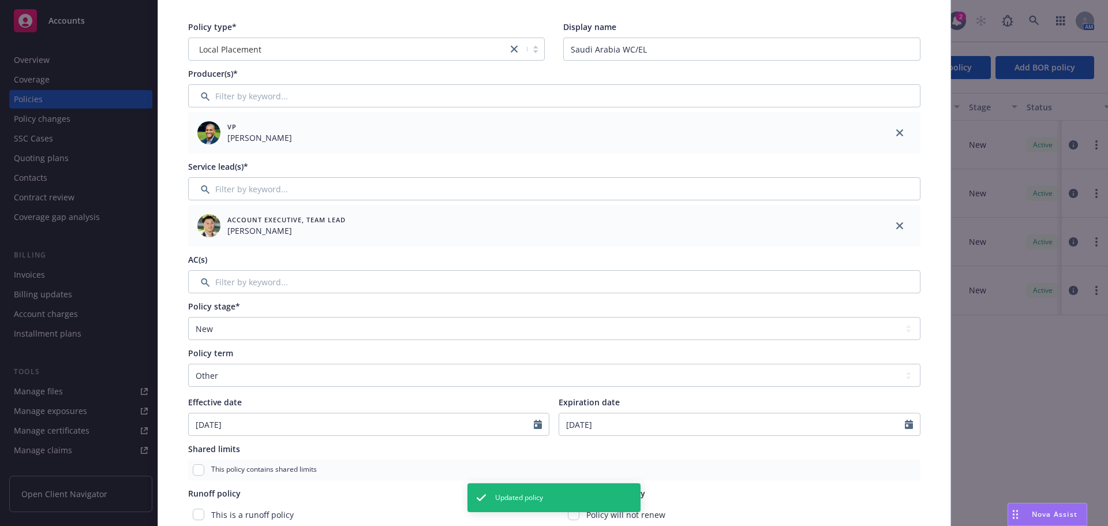
scroll to position [150, 0]
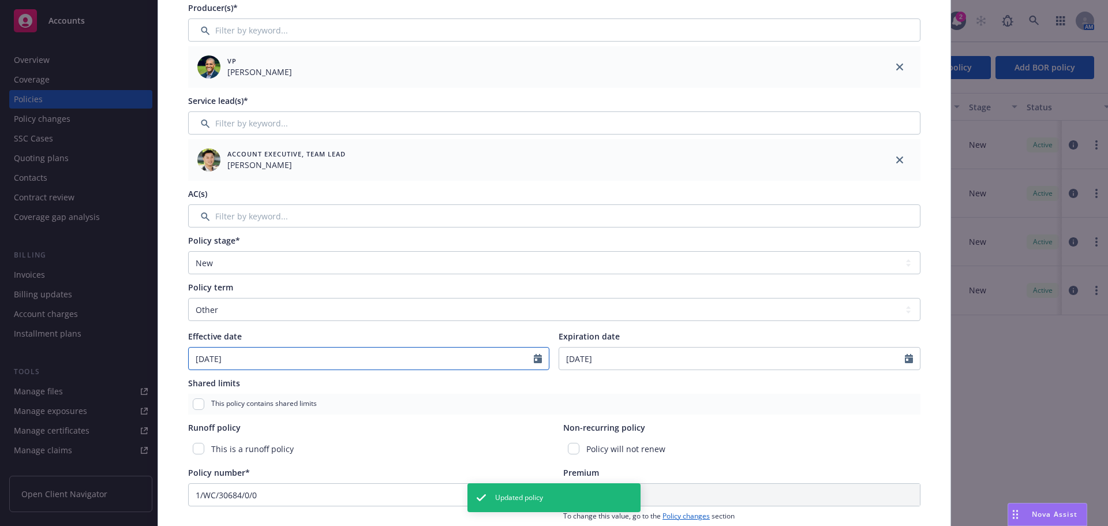
click at [210, 361] on input "[DATE]" at bounding box center [362, 358] width 346 height 22
select select "5"
click at [211, 358] on input "[DATE]" at bounding box center [362, 358] width 346 height 22
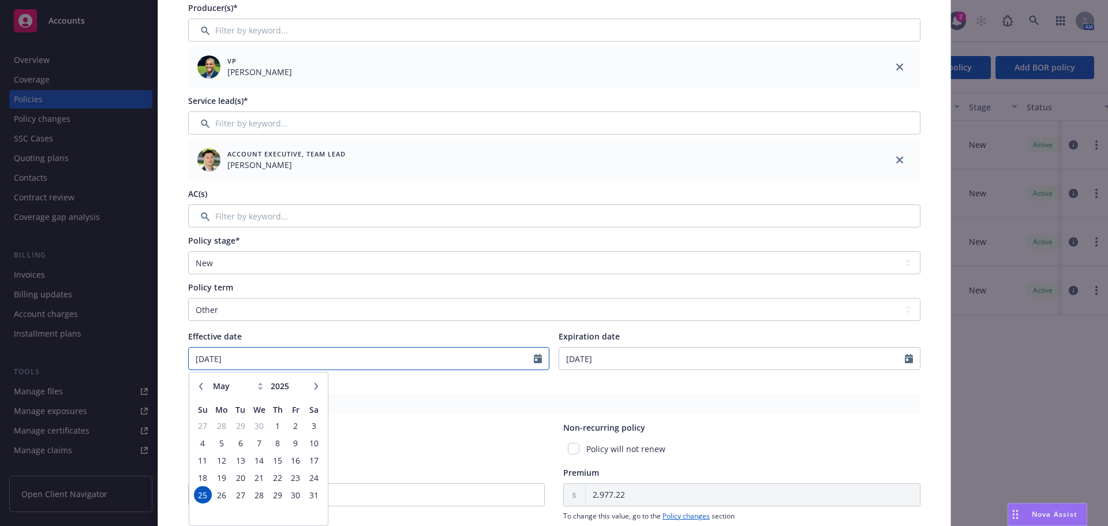
type input "[DATE]"
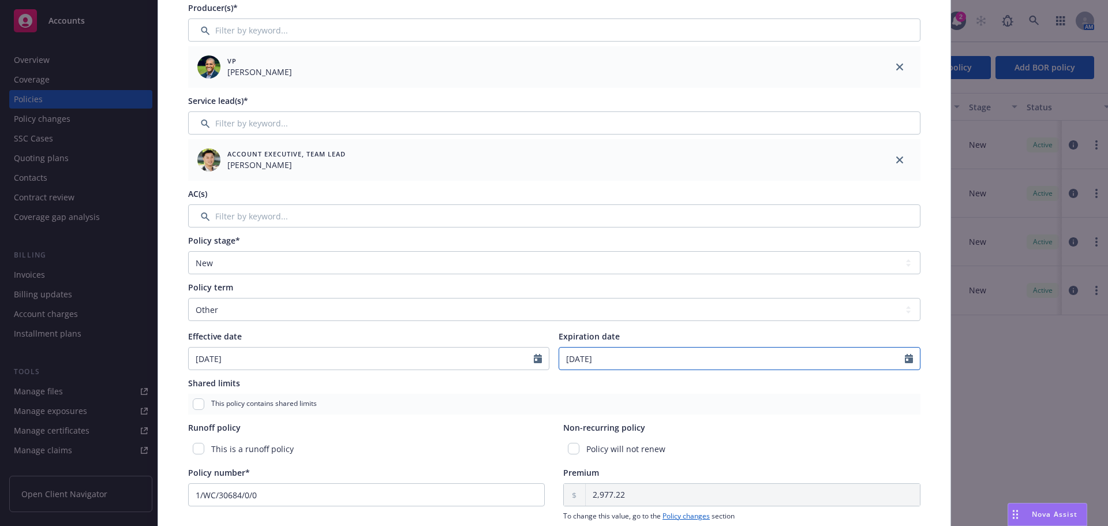
click at [594, 363] on input "[DATE]" at bounding box center [732, 358] width 346 height 22
select select "8"
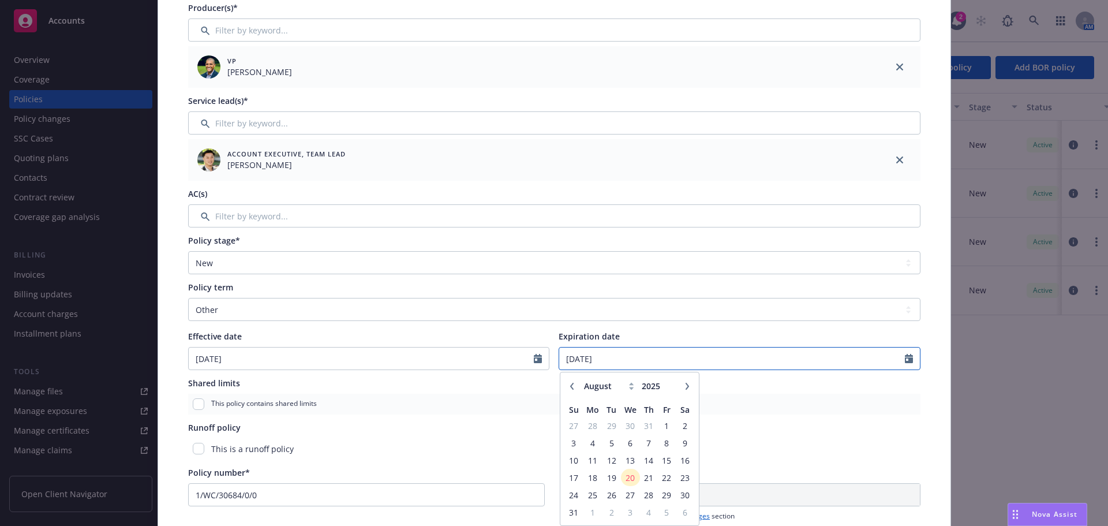
type input "[DATE]"
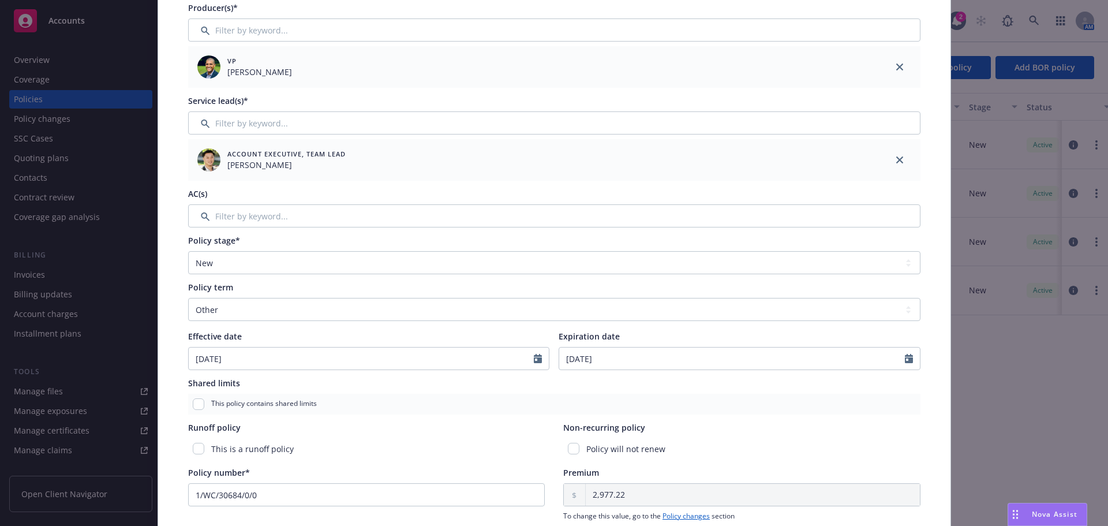
click at [933, 93] on div "Policy type* Local Placement Display name [GEOGRAPHIC_DATA] WC/EL Producer(s)* …" at bounding box center [554, 338] width 792 height 837
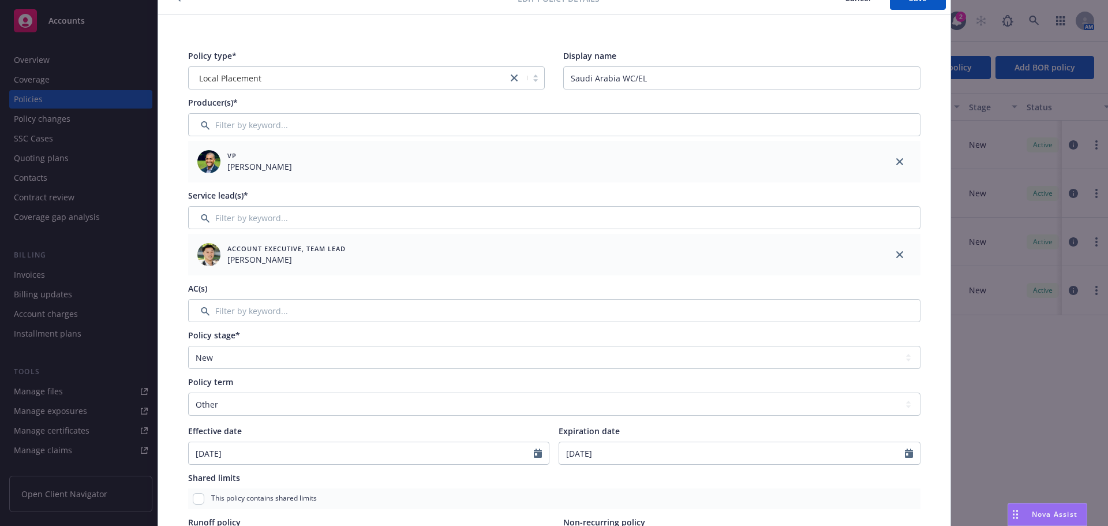
scroll to position [35, 0]
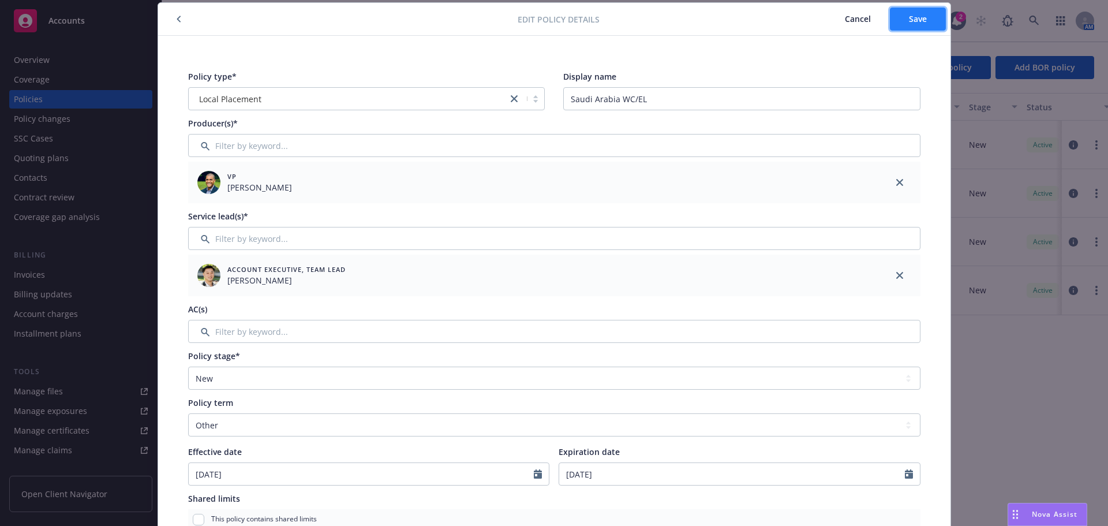
click at [917, 26] on button "Save" at bounding box center [917, 18] width 56 height 23
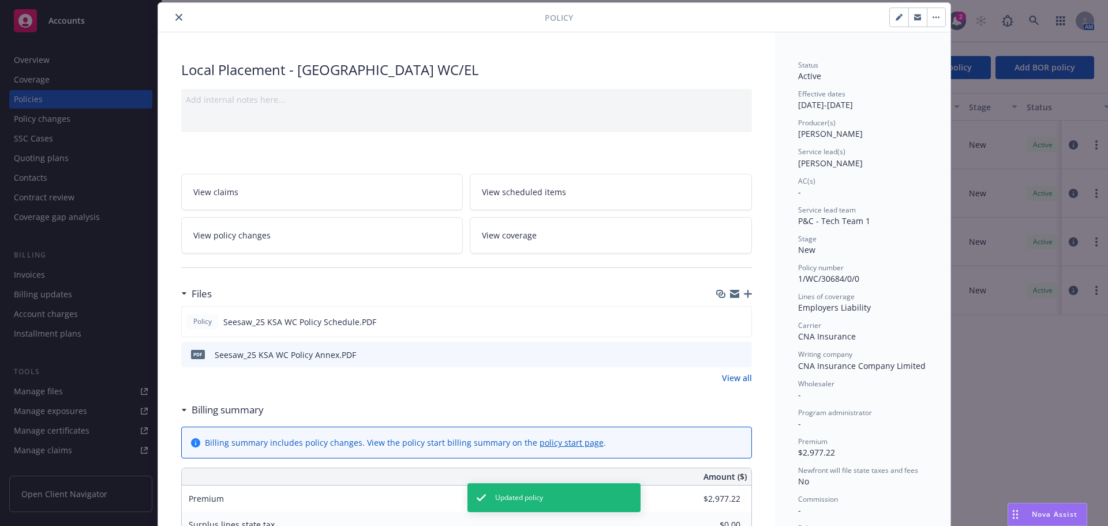
click at [170, 9] on div "Policy" at bounding box center [554, 17] width 792 height 29
click at [175, 19] on icon "close" at bounding box center [178, 17] width 7 height 7
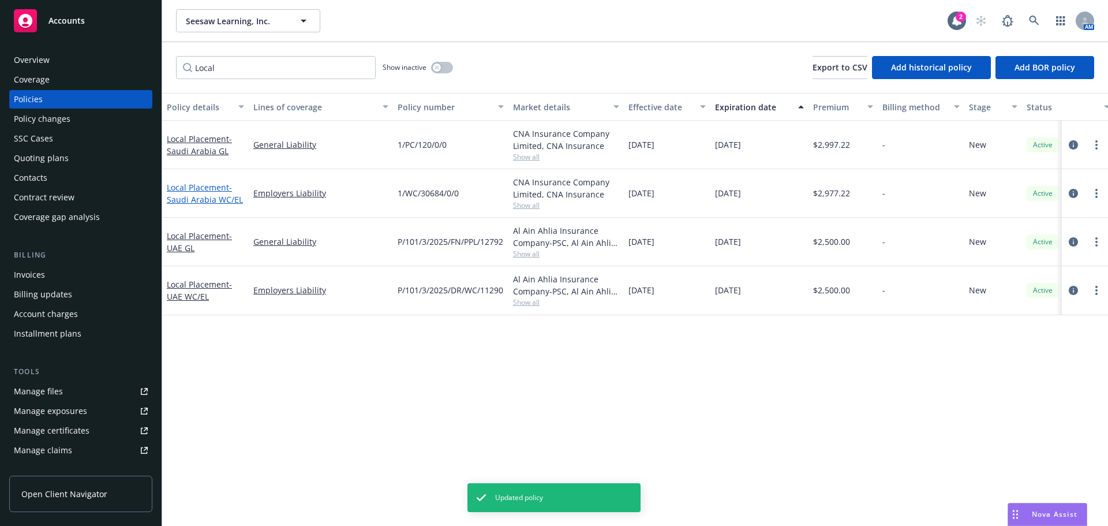
click at [200, 192] on link "Local Placement - [GEOGRAPHIC_DATA] WC/[GEOGRAPHIC_DATA]" at bounding box center [205, 193] width 76 height 23
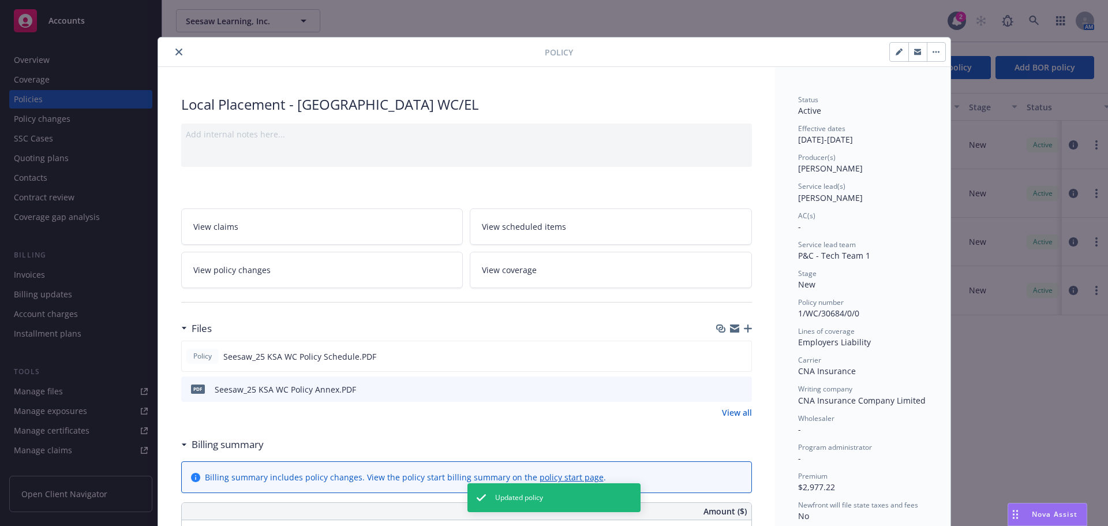
scroll to position [35, 0]
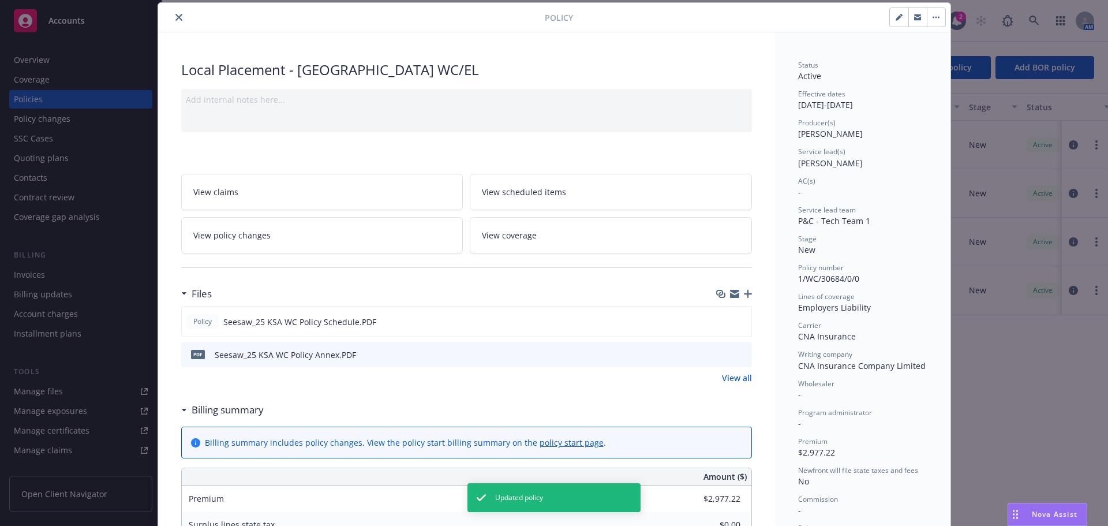
click at [889, 15] on button "button" at bounding box center [898, 17] width 18 height 18
select select "NEW"
select select "other"
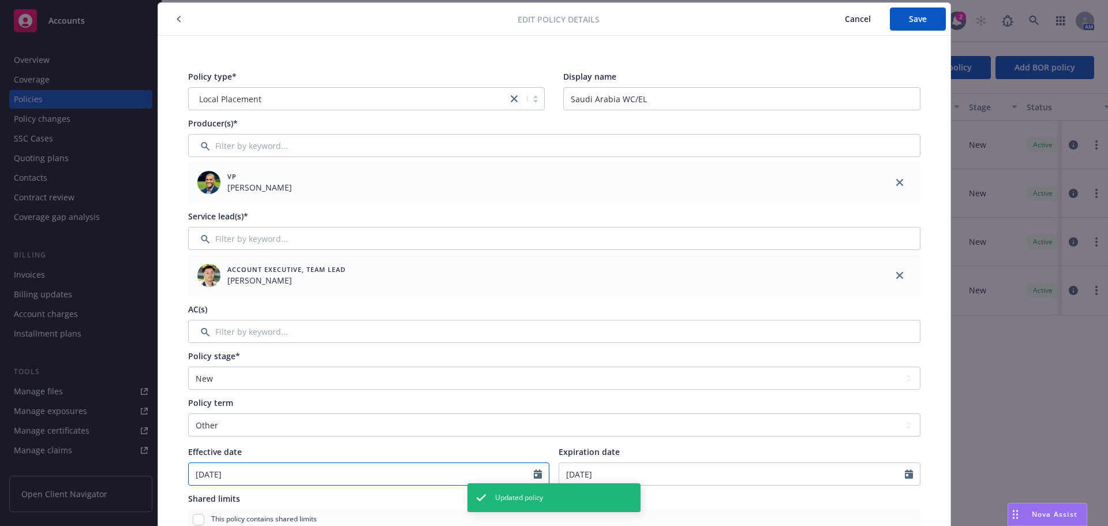
click at [212, 474] on input "[DATE]" at bounding box center [362, 474] width 346 height 22
select select "5"
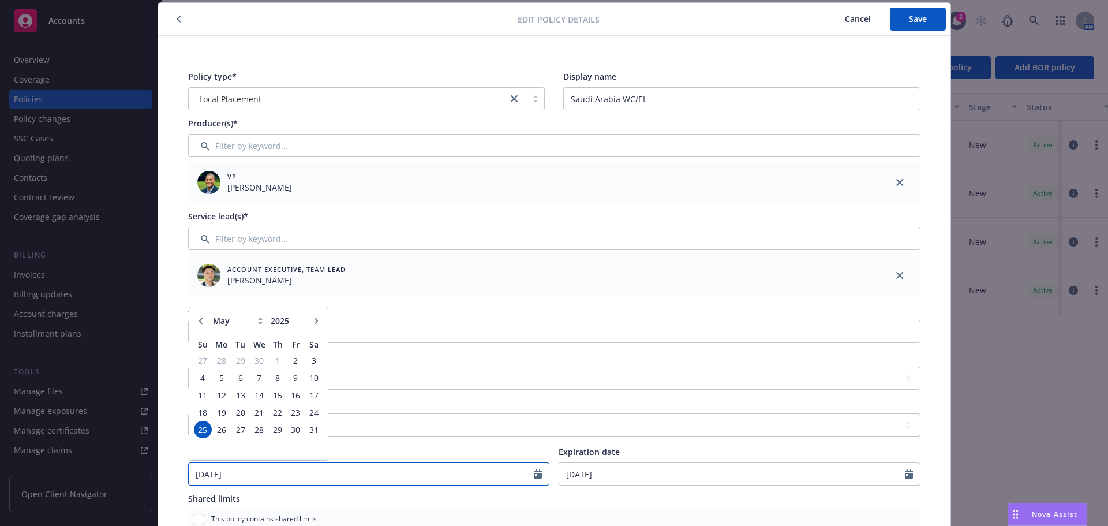
click at [209, 474] on input "[DATE]" at bounding box center [362, 474] width 346 height 22
click at [211, 474] on input "[DATE]" at bounding box center [362, 474] width 346 height 22
type input "[DATE]"
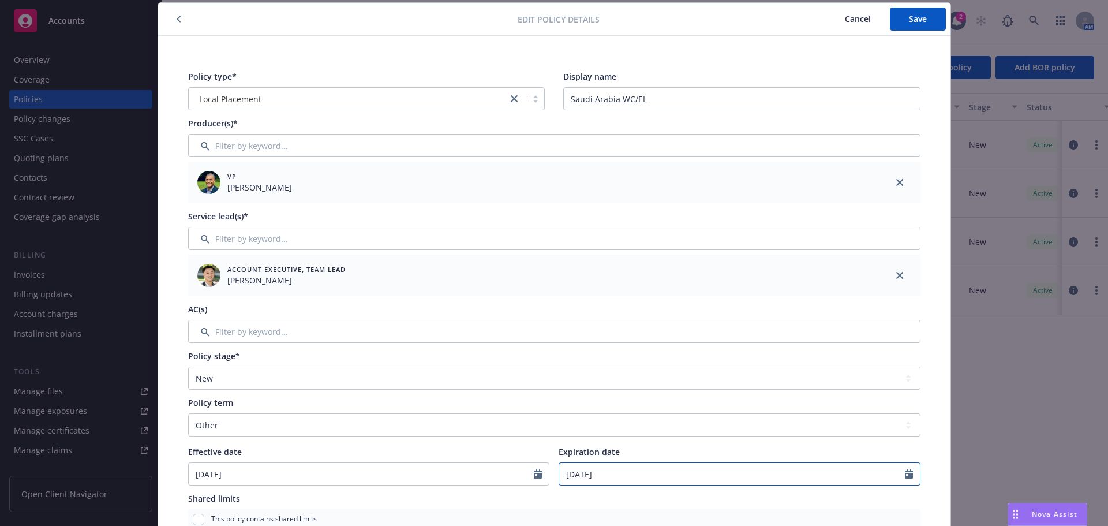
select select "8"
click at [587, 473] on input "Expiration date" at bounding box center [732, 474] width 346 height 22
type input "[DATE]"
click at [808, 209] on div "Policy type* Local Placement Display name [GEOGRAPHIC_DATA] WC/EL Producer(s)* …" at bounding box center [554, 454] width 746 height 782
click at [904, 24] on button "Save" at bounding box center [917, 18] width 56 height 23
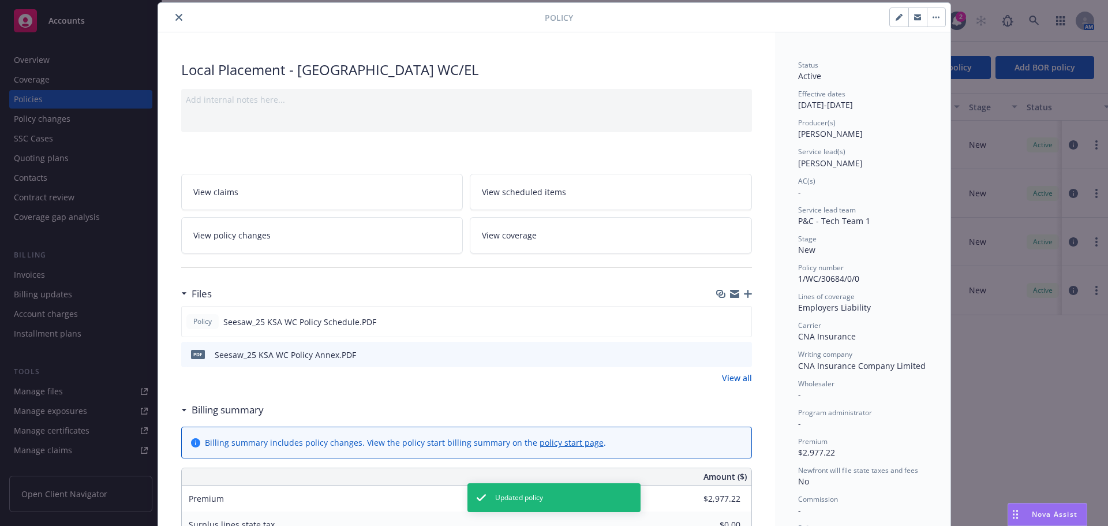
click at [173, 21] on button "close" at bounding box center [179, 17] width 14 height 14
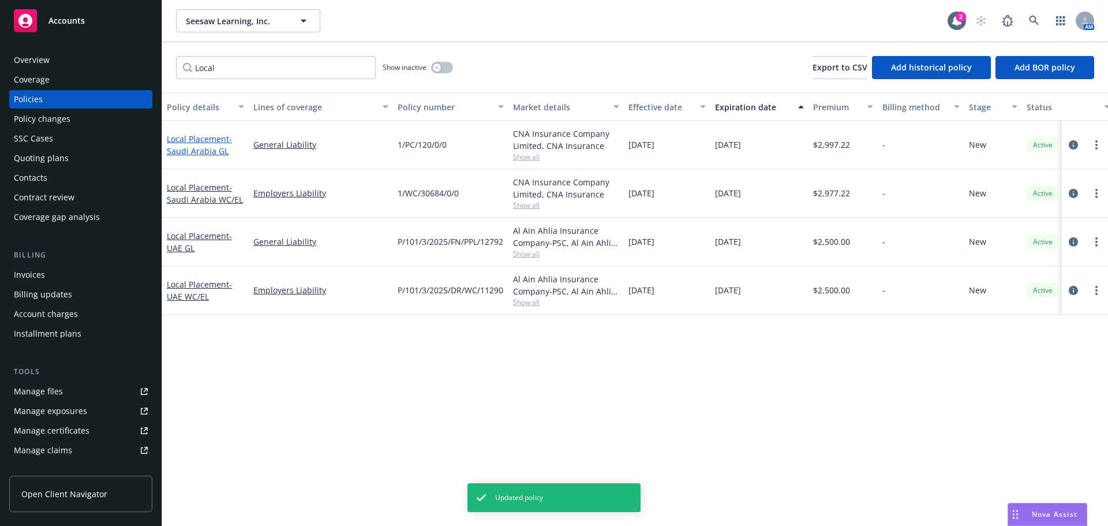
click at [192, 143] on link "Local Placement - [GEOGRAPHIC_DATA] GL" at bounding box center [199, 144] width 65 height 23
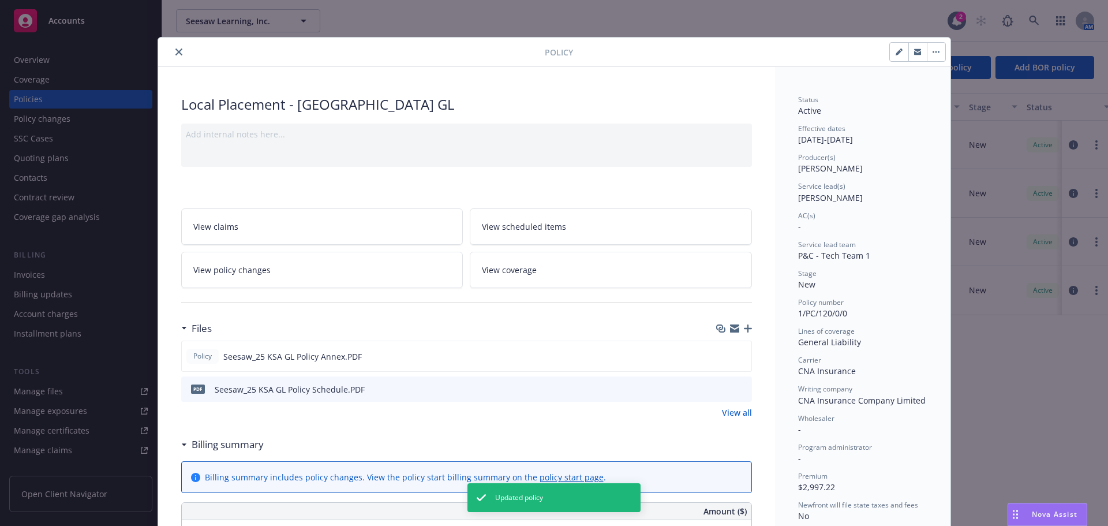
scroll to position [35, 0]
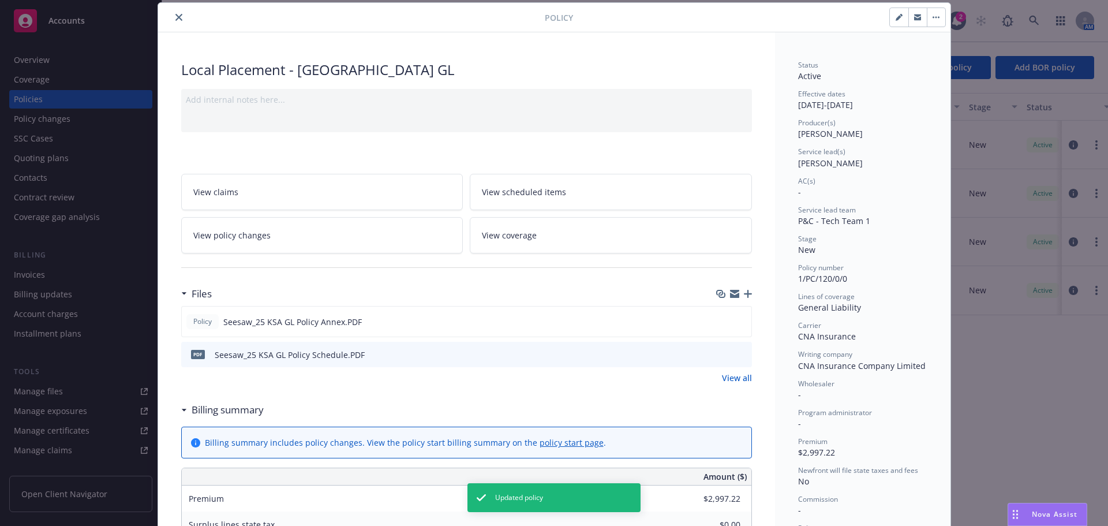
click at [895, 17] on icon "button" at bounding box center [898, 17] width 7 height 7
select select "NEW"
select select "other"
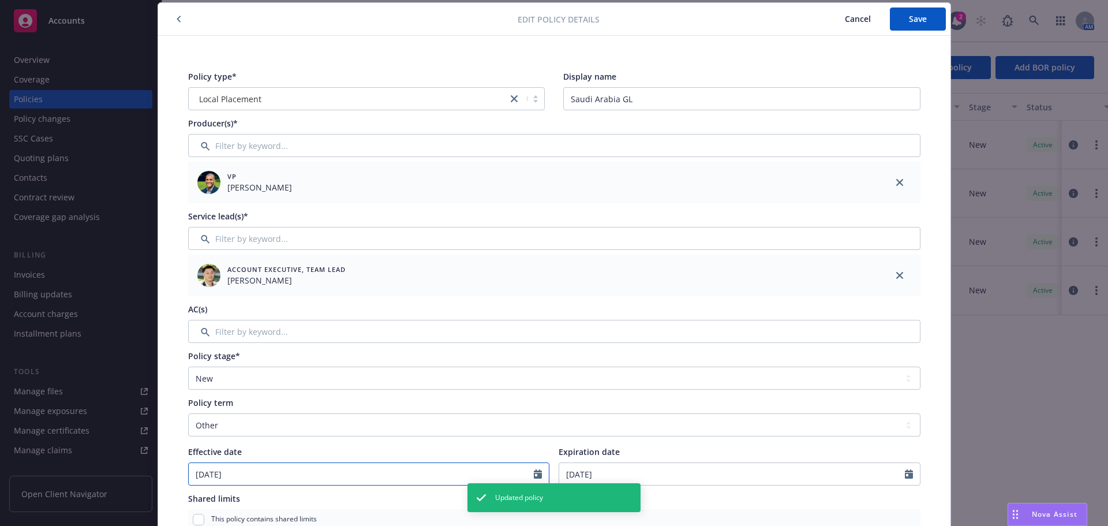
click at [212, 474] on input "[DATE]" at bounding box center [362, 474] width 346 height 22
select select "5"
type input "[DATE]"
select select "8"
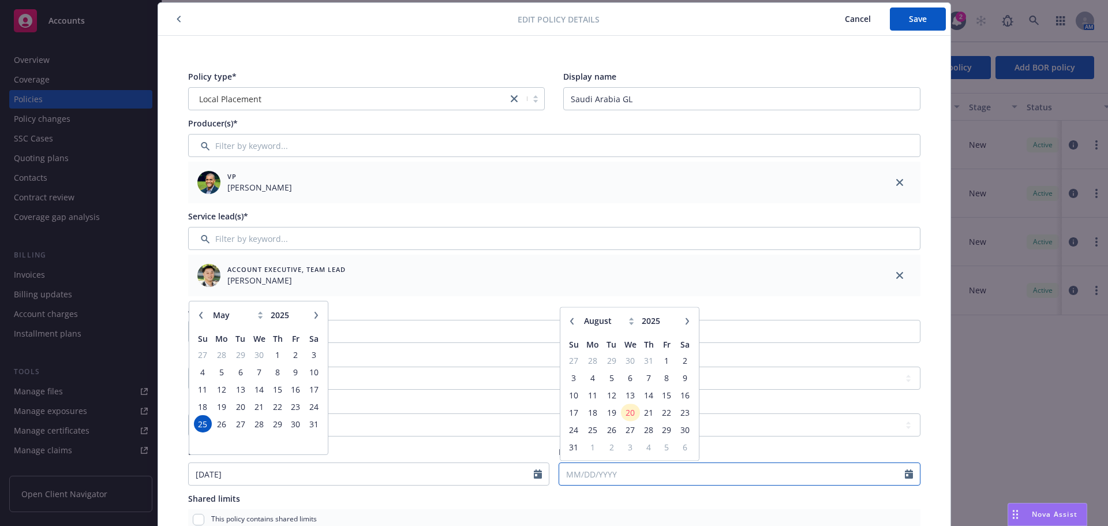
drag, startPoint x: 621, startPoint y: 470, endPoint x: 532, endPoint y: 467, distance: 89.5
click at [504, 468] on div "Effective date [DATE] January February March April May June July August Septemb…" at bounding box center [554, 465] width 732 height 40
type input "[DATE]"
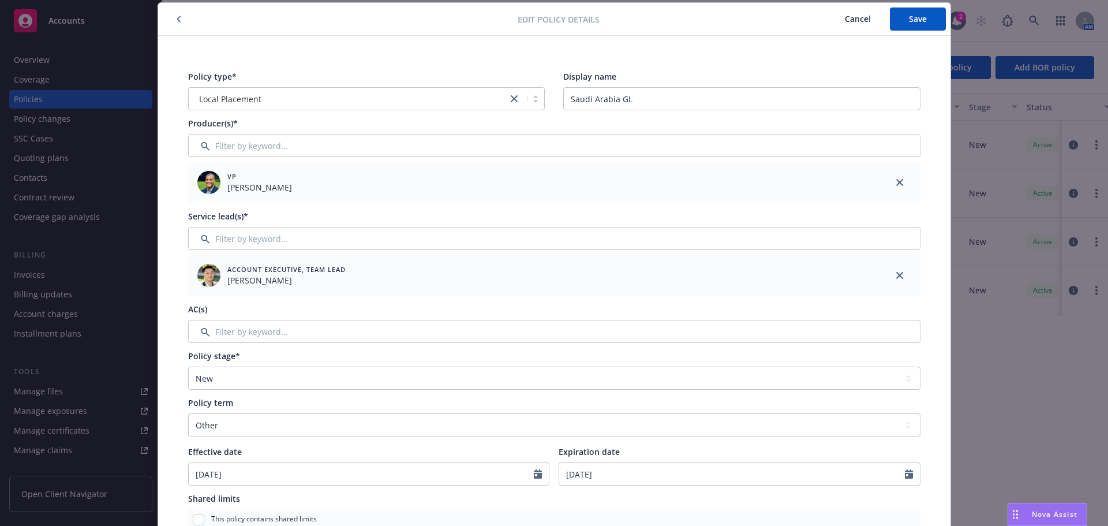
click at [839, 65] on div "Policy type* Local Placement Display name [GEOGRAPHIC_DATA] GL Producer(s)* VP …" at bounding box center [554, 454] width 746 height 782
click at [903, 22] on button "Save" at bounding box center [917, 18] width 56 height 23
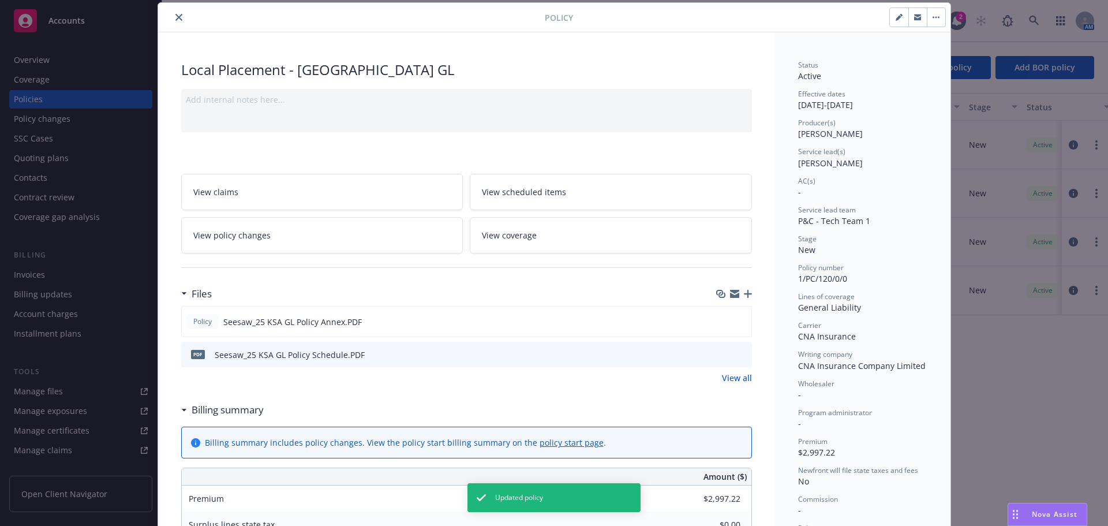
click at [176, 17] on icon "close" at bounding box center [178, 17] width 7 height 7
